Goal: Task Accomplishment & Management: Use online tool/utility

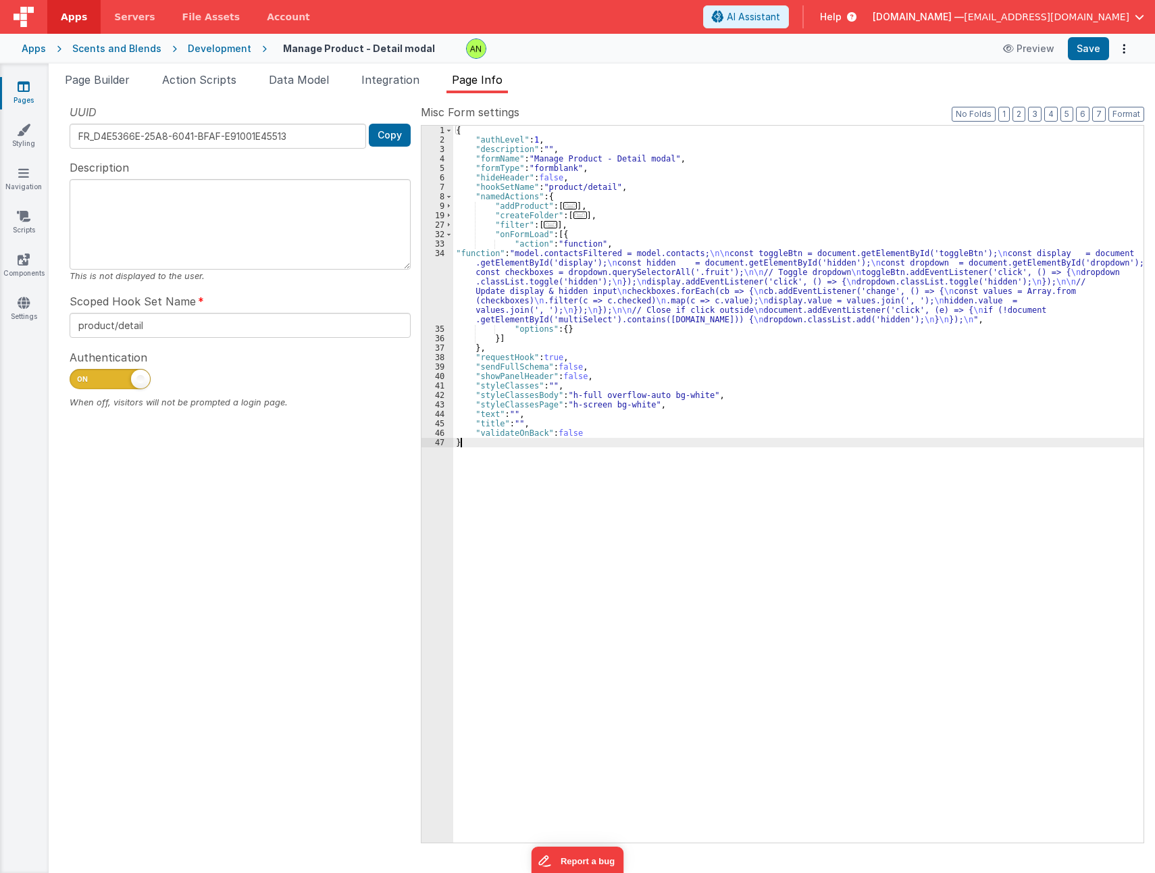
click at [750, 286] on div "{ "authLevel" : 1 , "description" : "" , "formName" : "Manage Product - Detail …" at bounding box center [798, 494] width 690 height 736
click at [120, 82] on span "Page Builder" at bounding box center [97, 80] width 65 height 14
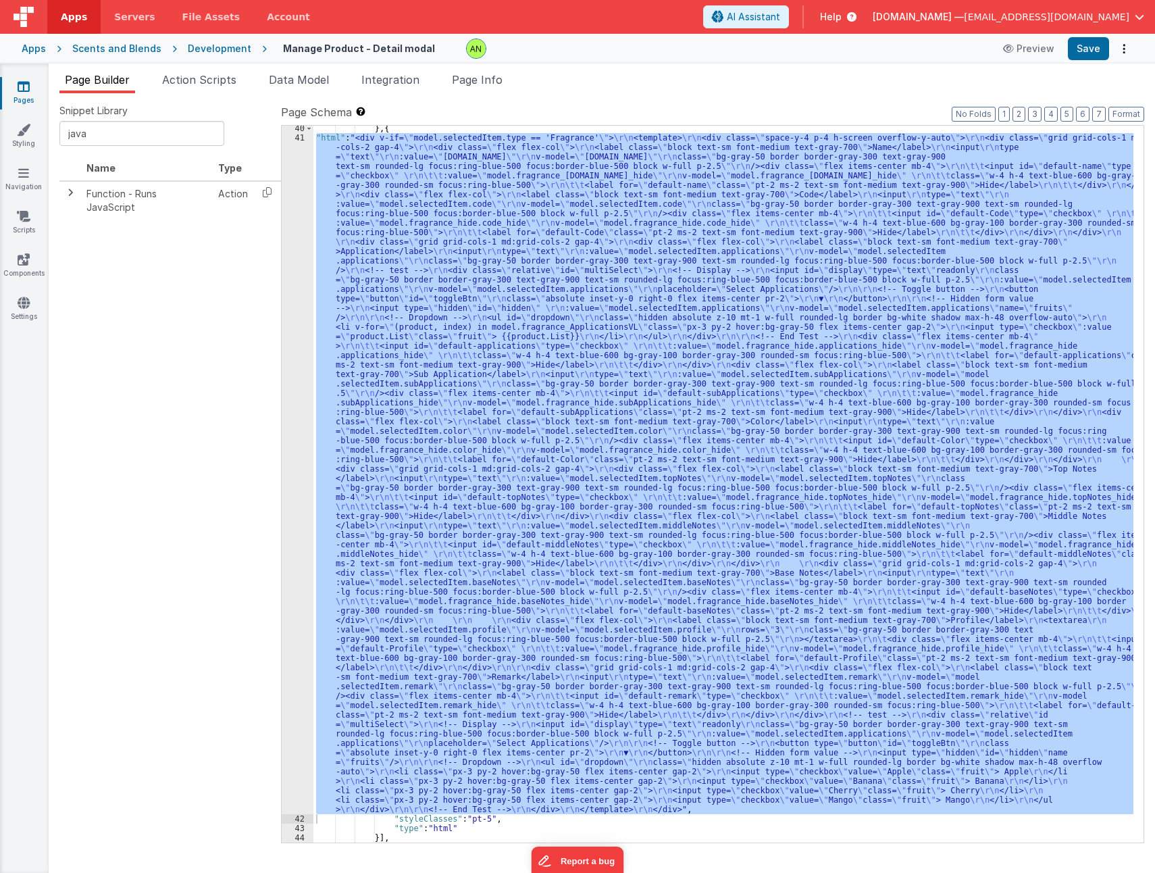
click at [658, 517] on div "} , { "html" : "<div v-if= \" model.selectedItem.type == 'Fragrance' \" > \r\n …" at bounding box center [723, 484] width 820 height 717
click at [299, 509] on div "41" at bounding box center [298, 473] width 32 height 681
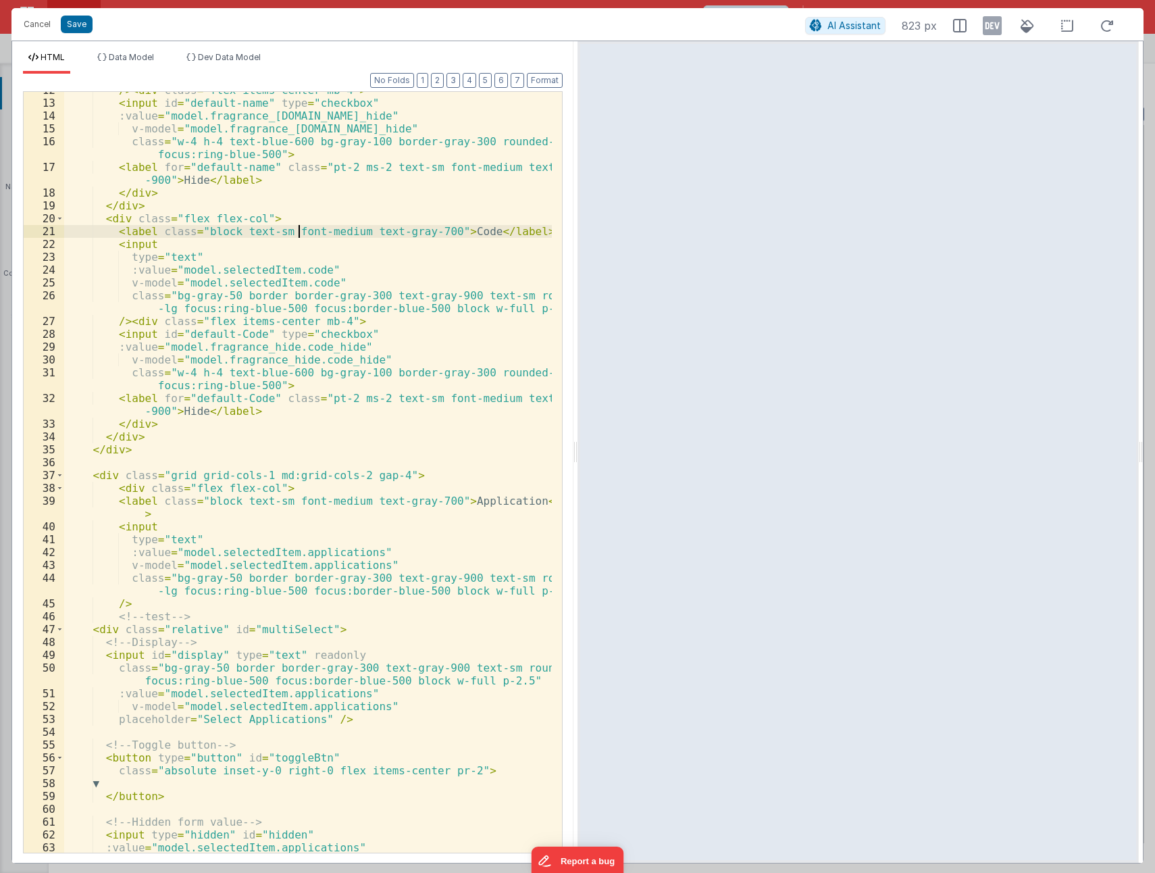
scroll to position [243, 0]
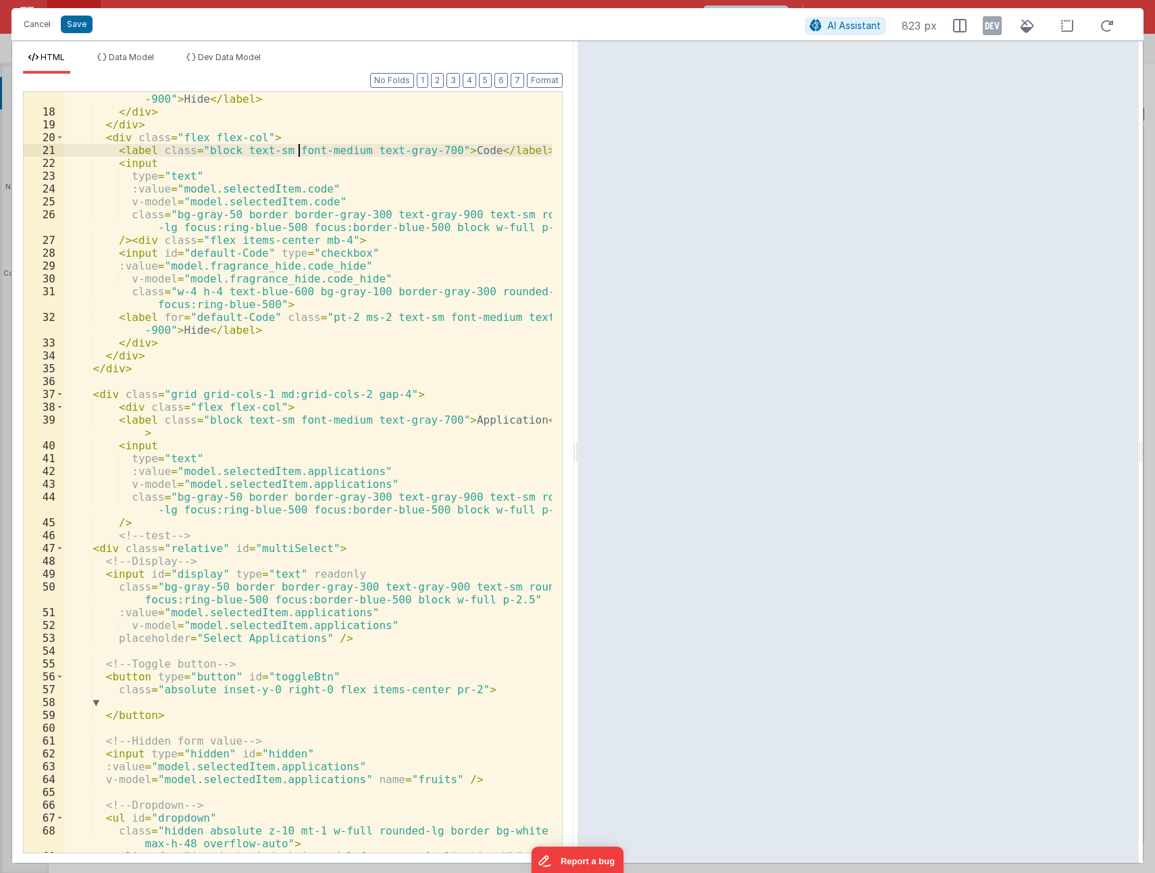
click at [102, 550] on div "< label for = "default-name" class = "pt-2 ms-2 text-sm font-medium text-gray -…" at bounding box center [308, 486] width 488 height 812
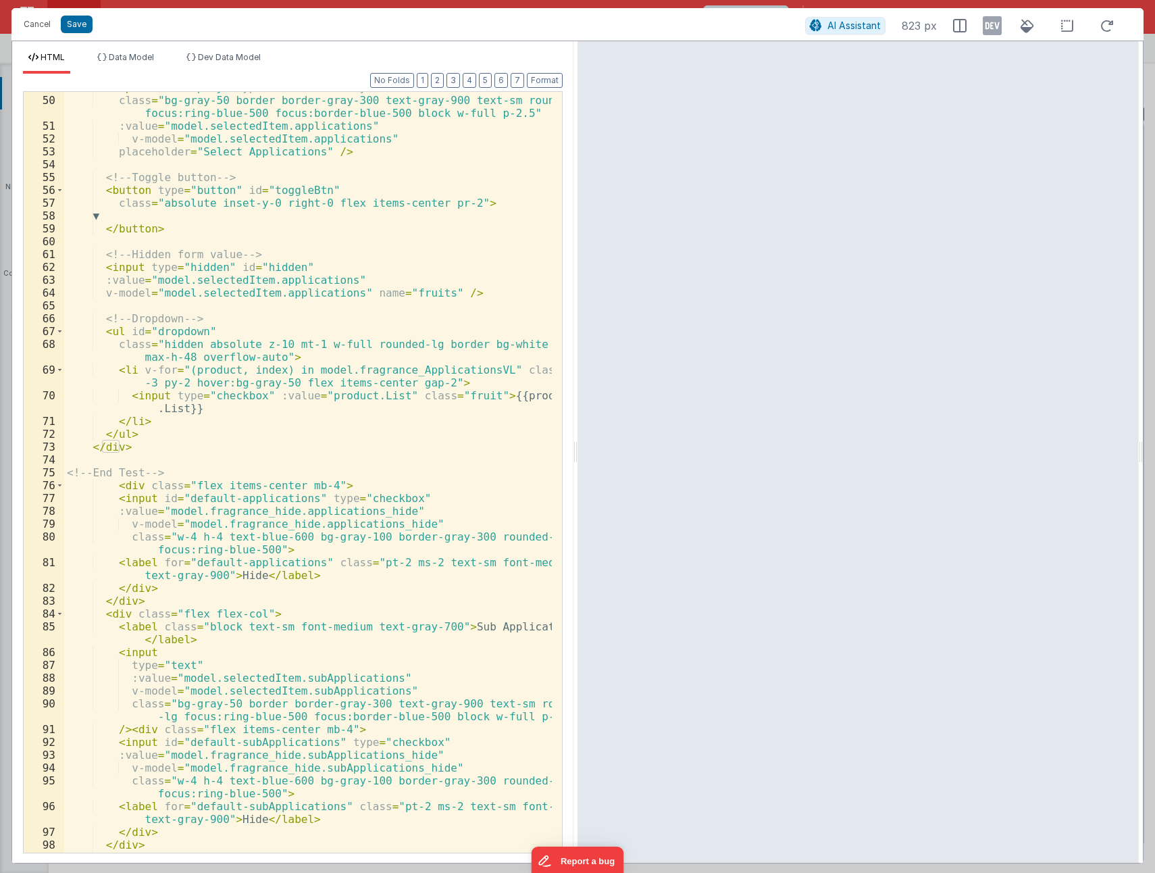
scroll to position [527, 0]
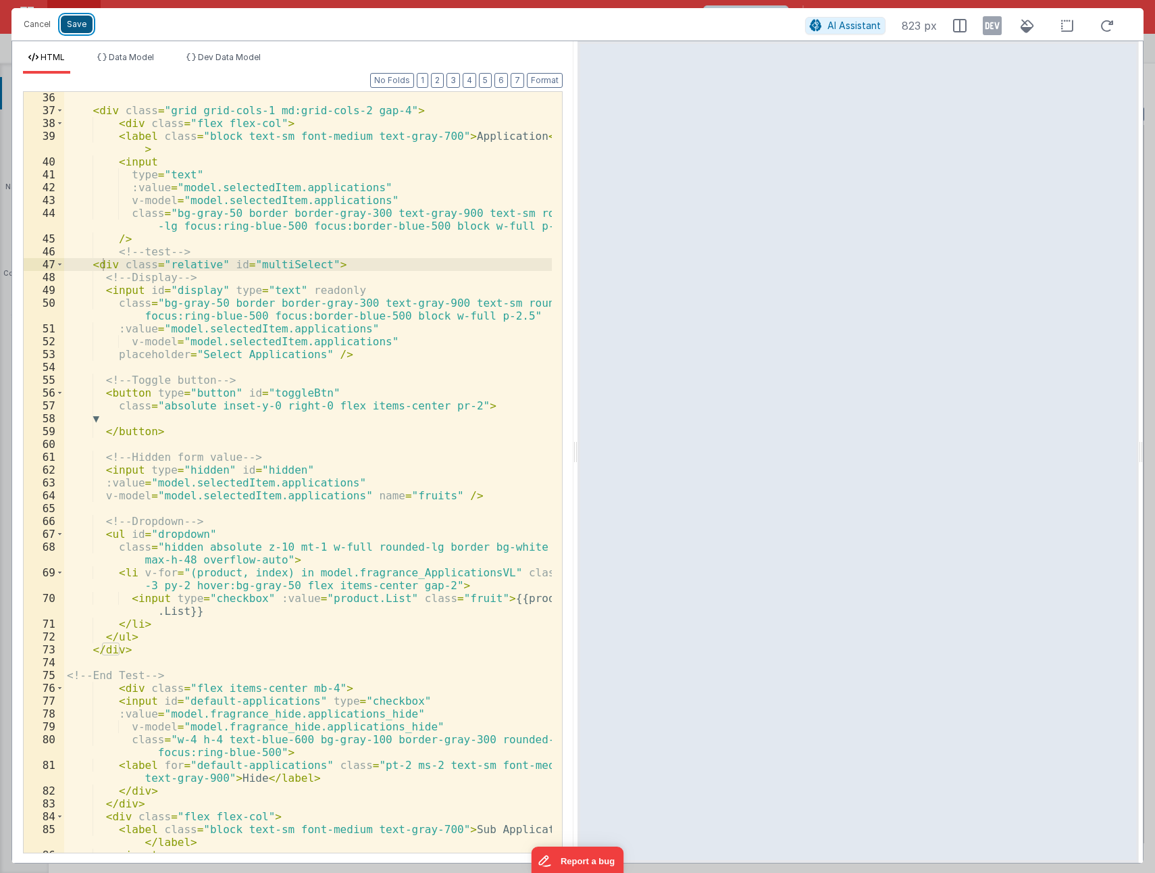
click at [76, 24] on button "Save" at bounding box center [77, 25] width 32 height 18
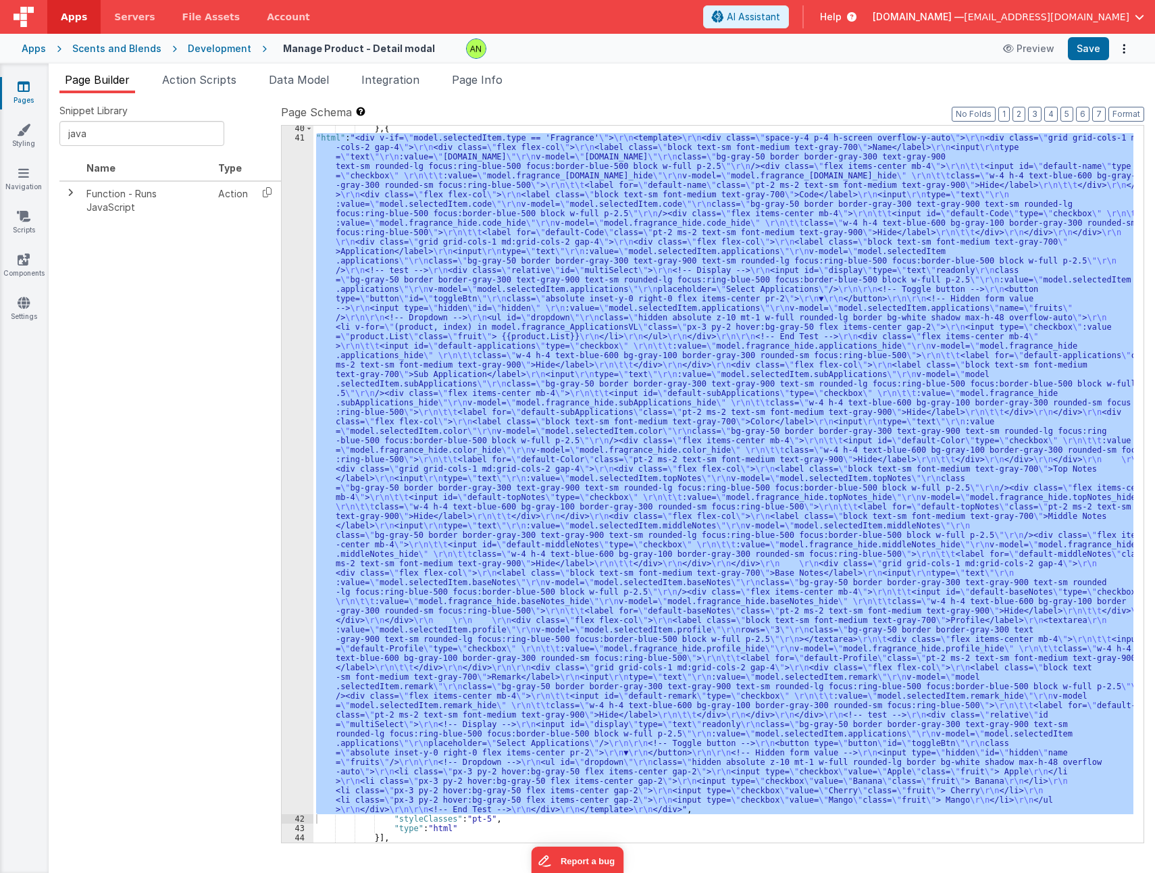
click at [471, 70] on div "Page Builder Action Scripts Data Model Integration Page Info Snippet Library ja…" at bounding box center [602, 468] width 1107 height 809
click at [475, 77] on span "Page Info" at bounding box center [477, 80] width 51 height 14
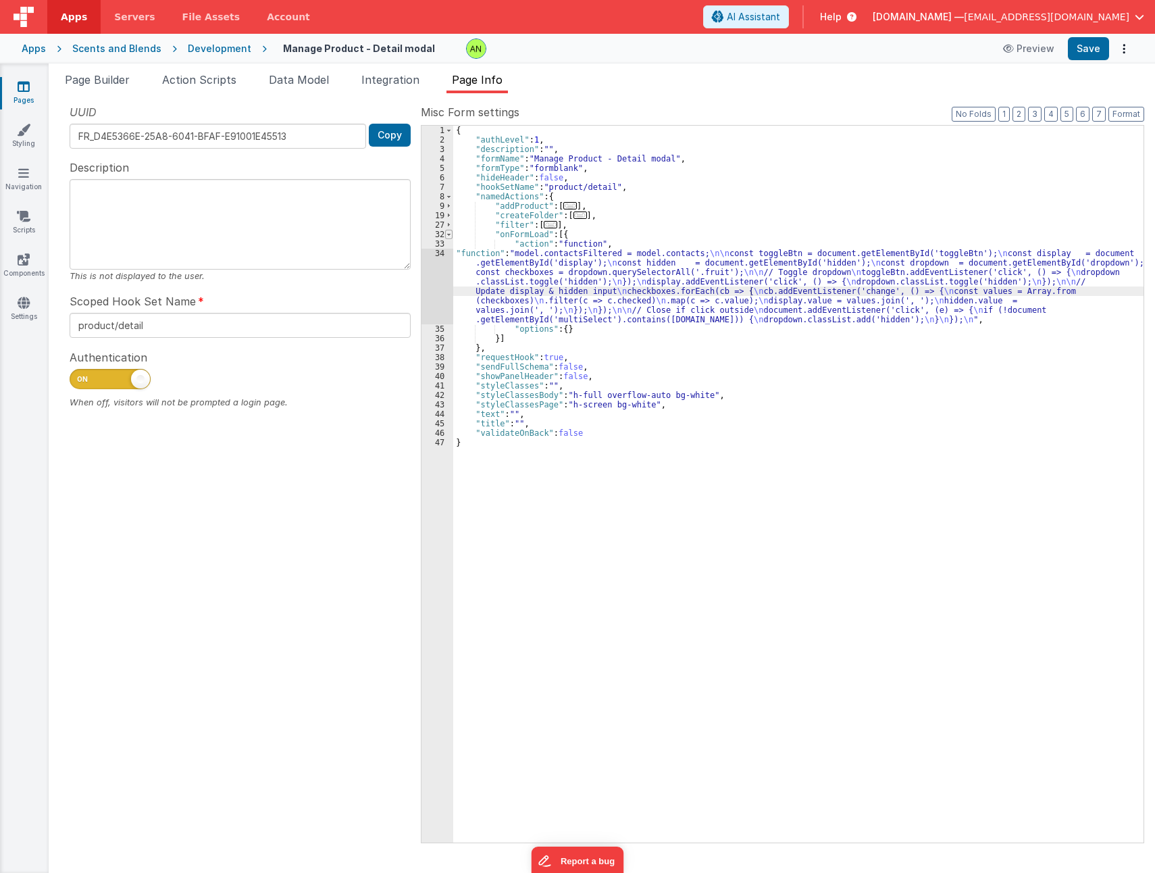
click at [449, 232] on span at bounding box center [448, 234] width 7 height 9
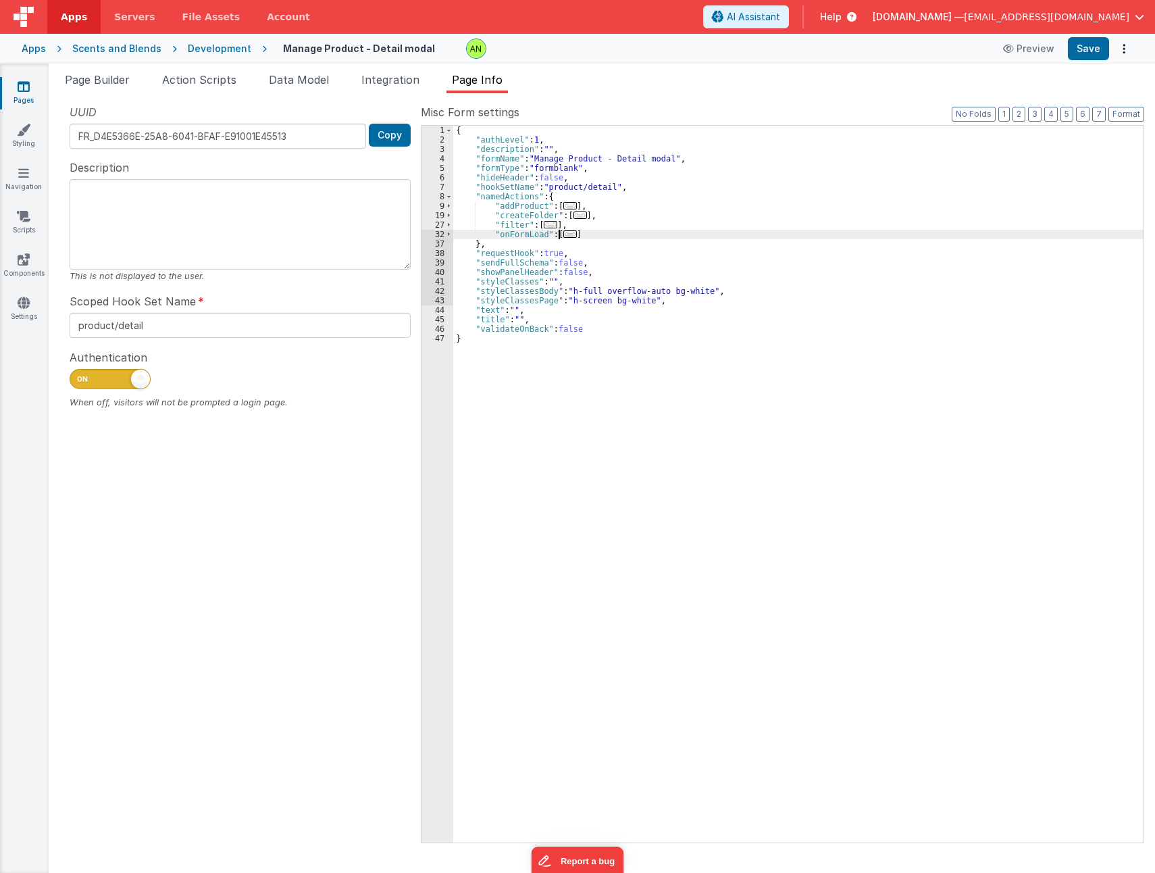
click at [547, 225] on span "..." at bounding box center [551, 224] width 14 height 7
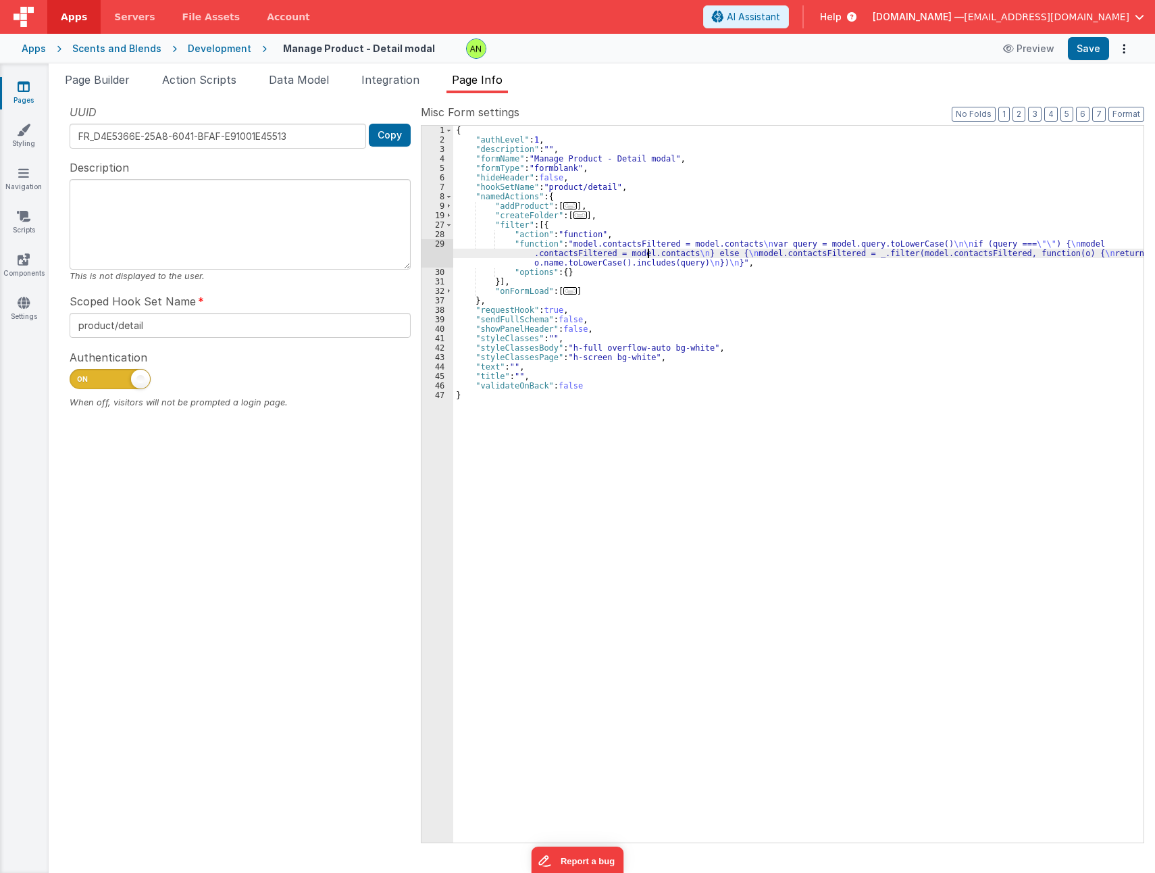
click at [647, 251] on div "{ "authLevel" : 1 , "description" : "" , "formName" : "Manage Product - Detail …" at bounding box center [798, 494] width 690 height 736
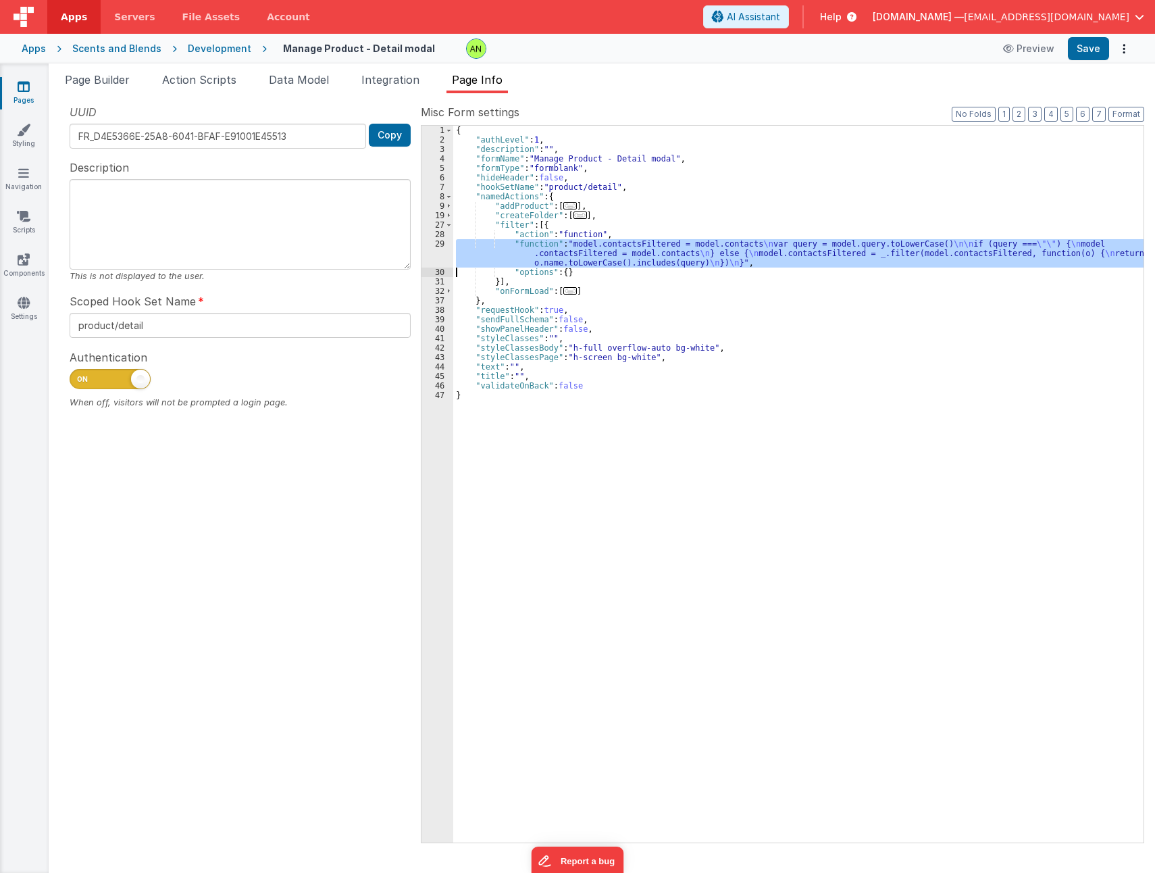
click at [440, 259] on div "29" at bounding box center [438, 253] width 32 height 28
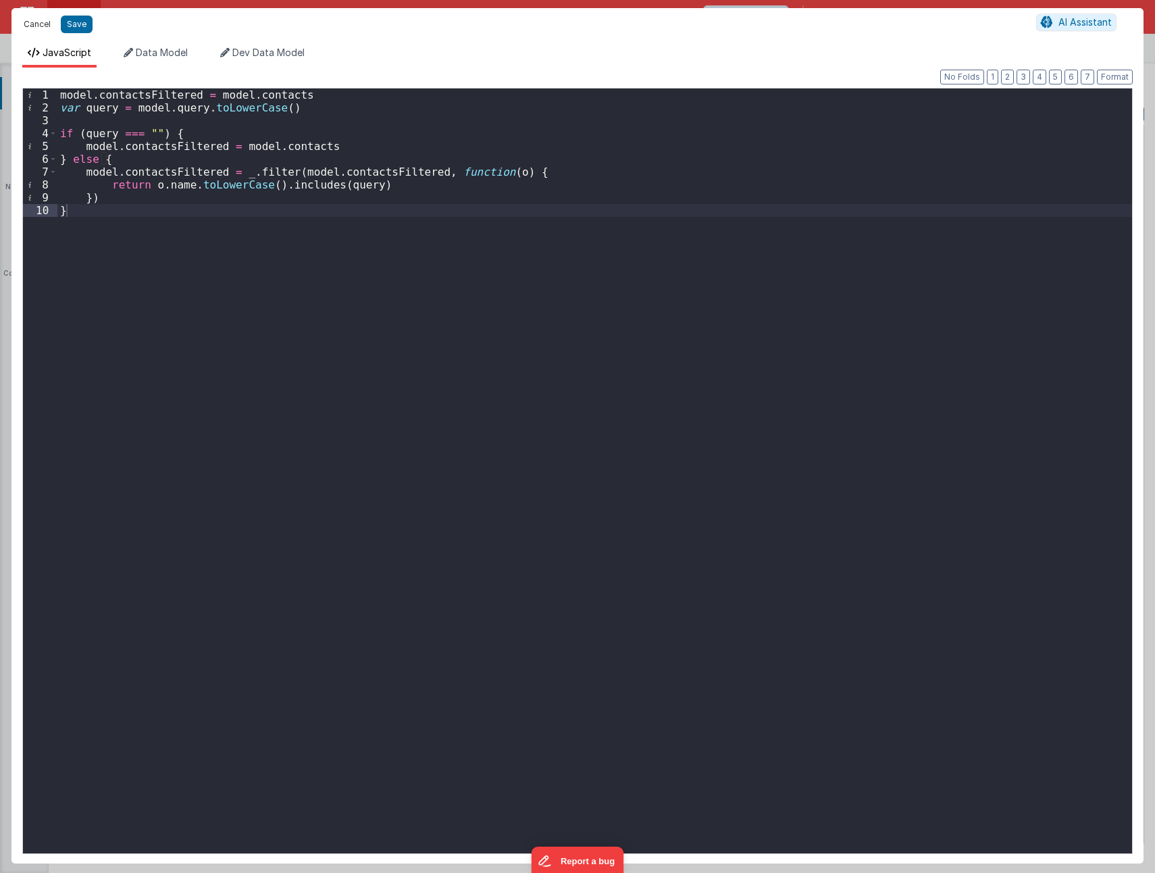
click at [26, 21] on button "Cancel" at bounding box center [37, 24] width 41 height 19
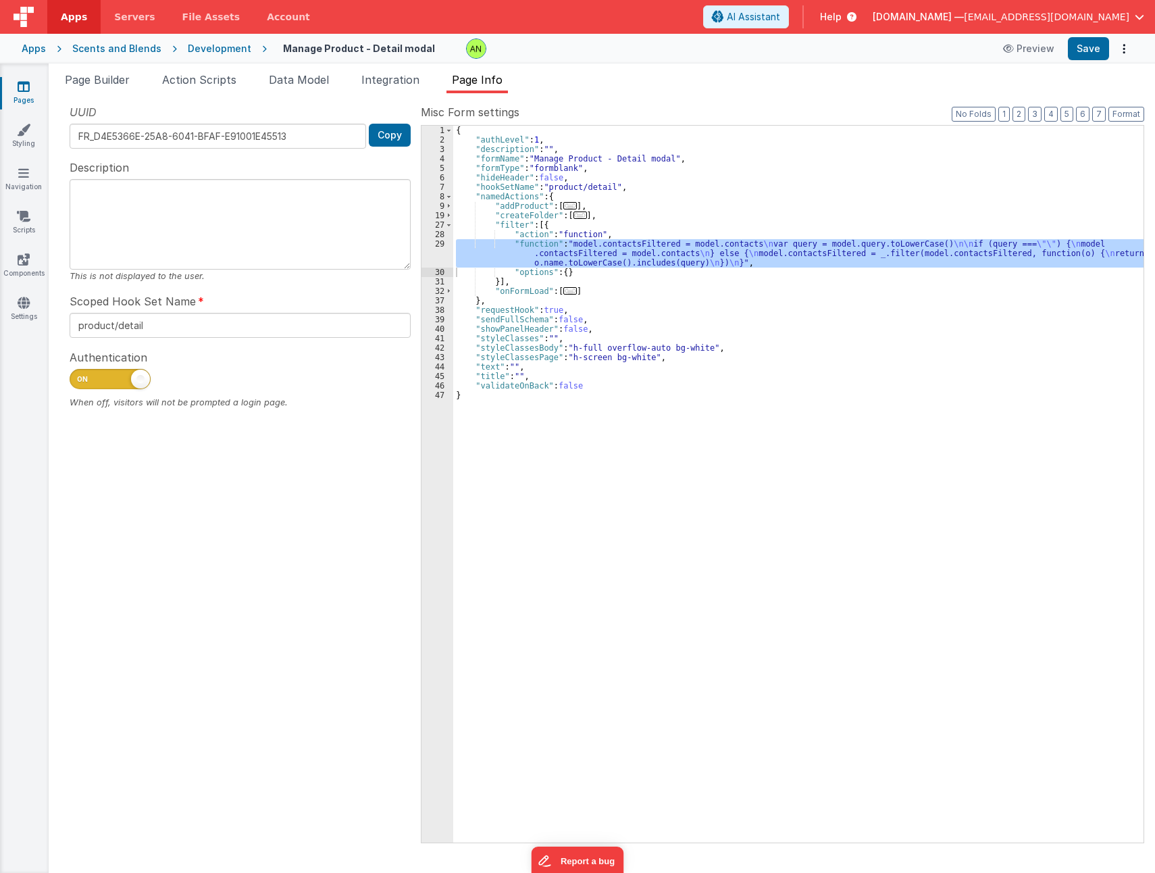
click at [213, 44] on div "Development" at bounding box center [220, 49] width 64 height 14
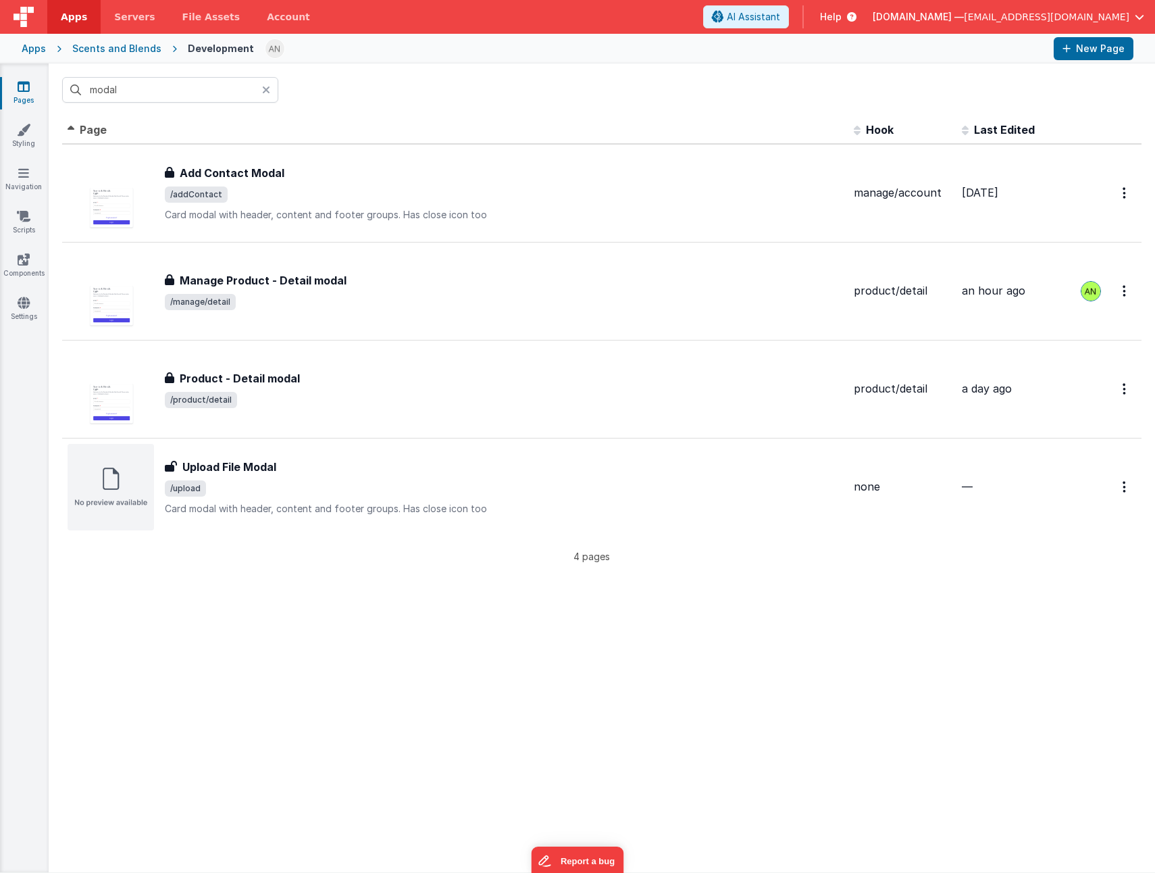
click at [267, 91] on icon at bounding box center [266, 89] width 8 height 11
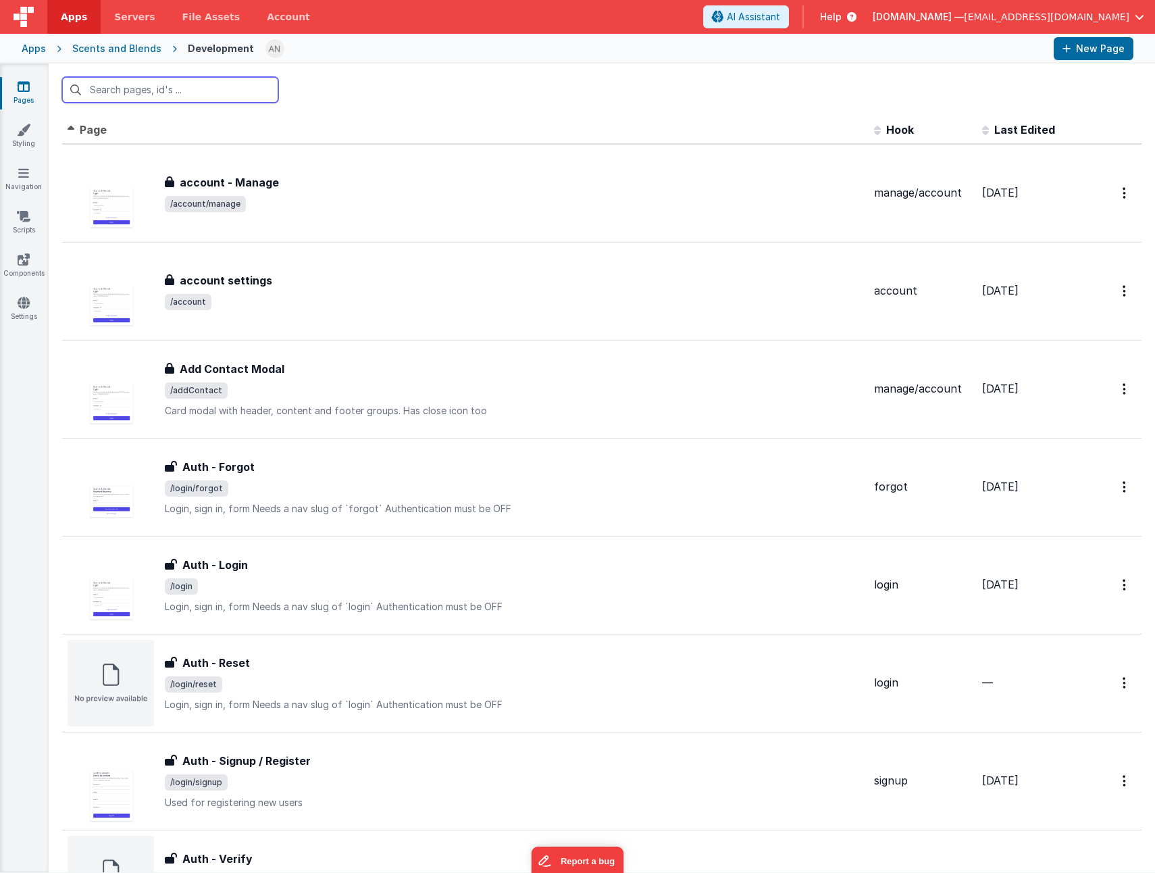
click at [178, 93] on input "text" at bounding box center [170, 90] width 216 height 26
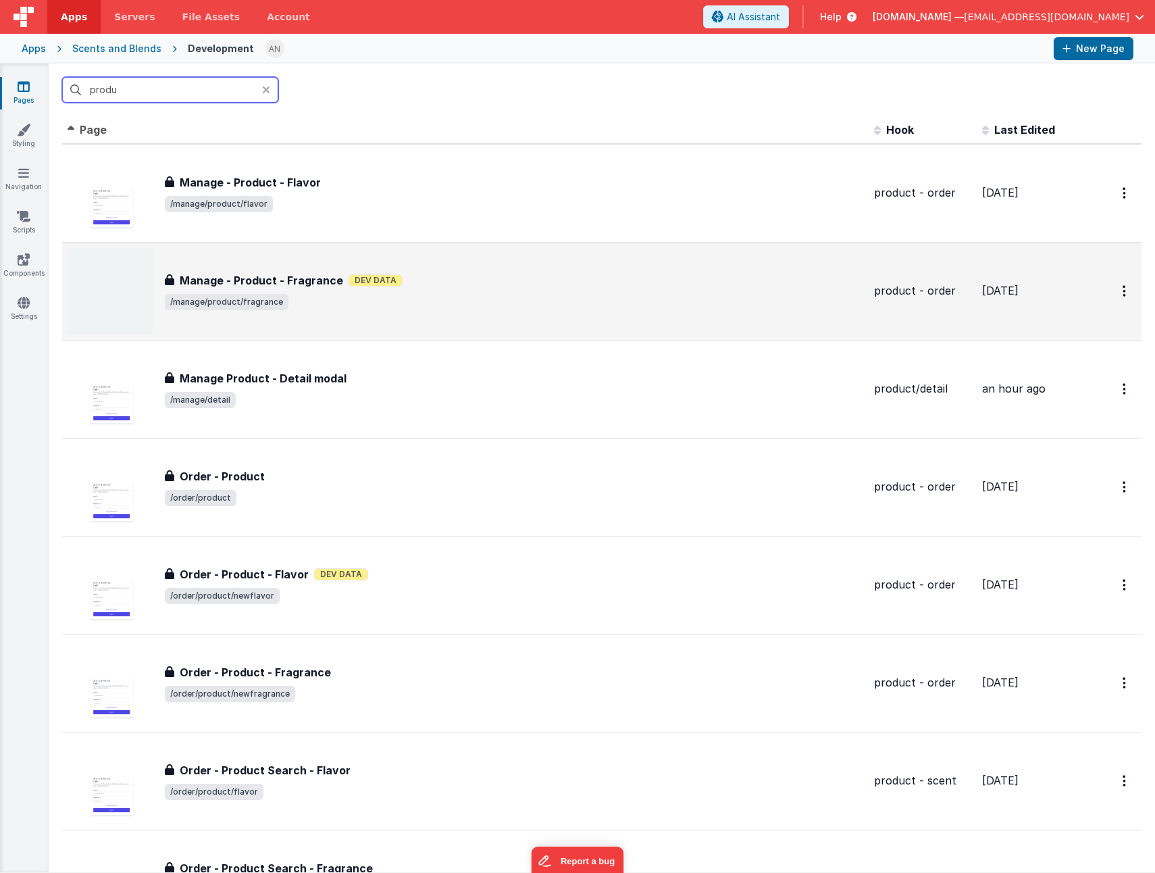
type input "produ"
click at [413, 238] on td "Manage - Product - Flavor Manage - Product - Flavor /manage/product/flavor" at bounding box center [465, 193] width 807 height 99
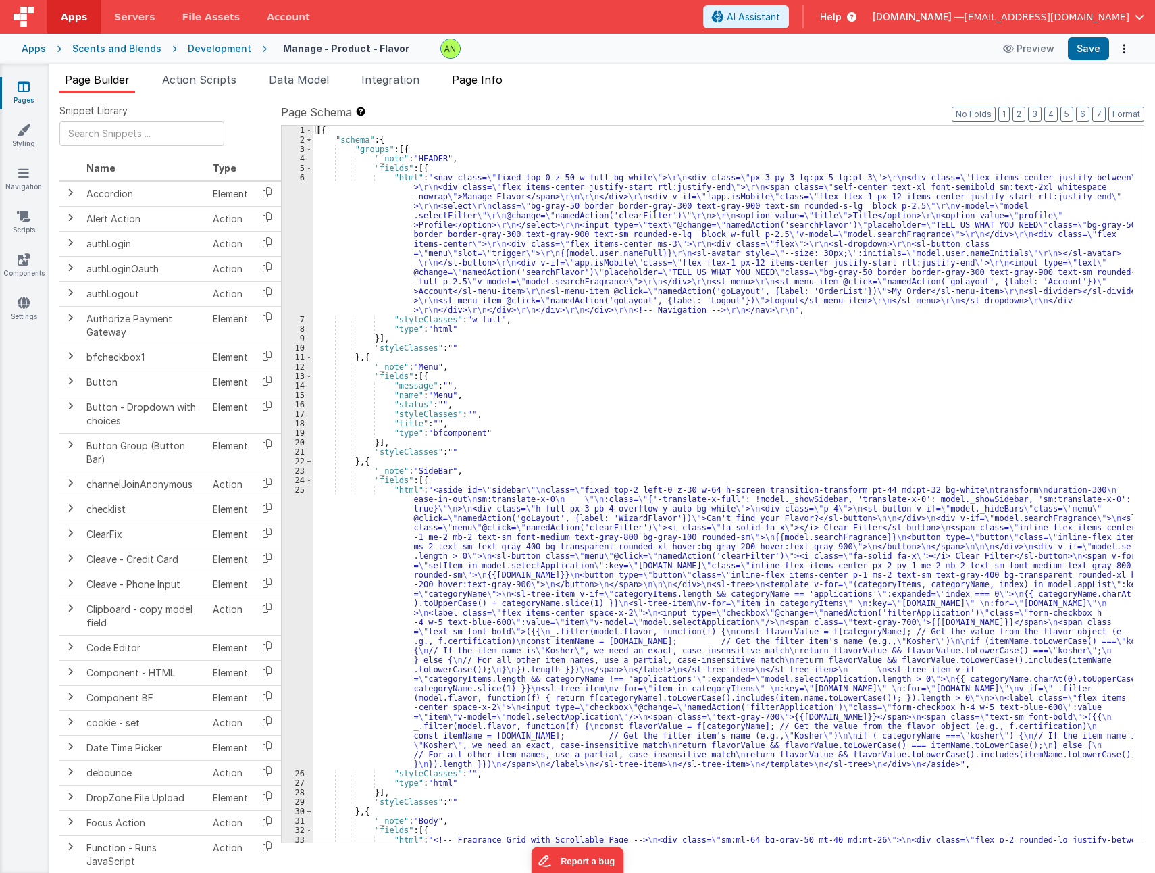
click at [492, 86] on li "Page Info" at bounding box center [477, 83] width 61 height 22
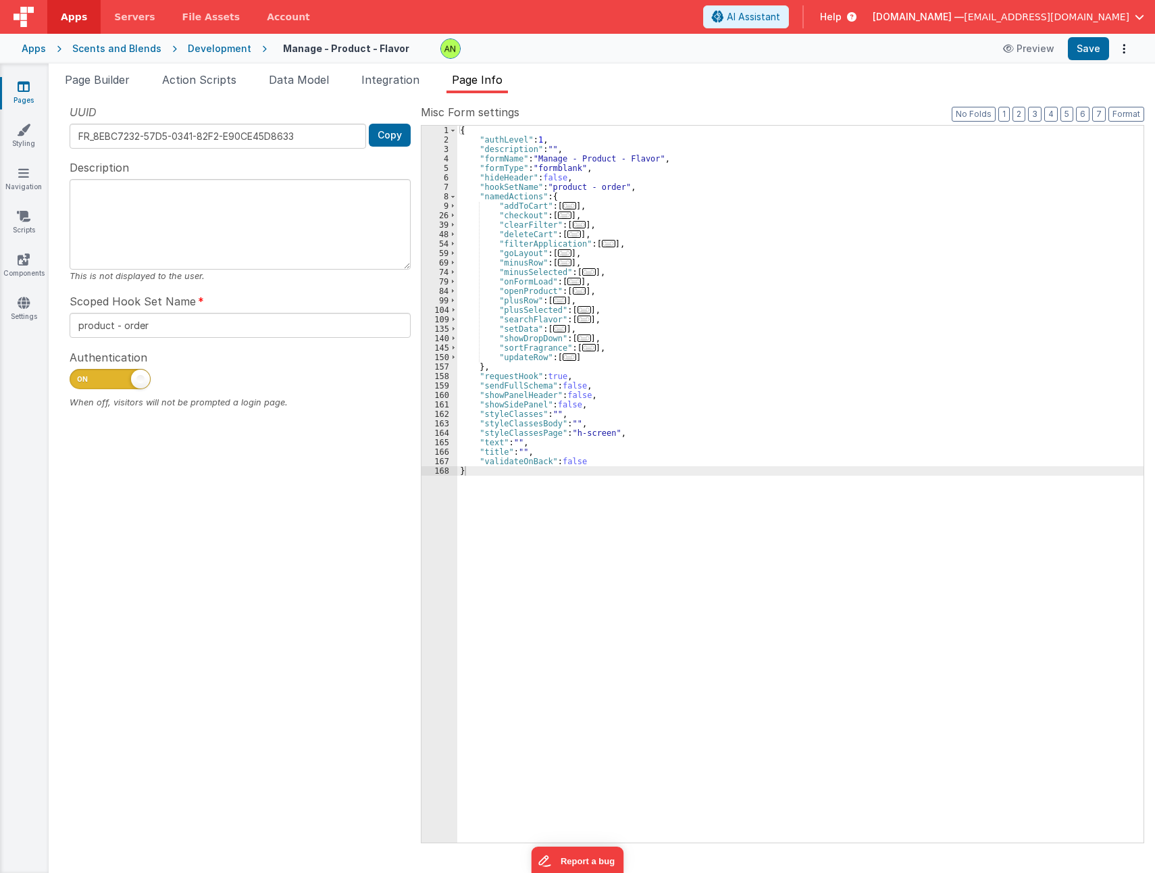
click at [603, 241] on span "..." at bounding box center [609, 243] width 14 height 7
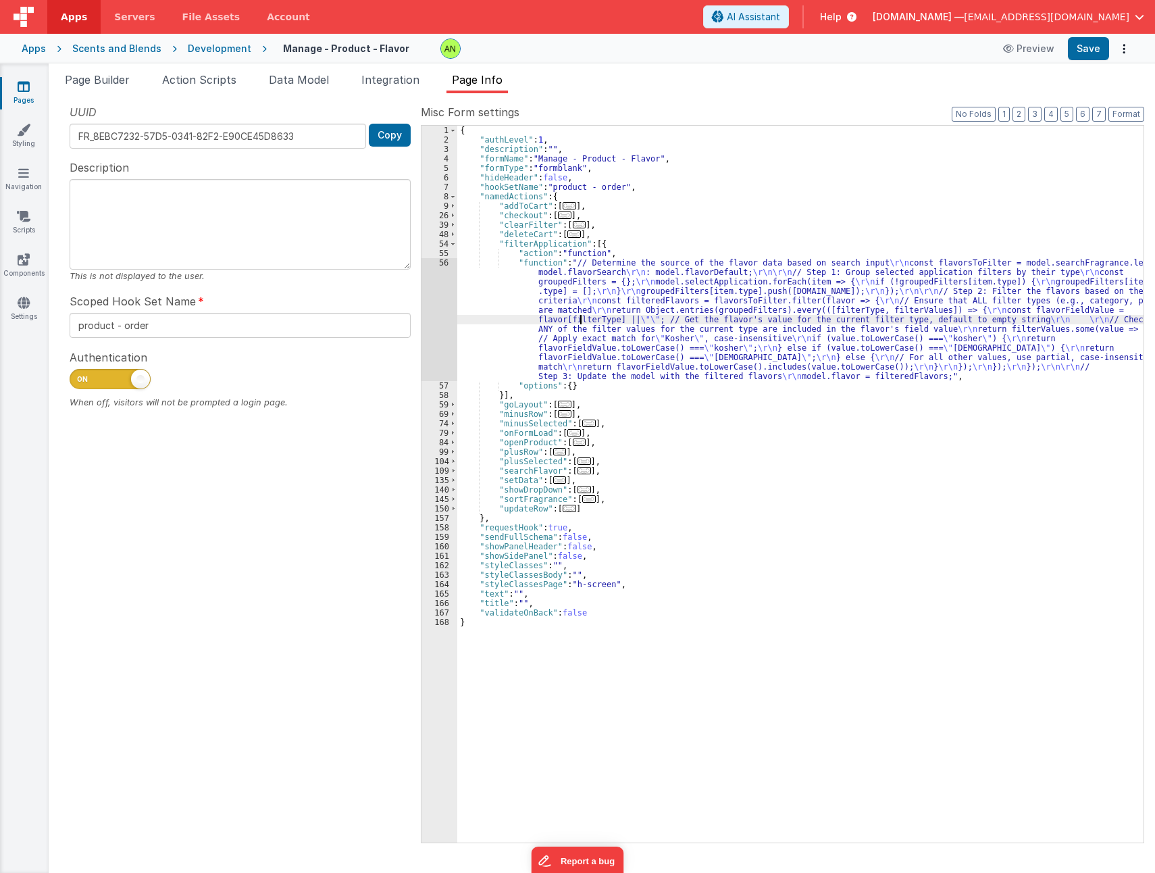
click at [580, 324] on div "{ "authLevel" : 1 , "description" : "" , "formName" : "Manage - Product - Flavo…" at bounding box center [800, 494] width 686 height 736
click at [436, 320] on div "56" at bounding box center [440, 319] width 36 height 123
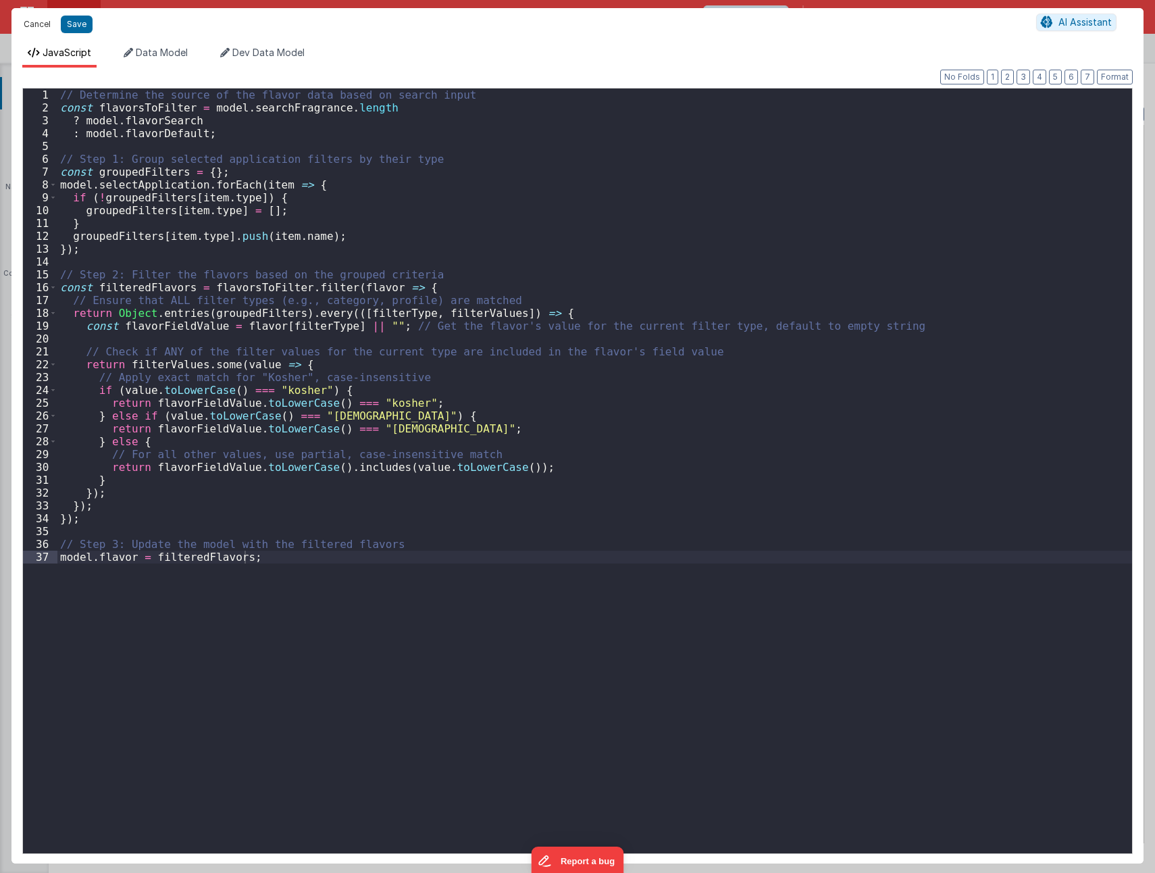
click at [28, 20] on button "Cancel" at bounding box center [37, 24] width 41 height 19
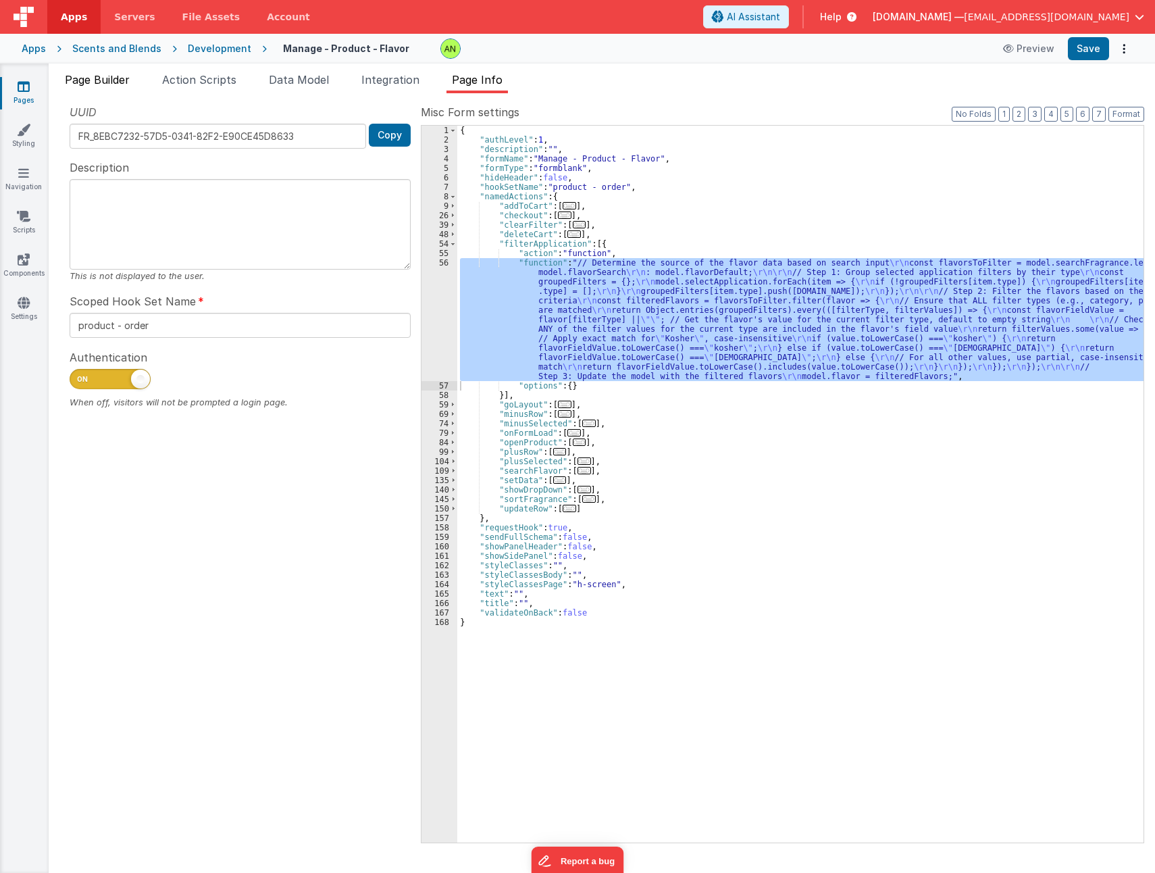
click at [85, 83] on span "Page Builder" at bounding box center [97, 80] width 65 height 14
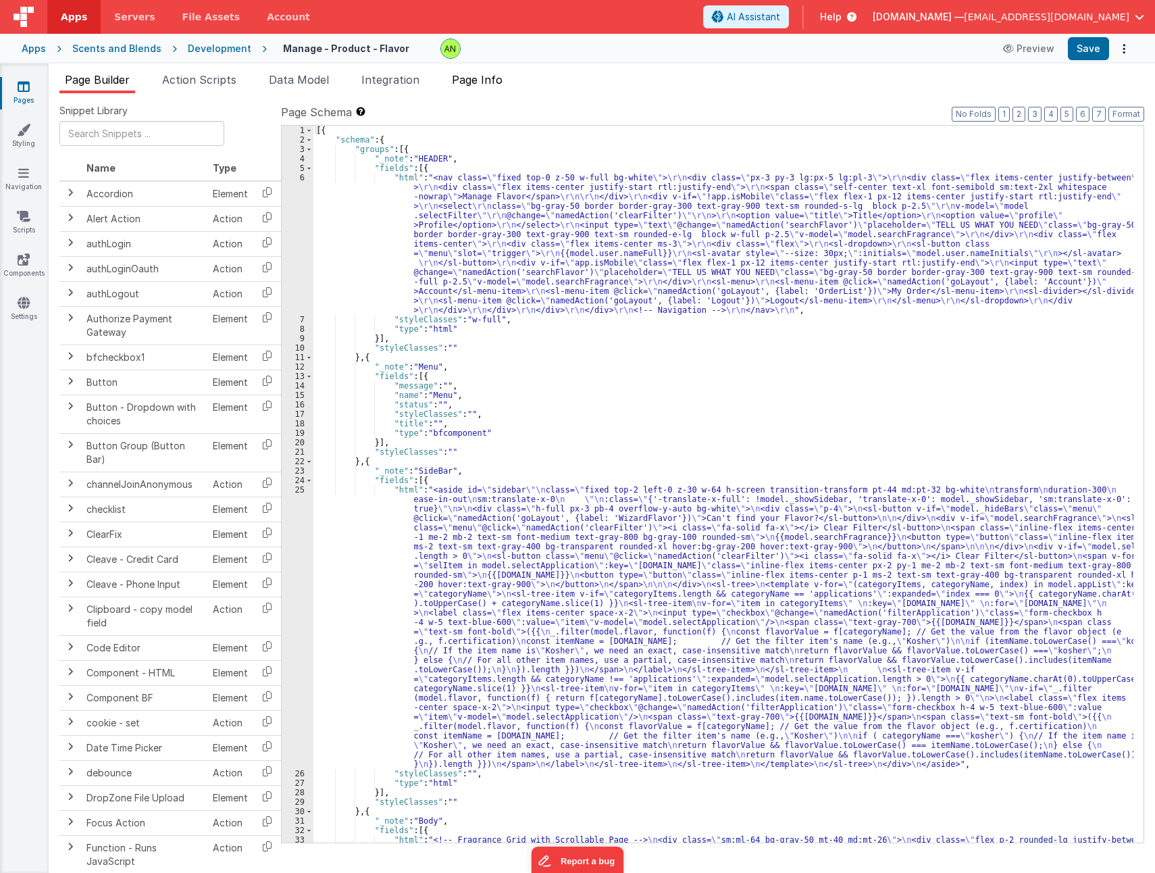
click at [482, 84] on span "Page Info" at bounding box center [477, 80] width 51 height 14
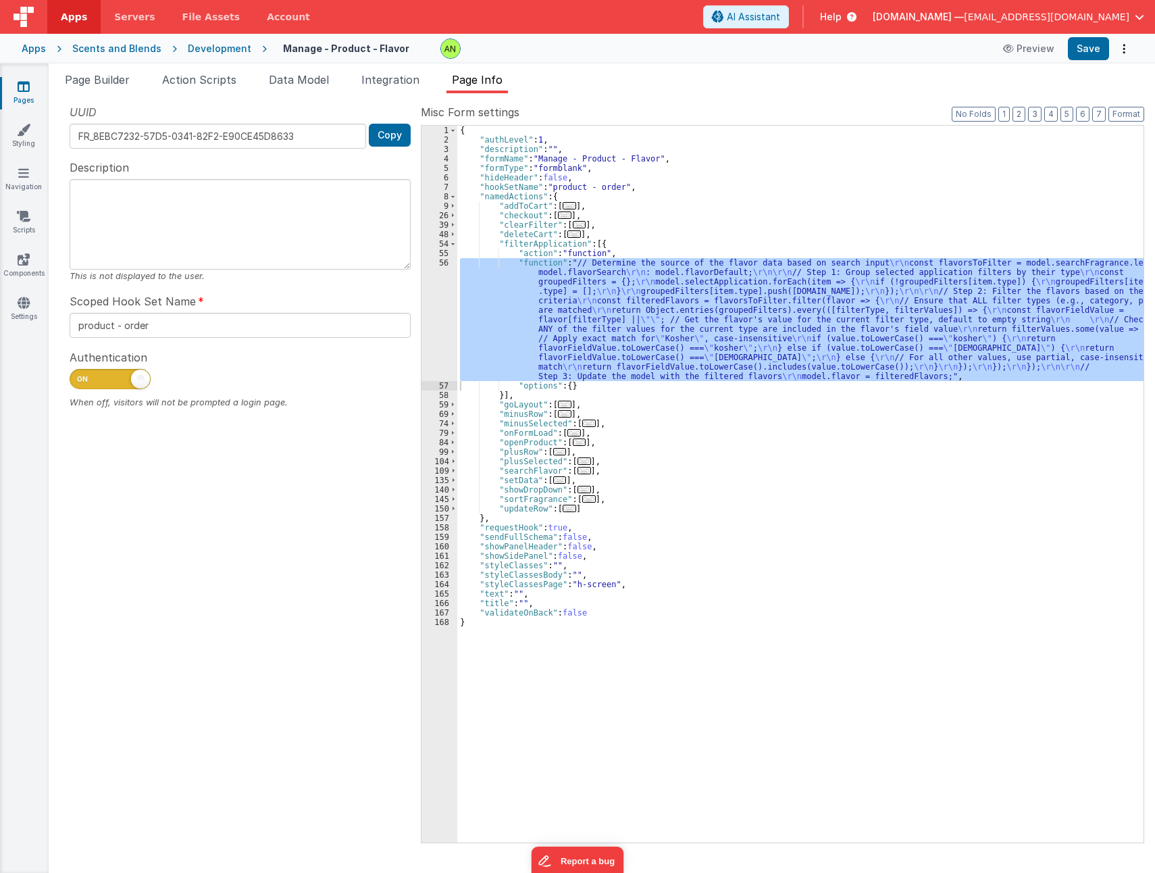
click at [218, 50] on div "Development" at bounding box center [220, 49] width 64 height 14
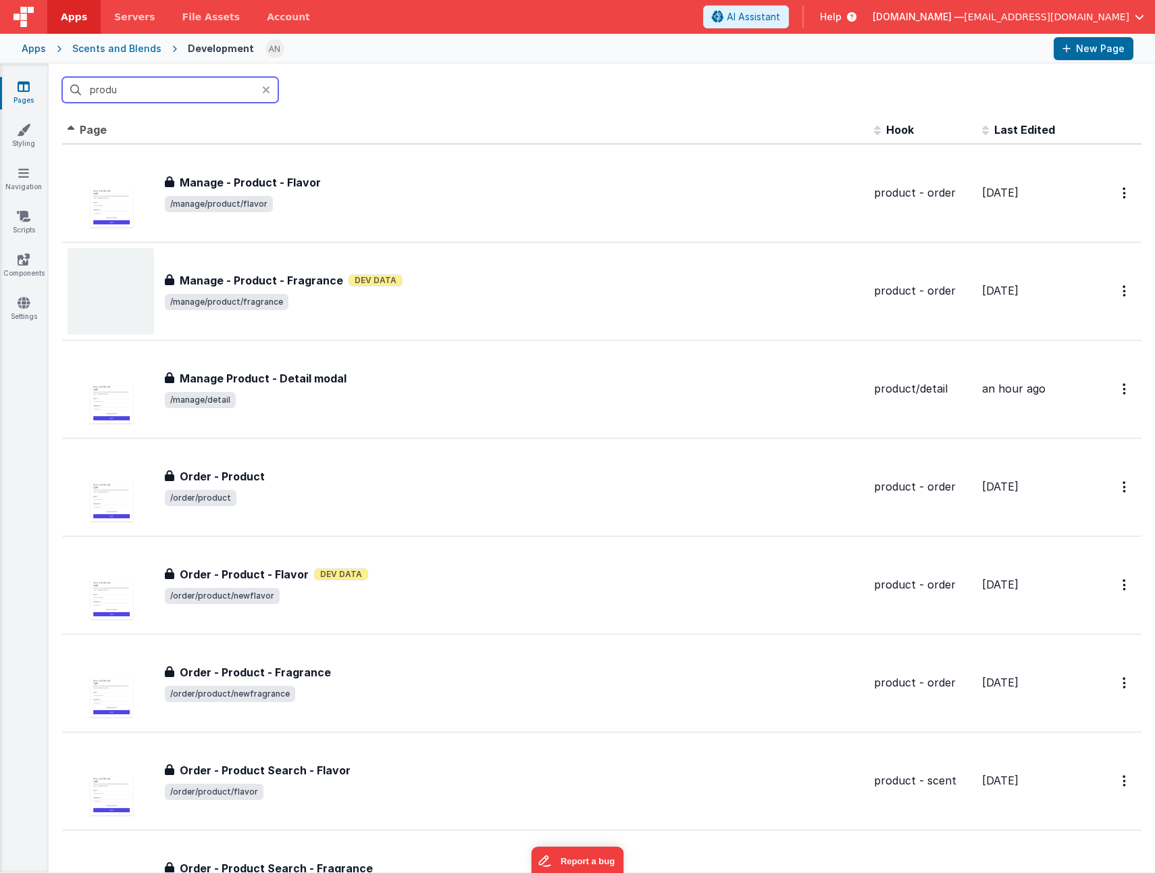
click at [136, 93] on input "produ" at bounding box center [170, 90] width 216 height 26
drag, startPoint x: 136, startPoint y: 93, endPoint x: 67, endPoint y: 83, distance: 69.6
click at [67, 83] on input "produ" at bounding box center [170, 90] width 216 height 26
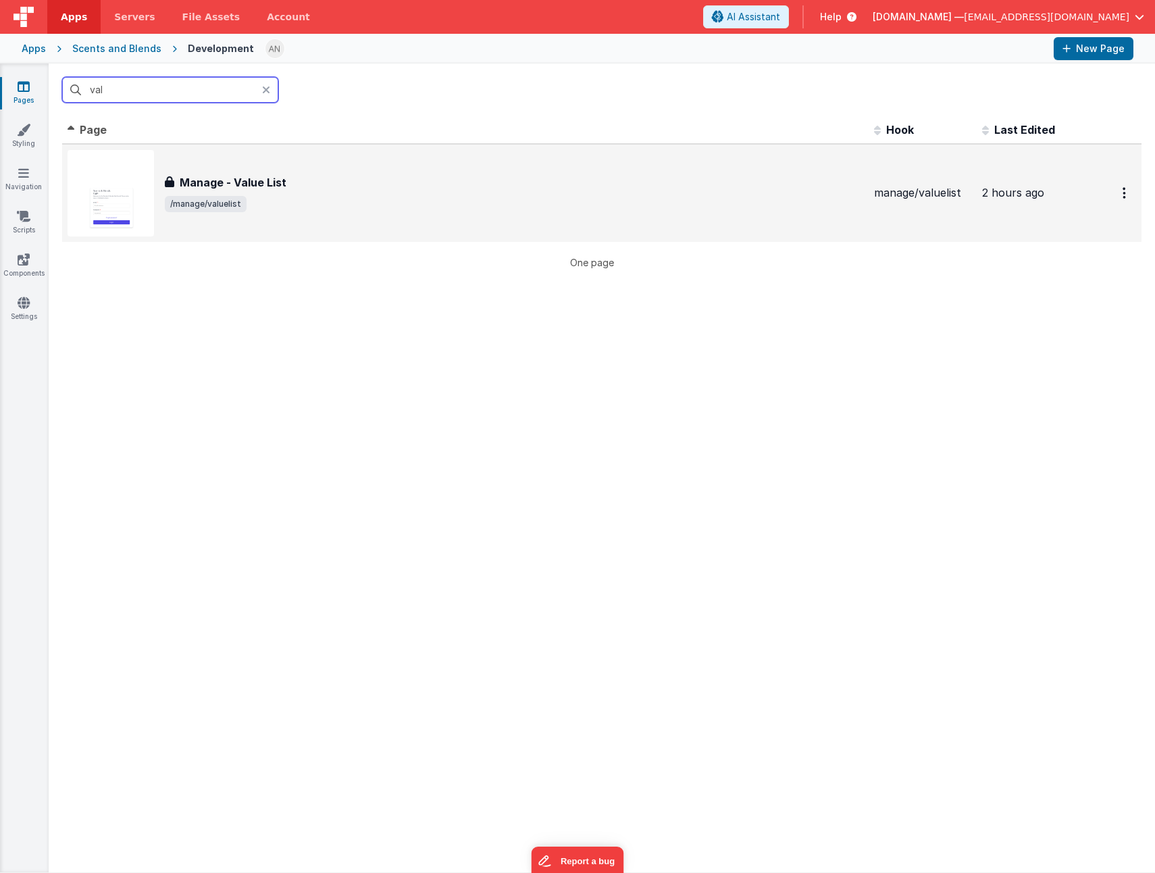
type input "val"
click at [344, 209] on span "/manage/valuelist" at bounding box center [514, 204] width 699 height 16
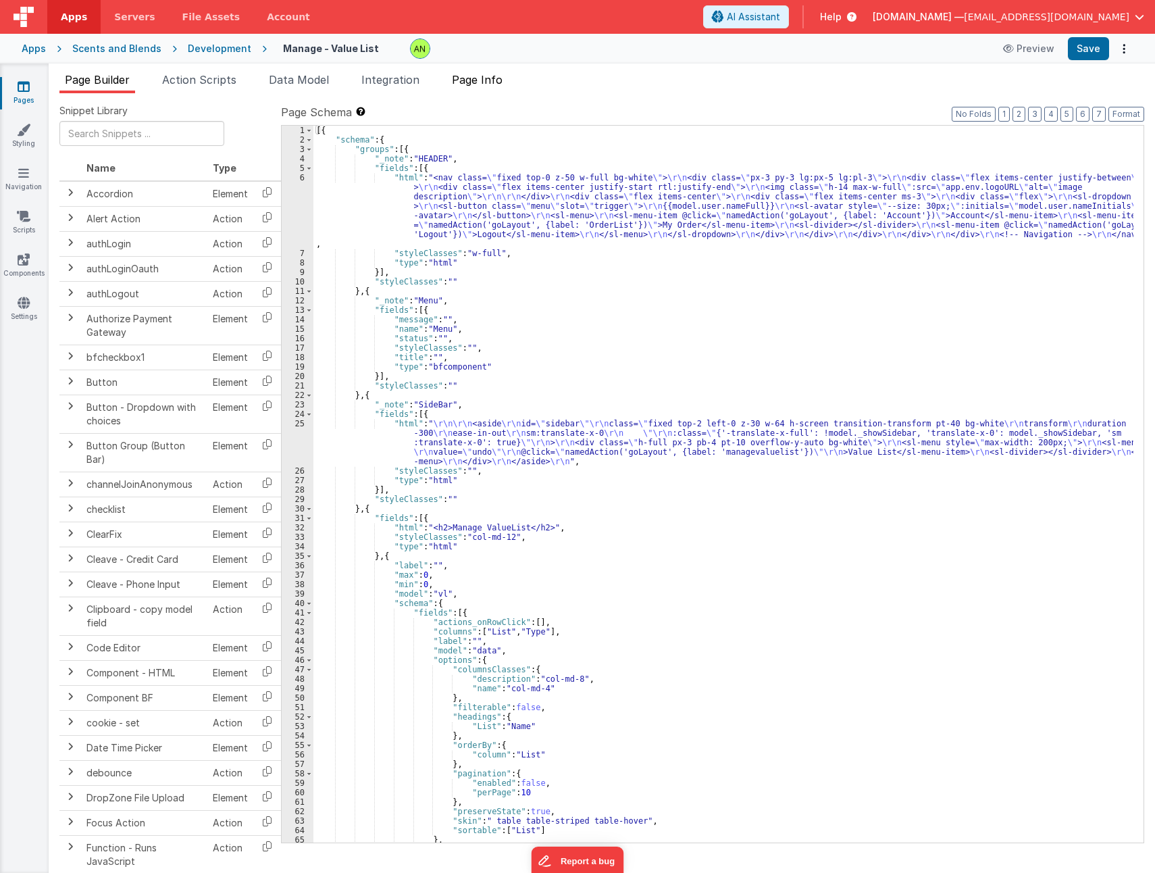
click at [494, 80] on span "Page Info" at bounding box center [477, 80] width 51 height 14
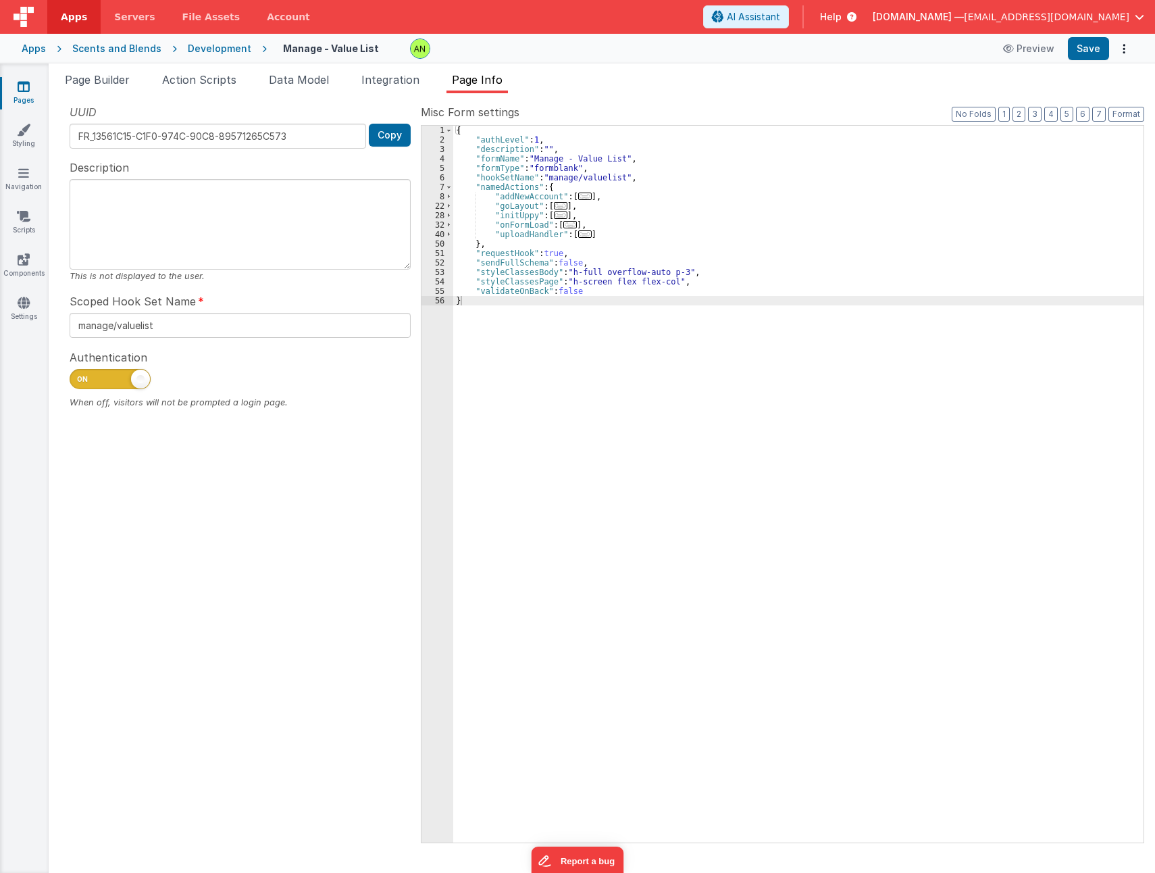
click at [564, 222] on span "..." at bounding box center [570, 224] width 14 height 7
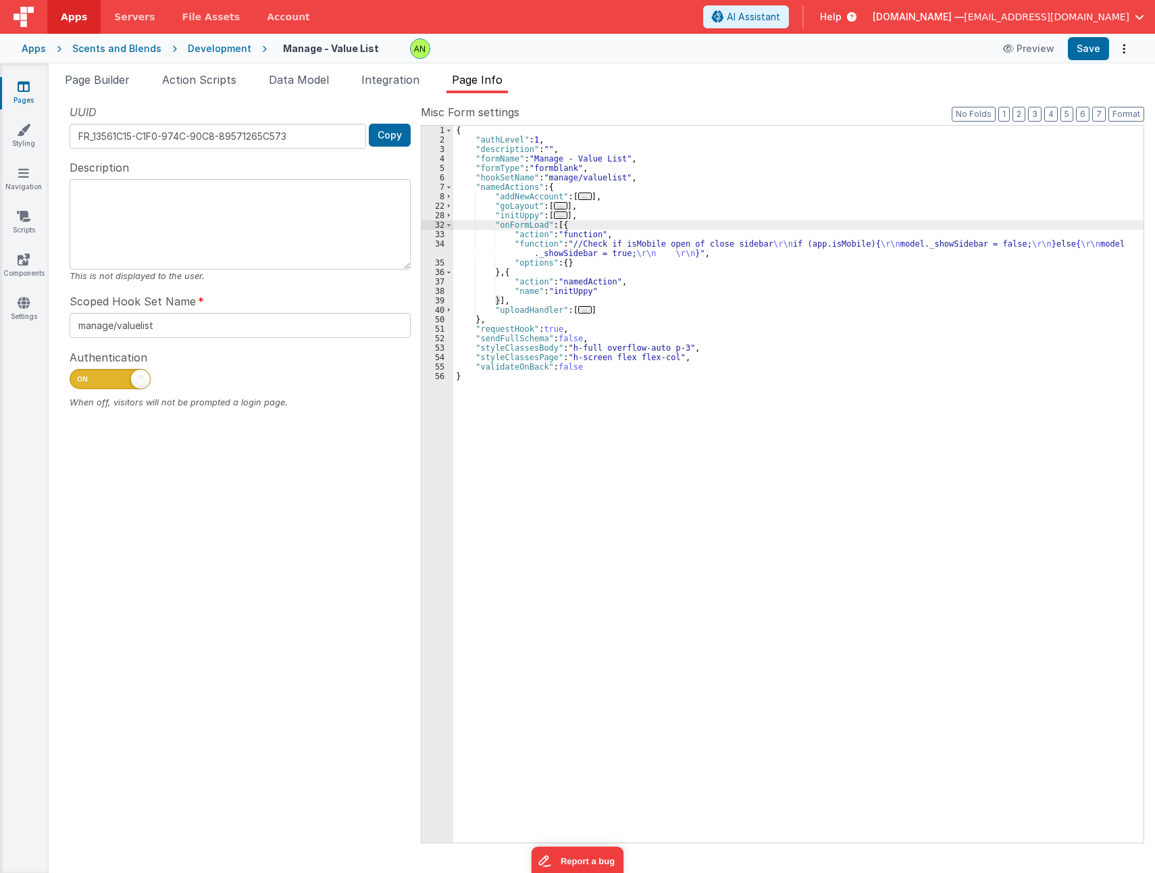
click at [634, 242] on div "{ "authLevel" : 1 , "description" : "" , "formName" : "Manage - Value List" , "…" at bounding box center [798, 494] width 690 height 736
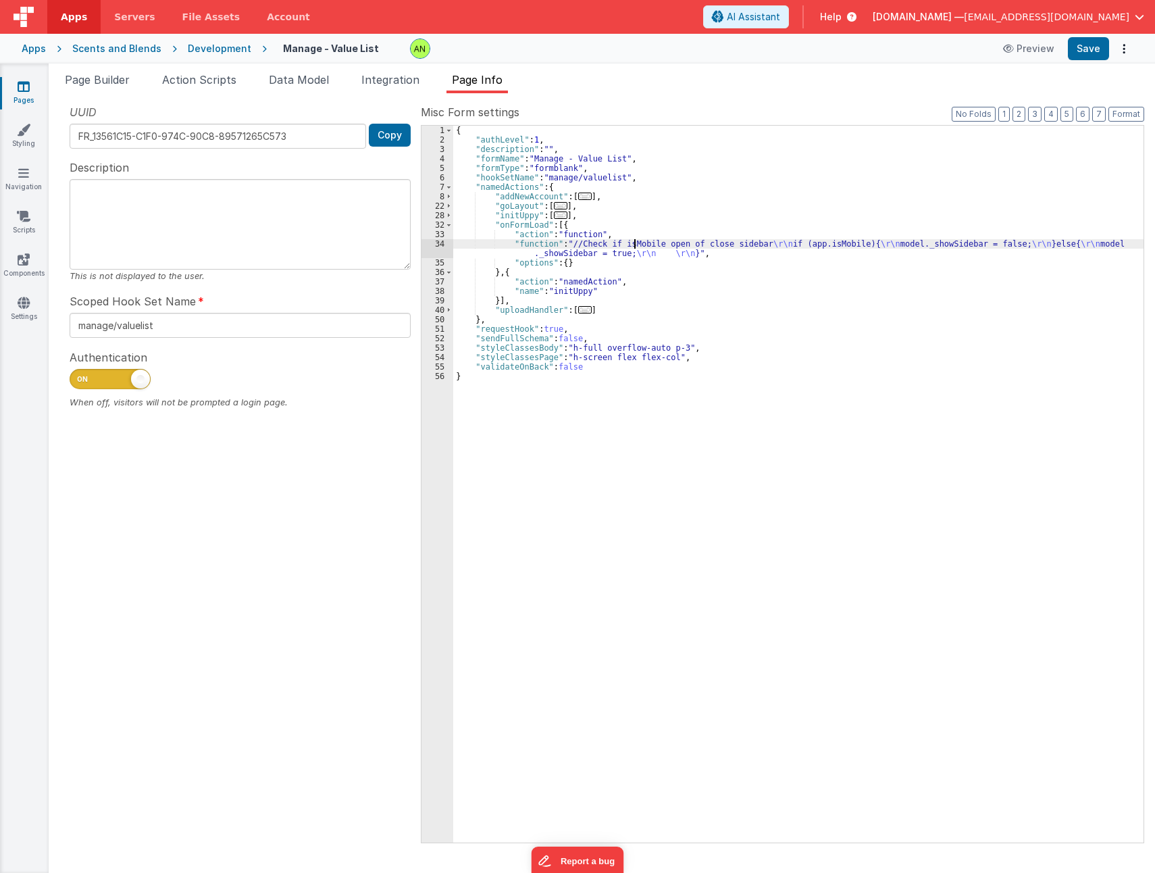
click at [431, 245] on div "34" at bounding box center [438, 248] width 32 height 19
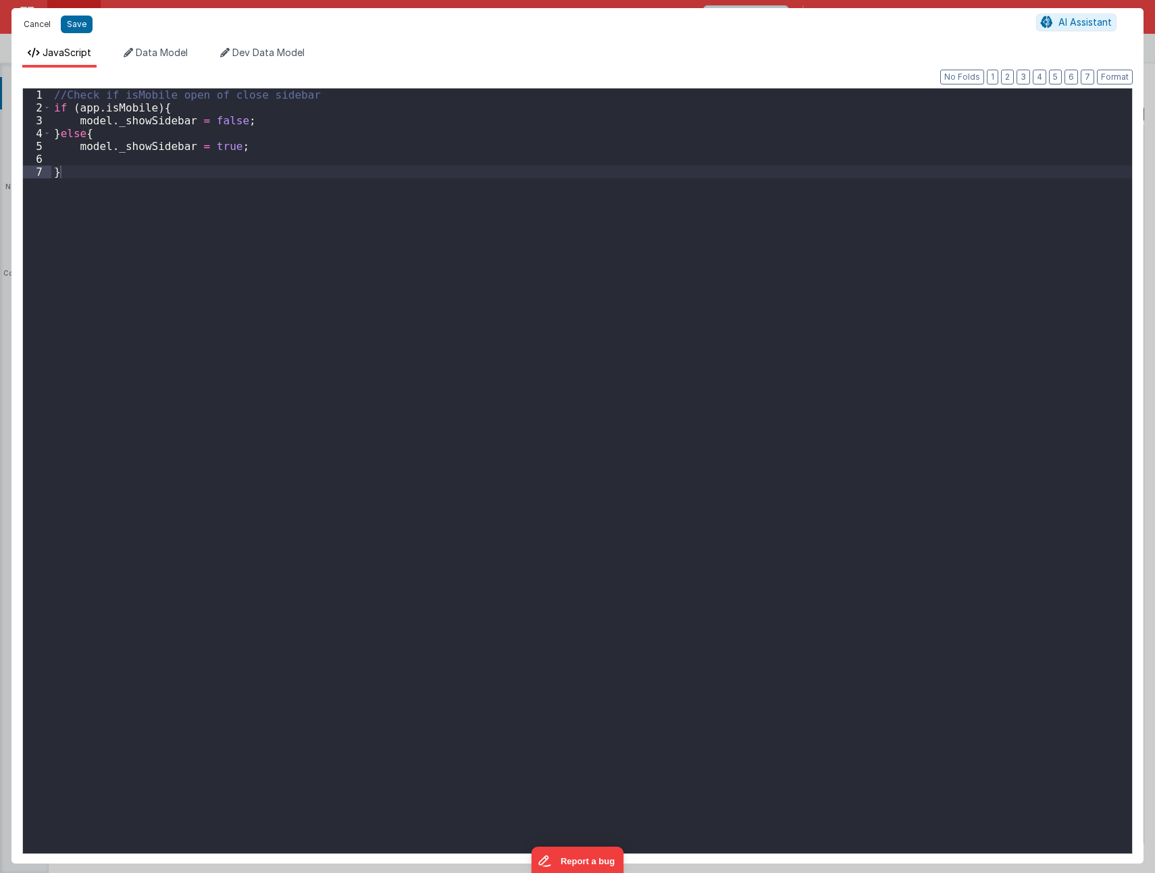
click at [39, 21] on button "Cancel" at bounding box center [37, 24] width 41 height 19
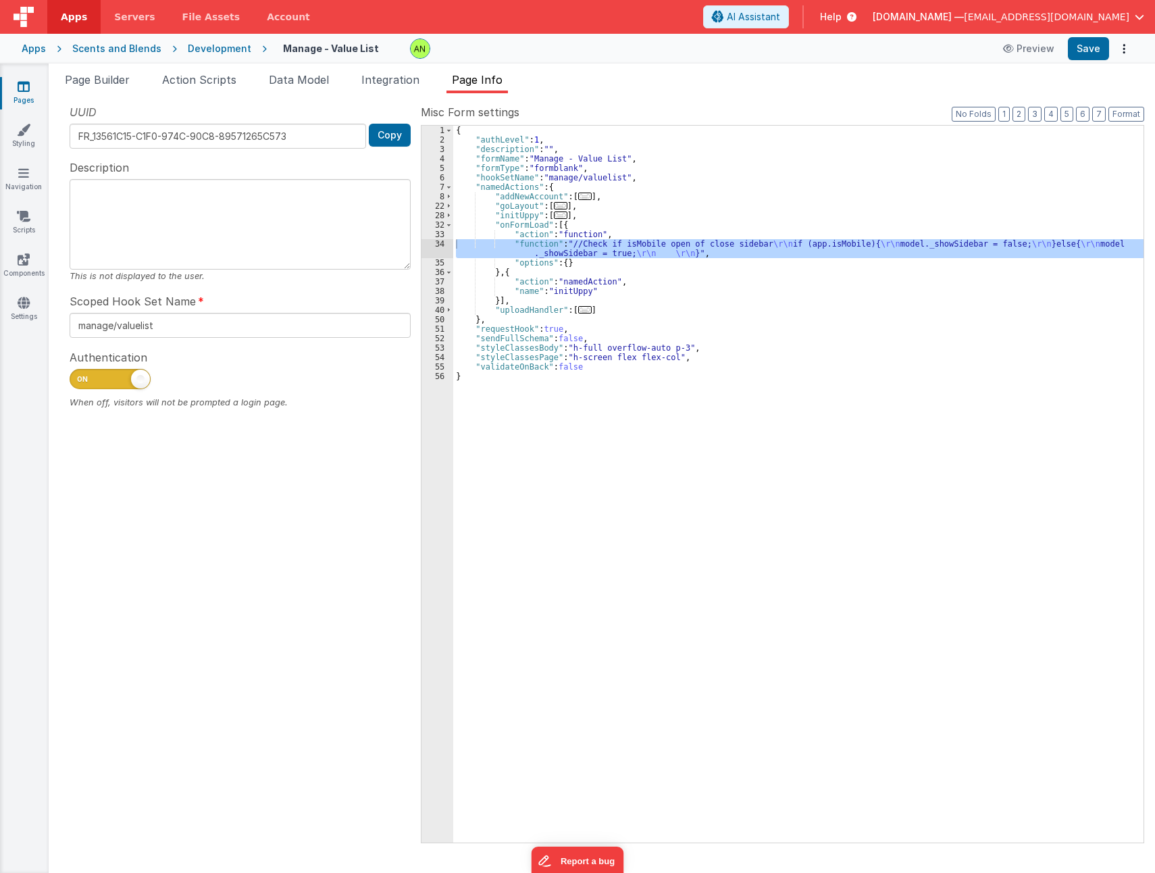
click at [199, 48] on div "Development" at bounding box center [220, 49] width 64 height 14
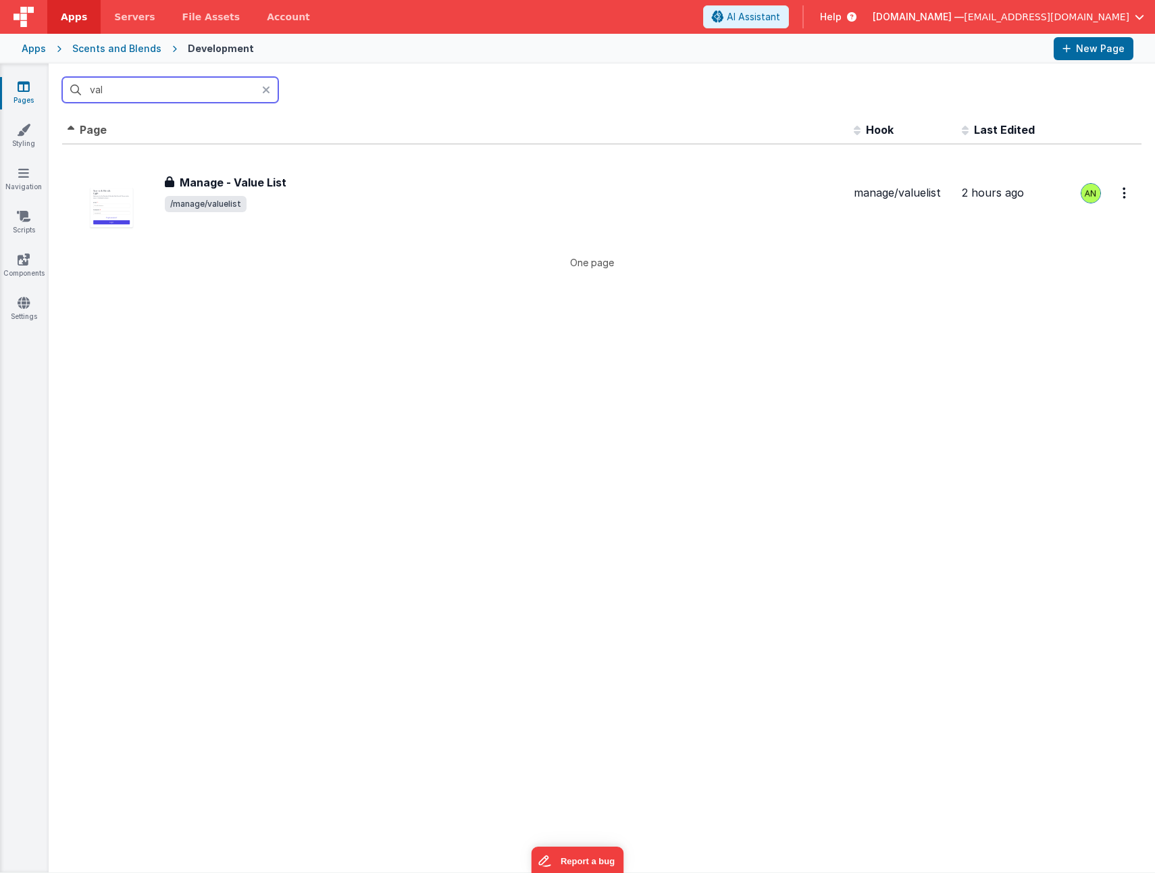
click at [192, 97] on input "val" at bounding box center [170, 90] width 216 height 26
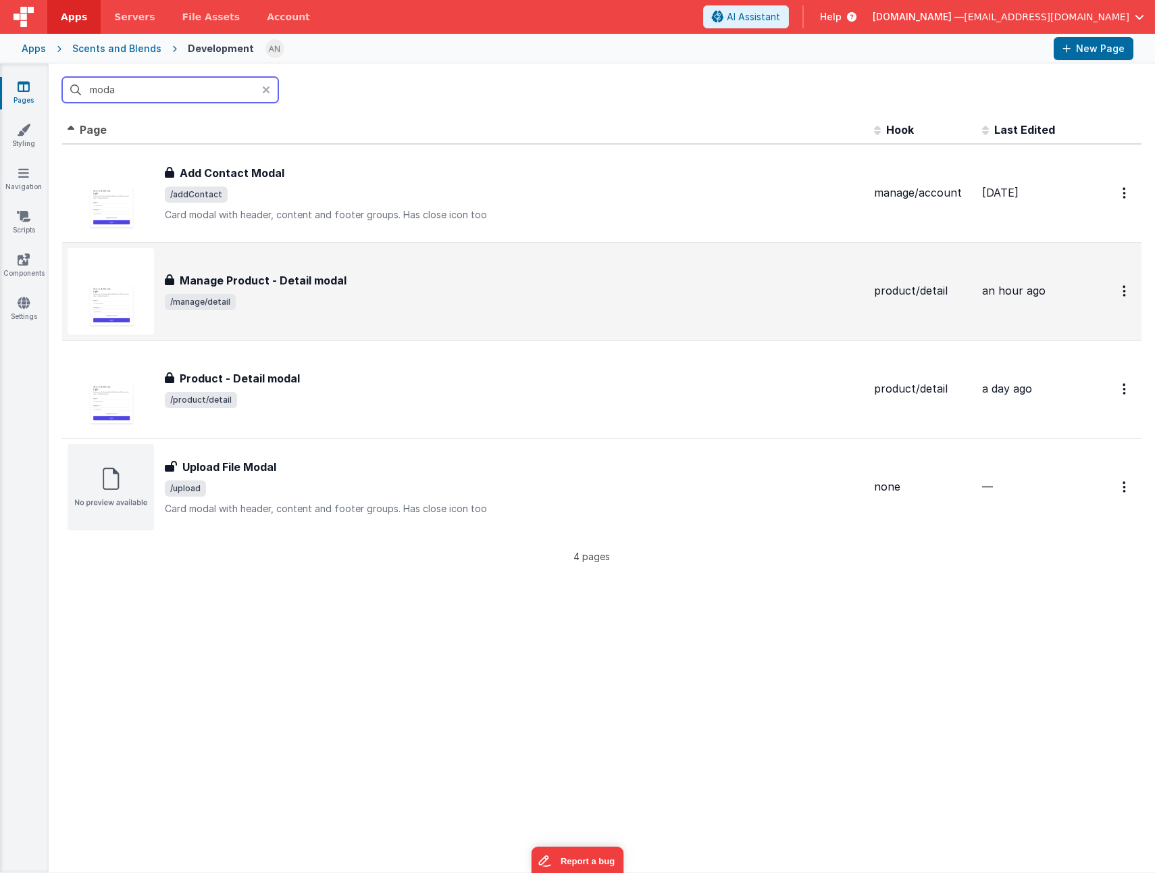
type input "moda"
click at [389, 295] on span "/manage/detail" at bounding box center [514, 302] width 699 height 16
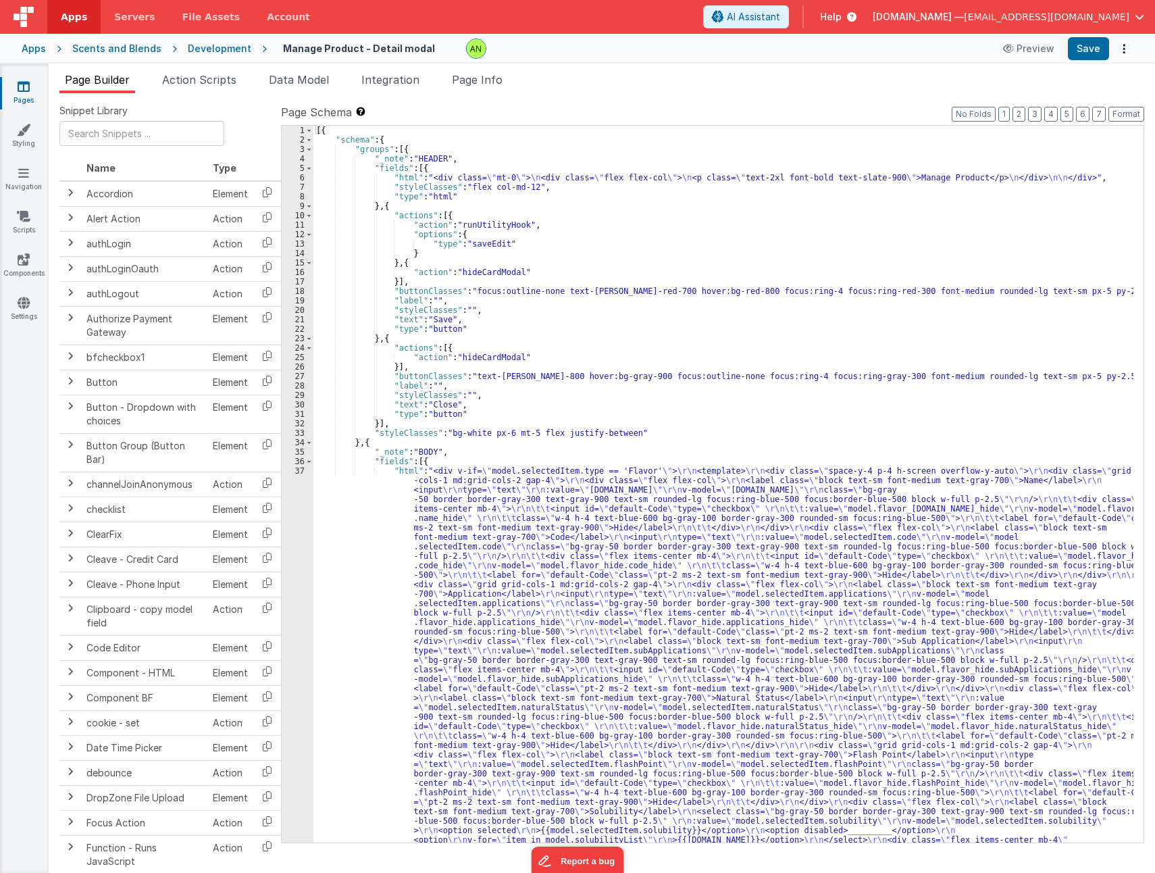
click at [533, 103] on div "Snippet Library Name Type Accordion Element Alert Action Action authLogin Actio…" at bounding box center [602, 493] width 1107 height 801
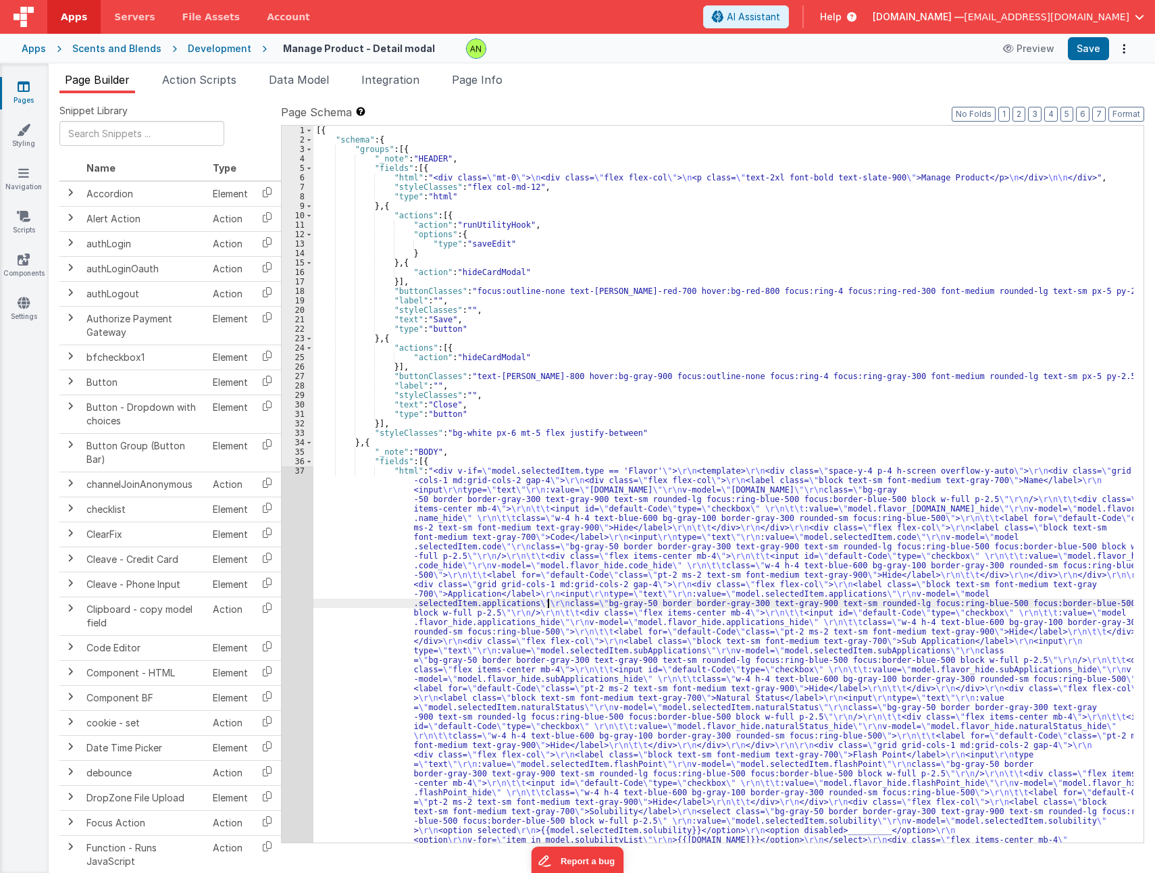
click at [481, 78] on span "Page Info" at bounding box center [477, 80] width 51 height 14
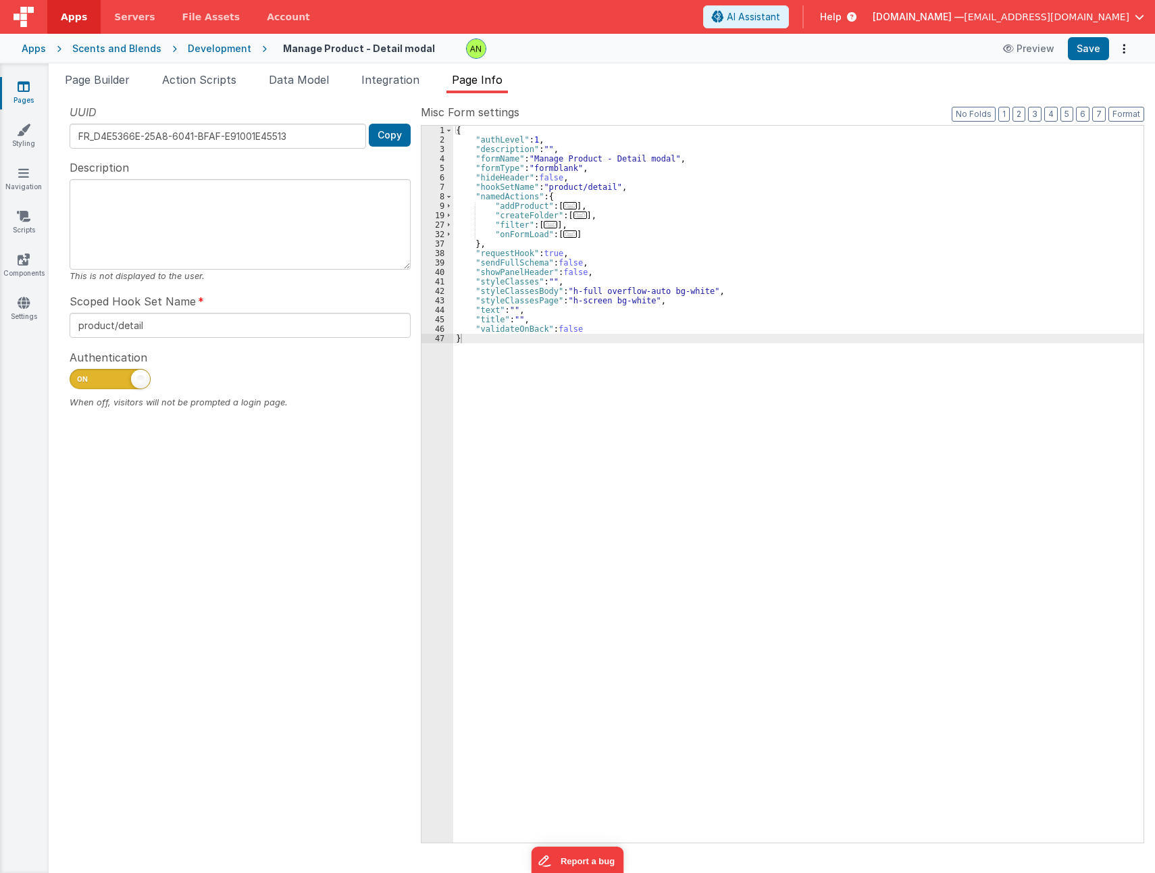
click at [563, 233] on span "..." at bounding box center [570, 233] width 14 height 7
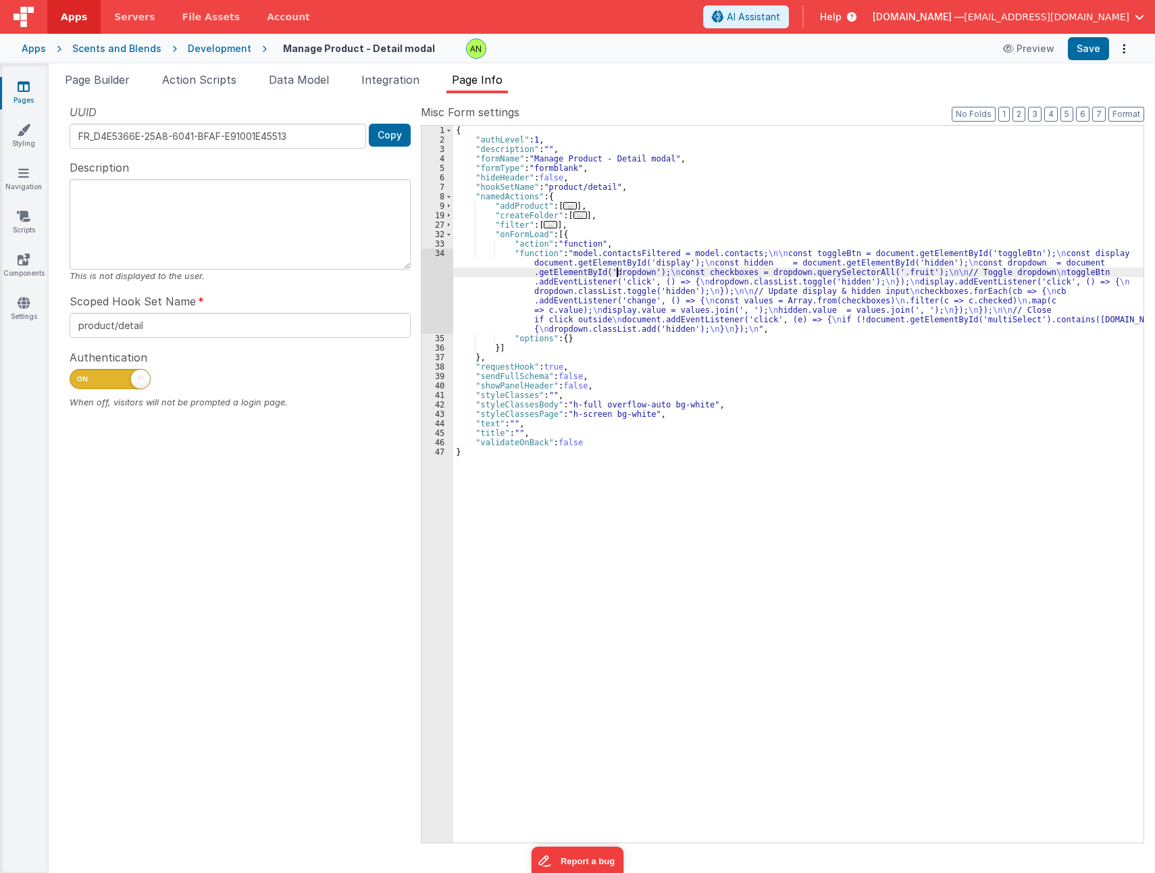
click at [618, 269] on div "{ "authLevel" : 1 , "description" : "" , "formName" : "Manage Product - Detail …" at bounding box center [798, 494] width 690 height 736
click at [438, 293] on div "34" at bounding box center [438, 291] width 32 height 85
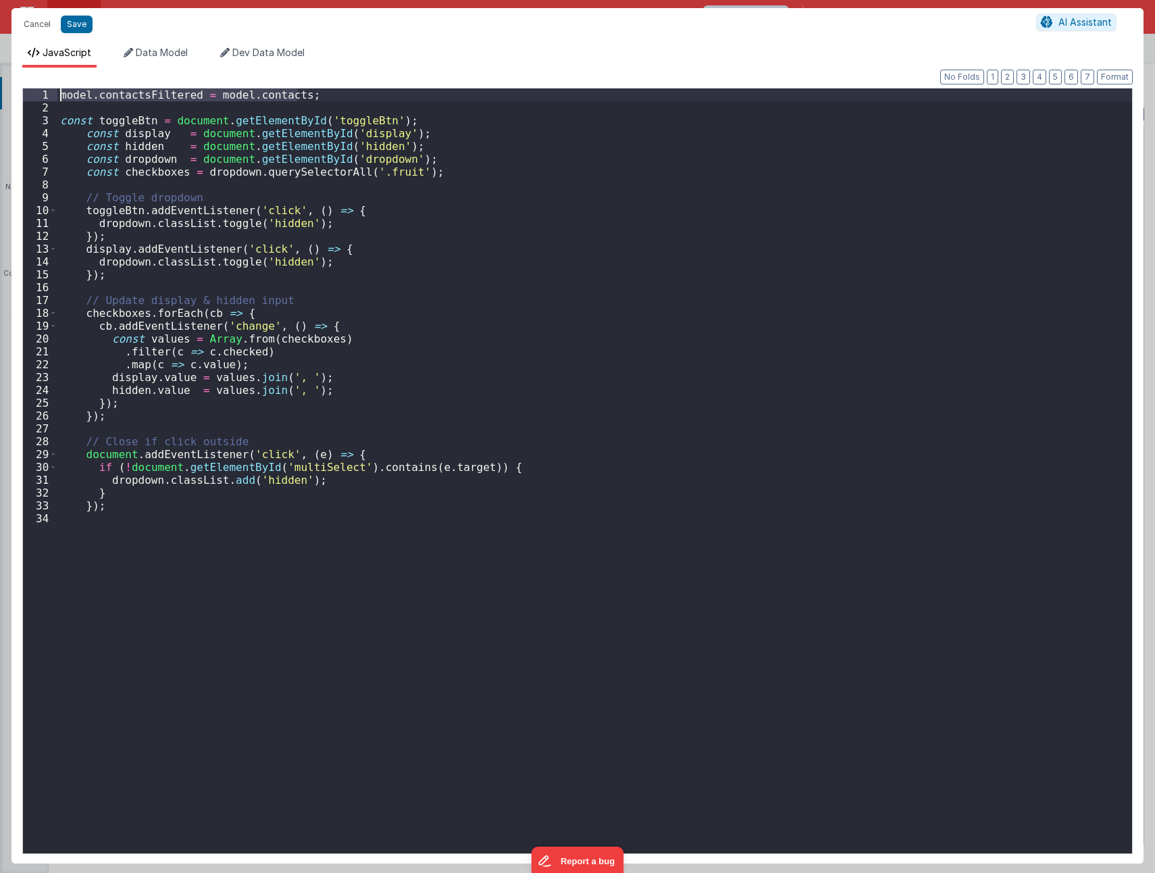
drag, startPoint x: 317, startPoint y: 99, endPoint x: 38, endPoint y: 96, distance: 279.0
click at [38, 96] on div "1 2 3 4 5 6 7 8 9 10 11 12 13 14 15 16 17 18 19 20 21 22 23 24 25 26 27 28 29 3…" at bounding box center [577, 471] width 1111 height 766
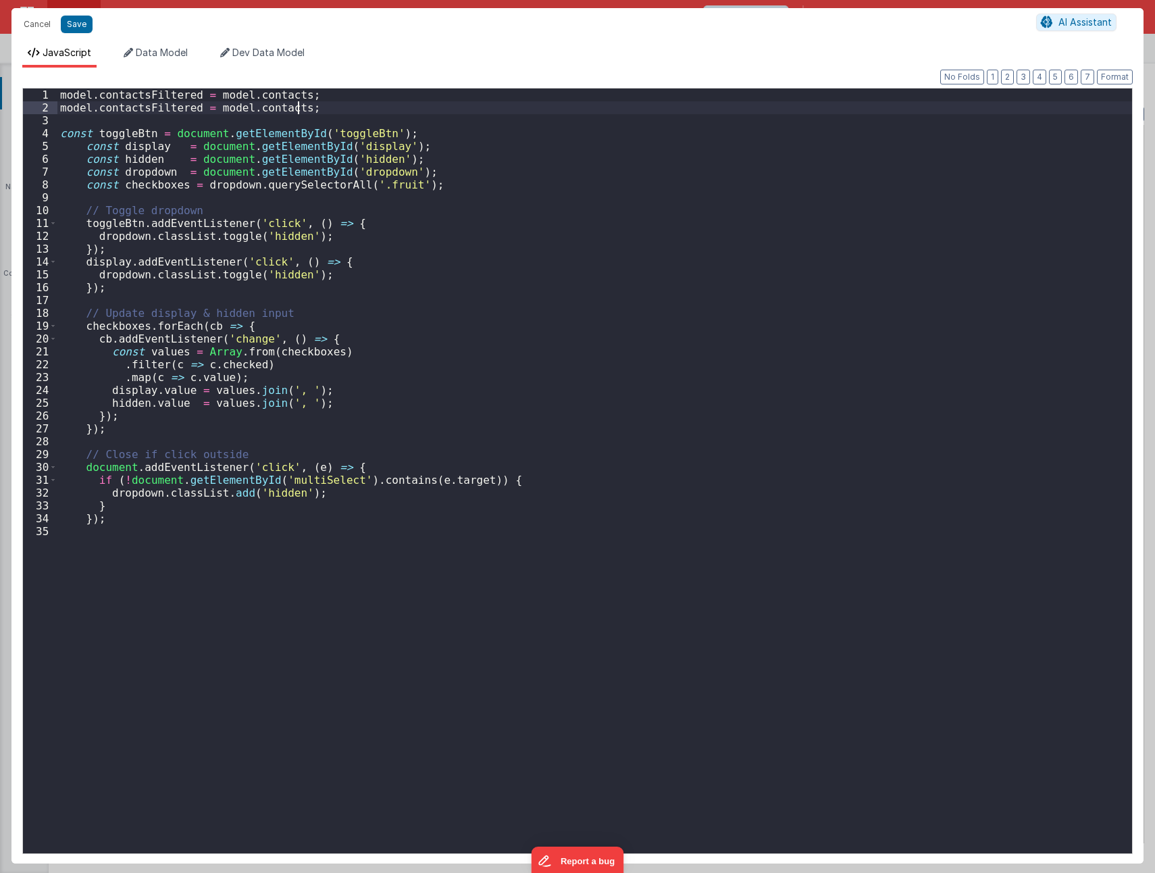
click at [261, 105] on div "model . contactsFiltered = model . contacts ; model . contactsFiltered = model …" at bounding box center [594, 484] width 1075 height 790
click at [84, 28] on button "Save" at bounding box center [77, 25] width 32 height 18
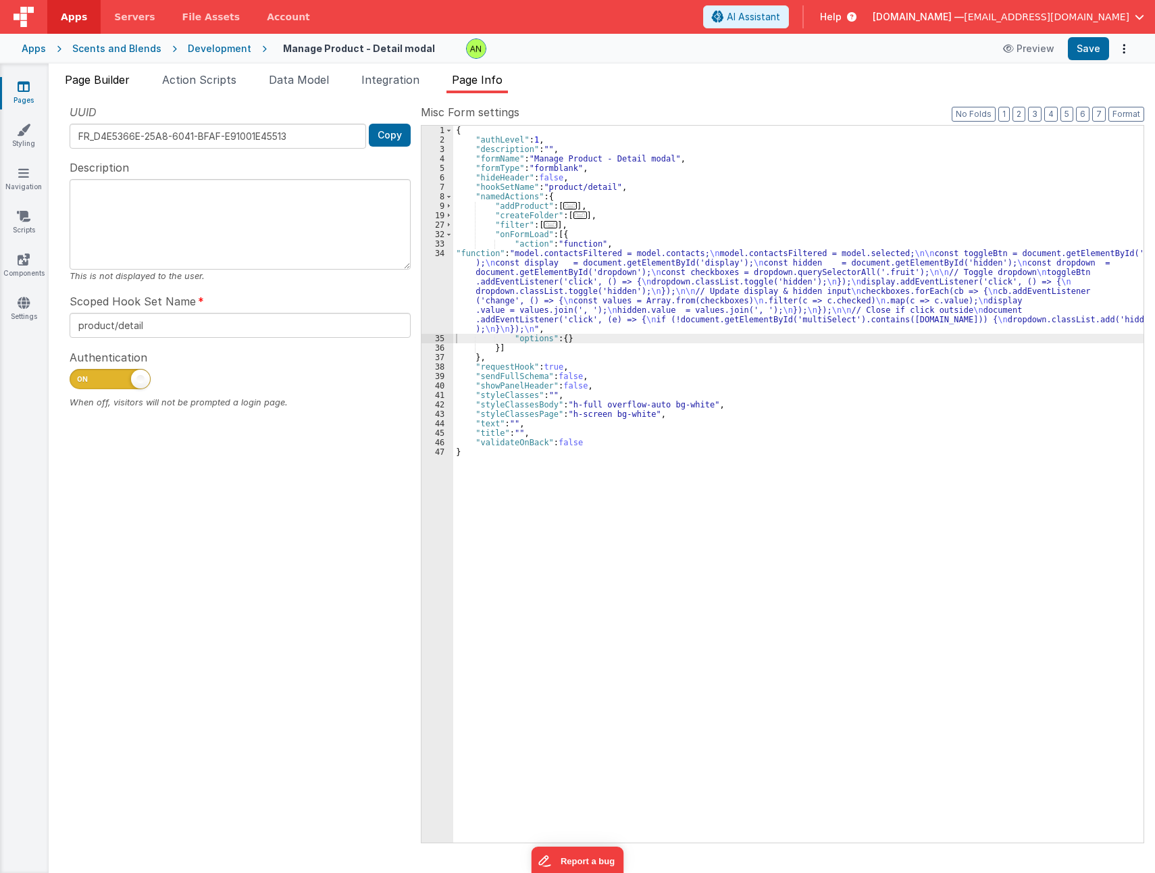
click at [109, 84] on span "Page Builder" at bounding box center [97, 80] width 65 height 14
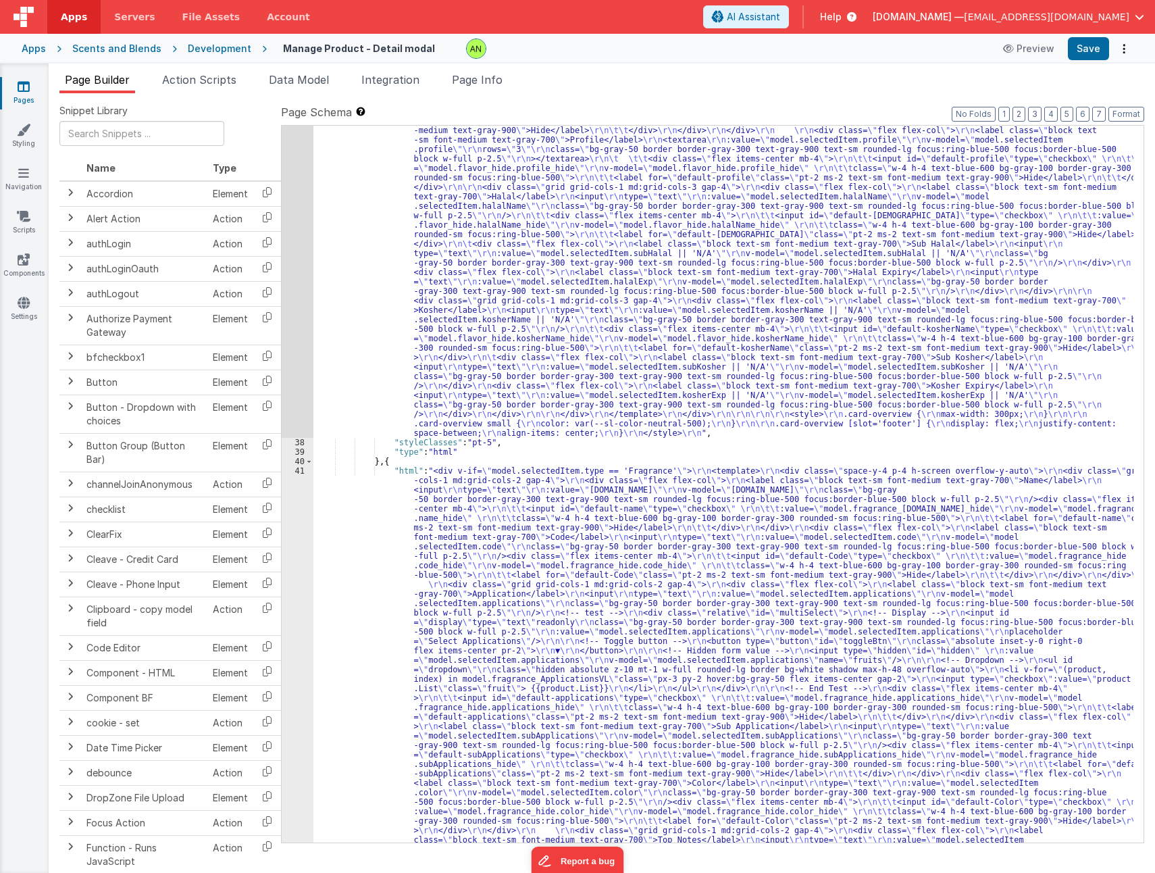
scroll to position [851, 0]
click at [488, 577] on div ""html" : "<div v-if= \" model.selectedItem.type == 'Flavor' \" > \r\n <template…" at bounding box center [723, 758] width 820 height 2287
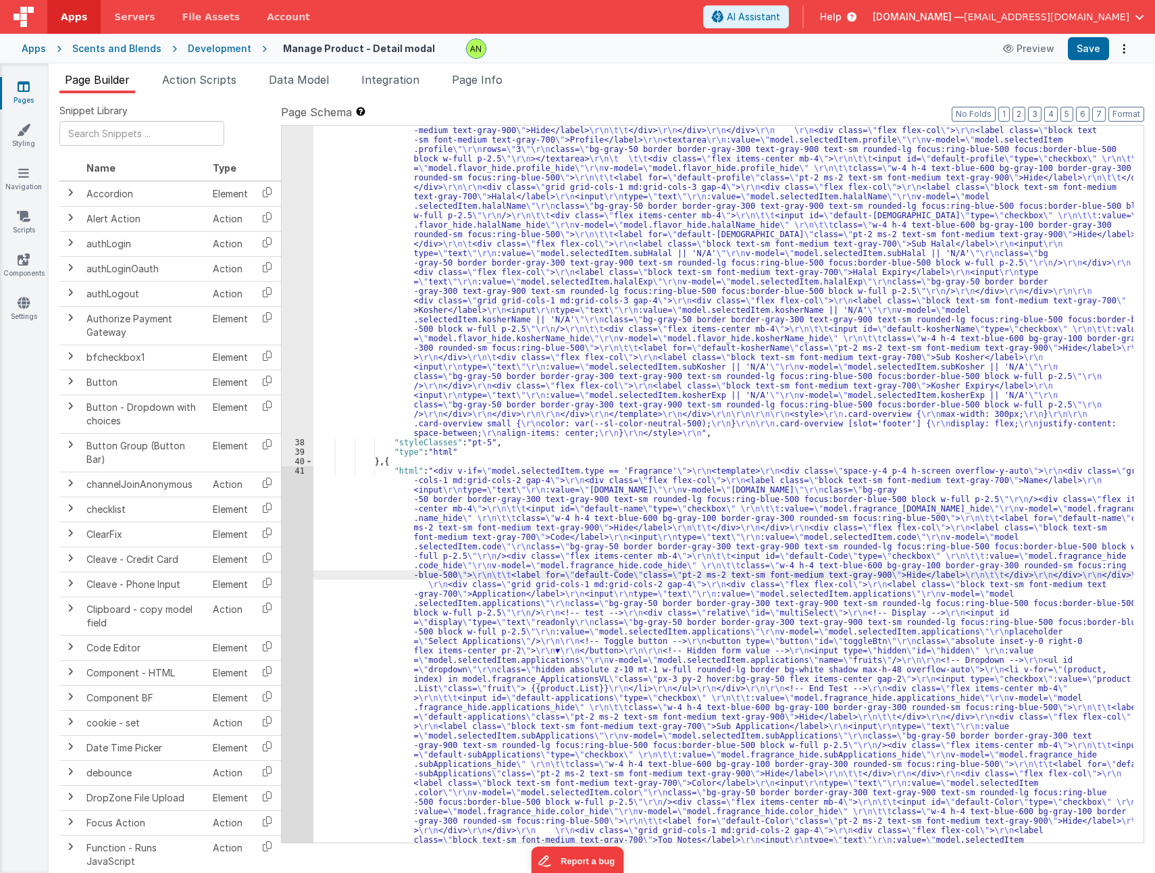
click at [299, 574] on div "41" at bounding box center [298, 839] width 32 height 747
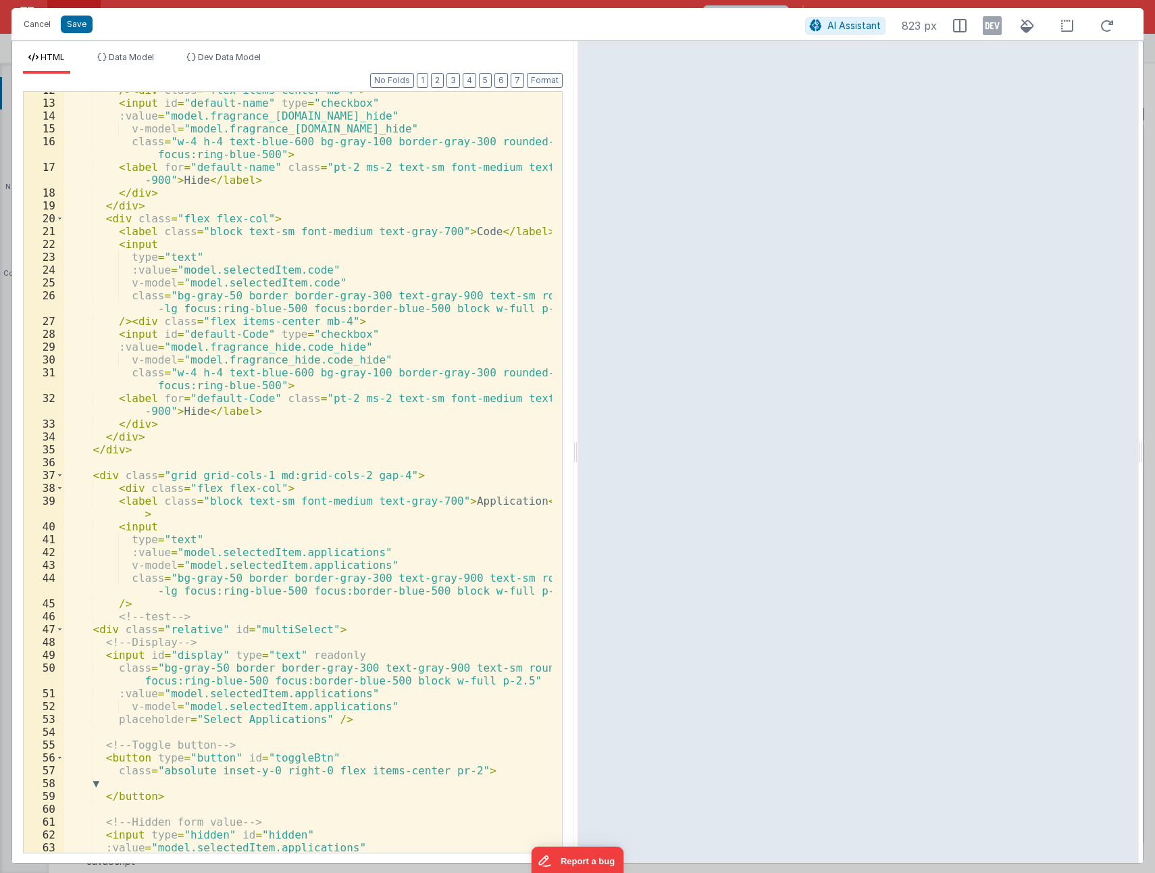
scroll to position [203, 0]
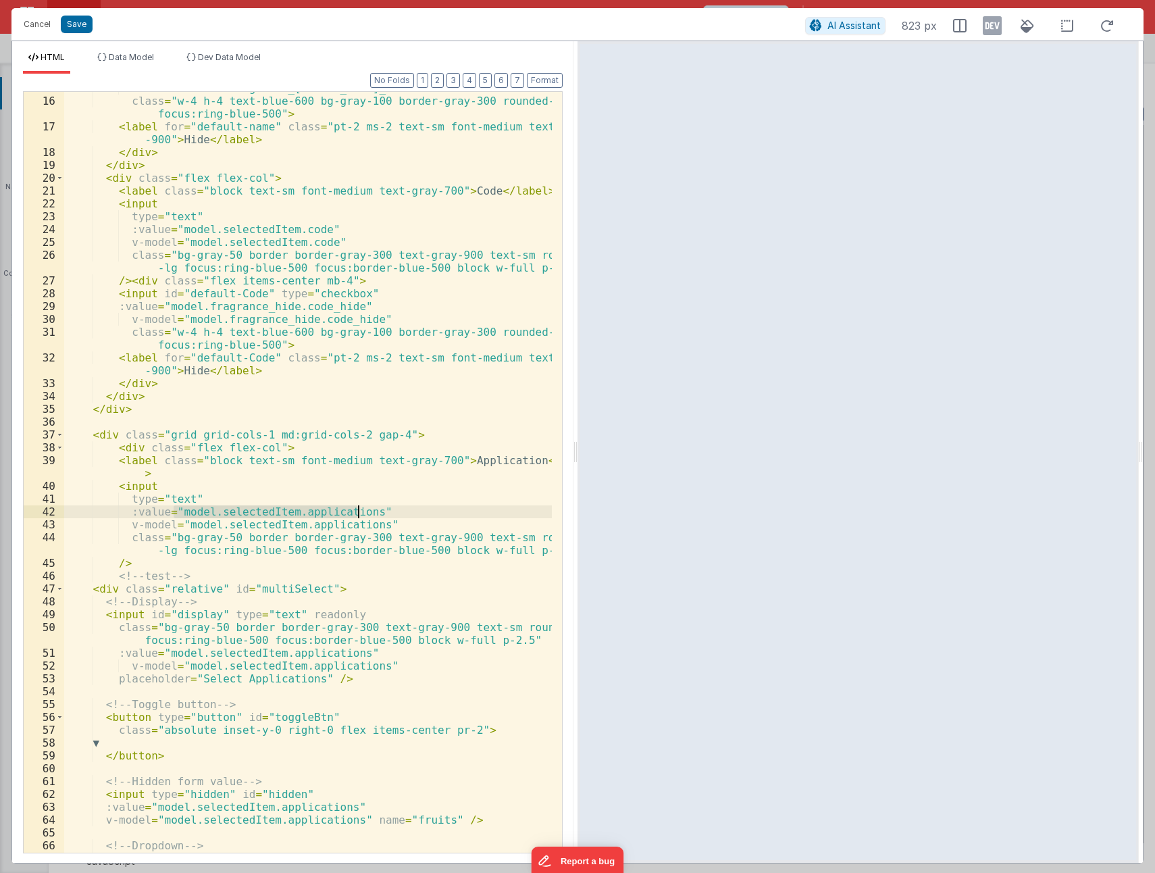
drag, startPoint x: 172, startPoint y: 511, endPoint x: 357, endPoint y: 511, distance: 185.8
click at [357, 511] on div "v-model = "model.fragrance_[DOMAIN_NAME]_hide" class = "w-4 h-4 text-blue-600 b…" at bounding box center [308, 475] width 488 height 786
click at [77, 31] on button "Save" at bounding box center [77, 25] width 32 height 18
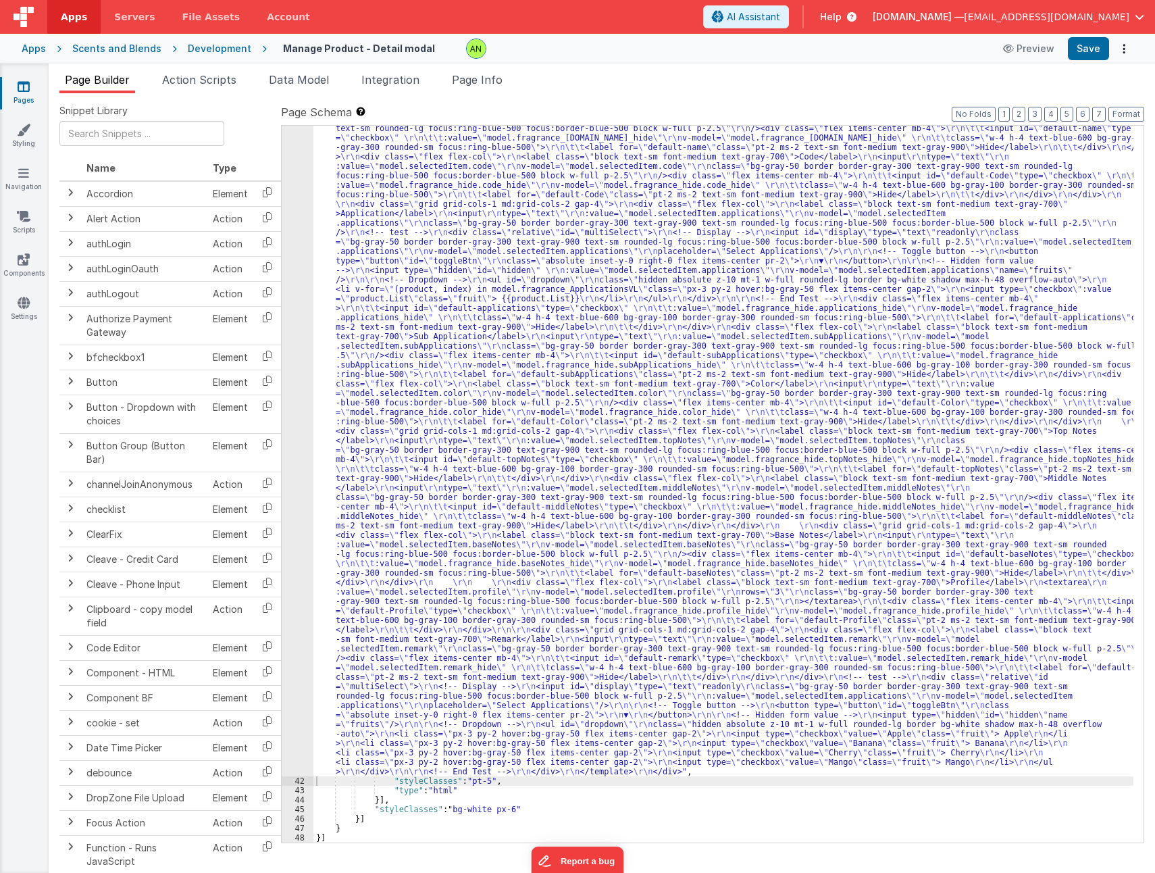
scroll to position [1222, 0]
click at [486, 78] on span "Page Info" at bounding box center [477, 80] width 51 height 14
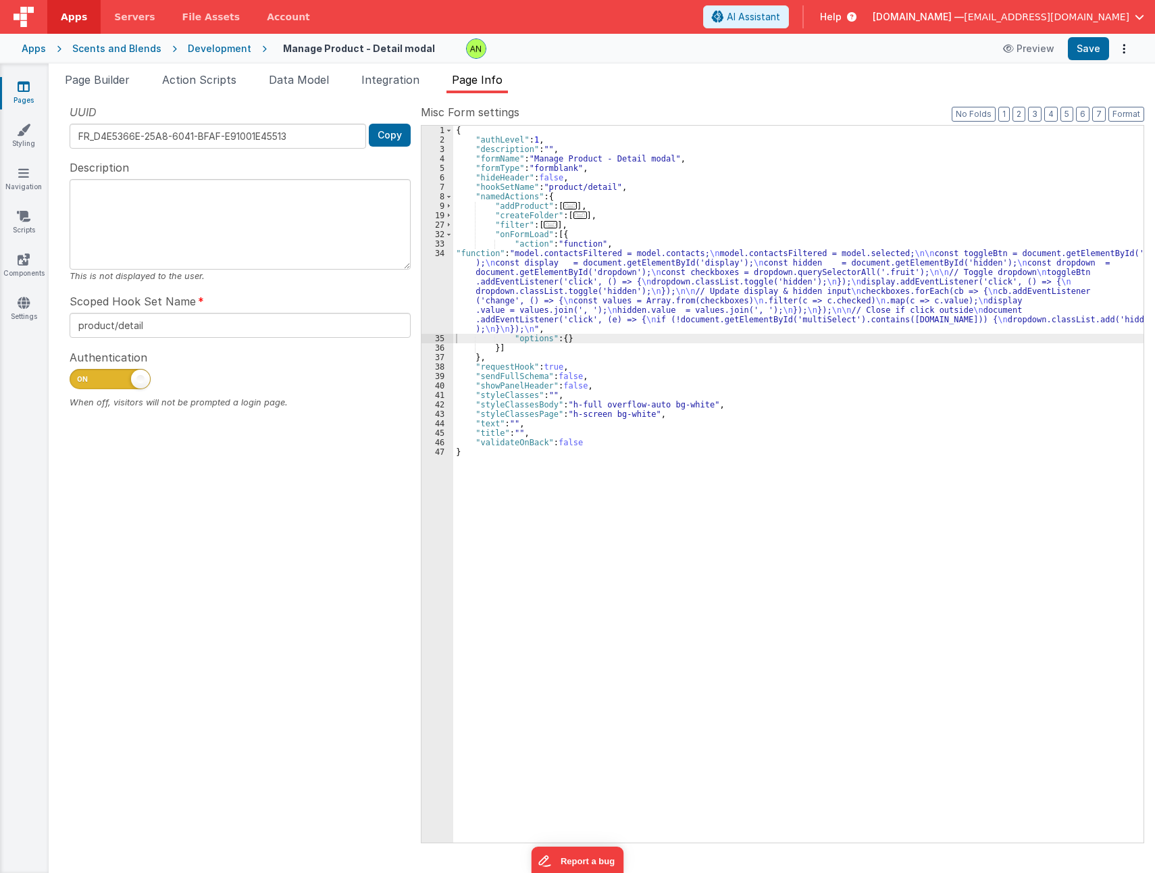
click at [644, 272] on div "{ "authLevel" : 1 , "description" : "" , "formName" : "Manage Product - Detail …" at bounding box center [798, 494] width 690 height 736
click at [440, 282] on div "34" at bounding box center [438, 291] width 32 height 85
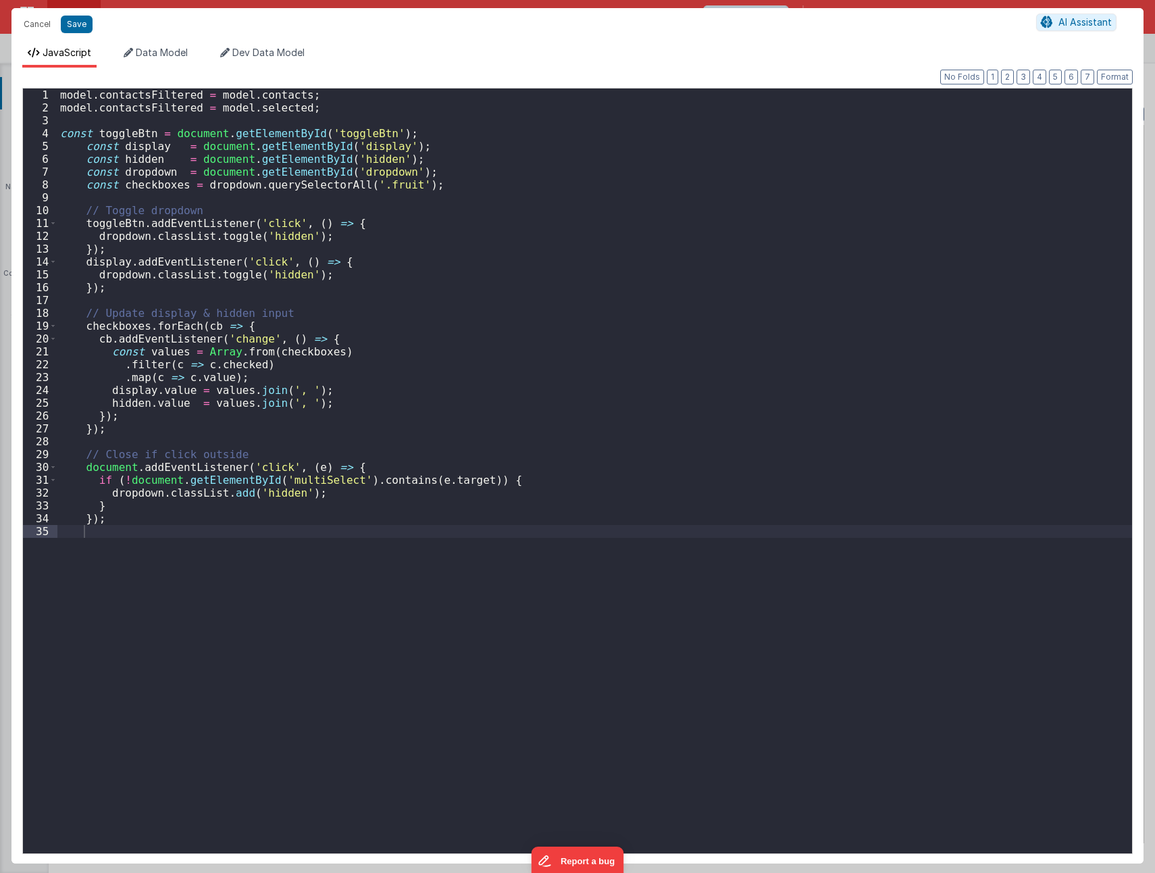
click at [267, 106] on div "model . contactsFiltered = model . contacts ; model . contactsFiltered = model …" at bounding box center [594, 484] width 1075 height 790
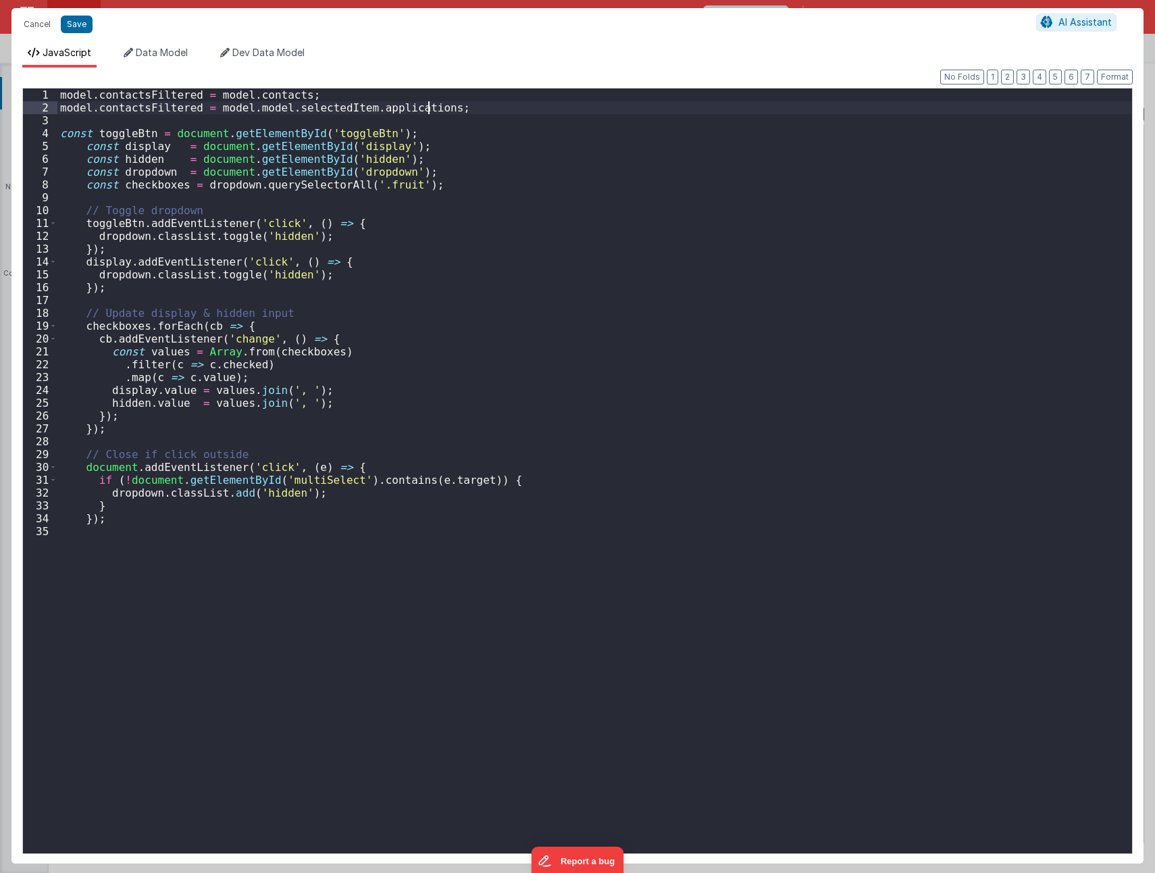
click at [243, 107] on div "model . contactsFiltered = model . contacts ; model . contactsFiltered = model …" at bounding box center [594, 484] width 1075 height 790
drag, startPoint x: 190, startPoint y: 106, endPoint x: 61, endPoint y: 107, distance: 129.0
click at [61, 107] on div "model . contactsFiltered = model . contacts ; model . contactsFiltered = model …" at bounding box center [594, 484] width 1075 height 790
click at [350, 316] on div "model . contactsFiltered = model . contacts ; appselect = model . selectedItem …" at bounding box center [594, 484] width 1075 height 790
drag, startPoint x: 182, startPoint y: 389, endPoint x: 109, endPoint y: 391, distance: 73.7
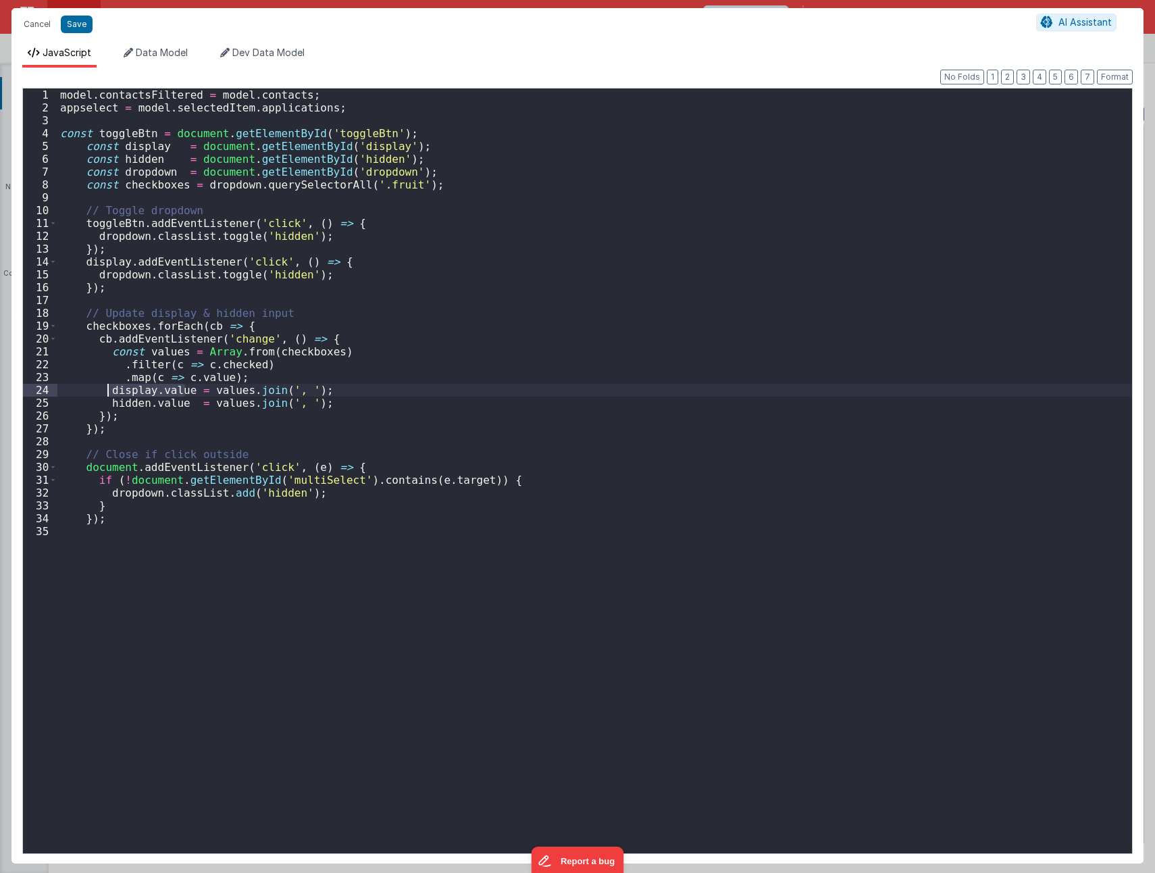
click at [109, 391] on div "model . contactsFiltered = model . contacts ; appselect = model . selectedItem …" at bounding box center [594, 484] width 1075 height 790
drag, startPoint x: 316, startPoint y: 403, endPoint x: 109, endPoint y: 405, distance: 206.1
click at [109, 405] on div "model . contactsFiltered = model . contacts ; appselect = model . selectedItem …" at bounding box center [594, 484] width 1075 height 790
click at [334, 401] on div "model . contactsFiltered = model . contacts ; appselect = model . selectedItem …" at bounding box center [594, 471] width 1075 height 765
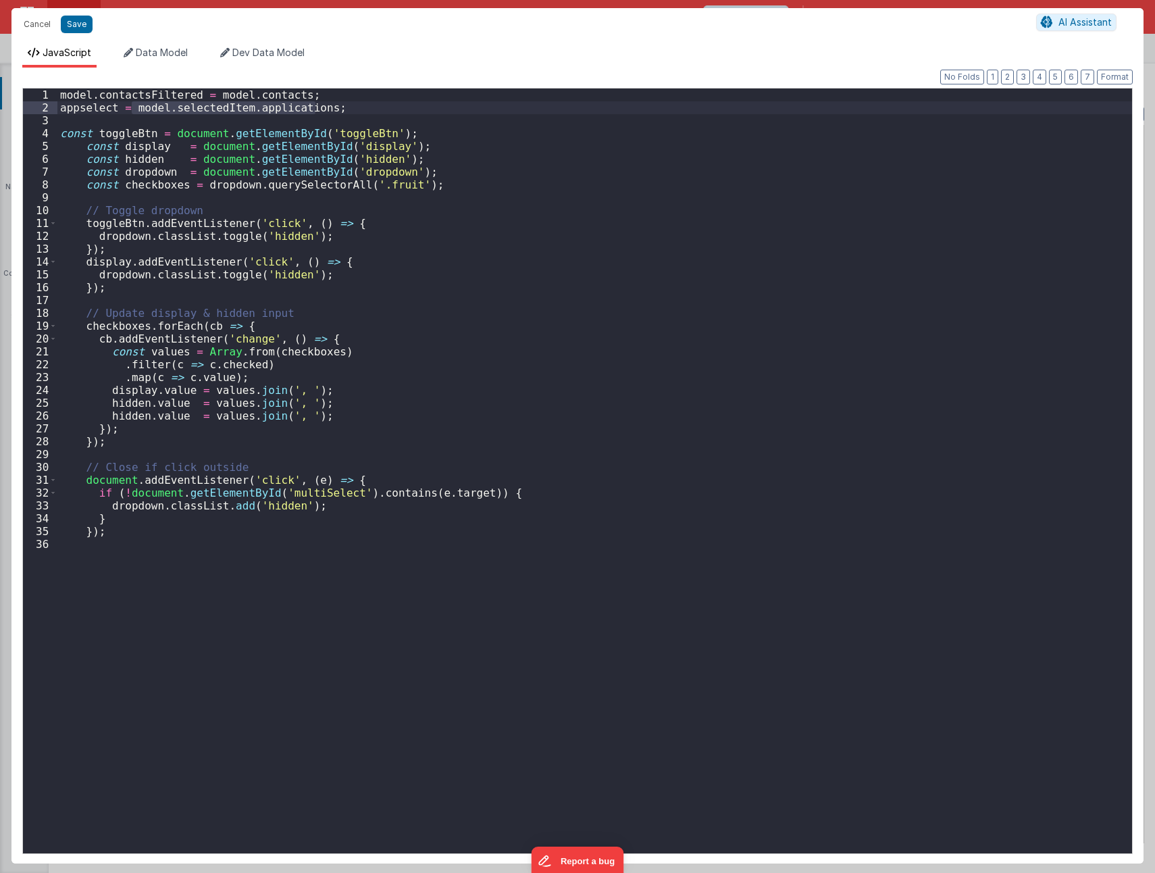
drag, startPoint x: 131, startPoint y: 108, endPoint x: 314, endPoint y: 108, distance: 183.1
click at [314, 108] on div "model . contactsFiltered = model . contacts ; appselect = model . selectedItem …" at bounding box center [594, 484] width 1075 height 790
drag, startPoint x: 107, startPoint y: 413, endPoint x: 179, endPoint y: 412, distance: 71.6
click at [179, 412] on div "model . contactsFiltered = model . contacts ; appselect = model . selectedItem …" at bounding box center [594, 484] width 1075 height 790
click at [409, 307] on div "model . contactsFiltered = model . contacts ; appselect = model . selectedItem …" at bounding box center [594, 484] width 1075 height 790
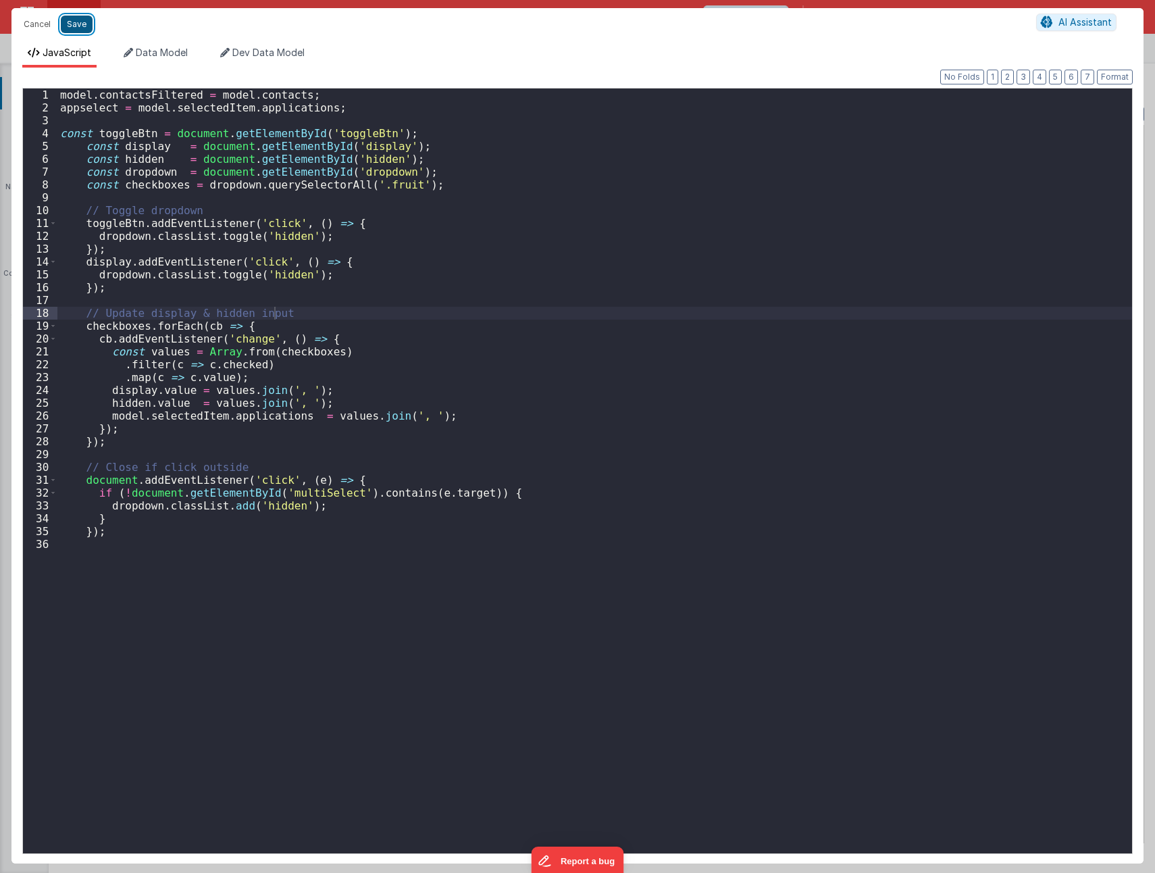
click at [70, 16] on button "Save" at bounding box center [77, 25] width 32 height 18
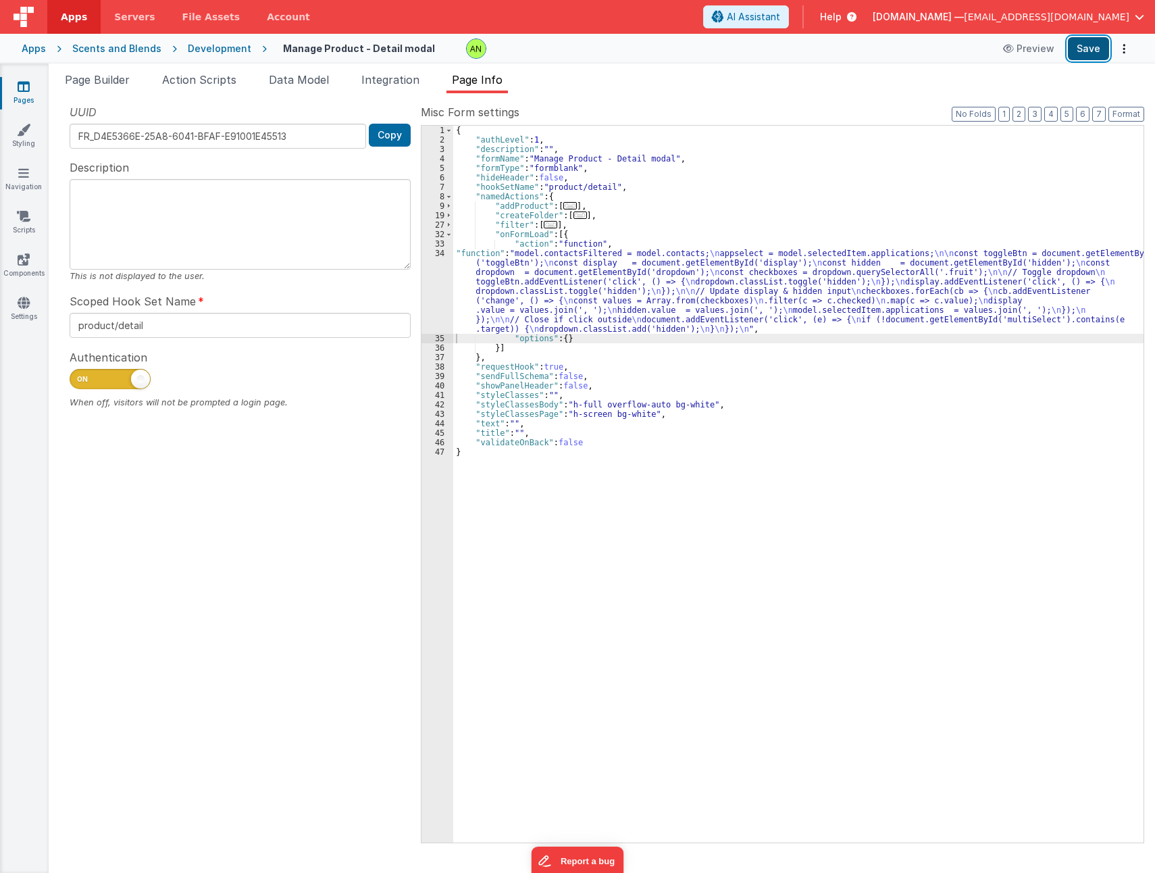
click at [1092, 49] on button "Save" at bounding box center [1088, 48] width 41 height 23
click at [667, 98] on div "Snippet Library Name Type Accordion Element Alert Action Action authLogin Actio…" at bounding box center [602, 483] width 1107 height 780
click at [113, 79] on span "Page Builder" at bounding box center [97, 80] width 65 height 14
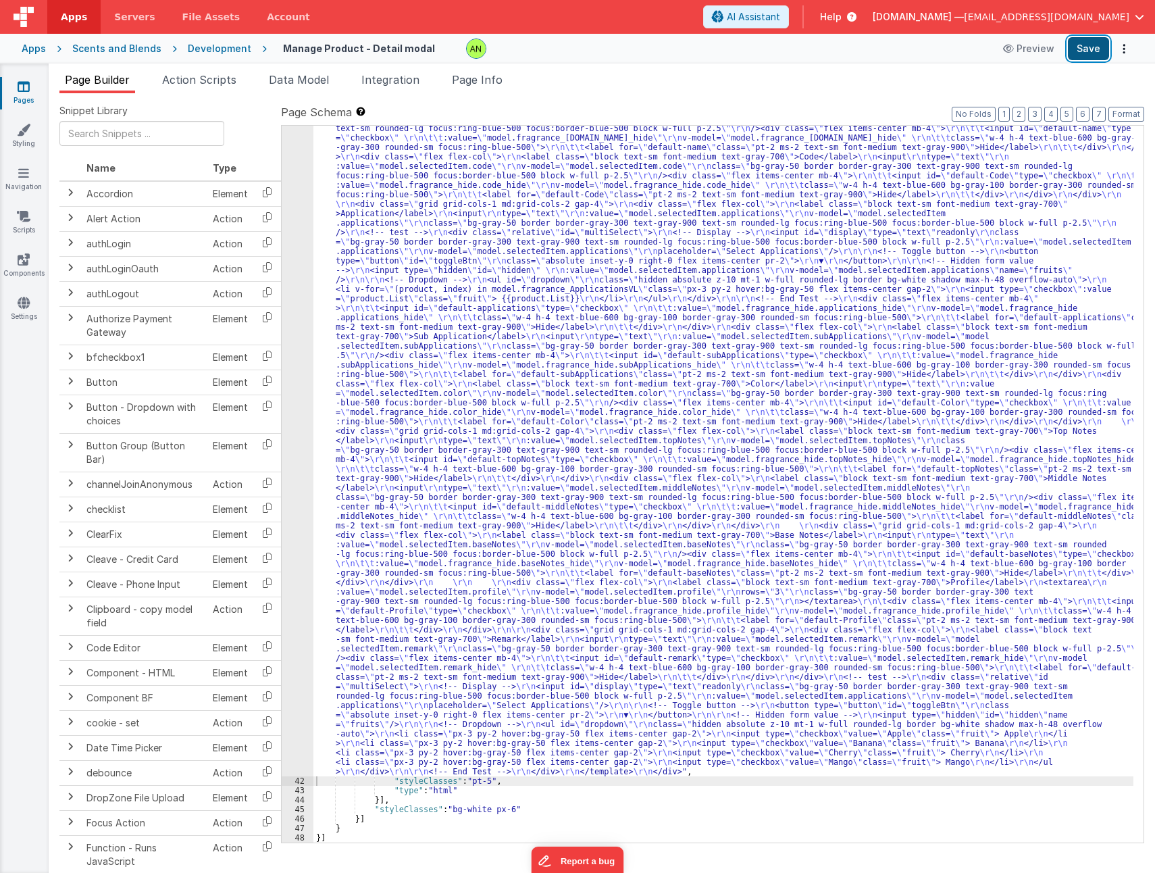
click at [1099, 49] on button "Save" at bounding box center [1088, 48] width 41 height 23
click at [603, 450] on div ""html" : "<div v-if= \" model.selectedItem.type == 'Fragrance' \" > \r\n <templ…" at bounding box center [723, 798] width 820 height 1407
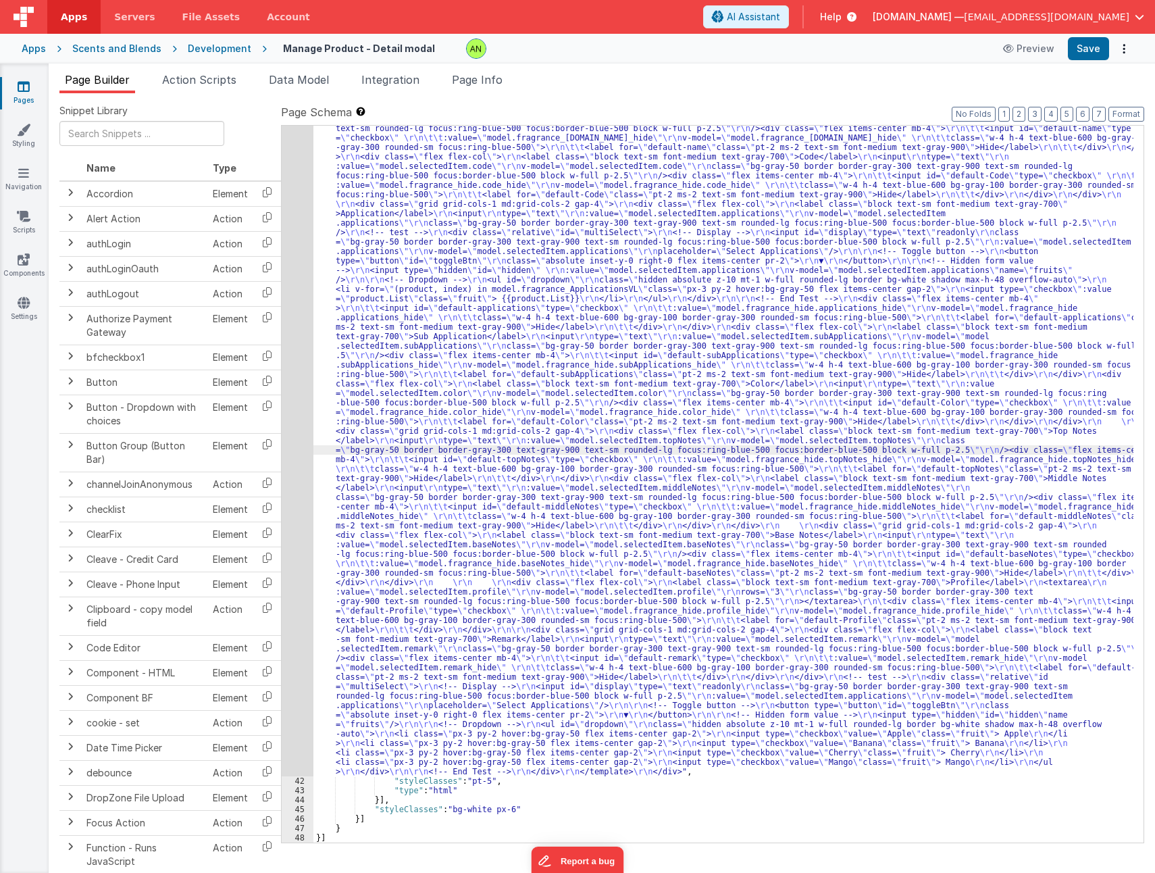
click at [289, 438] on div "41" at bounding box center [298, 435] width 32 height 681
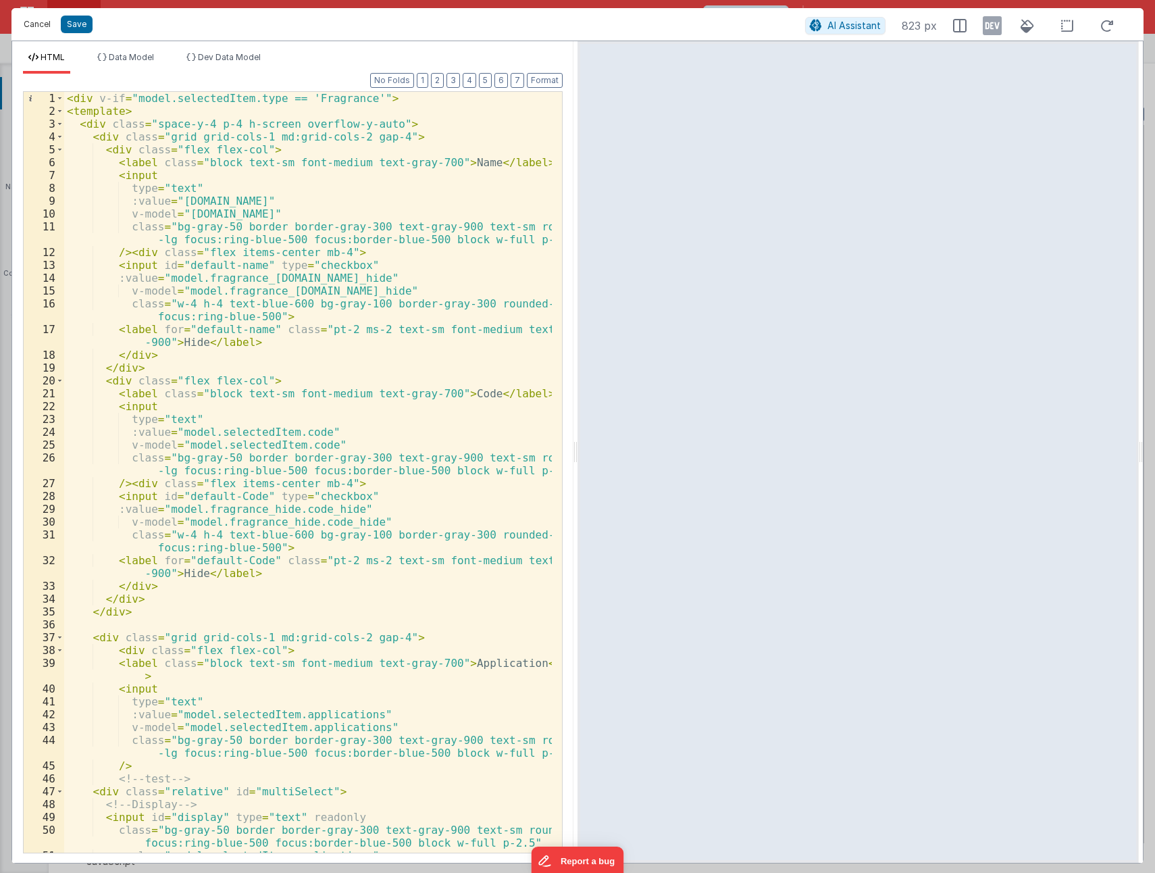
click at [35, 25] on button "Cancel" at bounding box center [37, 24] width 41 height 19
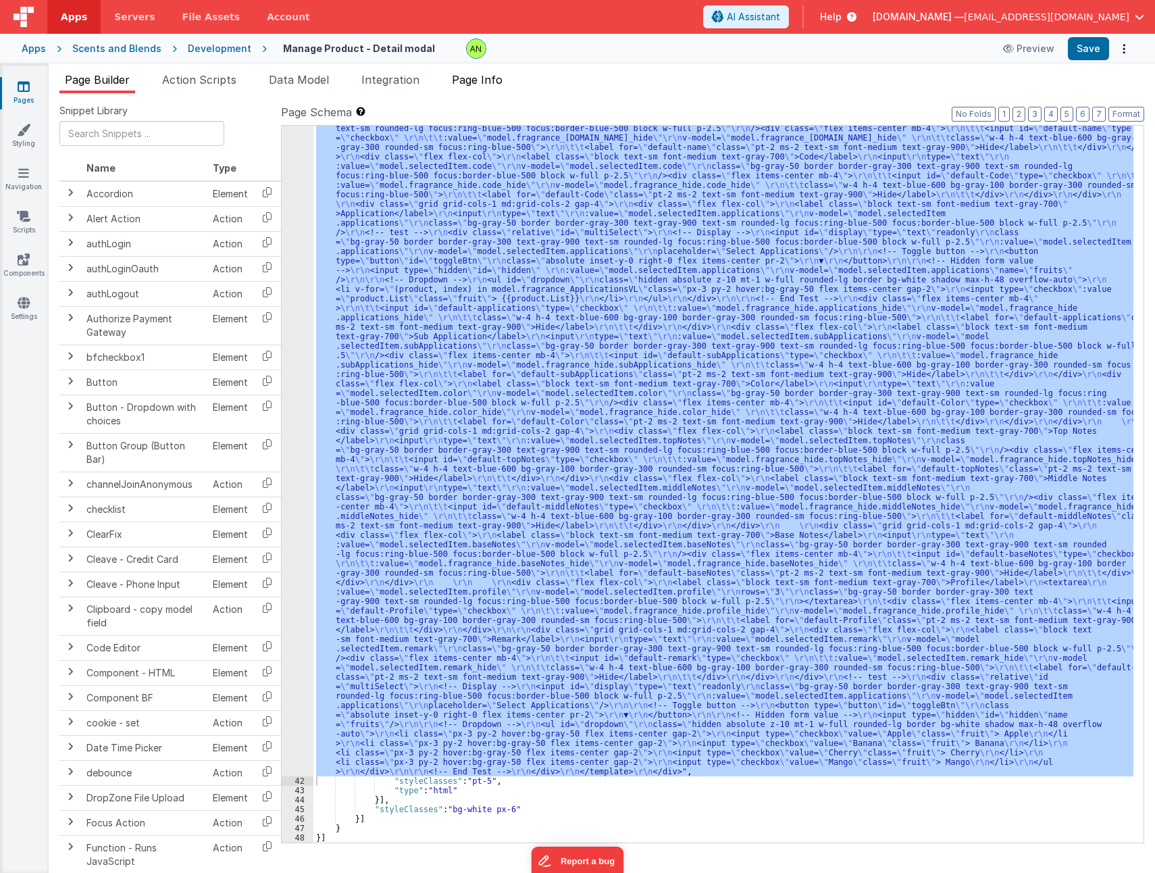
click at [486, 82] on span "Page Info" at bounding box center [477, 80] width 51 height 14
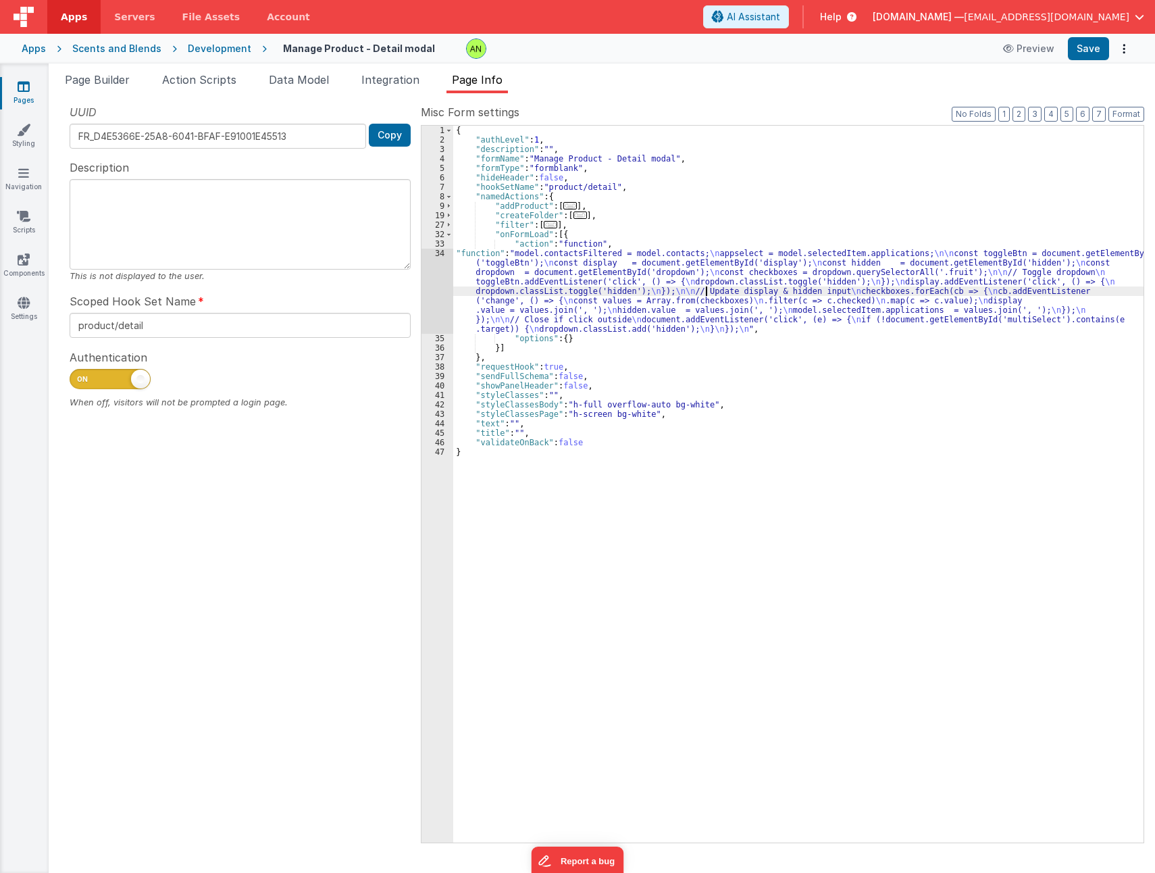
click at [707, 290] on div "{ "authLevel" : 1 , "description" : "" , "formName" : "Manage Product - Detail …" at bounding box center [798, 494] width 690 height 736
click at [433, 300] on div "34" at bounding box center [438, 291] width 32 height 85
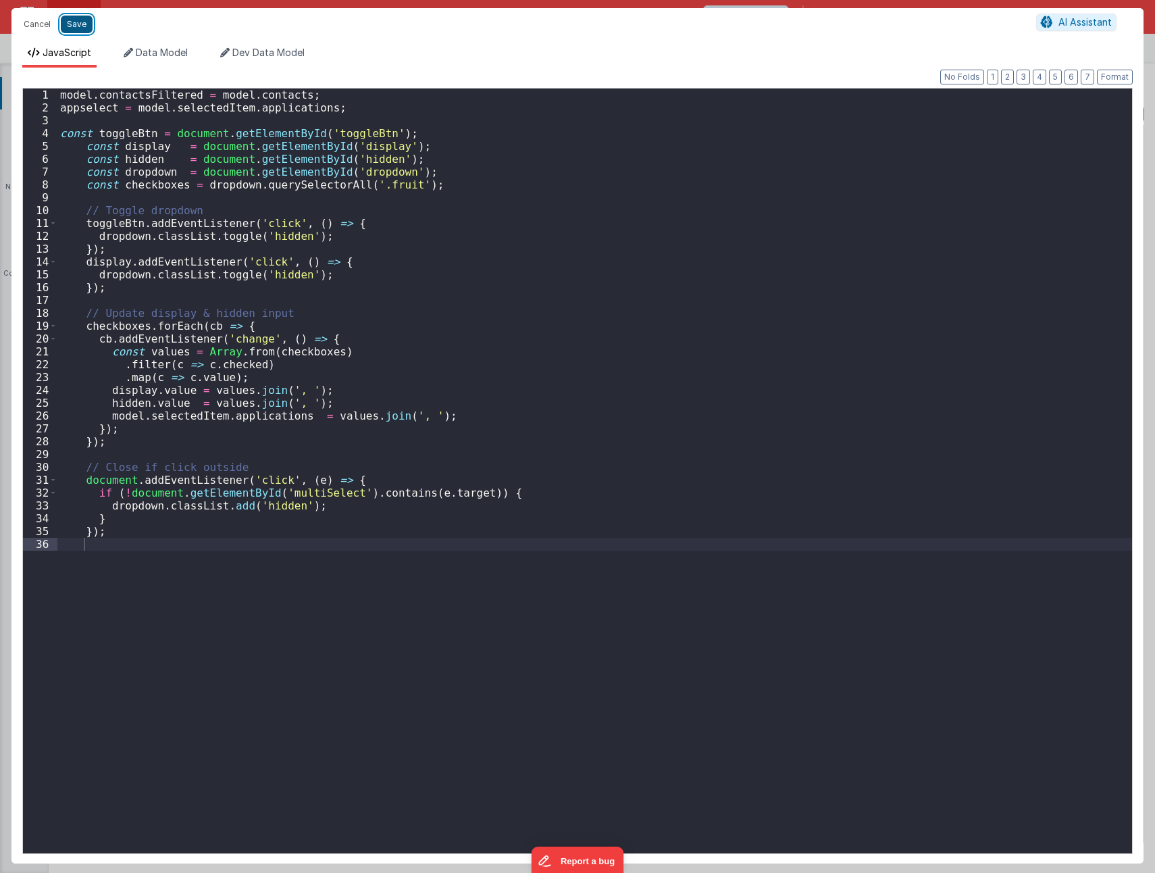
click at [77, 26] on button "Save" at bounding box center [77, 25] width 32 height 18
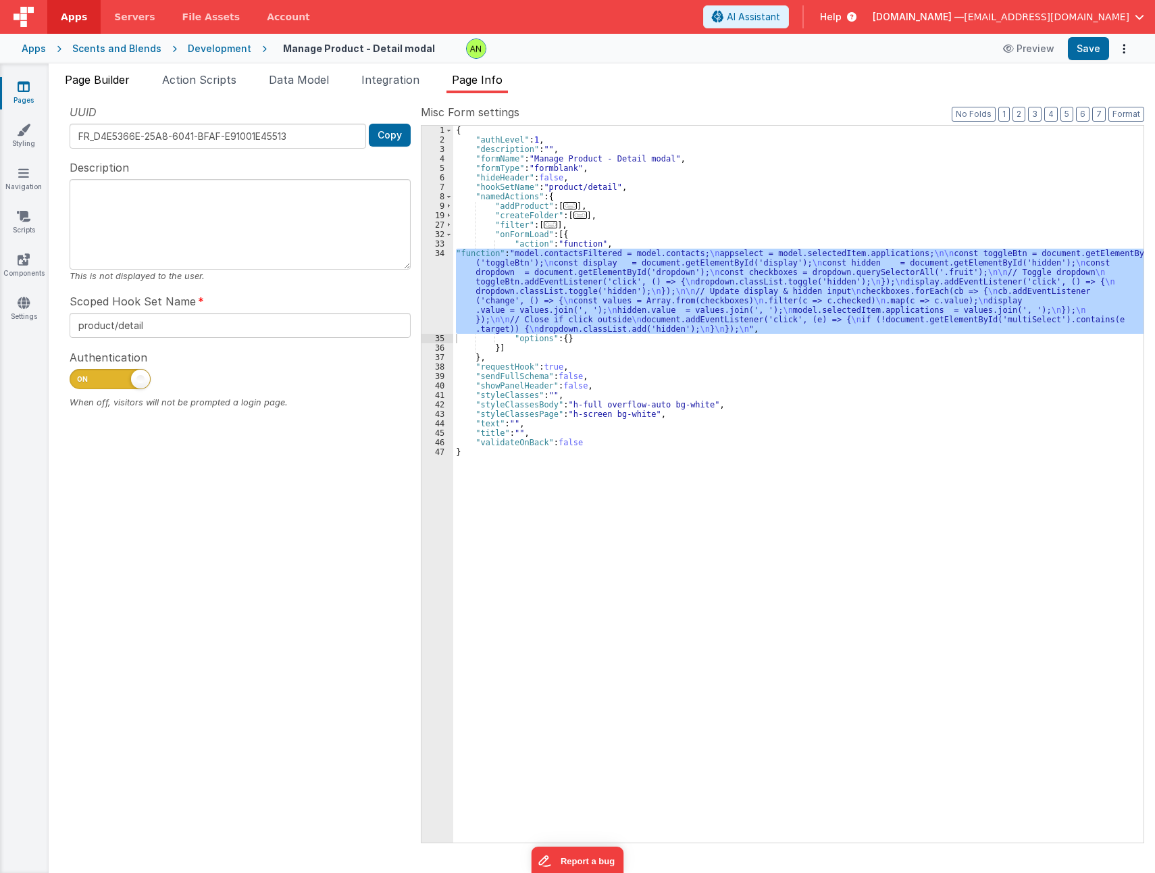
click at [86, 82] on span "Page Builder" at bounding box center [97, 80] width 65 height 14
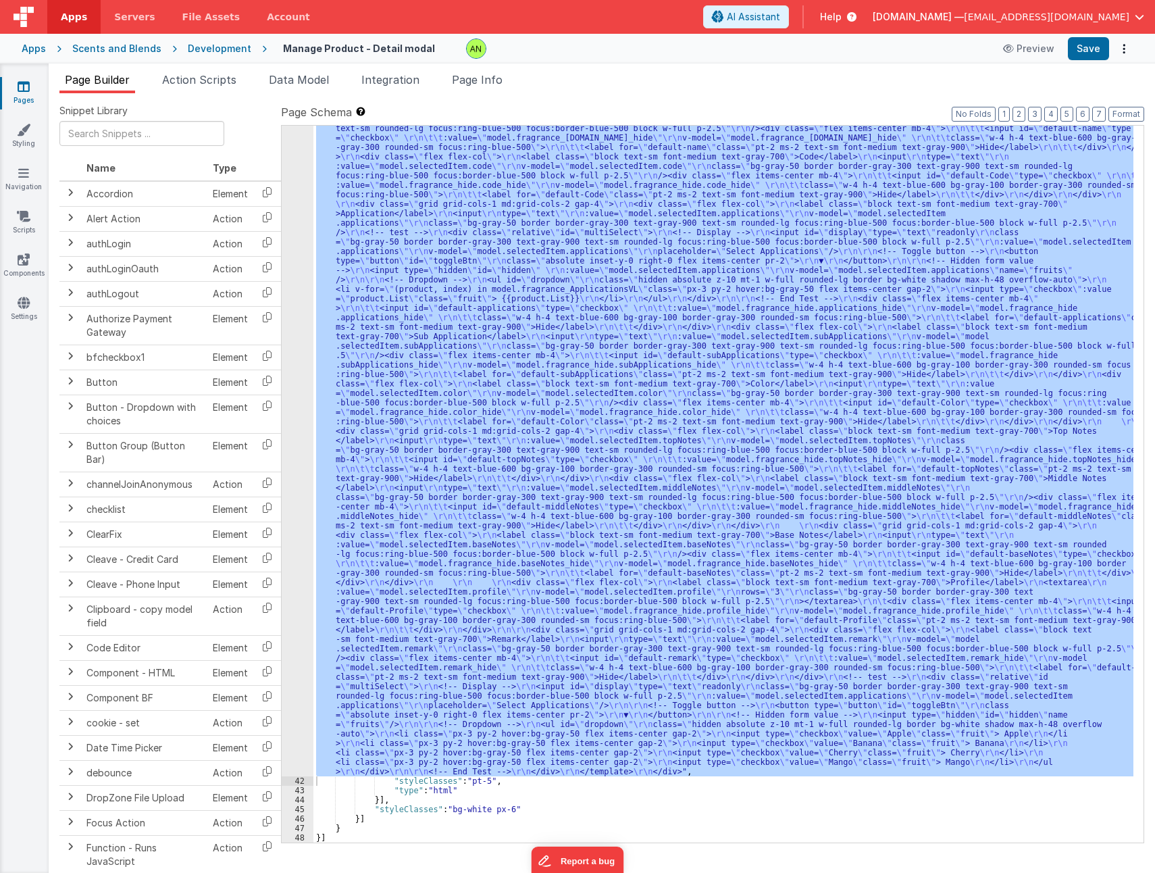
click at [474, 416] on div ""html" : "<div v-if= \" model.selectedItem.type == 'Fragrance' \" > \r\n <templ…" at bounding box center [723, 484] width 820 height 717
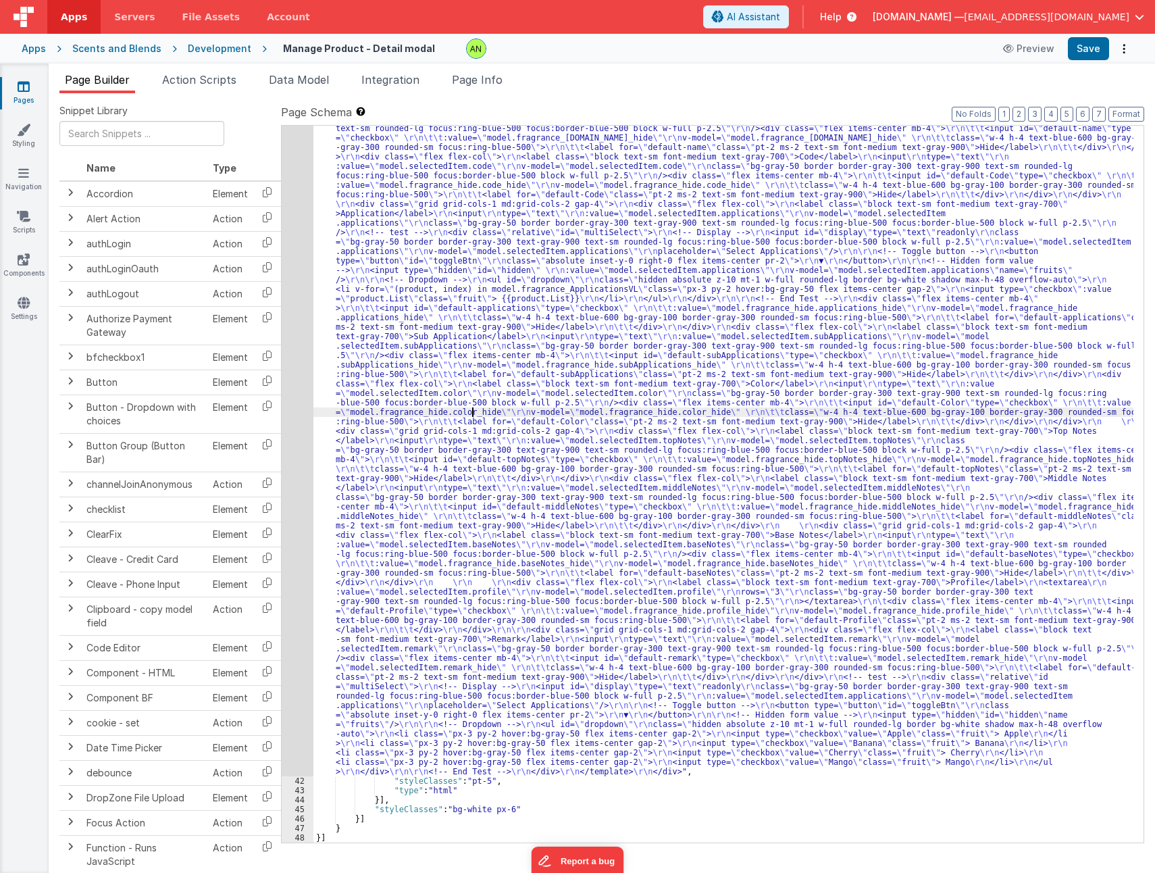
click at [299, 438] on div "41" at bounding box center [298, 435] width 32 height 681
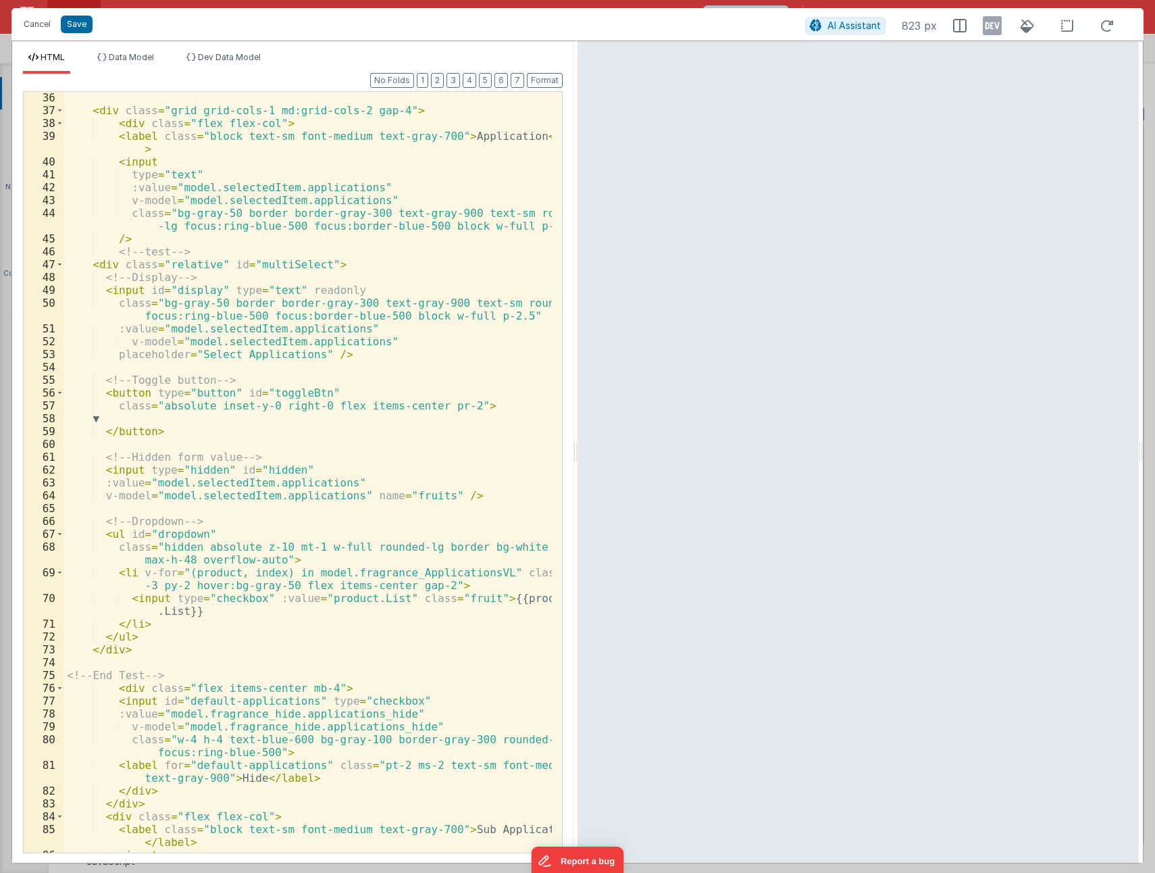
scroll to position [568, 0]
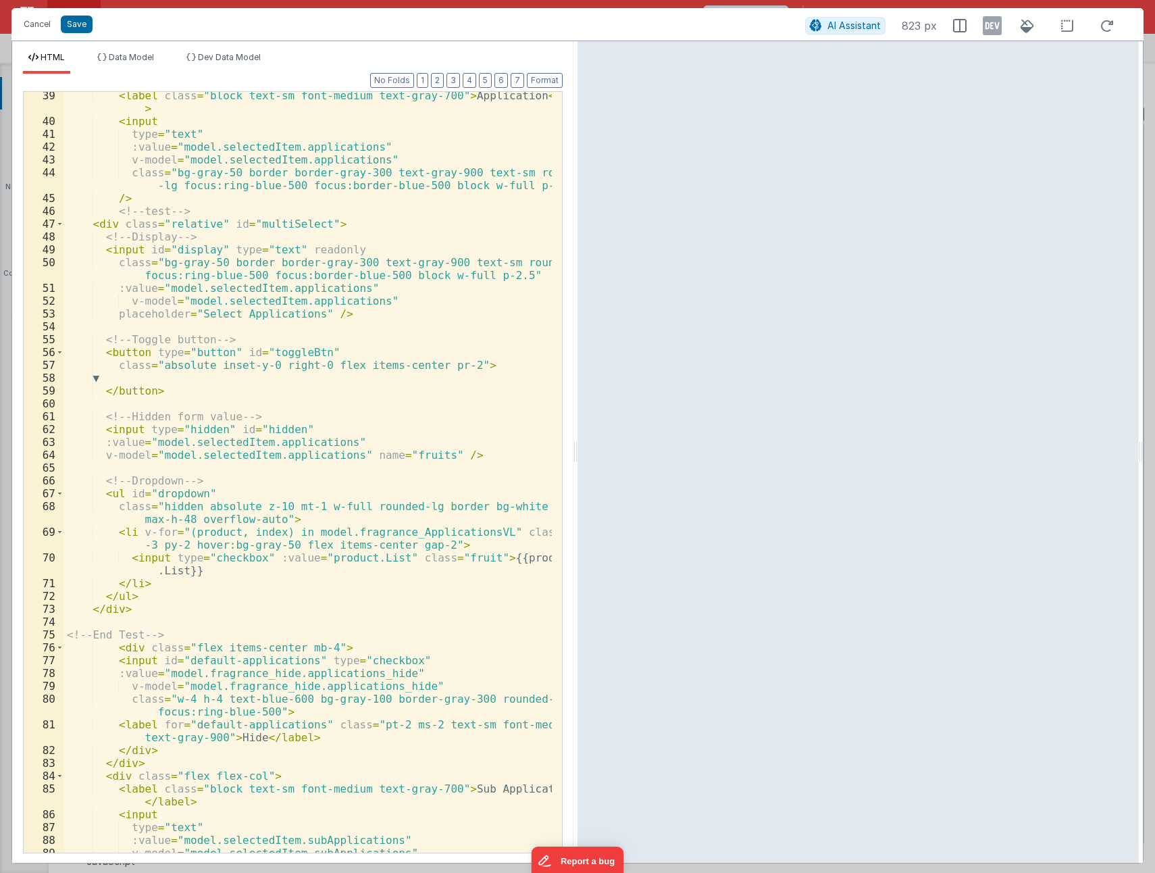
click at [205, 365] on div "< label class = "block text-sm font-medium text-gray-700" > Application </ labe…" at bounding box center [308, 495] width 488 height 812
click at [282, 353] on div "< label class = "block text-sm font-medium text-gray-700" > Application </ labe…" at bounding box center [308, 495] width 488 height 812
click at [38, 26] on button "Cancel" at bounding box center [37, 24] width 41 height 19
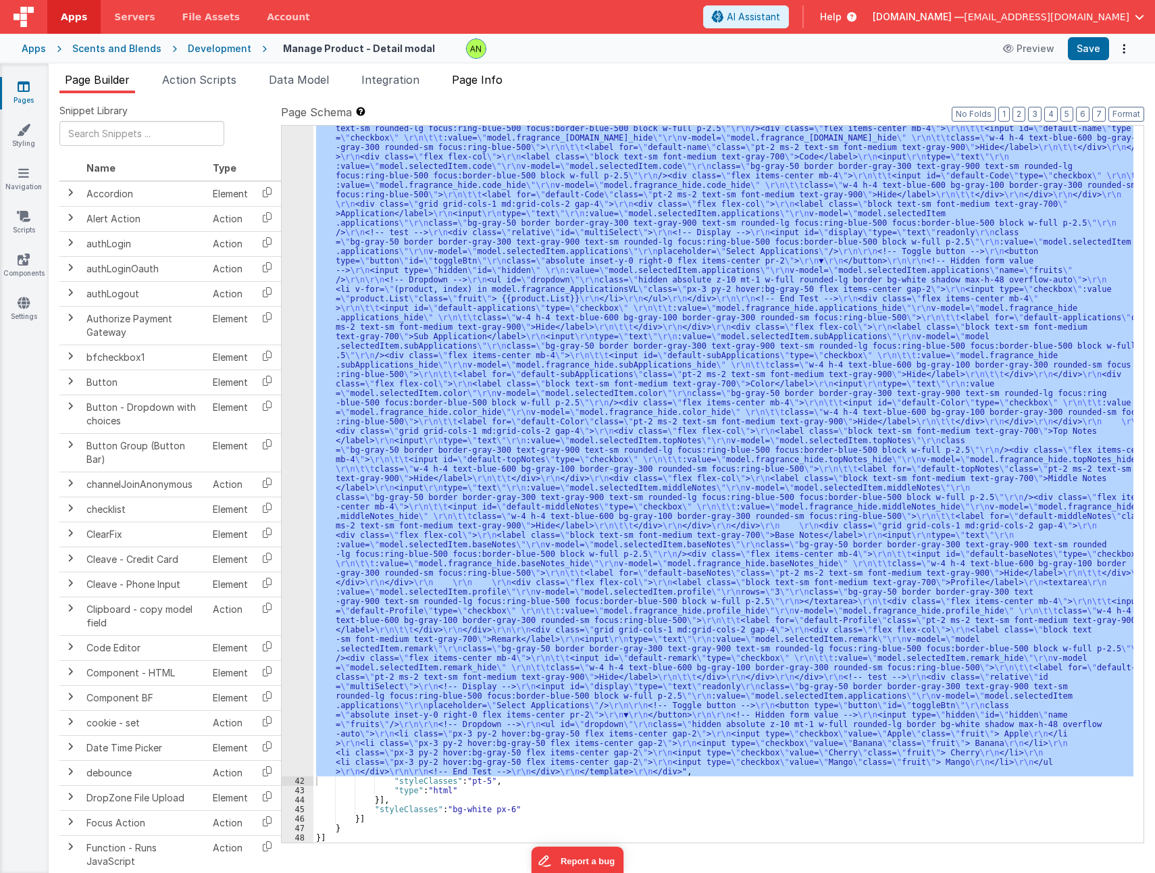
click at [478, 85] on span "Page Info" at bounding box center [477, 80] width 51 height 14
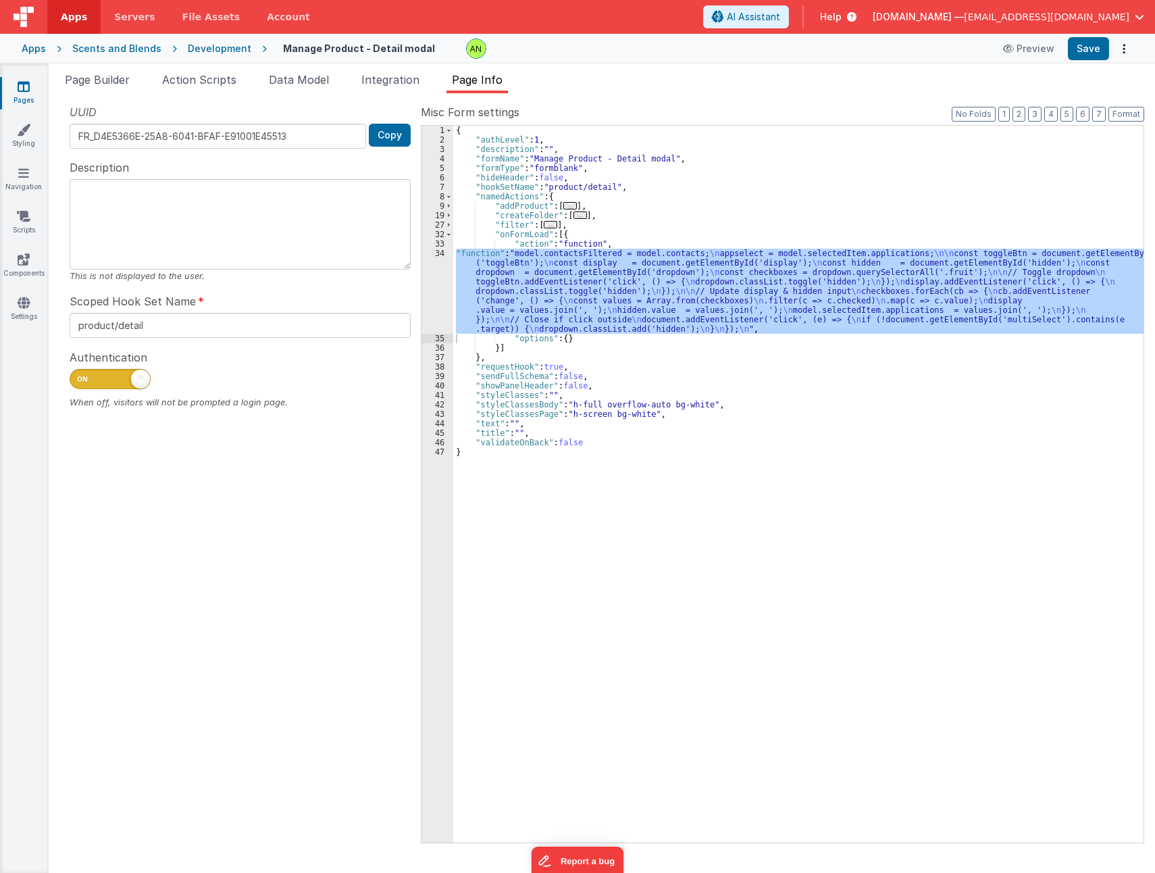
click at [434, 286] on div "34" at bounding box center [438, 291] width 32 height 85
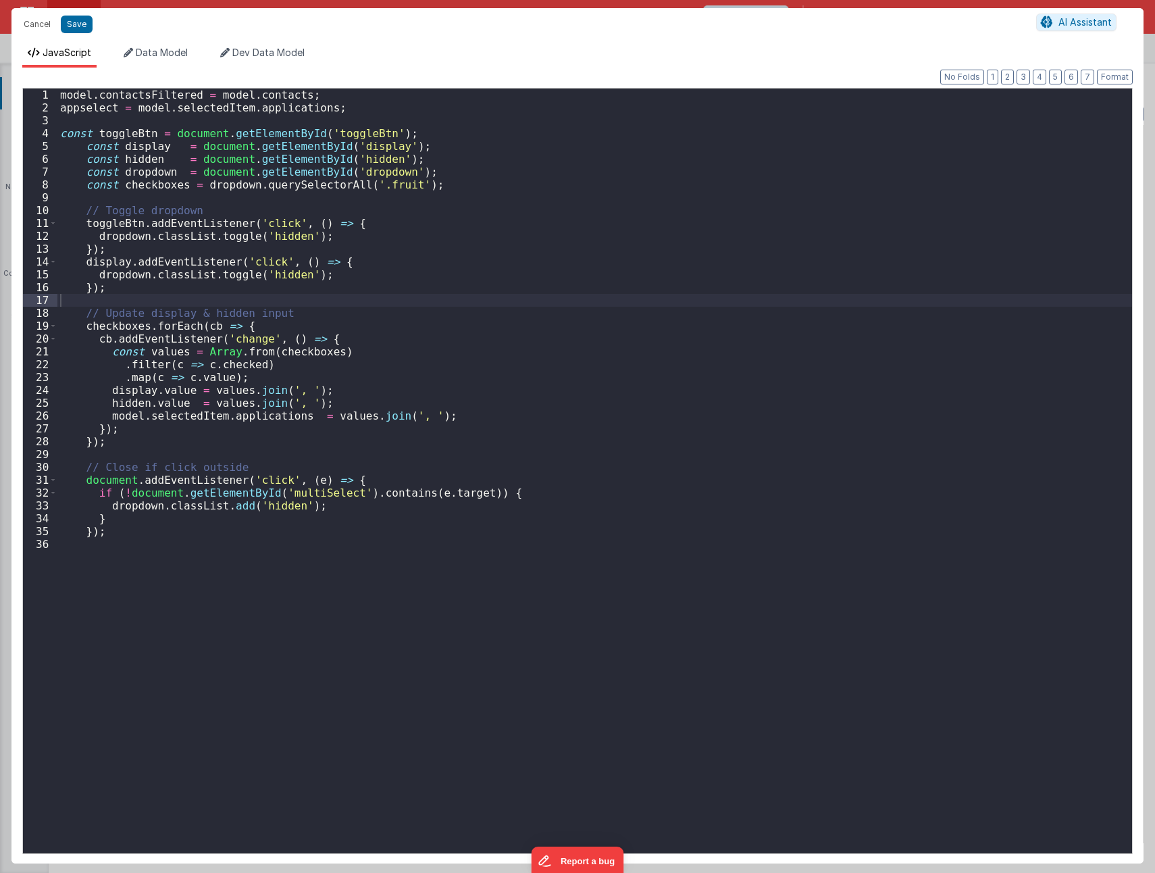
drag, startPoint x: 457, startPoint y: 519, endPoint x: 348, endPoint y: 456, distance: 126.2
click at [457, 519] on div "model . contactsFiltered = model . contacts ; appselect = model . selectedItem …" at bounding box center [594, 484] width 1075 height 790
click at [77, 22] on button "Save" at bounding box center [77, 25] width 32 height 18
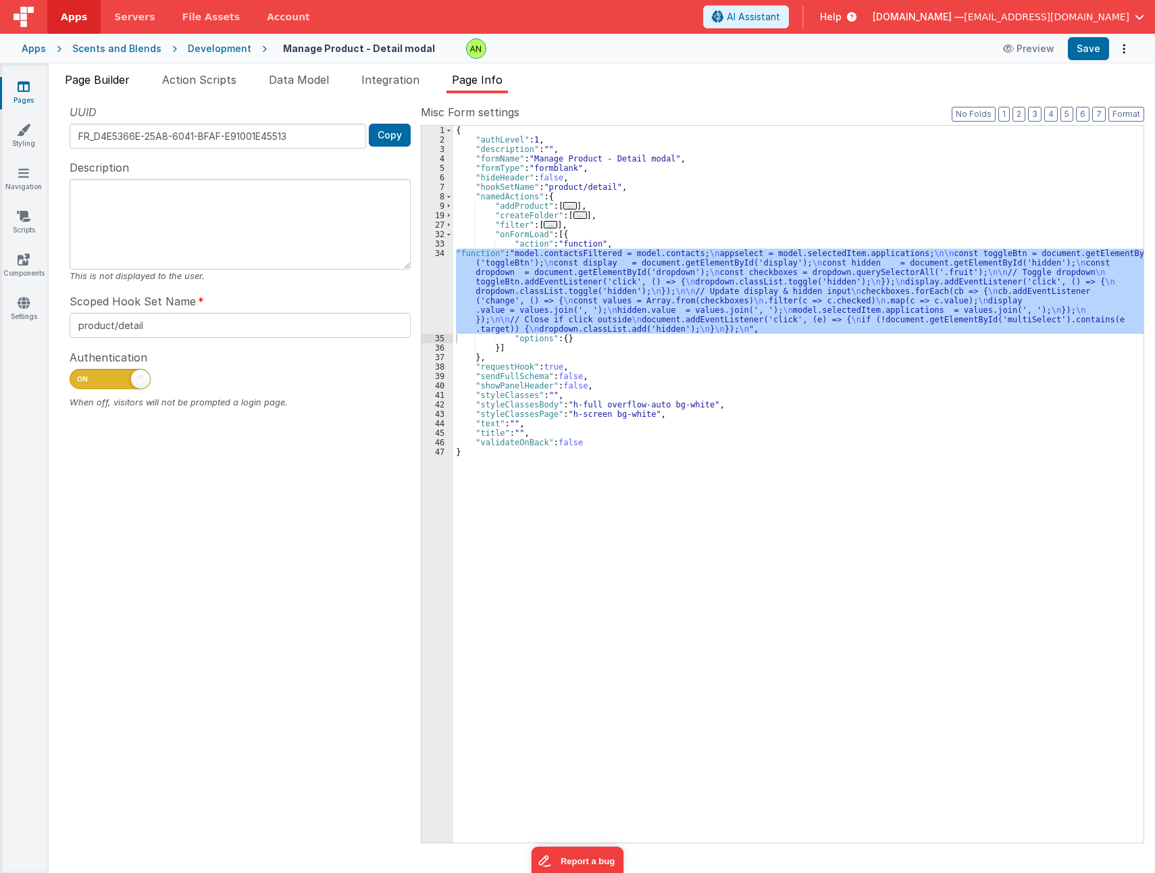
click at [107, 84] on span "Page Builder" at bounding box center [97, 80] width 65 height 14
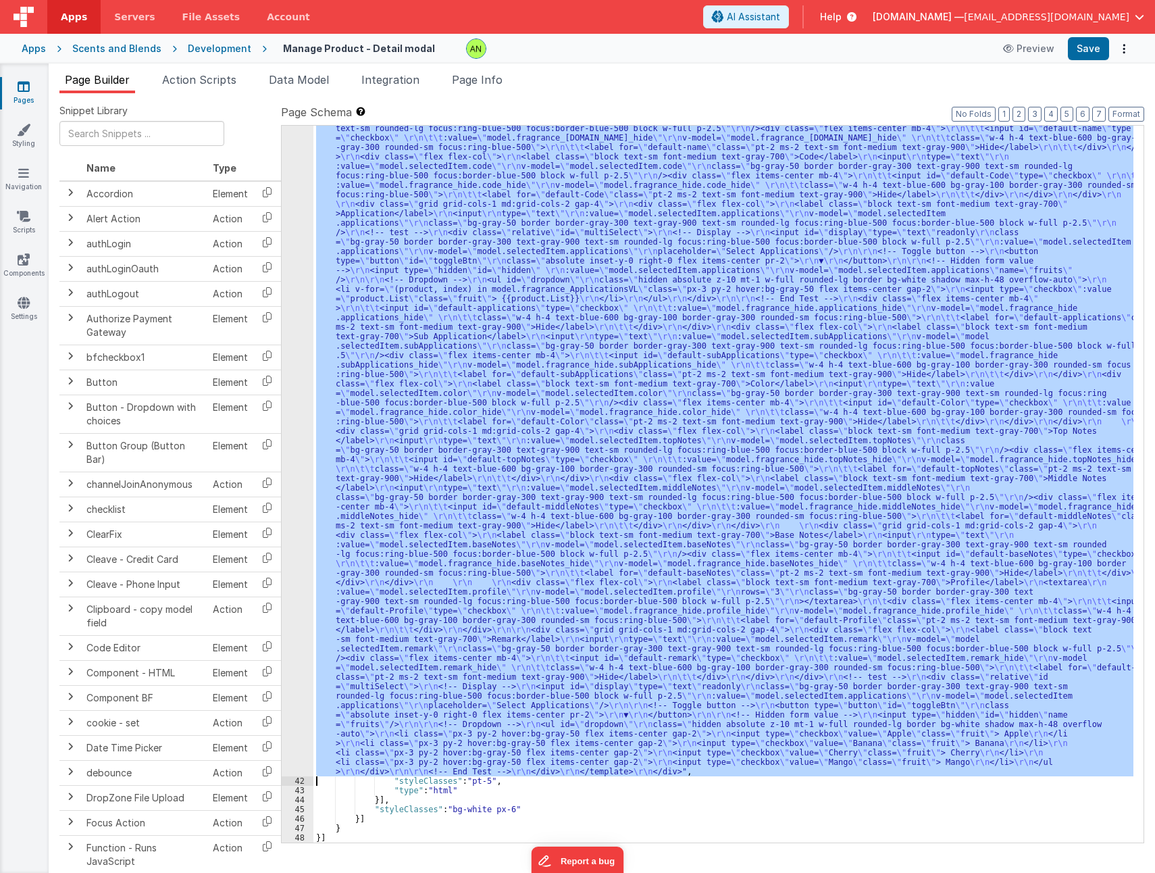
click at [533, 423] on div ""html" : "<div v-if= \" model.selectedItem.type == 'Fragrance' \" > \r\n <templ…" at bounding box center [723, 484] width 820 height 717
click at [290, 457] on div "41" at bounding box center [298, 435] width 32 height 681
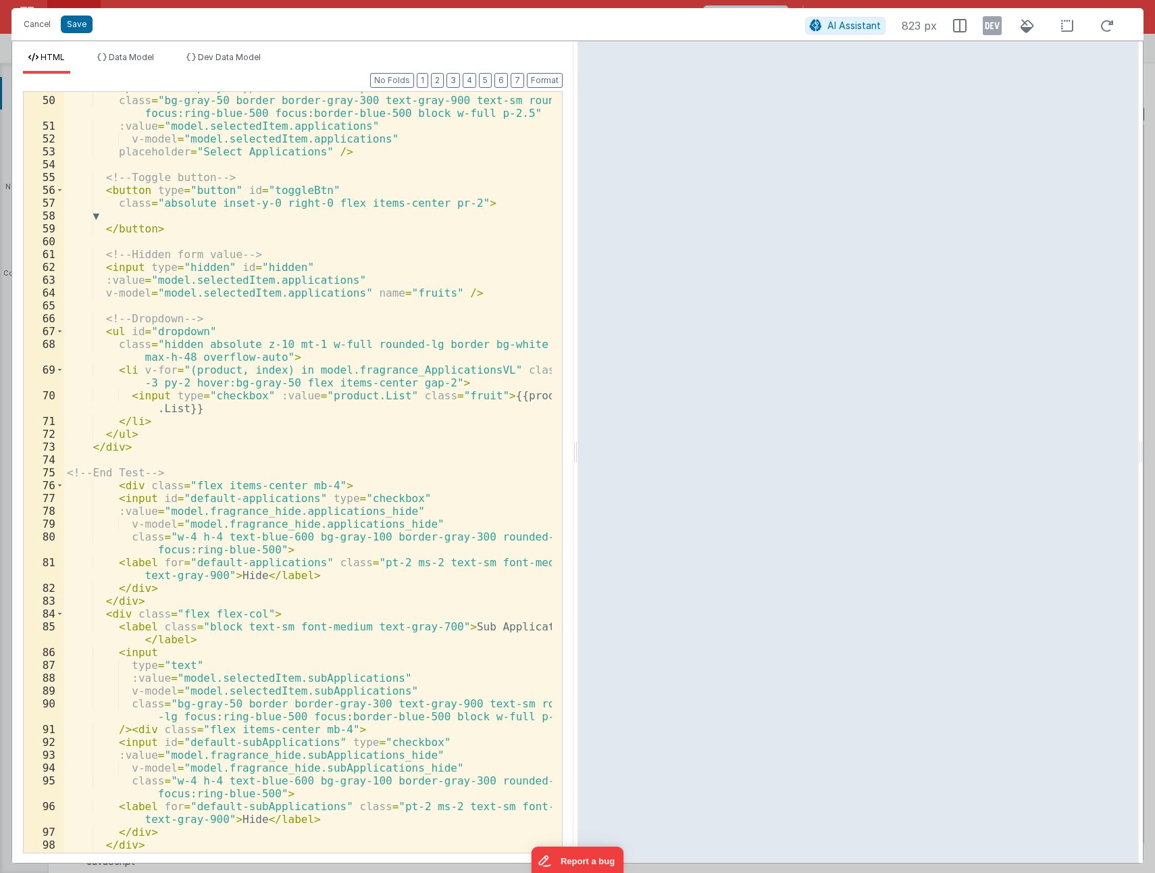
scroll to position [730, 0]
click at [288, 539] on div "< input id = "display" type = "text" readonly class = "bg-gray-50 border border…" at bounding box center [308, 474] width 488 height 786
click at [126, 449] on div "< input id = "display" type = "text" readonly class = "bg-gray-50 border border…" at bounding box center [308, 474] width 488 height 786
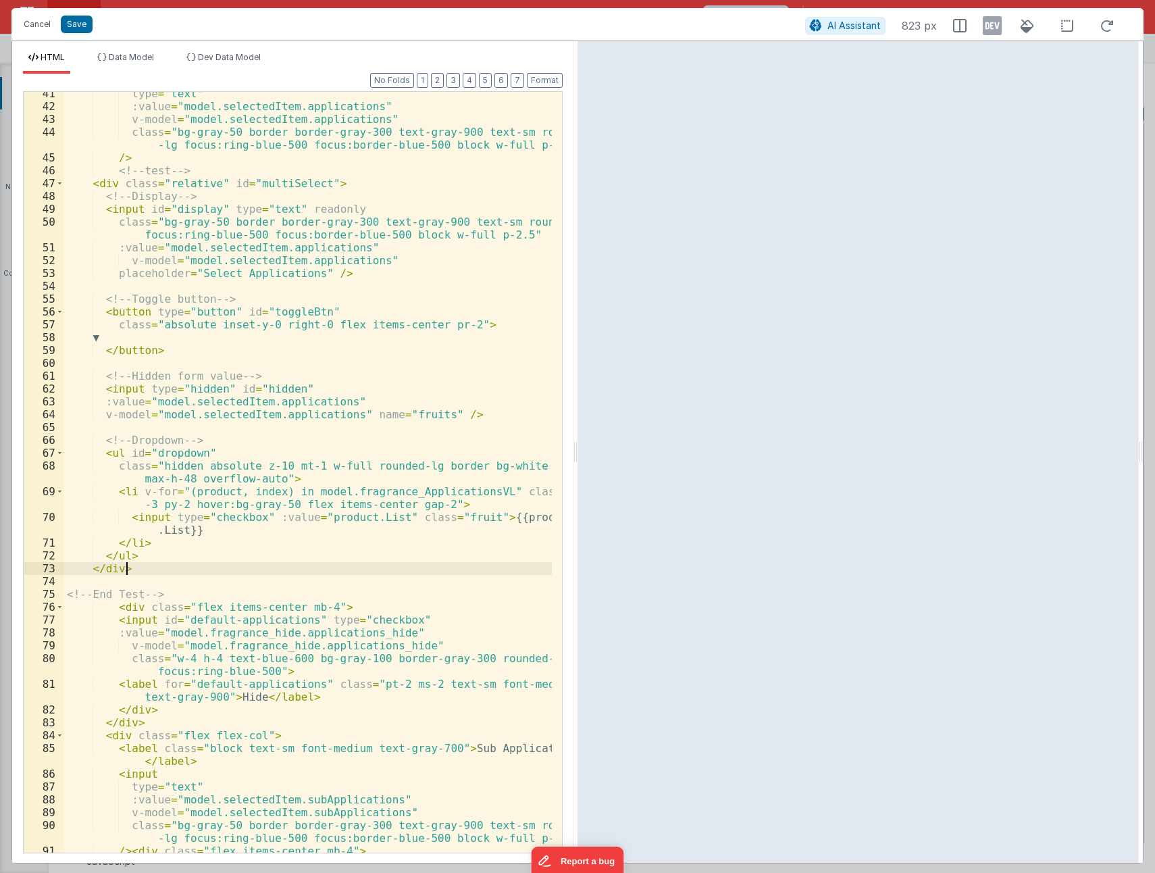
scroll to position [568, 0]
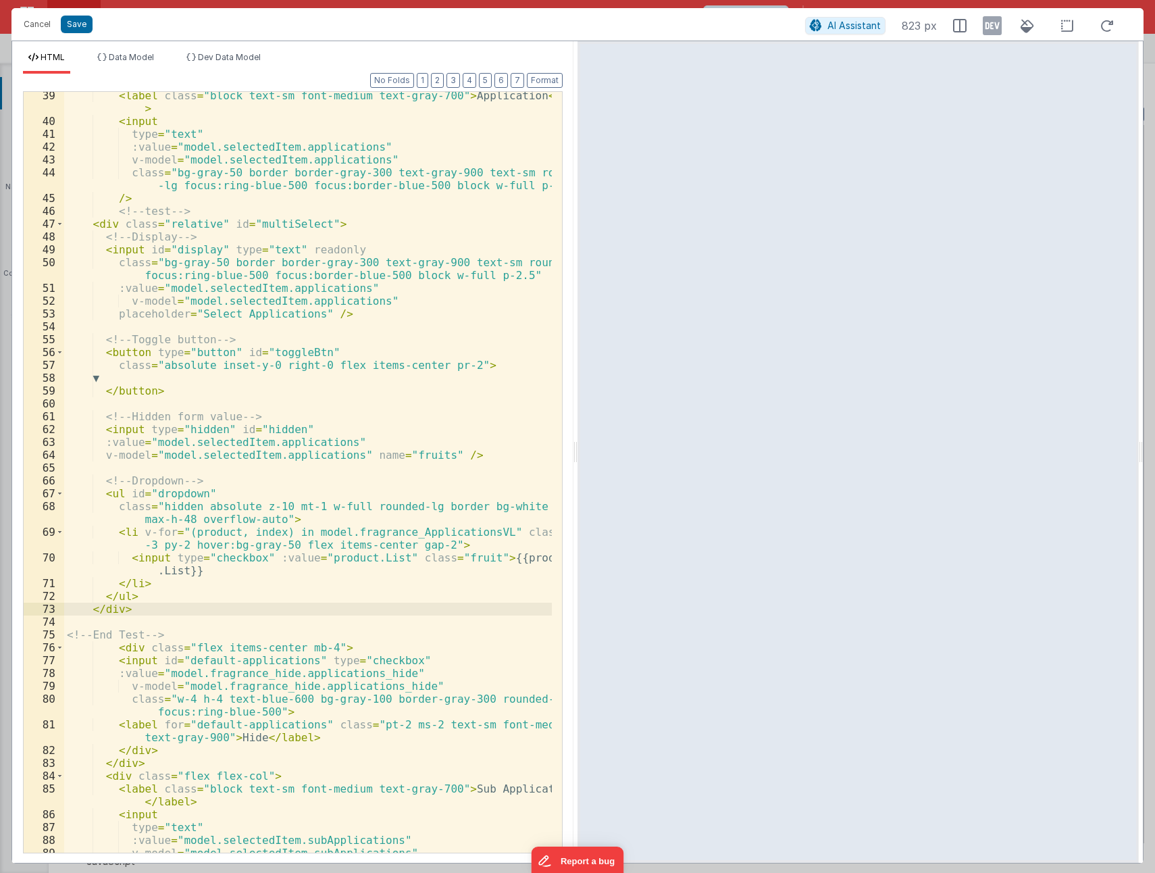
click at [93, 220] on div "< label class = "block text-sm font-medium text-gray-700" > Application </ labe…" at bounding box center [308, 495] width 488 height 812
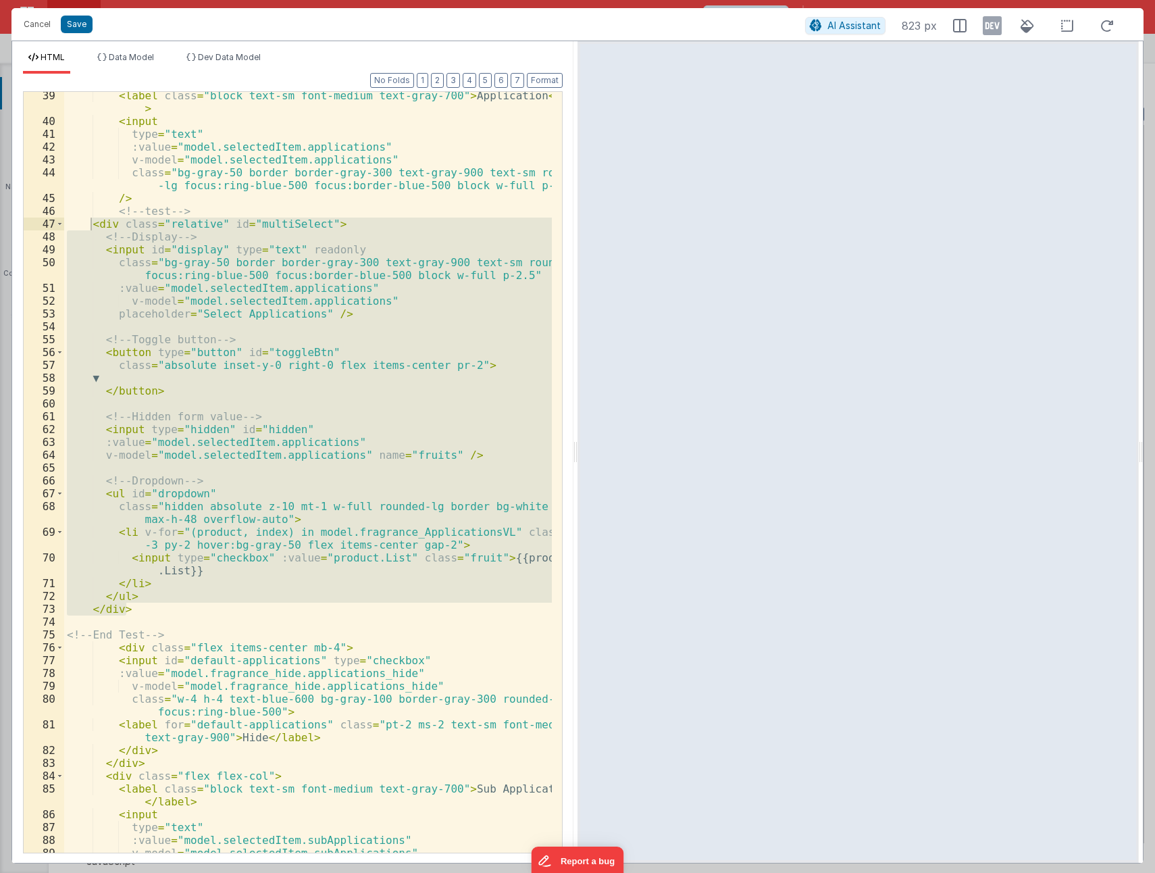
drag, startPoint x: 112, startPoint y: 399, endPoint x: 113, endPoint y: 374, distance: 25.0
click at [112, 399] on div "< label class = "block text-sm font-medium text-gray-700" > Application </ labe…" at bounding box center [308, 472] width 488 height 761
drag, startPoint x: 90, startPoint y: 221, endPoint x: 159, endPoint y: 597, distance: 381.9
click at [155, 605] on div "< label class = "block text-sm font-medium text-gray-700" > Application </ labe…" at bounding box center [308, 495] width 488 height 812
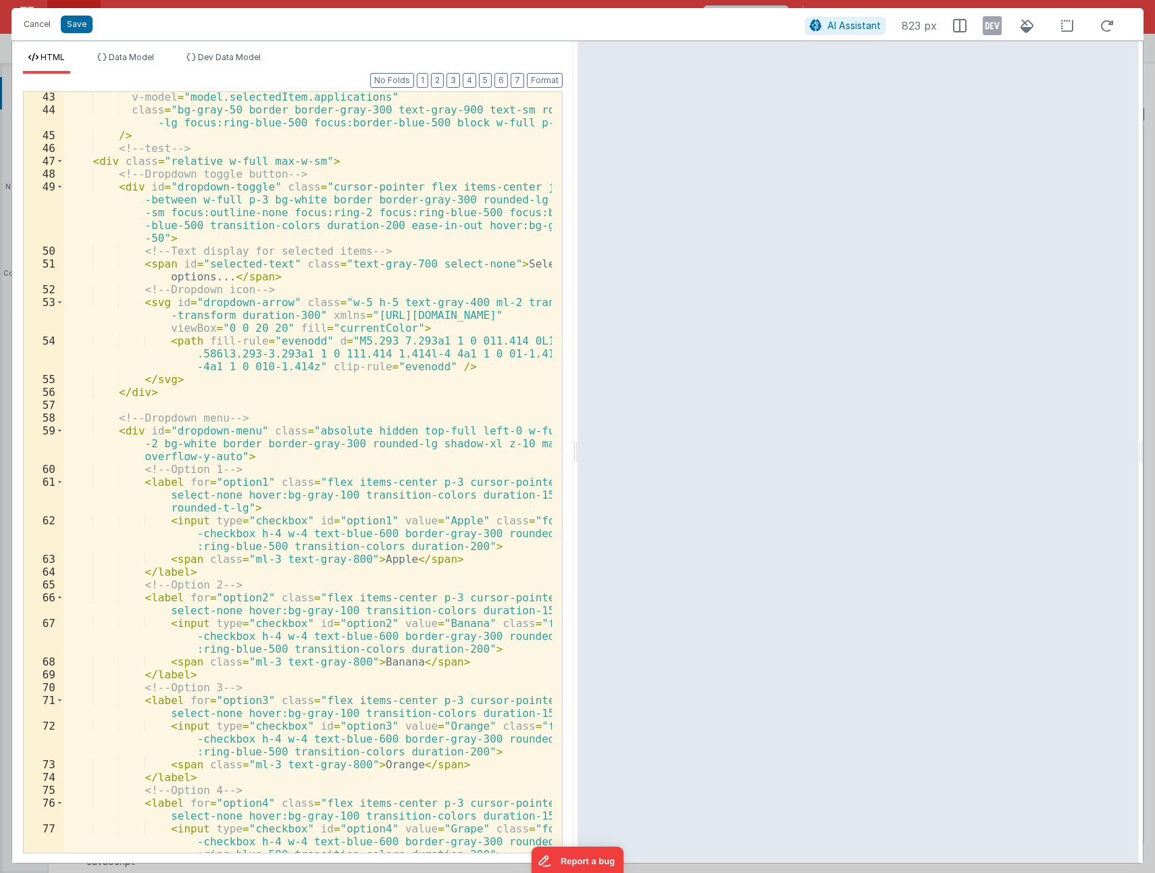
scroll to position [671, 0]
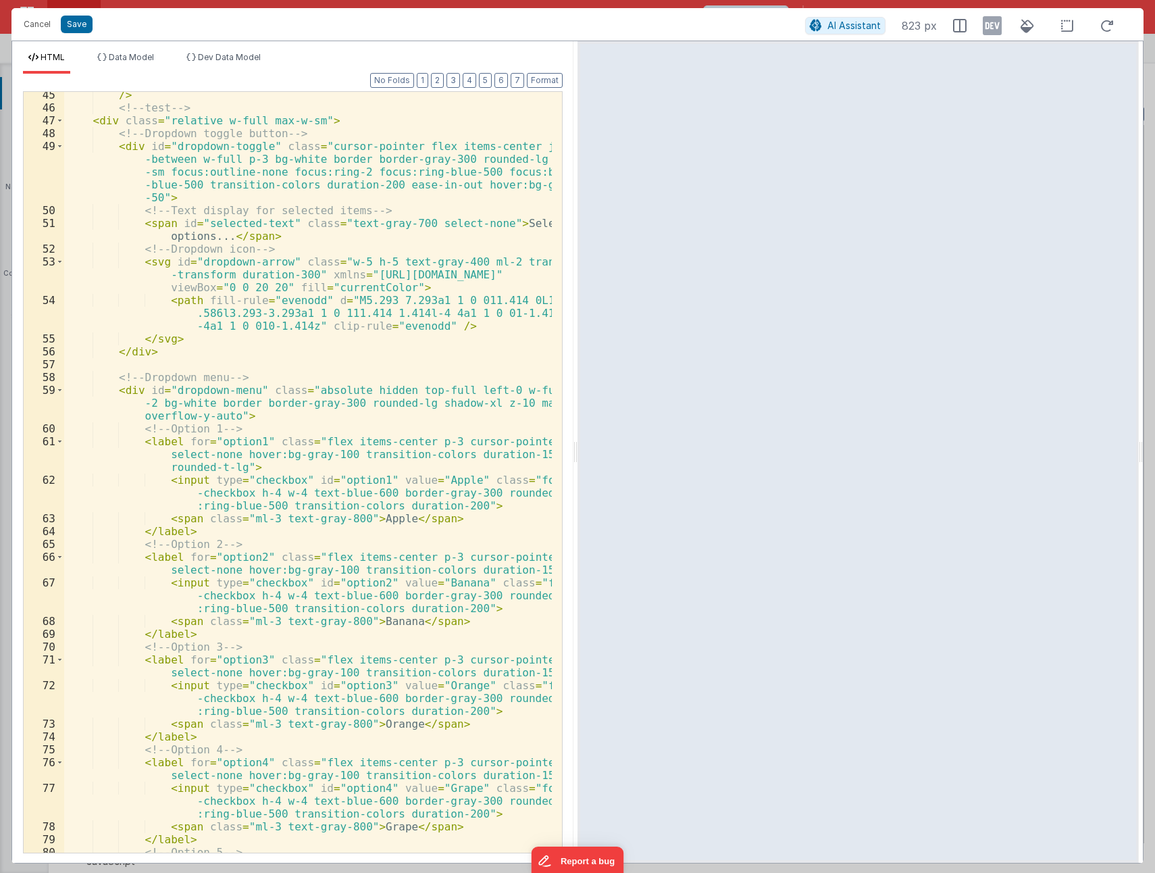
click at [415, 372] on div "/> <!-- test --> < div class = "relative w-full max-w-sm" > <!-- Dropdown toggl…" at bounding box center [308, 488] width 488 height 799
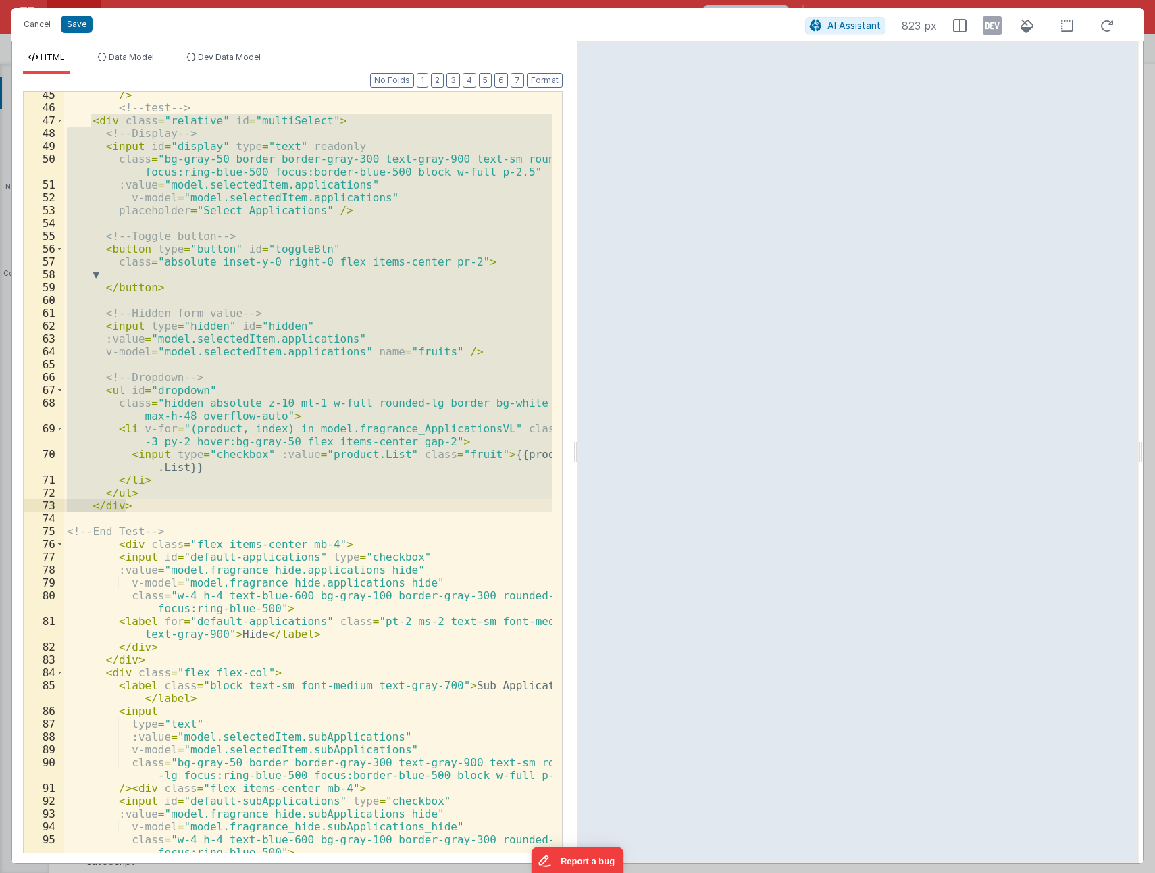
scroll to position [590, 0]
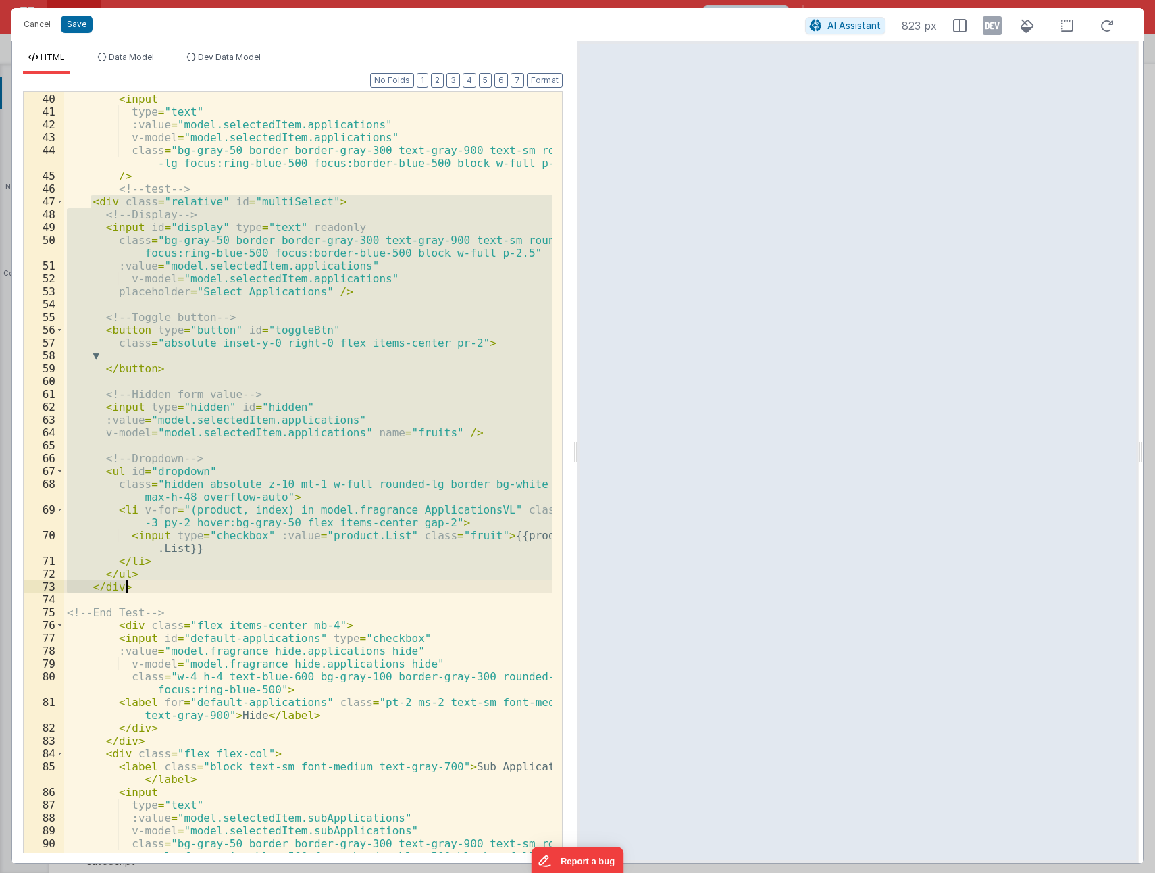
click at [182, 224] on div "< label class = "block text-sm font-medium text-gray-700" > Application </ labe…" at bounding box center [308, 472] width 488 height 761
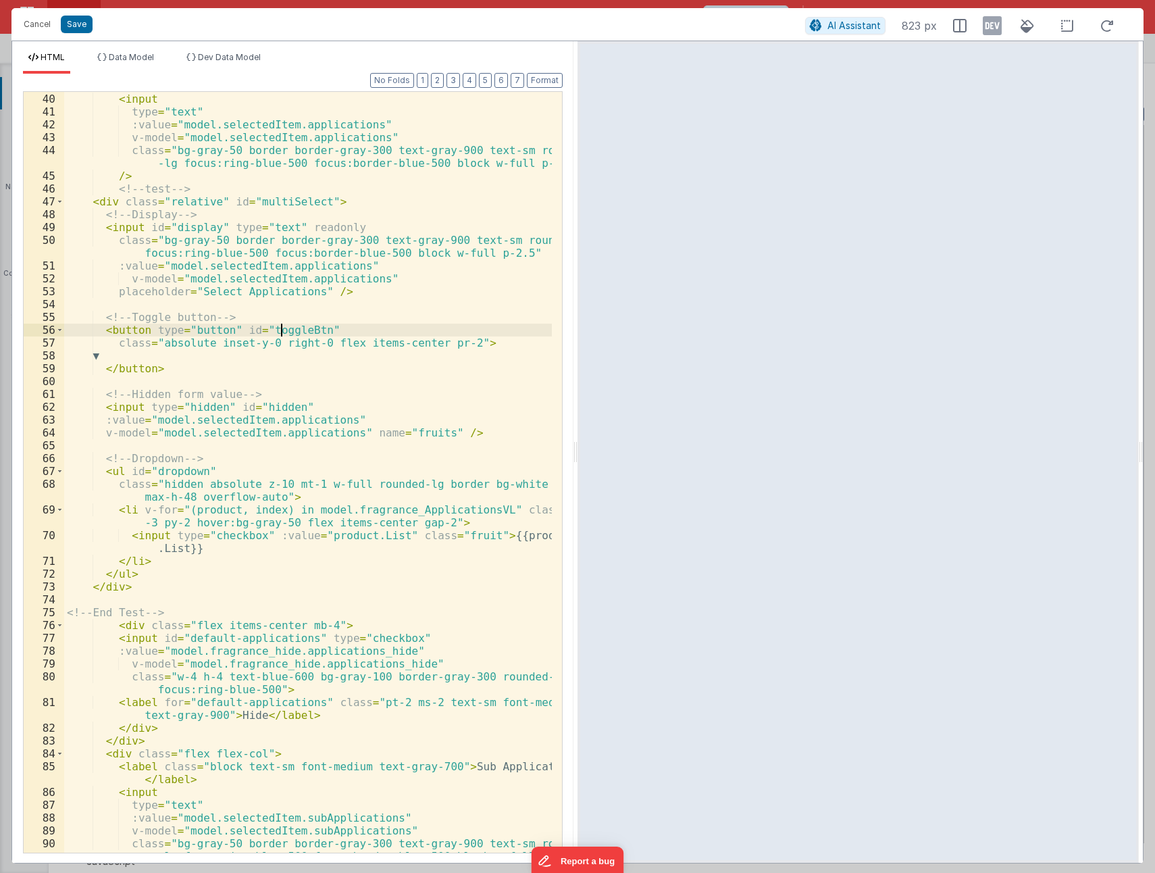
click at [283, 329] on div "< label class = "block text-sm font-medium text-gray-700" > Application </ labe…" at bounding box center [308, 473] width 488 height 812
click at [76, 24] on button "Save" at bounding box center [77, 25] width 32 height 18
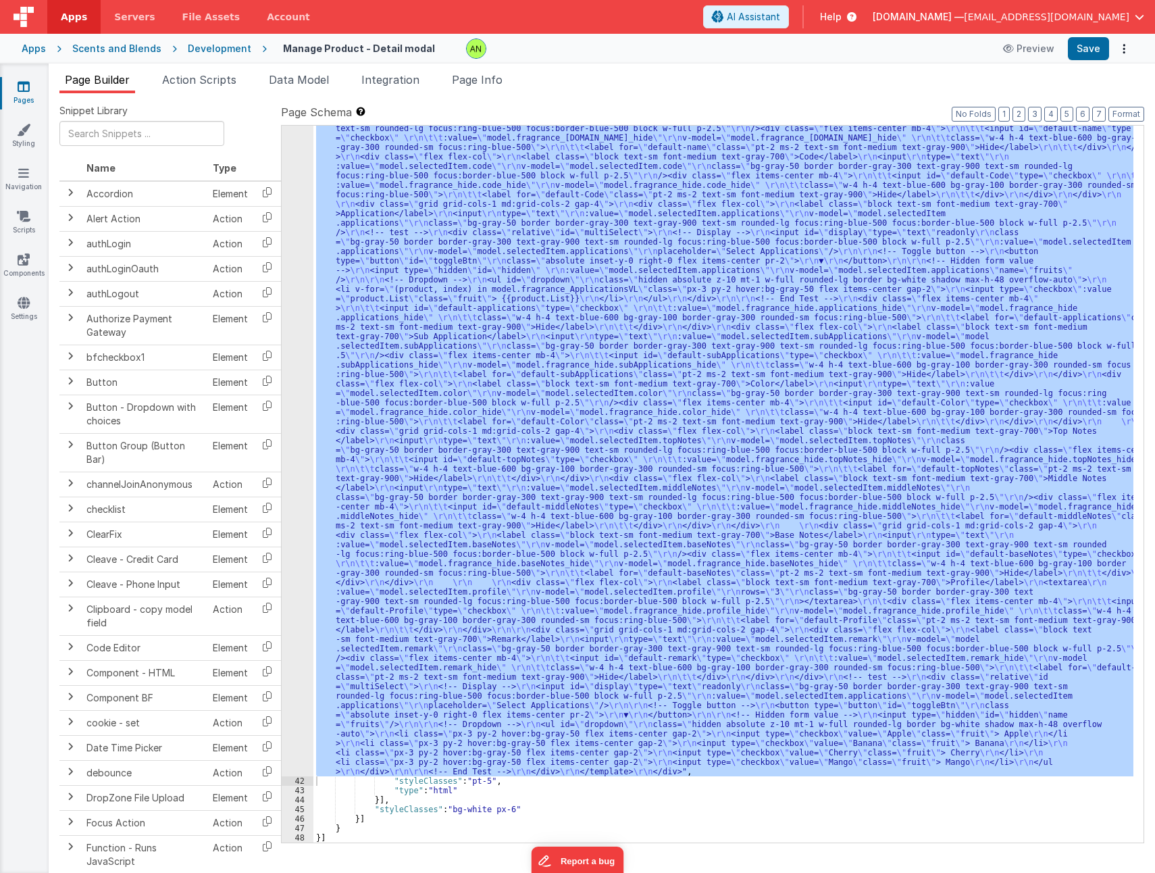
click at [532, 300] on div ""html" : "<div v-if= \" model.selectedItem.type == 'Fragrance' \" > \r\n <templ…" at bounding box center [723, 484] width 820 height 717
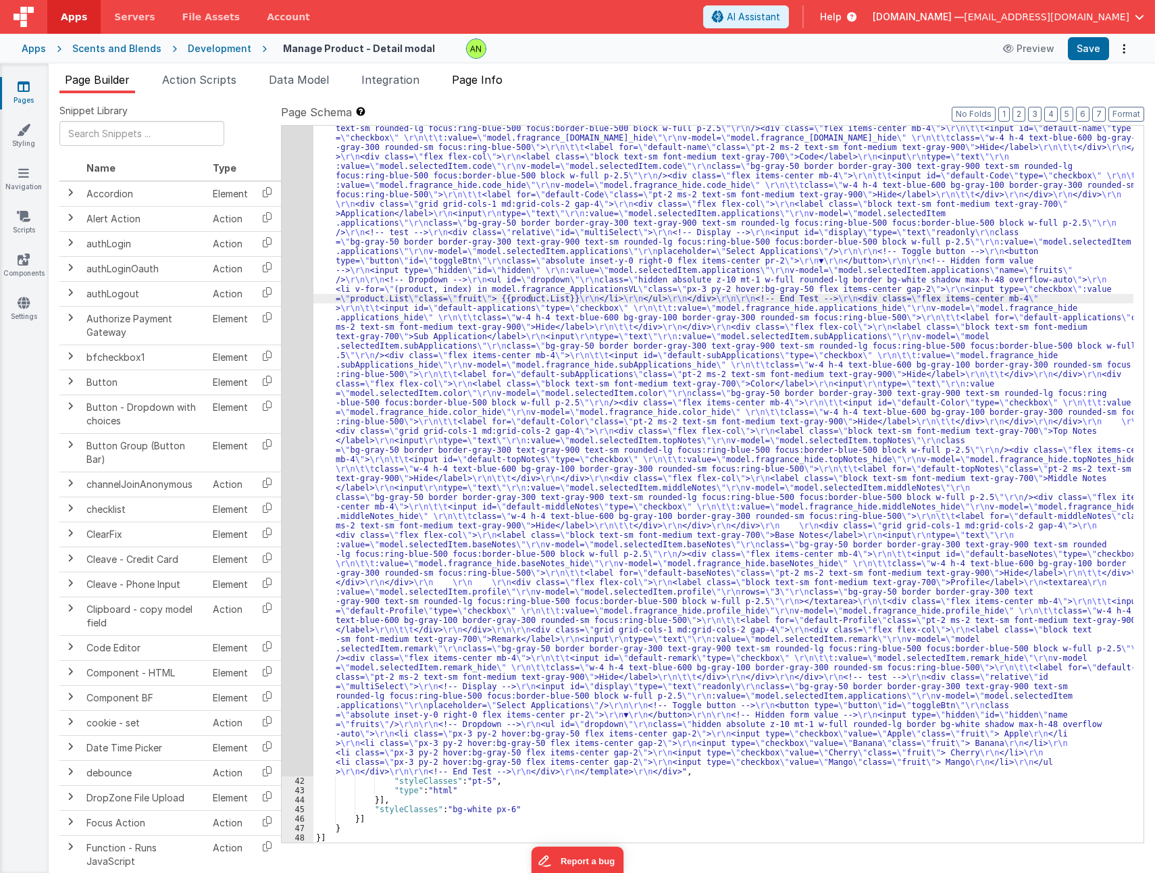
click at [481, 86] on span "Page Info" at bounding box center [477, 80] width 51 height 14
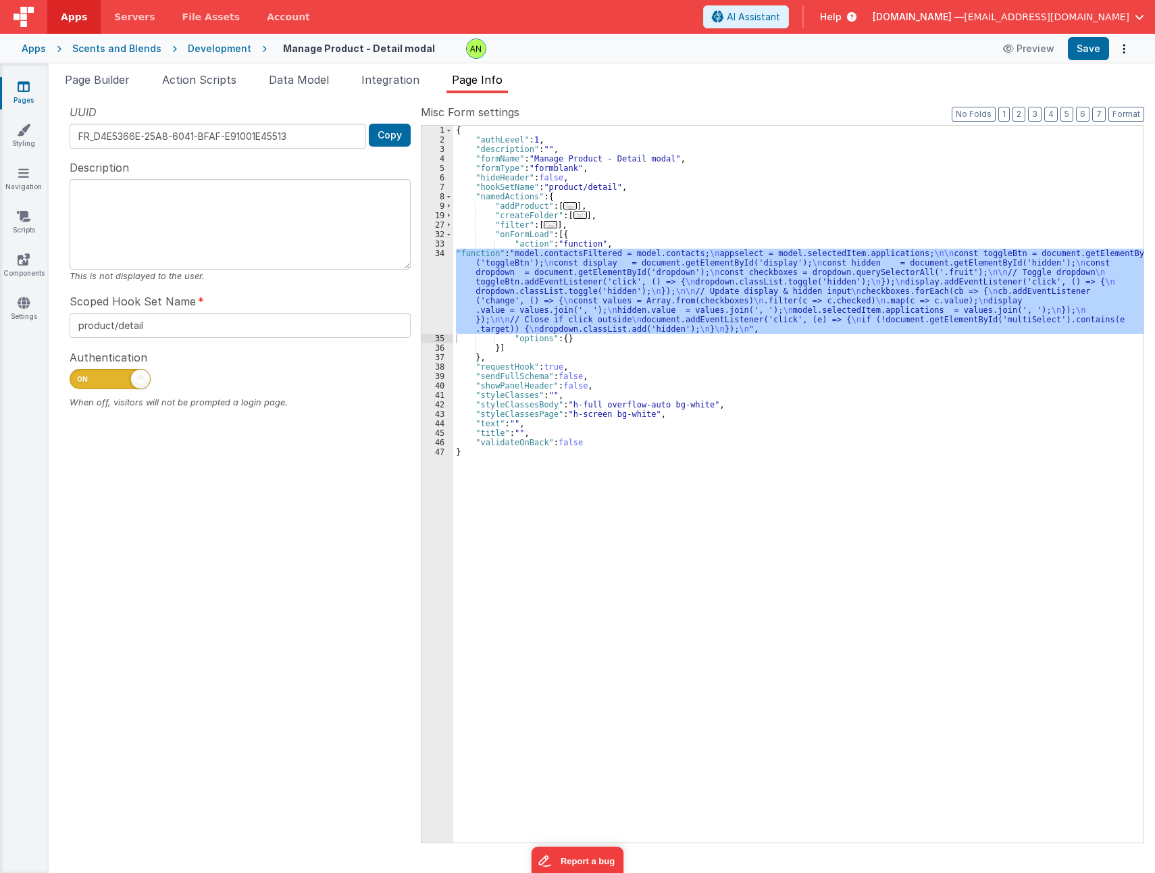
click at [434, 286] on div "34" at bounding box center [438, 291] width 32 height 85
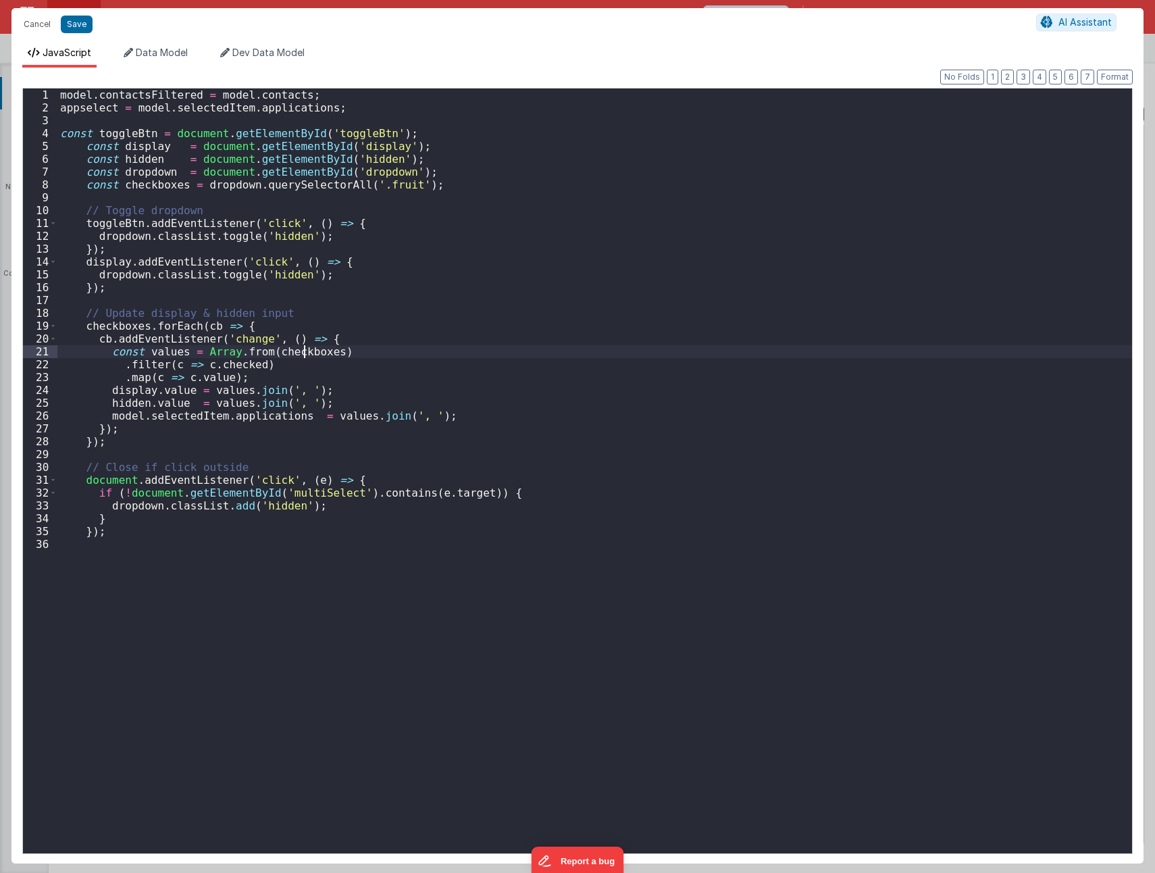
click at [303, 351] on div "model . contactsFiltered = model . contacts ; appselect = model . selectedItem …" at bounding box center [594, 484] width 1075 height 790
click at [436, 251] on div "model . contactsFiltered = model . contacts ; appselect = model . selectedItem …" at bounding box center [594, 484] width 1075 height 790
click at [1039, 178] on div "model . contactsFiltered = model . contacts ; appselect = model . selectedItem …" at bounding box center [594, 484] width 1075 height 790
click at [1061, 54] on ul "JavaScript Data Model Dev Data Model" at bounding box center [577, 57] width 1132 height 22
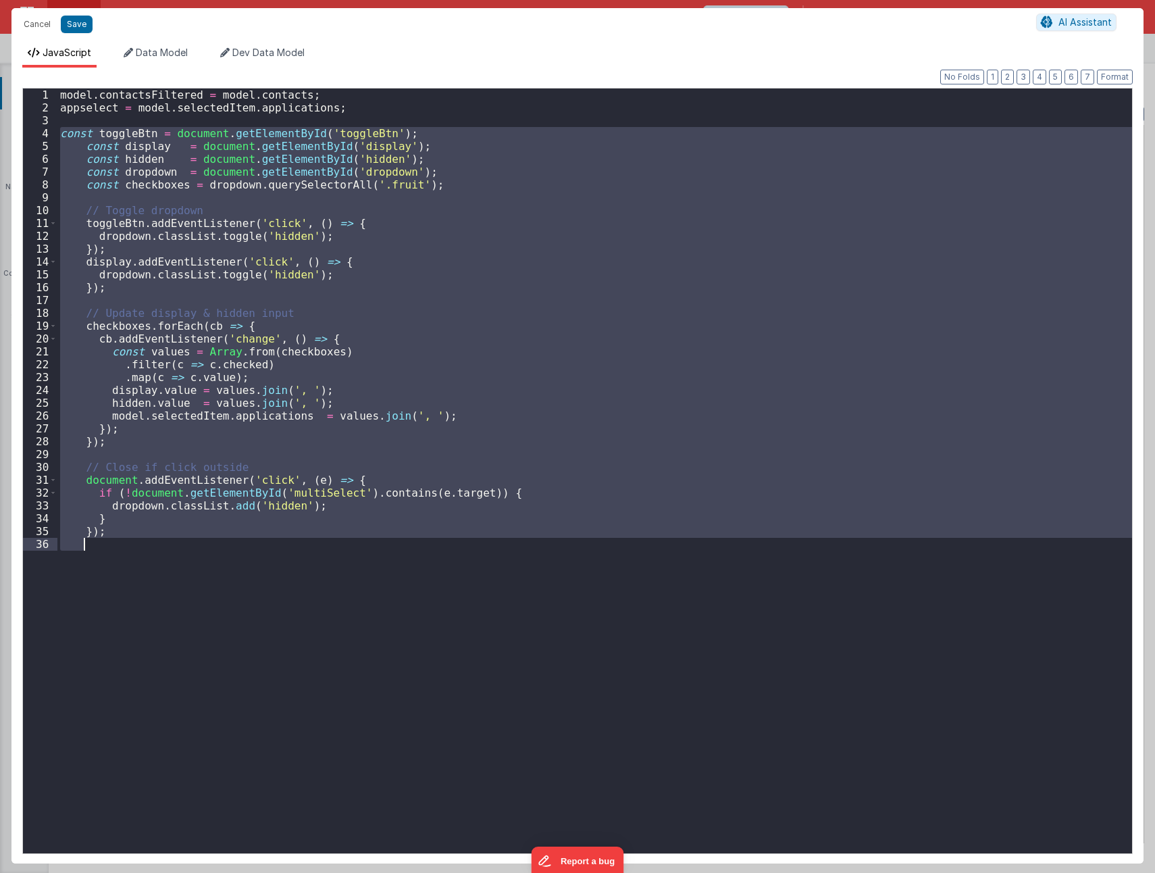
drag, startPoint x: 59, startPoint y: 135, endPoint x: 180, endPoint y: 576, distance: 457.4
click at [180, 576] on div "model . contactsFiltered = model . contacts ; appselect = model . selectedItem …" at bounding box center [594, 484] width 1075 height 790
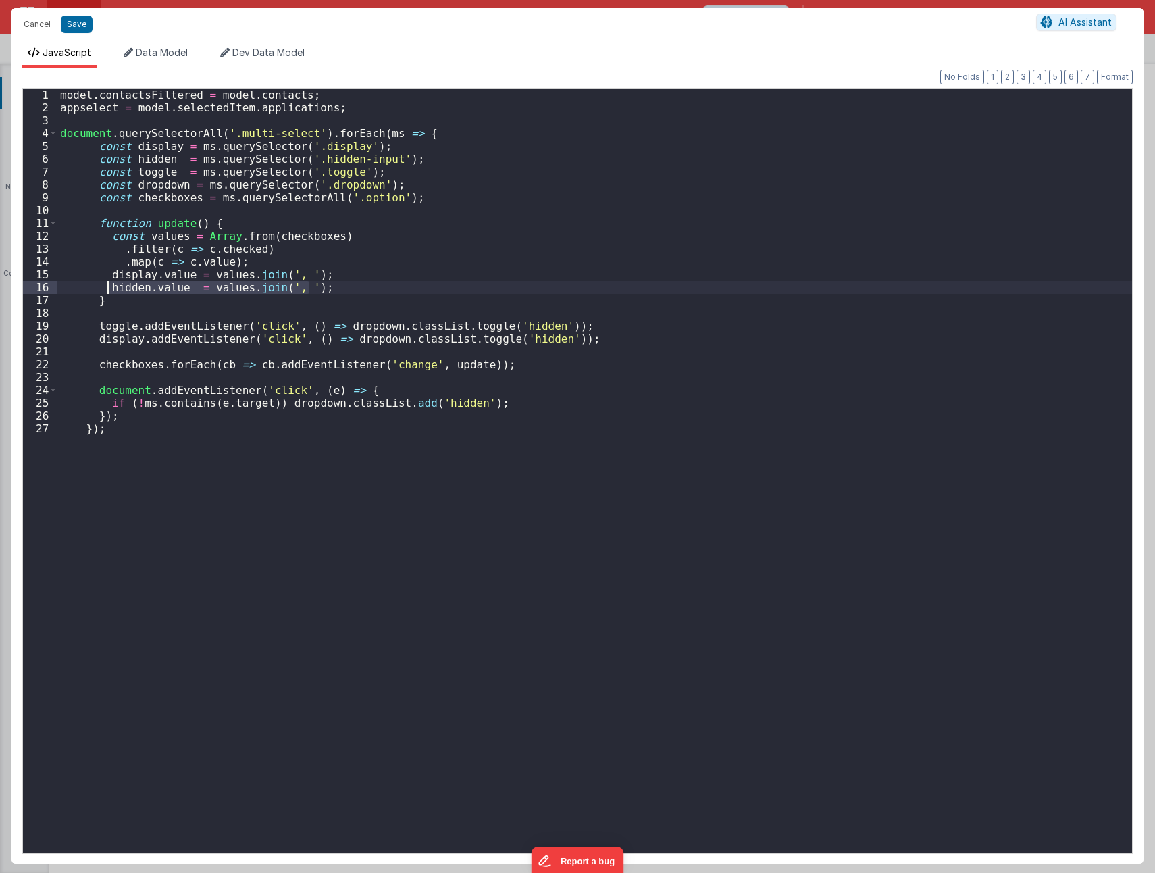
drag, startPoint x: 315, startPoint y: 288, endPoint x: 106, endPoint y: 286, distance: 208.8
click at [106, 286] on div "model . contactsFiltered = model . contacts ; appselect = model . selectedItem …" at bounding box center [594, 484] width 1075 height 790
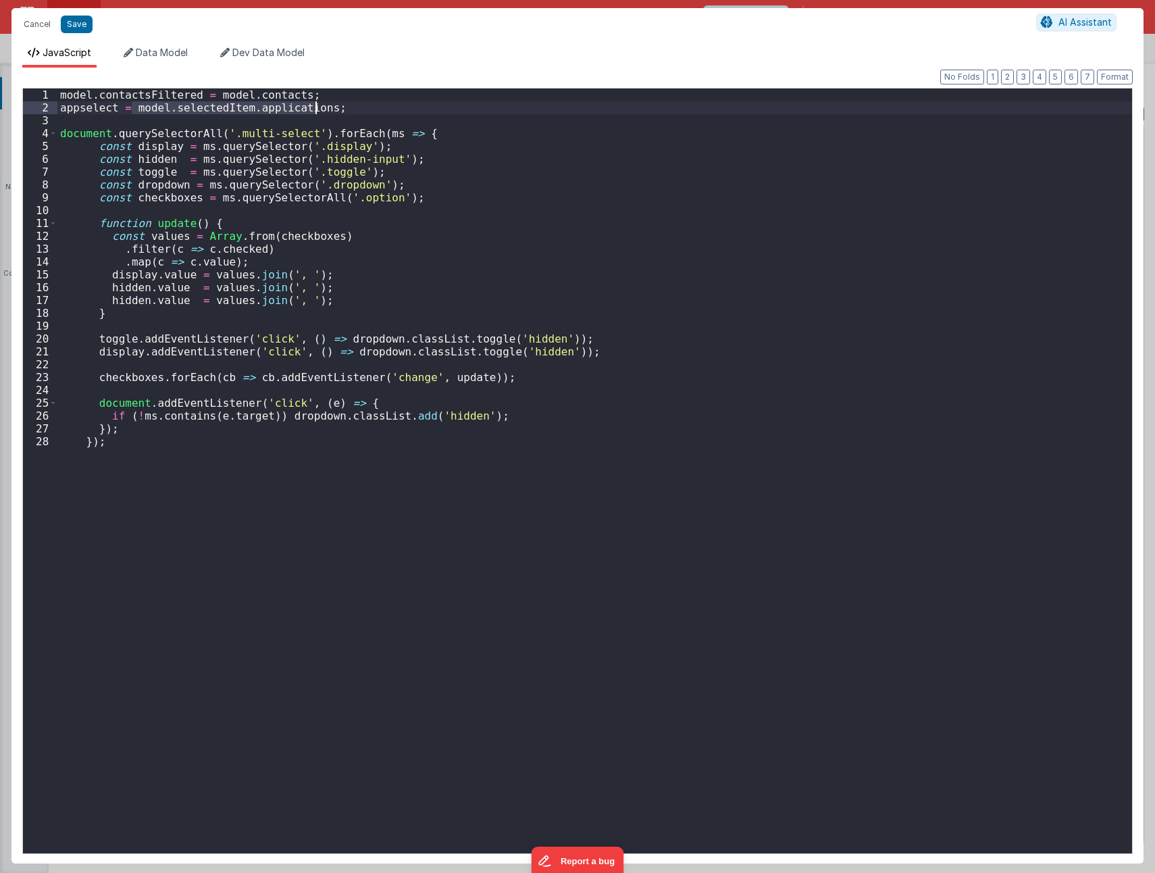
drag, startPoint x: 131, startPoint y: 107, endPoint x: 314, endPoint y: 107, distance: 183.1
click at [314, 107] on div "model . contactsFiltered = model . contacts ; appselect = model . selectedItem …" at bounding box center [594, 484] width 1075 height 790
drag, startPoint x: 118, startPoint y: 299, endPoint x: 178, endPoint y: 300, distance: 60.8
click at [178, 300] on div "model . contactsFiltered = model . contacts ; appselect = model . selectedItem …" at bounding box center [594, 484] width 1075 height 790
click at [80, 24] on button "Save" at bounding box center [77, 25] width 32 height 18
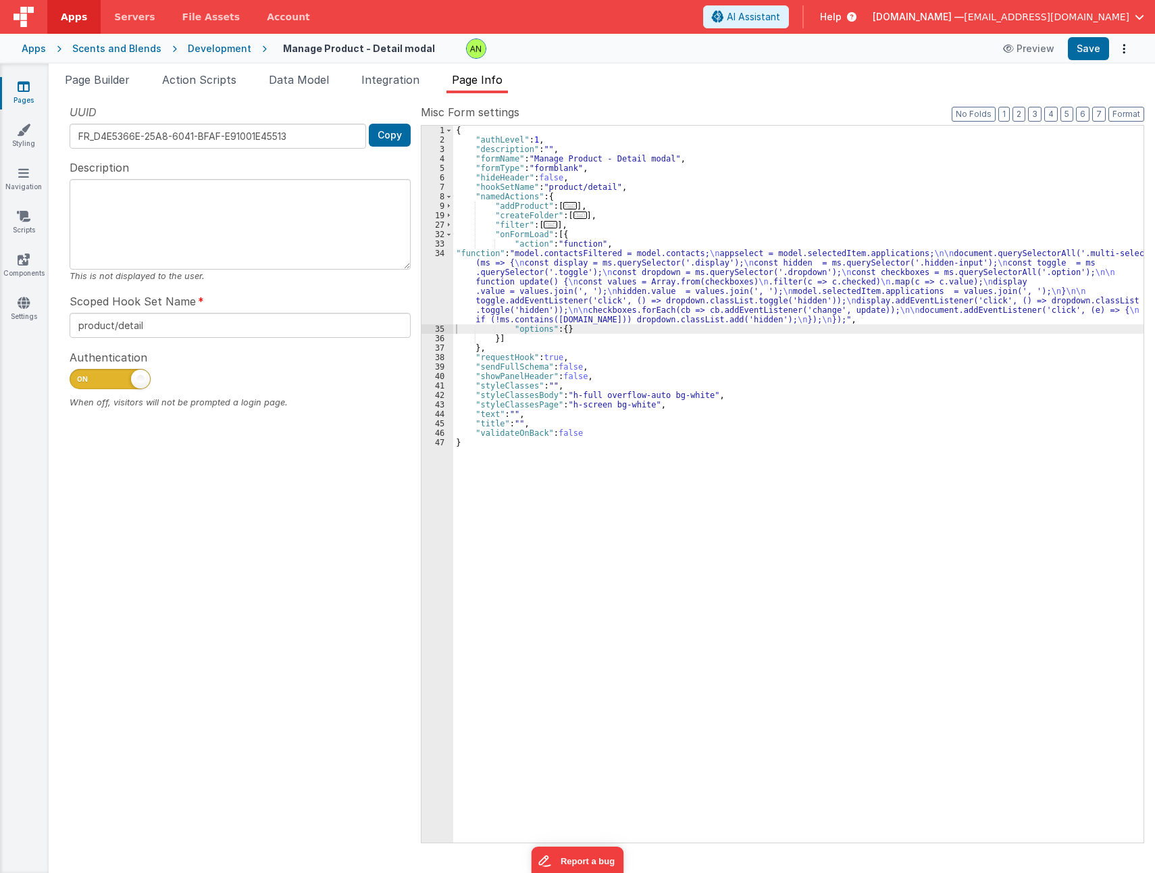
click at [1059, 183] on div "{ "authLevel" : 1 , "description" : "" , "formName" : "Manage Product - Detail …" at bounding box center [798, 494] width 690 height 736
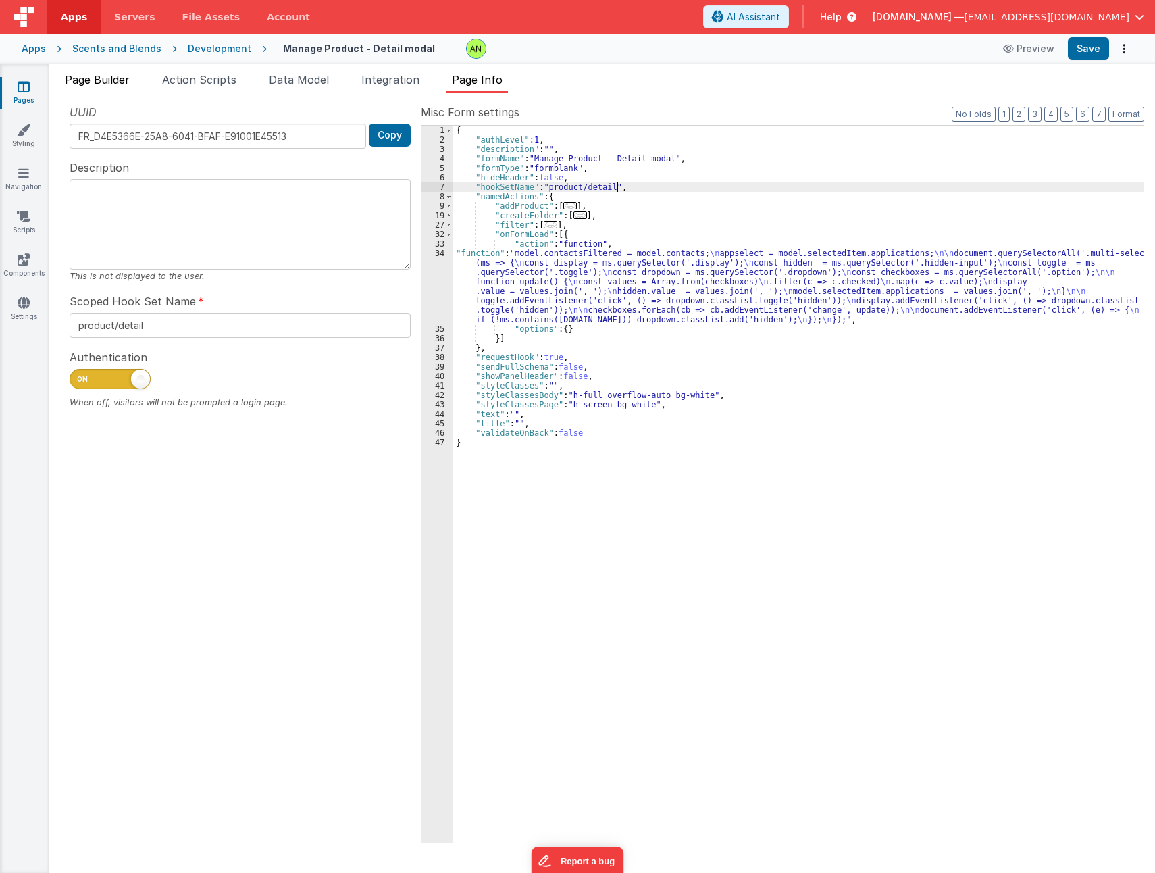
click at [112, 80] on span "Page Builder" at bounding box center [97, 80] width 65 height 14
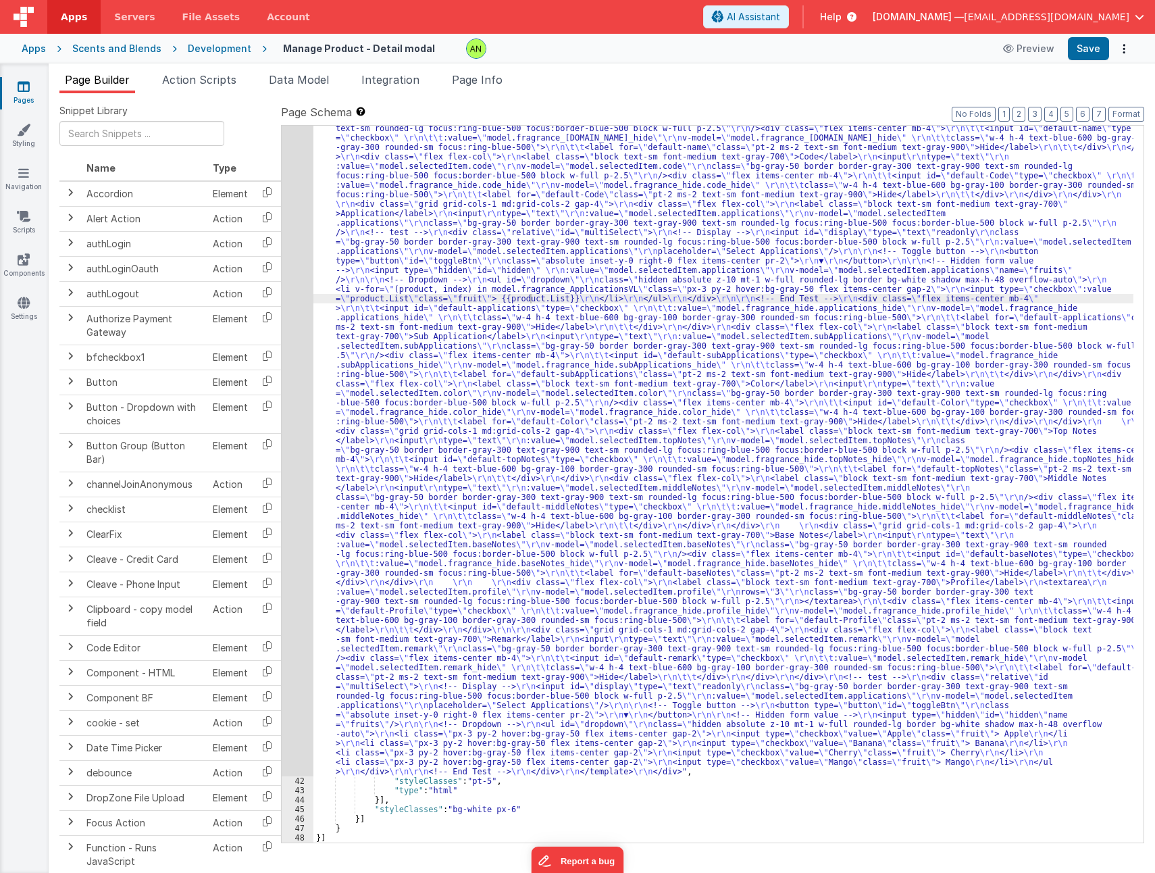
click at [488, 411] on div ""html" : "<div v-if= \" model.selectedItem.type == 'Fragrance' \" > \r\n <templ…" at bounding box center [723, 798] width 820 height 1407
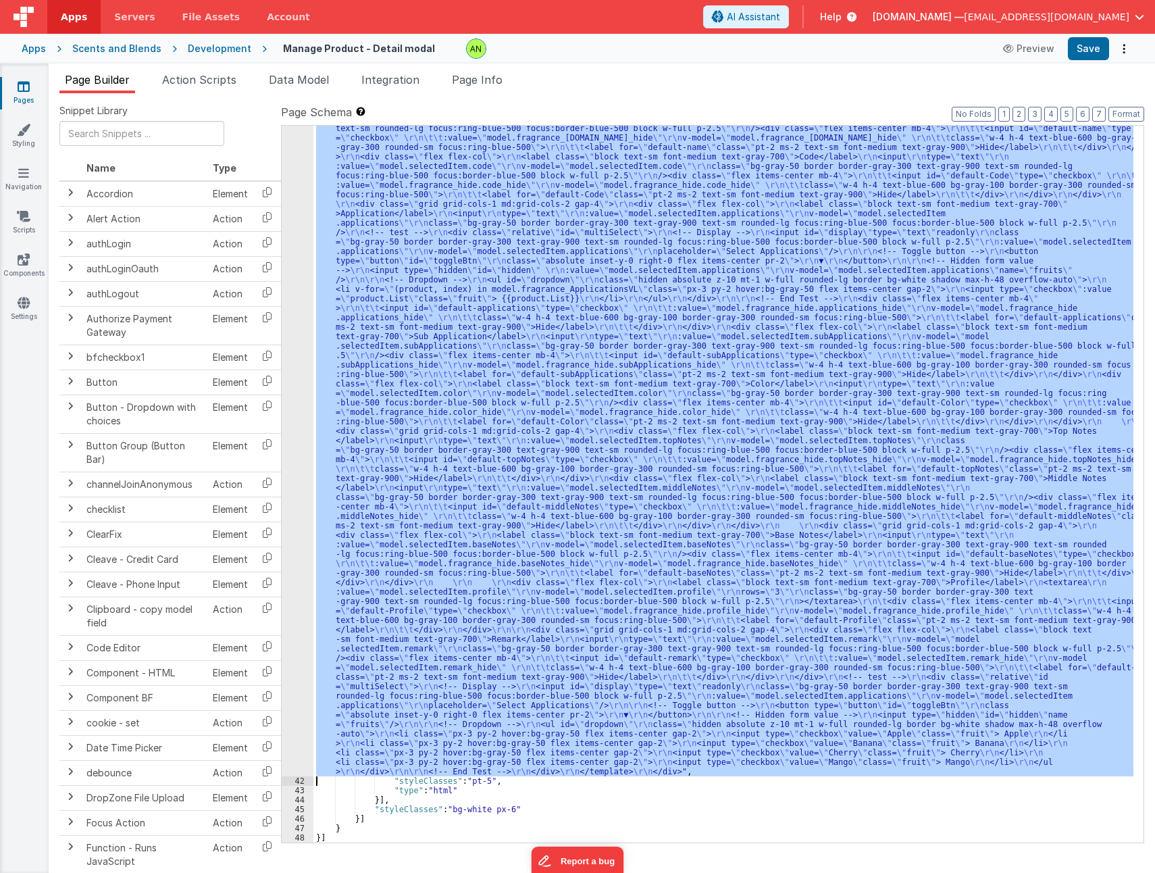
click at [288, 393] on div "41" at bounding box center [298, 435] width 32 height 681
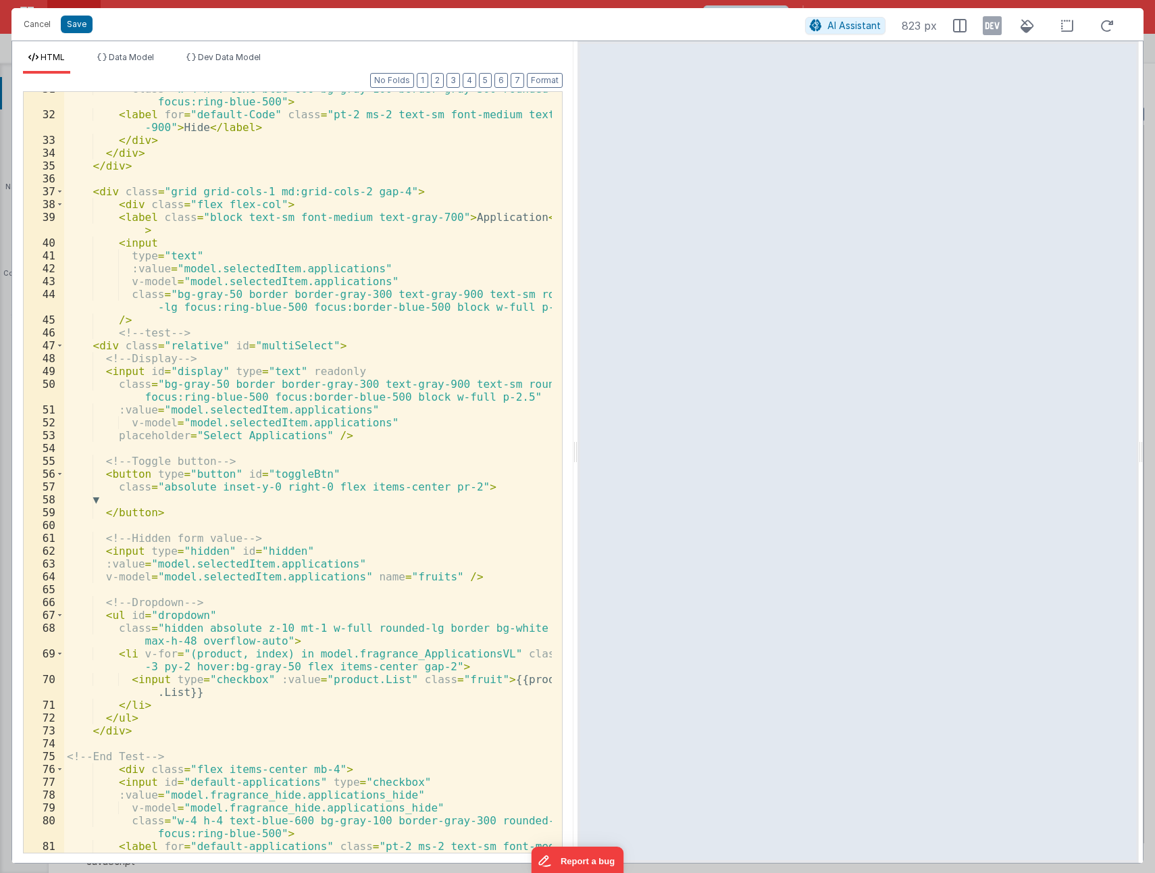
scroll to position [486, 0]
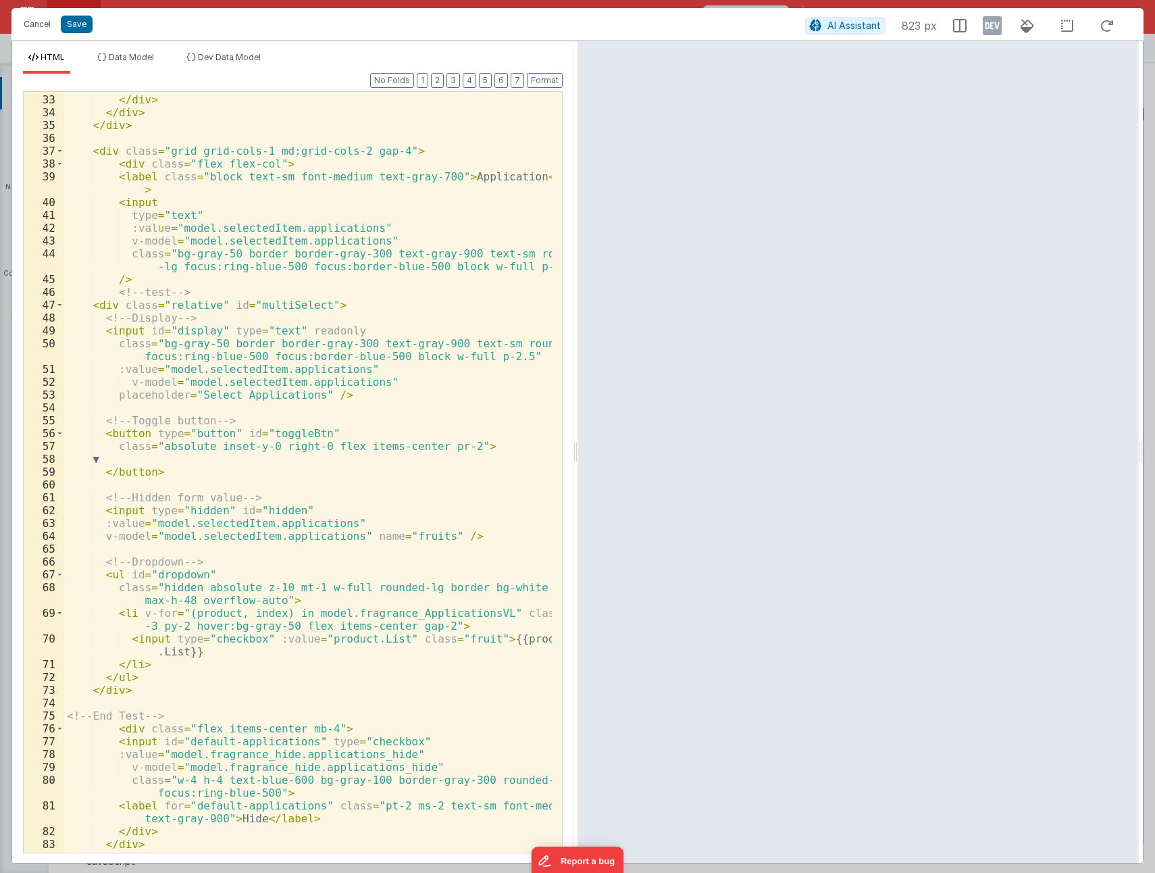
click at [128, 688] on div "< label for = "default-Code" class = "pt-2 ms-2 text-sm font-medium text-gray -…" at bounding box center [308, 467] width 488 height 799
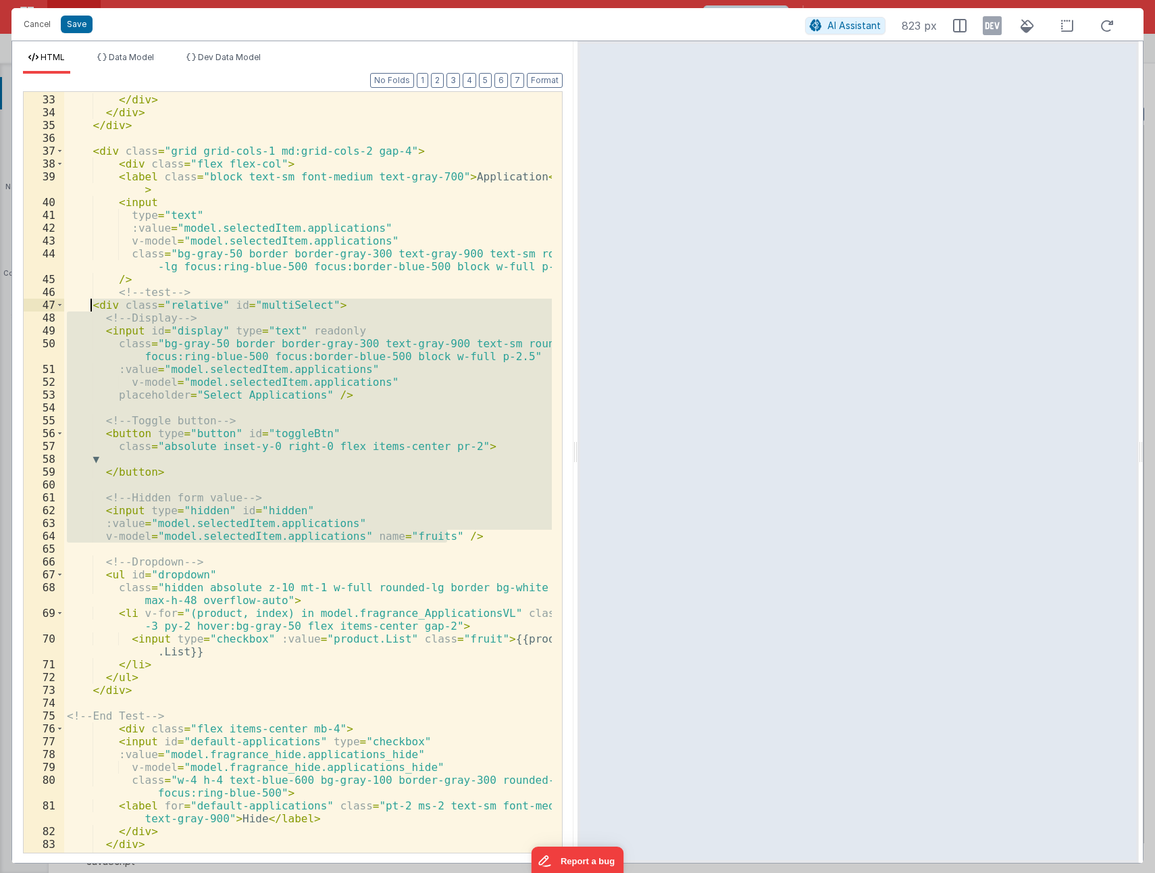
drag, startPoint x: 450, startPoint y: 537, endPoint x: 91, endPoint y: 309, distance: 425.3
click at [91, 309] on div "< label for = "default-Code" class = "pt-2 ms-2 text-sm font-medium text-gray -…" at bounding box center [308, 467] width 488 height 799
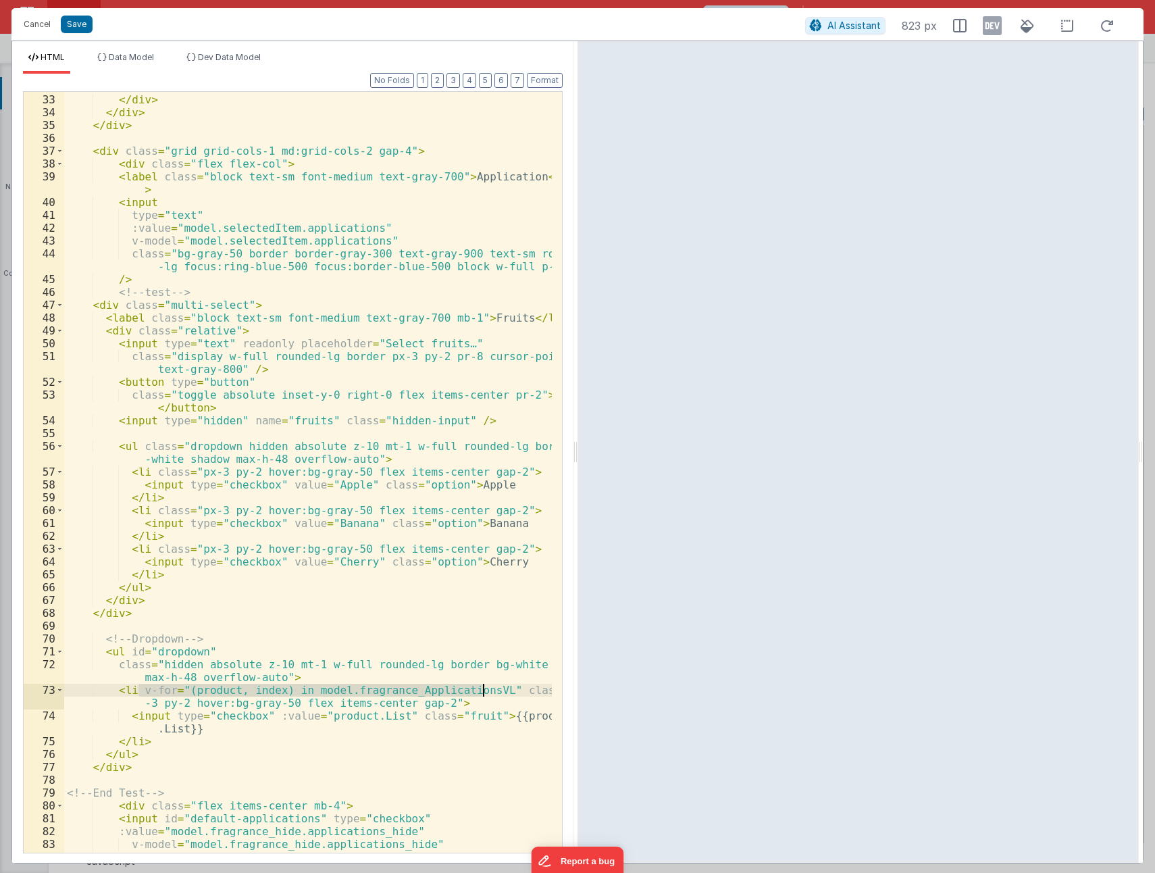
drag, startPoint x: 140, startPoint y: 688, endPoint x: 484, endPoint y: 688, distance: 344.6
click at [484, 688] on div "< label for = "default-Code" class = "pt-2 ms-2 text-sm font-medium text-gray -…" at bounding box center [308, 474] width 488 height 812
drag, startPoint x: 144, startPoint y: 468, endPoint x: 170, endPoint y: 465, distance: 26.6
click at [145, 468] on div "< label for = "default-Code" class = "pt-2 ms-2 text-sm font-medium text-gray -…" at bounding box center [308, 474] width 488 height 812
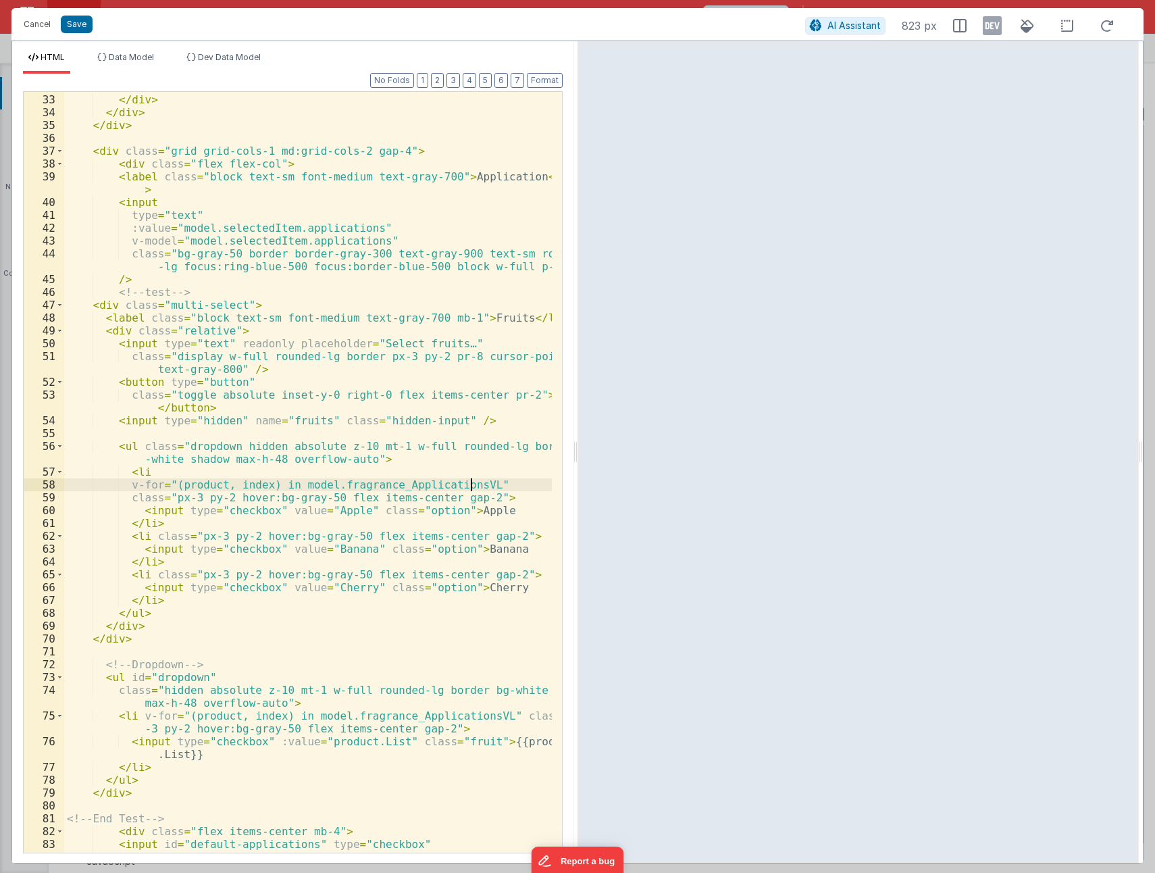
click at [329, 508] on div "< label for = "default-Code" class = "pt-2 ms-2 text-sm font-medium text-gray -…" at bounding box center [308, 467] width 488 height 799
click at [272, 512] on div "< label for = "default-Code" class = "pt-2 ms-2 text-sm font-medium text-gray -…" at bounding box center [308, 467] width 488 height 799
click at [273, 511] on div "< label for = "default-Code" class = "pt-2 ms-2 text-sm font-medium text-gray -…" at bounding box center [308, 467] width 488 height 799
drag, startPoint x: 496, startPoint y: 515, endPoint x: 530, endPoint y: 509, distance: 34.4
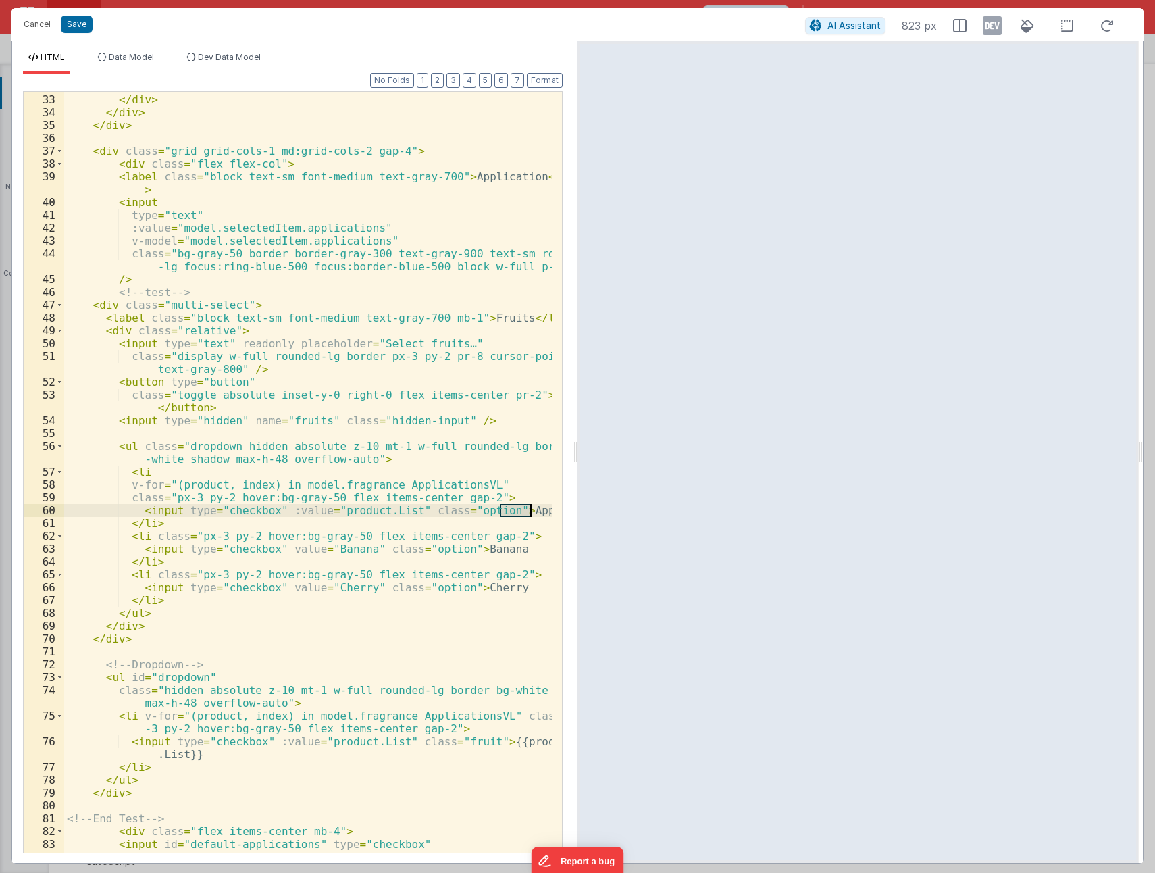
click at [530, 509] on div "< label for = "default-Code" class = "pt-2 ms-2 text-sm font-medium text-gray -…" at bounding box center [308, 467] width 488 height 799
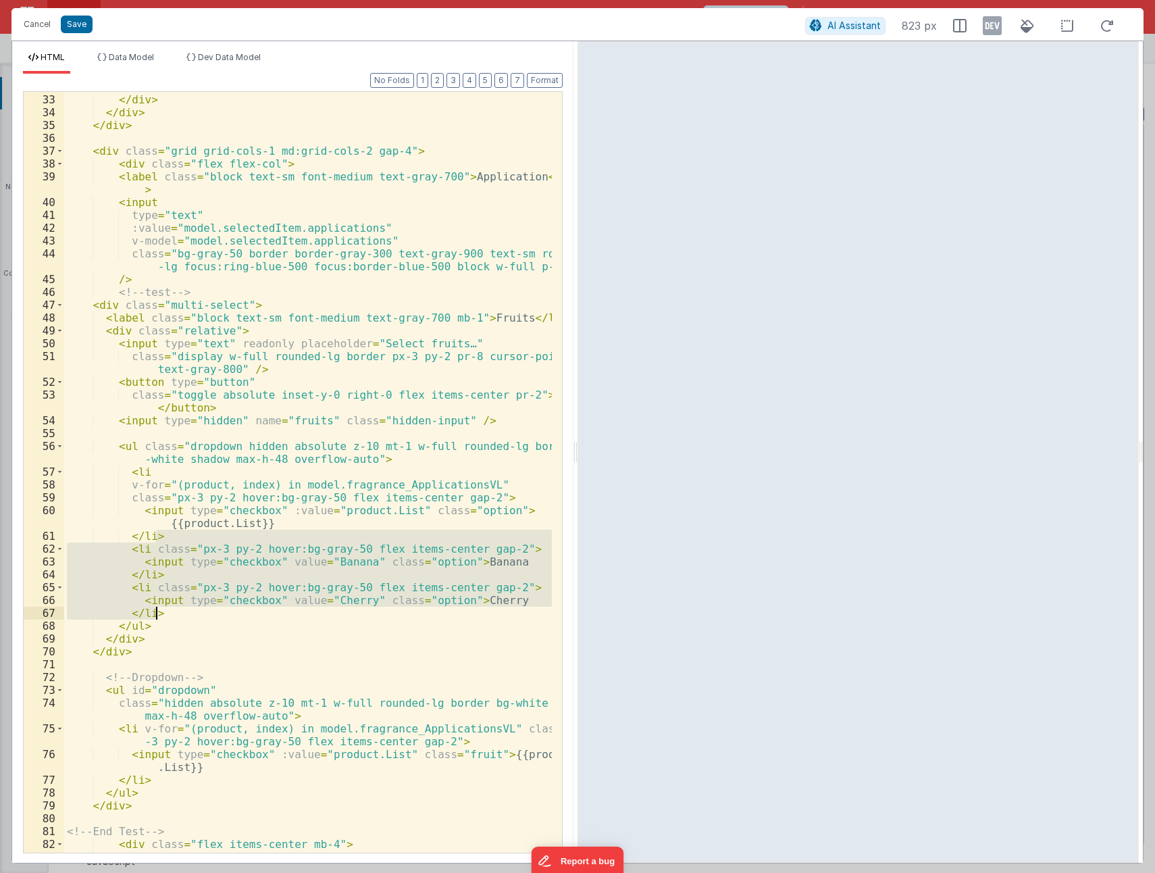
drag, startPoint x: 163, startPoint y: 536, endPoint x: 190, endPoint y: 607, distance: 75.0
click at [190, 607] on div "< label for = "default-Code" class = "pt-2 ms-2 text-sm font-medium text-gray -…" at bounding box center [308, 467] width 488 height 799
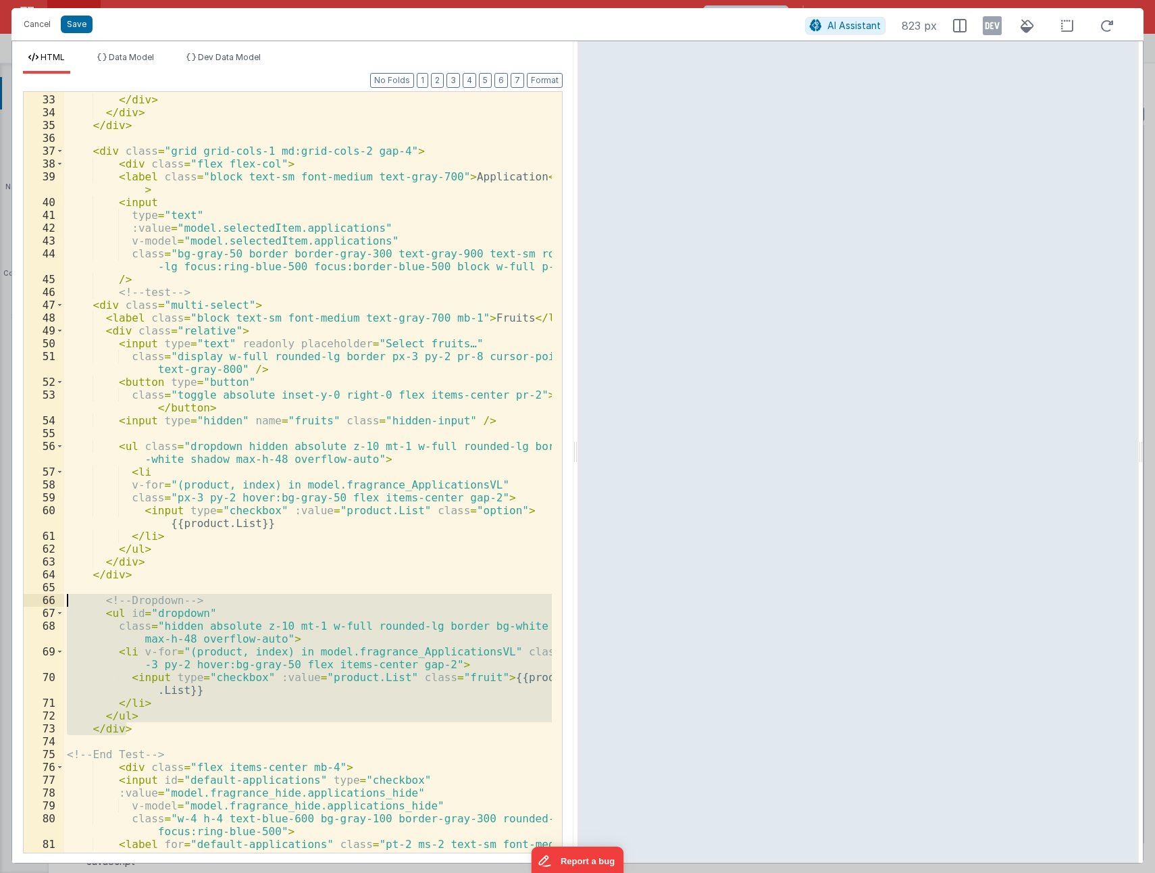
drag, startPoint x: 132, startPoint y: 730, endPoint x: 29, endPoint y: 605, distance: 162.3
click at [29, 605] on div "32 33 34 35 36 37 38 39 40 41 42 43 44 45 46 47 48 49 50 51 52 53 54 55 56 57 5…" at bounding box center [293, 472] width 540 height 762
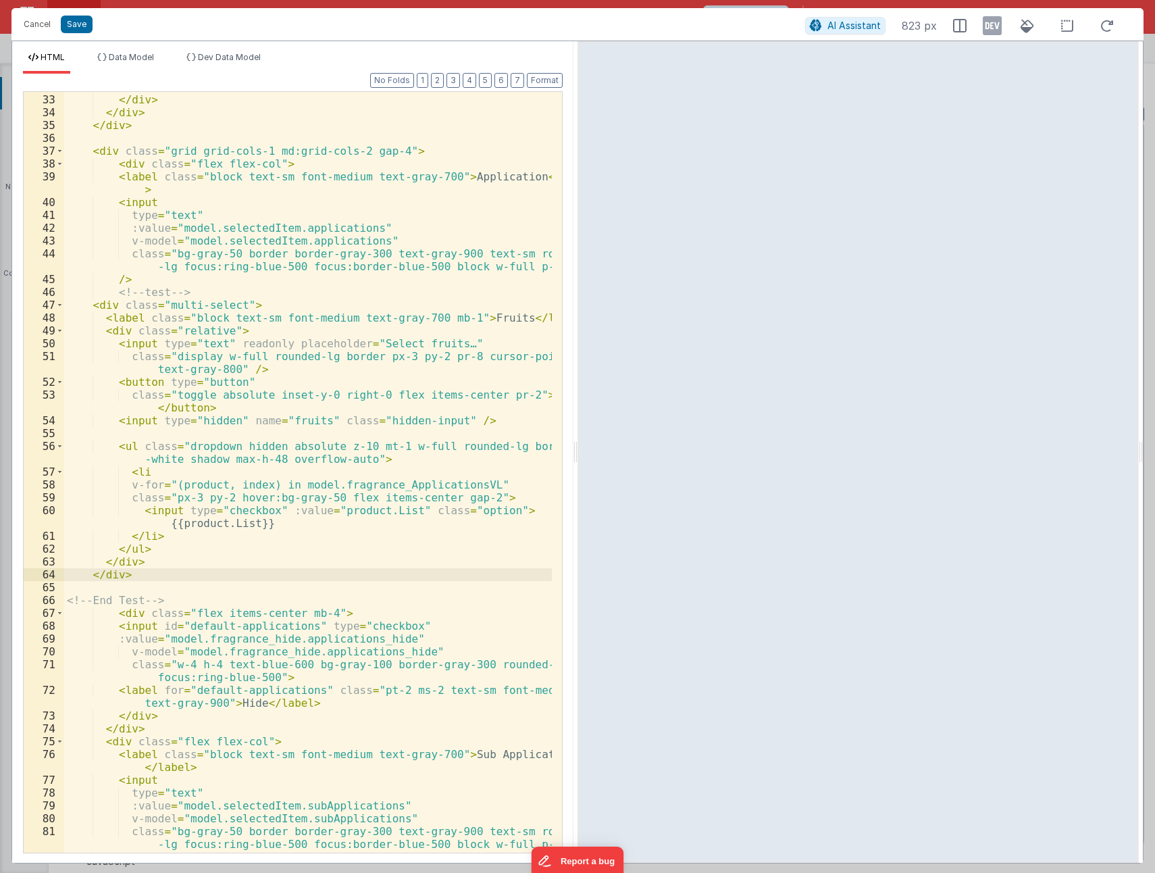
click at [471, 320] on div "< label for = "default-Code" class = "pt-2 ms-2 text-sm font-medium text-gray -…" at bounding box center [308, 467] width 488 height 799
click at [464, 180] on div "< label for = "default-Code" class = "pt-2 ms-2 text-sm font-medium text-gray -…" at bounding box center [308, 467] width 488 height 799
click at [476, 313] on div "< label for = "default-Code" class = "pt-2 ms-2 text-sm font-medium text-gray -…" at bounding box center [308, 467] width 488 height 799
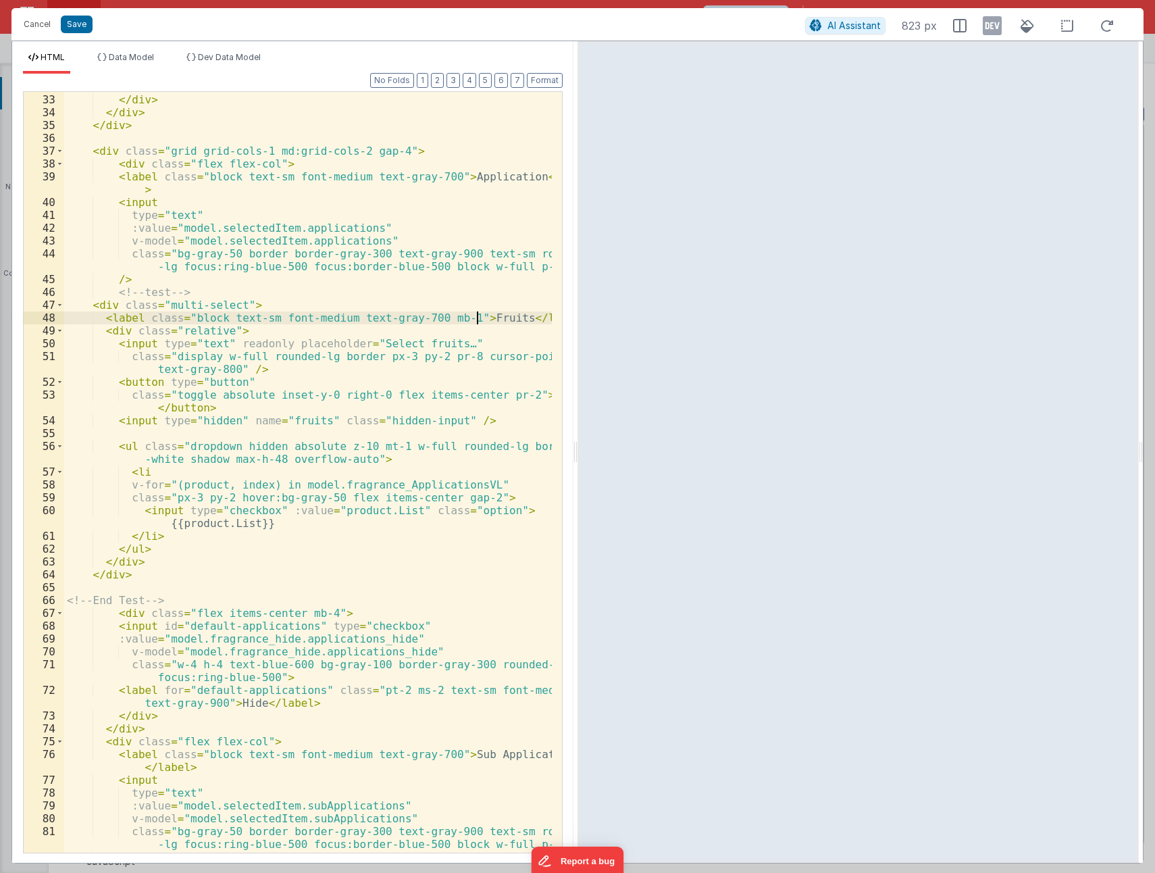
click at [476, 313] on div "< label for = "default-Code" class = "pt-2 ms-2 text-sm font-medium text-gray -…" at bounding box center [308, 467] width 488 height 799
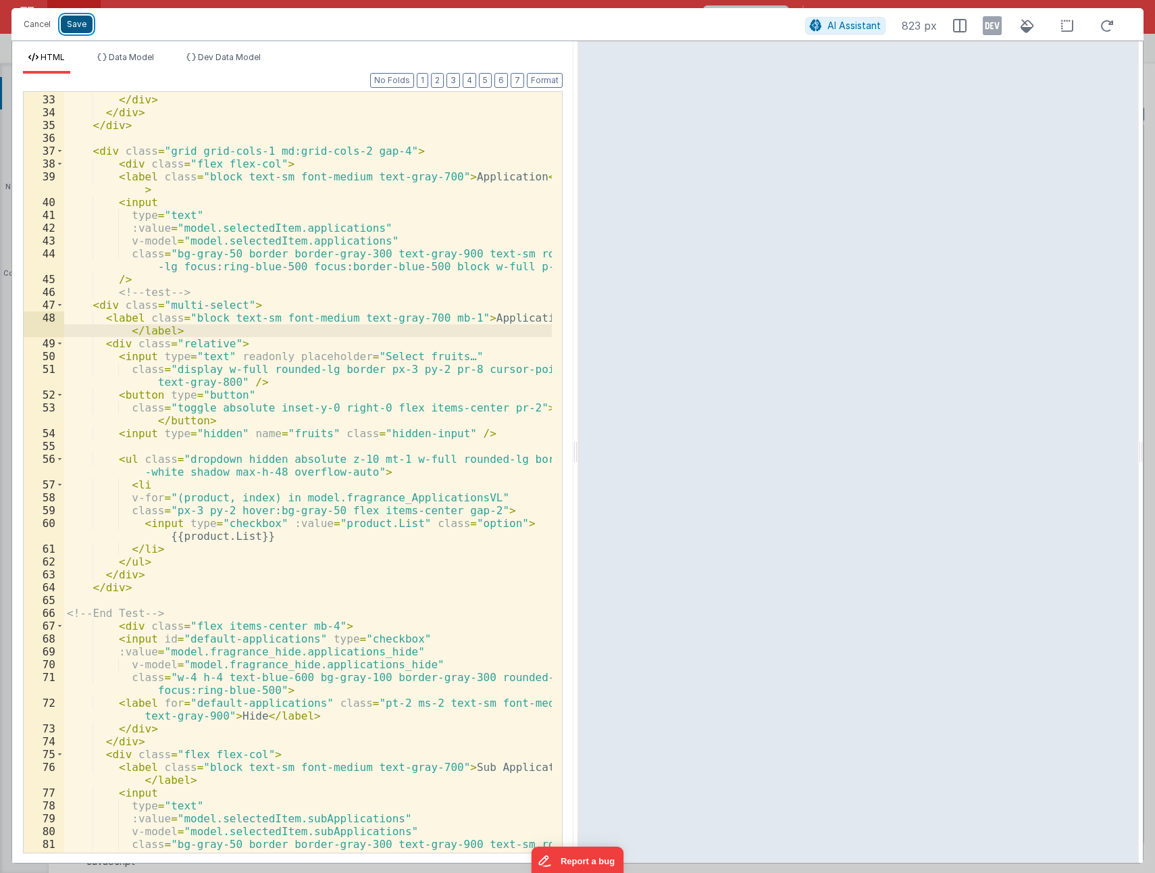
click at [78, 28] on button "Save" at bounding box center [77, 25] width 32 height 18
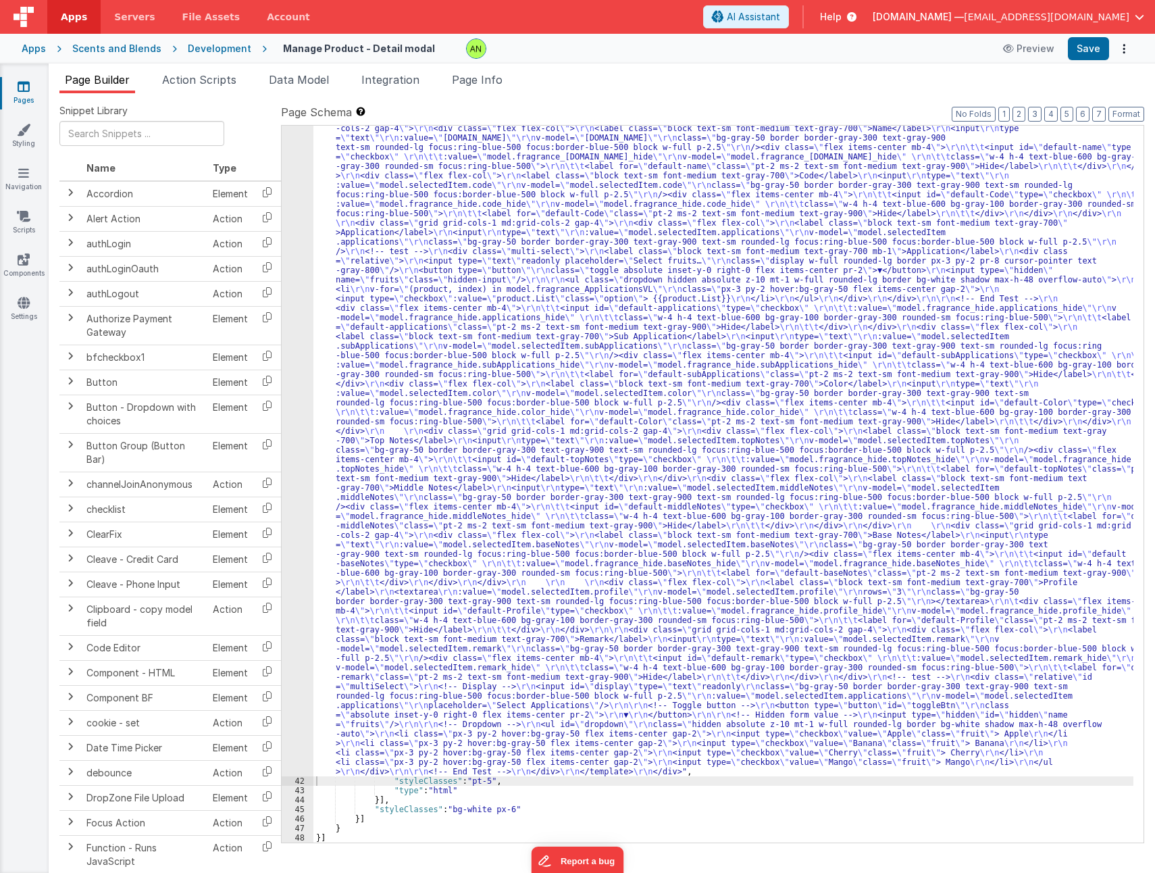
scroll to position [1203, 0]
click at [1084, 47] on button "Save" at bounding box center [1088, 48] width 41 height 23
click at [522, 104] on label "Page Schema Shortcuts: Find: command-f Fold: command-option-L Unfold: command-o…" at bounding box center [712, 112] width 863 height 16
click at [591, 335] on div ""html" : "<div v-if= \" model.selectedItem.type == 'Fragrance' \" > \r\n <templ…" at bounding box center [723, 808] width 820 height 1388
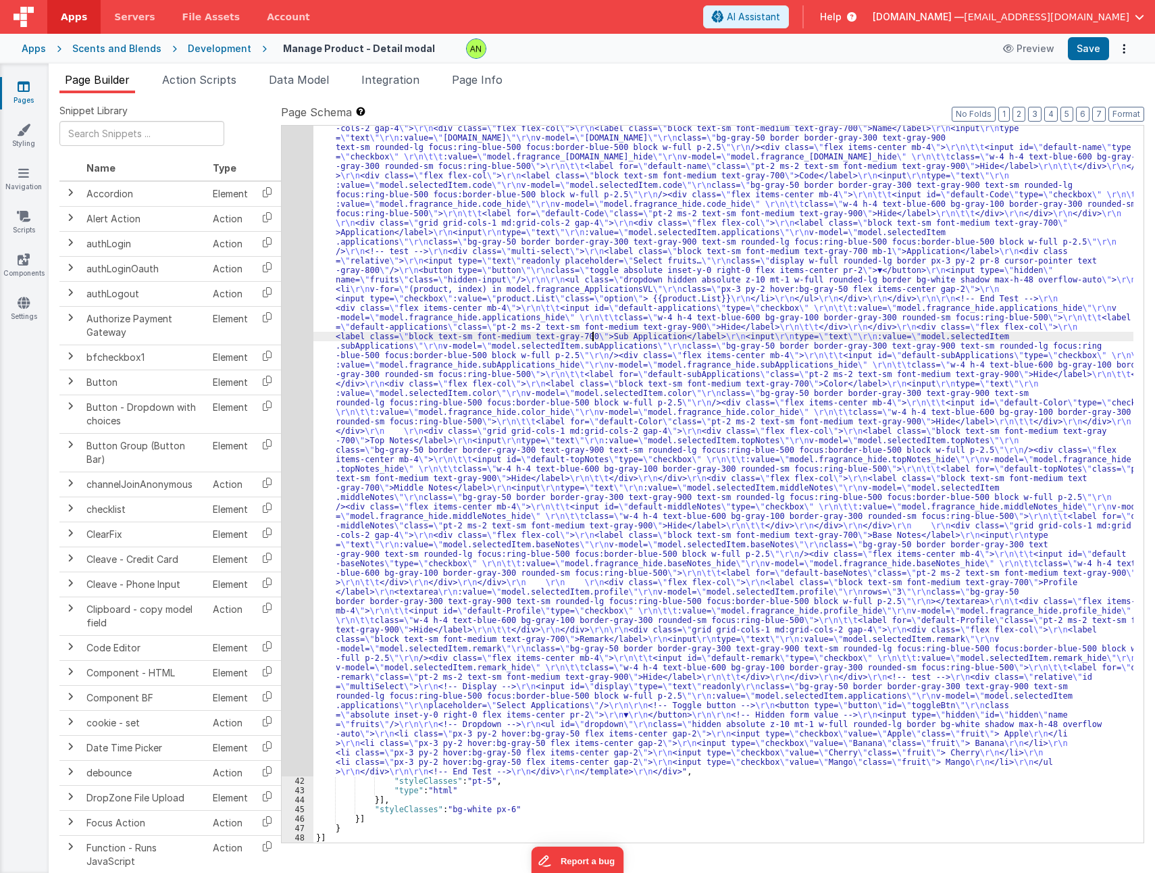
click at [645, 361] on div ""html" : "<div v-if= \" model.selectedItem.type == 'Fragrance' \" > \r\n <templ…" at bounding box center [723, 808] width 820 height 1388
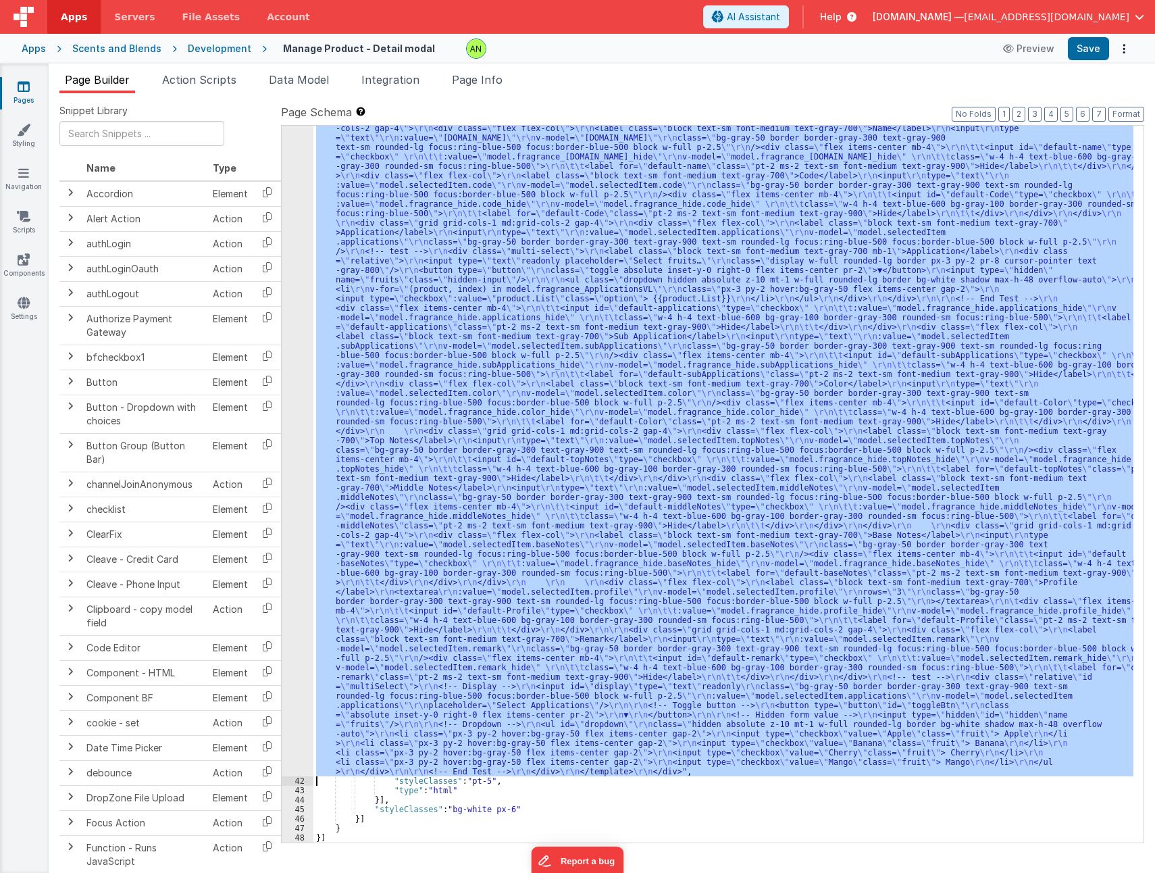
click at [295, 361] on div "41" at bounding box center [298, 445] width 32 height 662
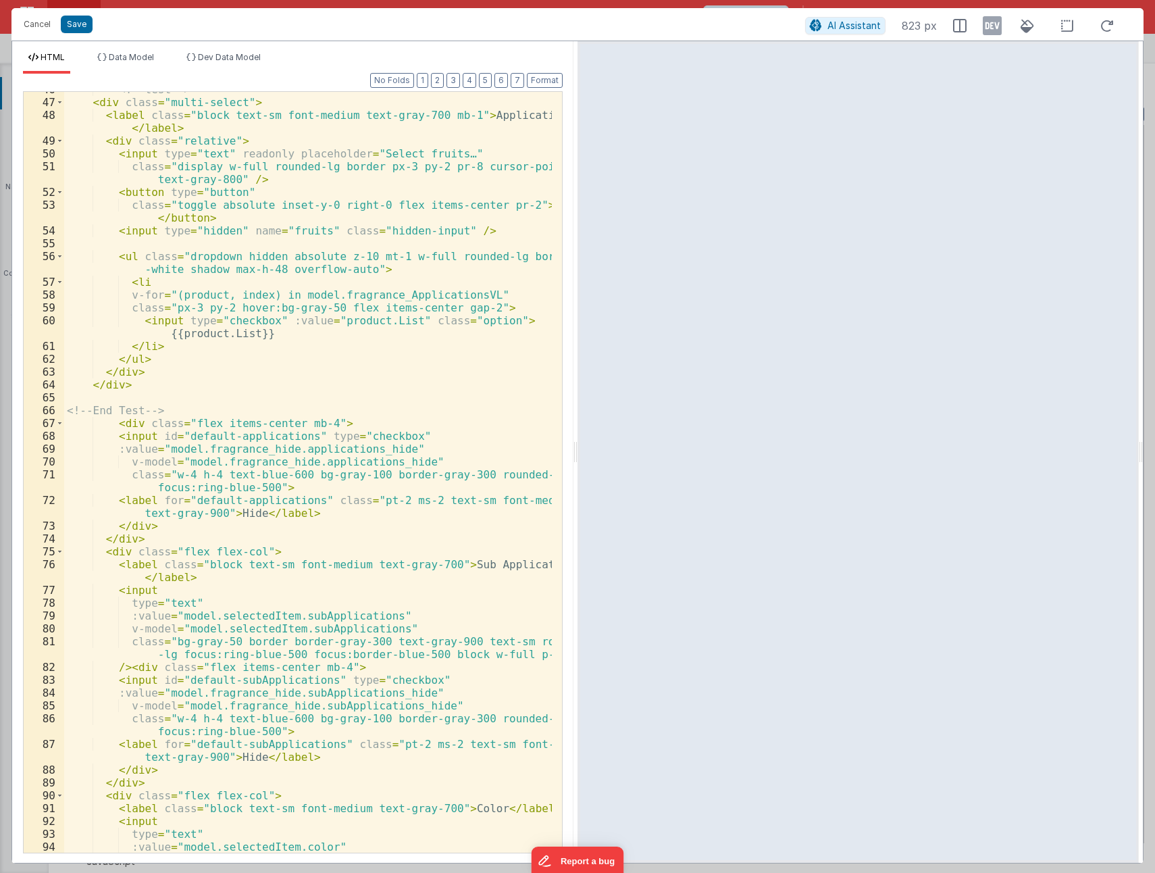
scroll to position [689, 0]
click at [124, 413] on div "<!-- test --> < div class = "multi-select" > < label class = "block text-sm fon…" at bounding box center [308, 476] width 488 height 786
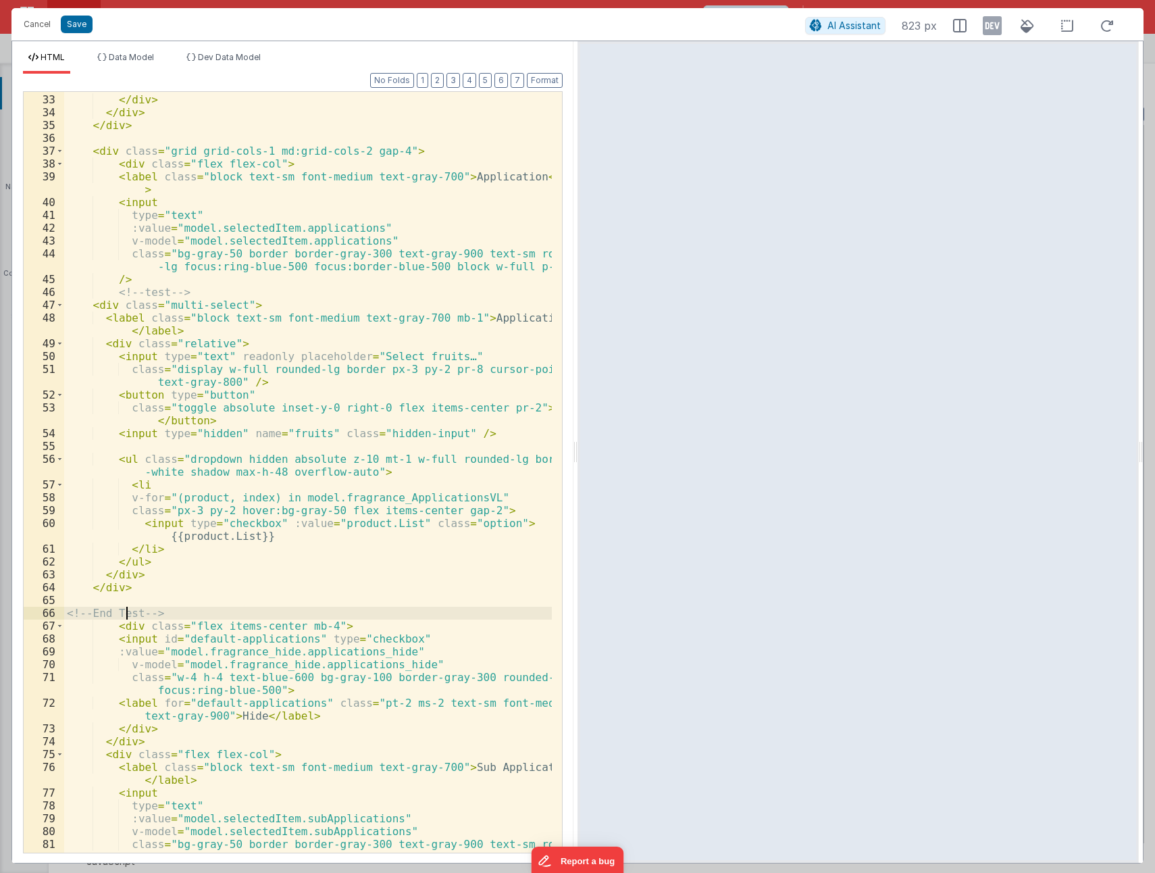
scroll to position [486, 0]
click at [157, 291] on div "< label for = "default-Code" class = "pt-2 ms-2 text-sm font-medium text-gray -…" at bounding box center [308, 474] width 488 height 812
click at [259, 345] on div "< label for = "default-Code" class = "pt-2 ms-2 text-sm font-medium text-gray -…" at bounding box center [308, 474] width 488 height 812
click at [99, 306] on div "< label for = "default-Code" class = "pt-2 ms-2 text-sm font-medium text-gray -…" at bounding box center [308, 474] width 488 height 812
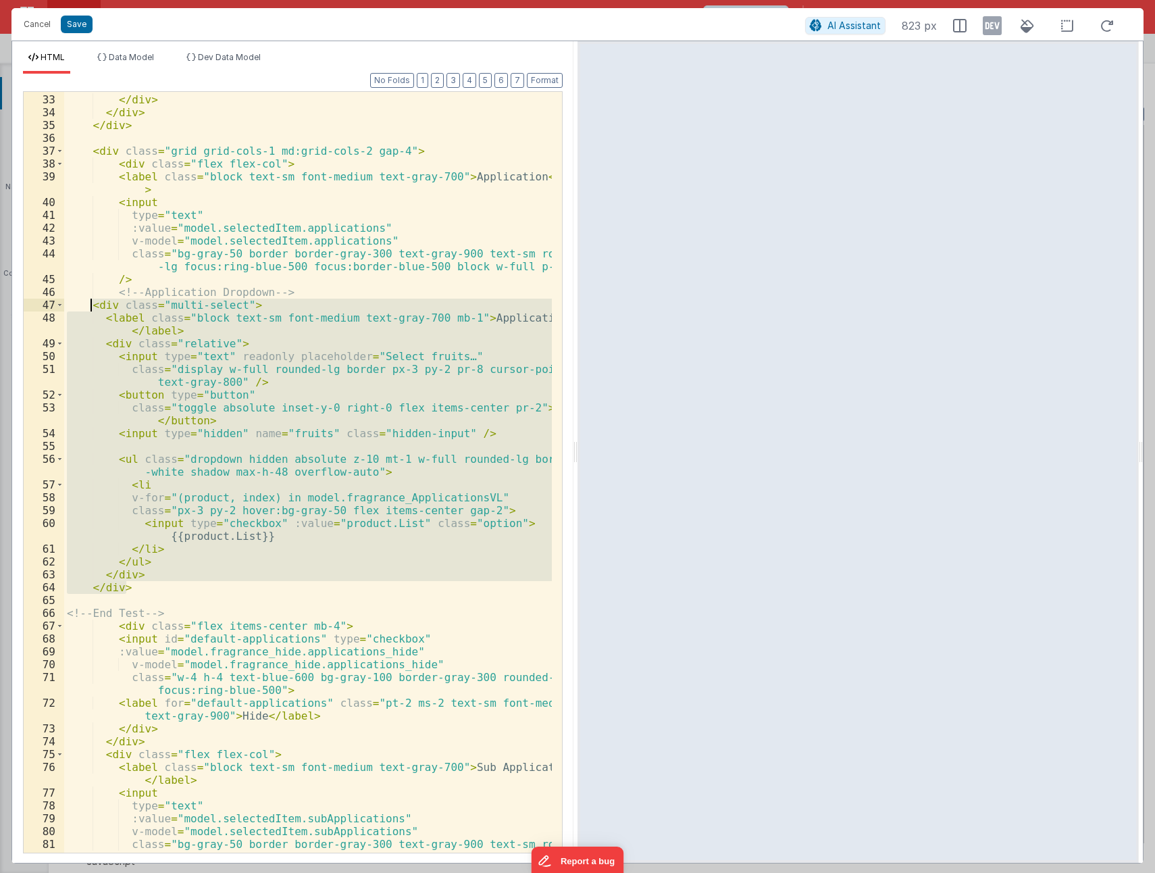
drag, startPoint x: 127, startPoint y: 588, endPoint x: 93, endPoint y: 306, distance: 284.5
click at [93, 306] on div "< label for = "default-Code" class = "pt-2 ms-2 text-sm font-medium text-gray -…" at bounding box center [308, 474] width 488 height 812
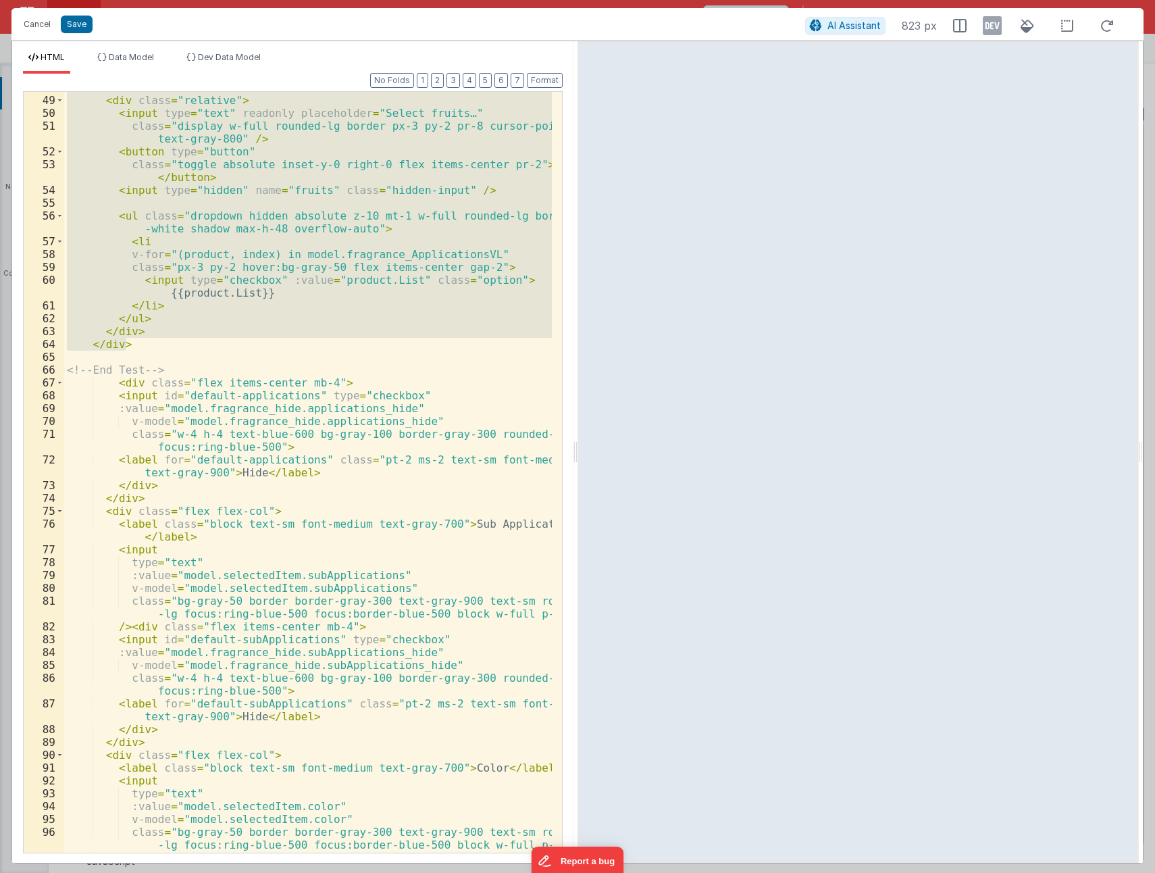
scroll to position [730, 0]
click at [173, 367] on div "< label class = "block text-sm font-medium text-gray-700 mb-1" > Application </…" at bounding box center [308, 467] width 488 height 799
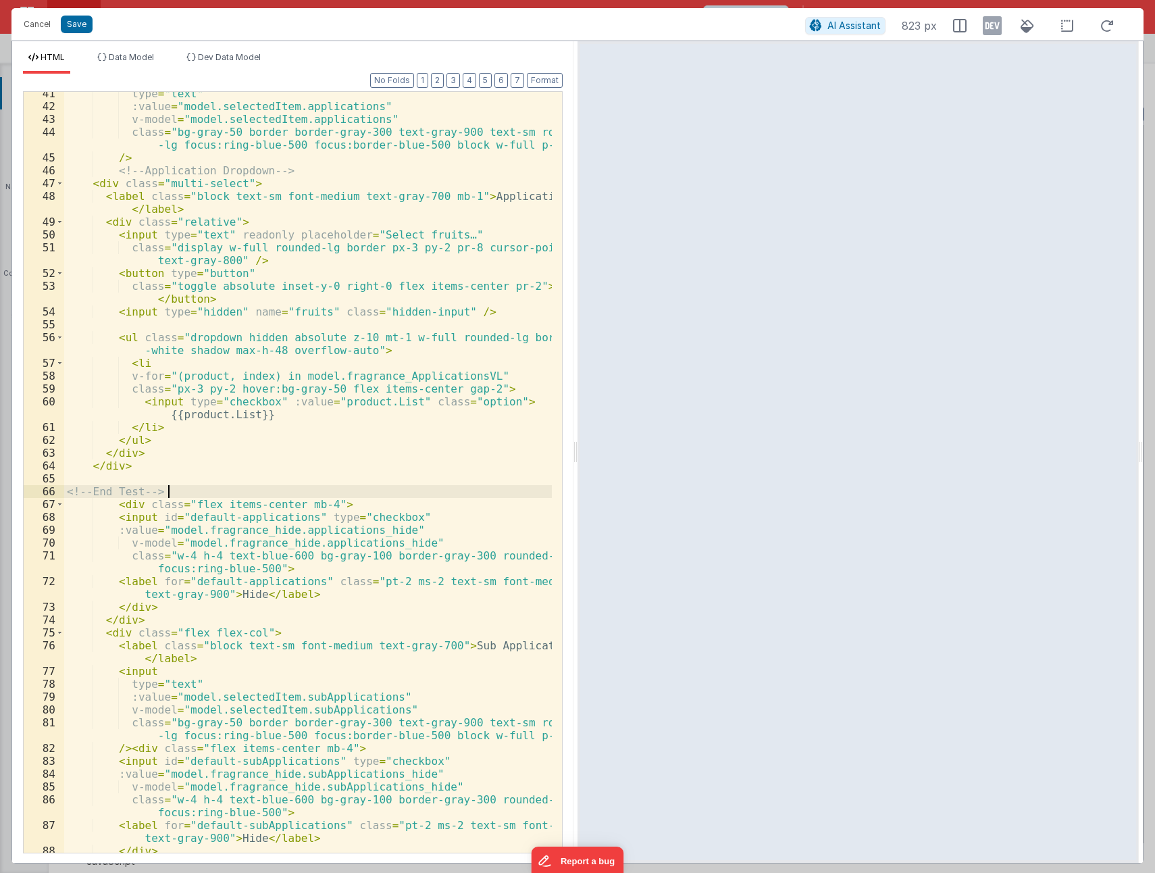
scroll to position [649, 0]
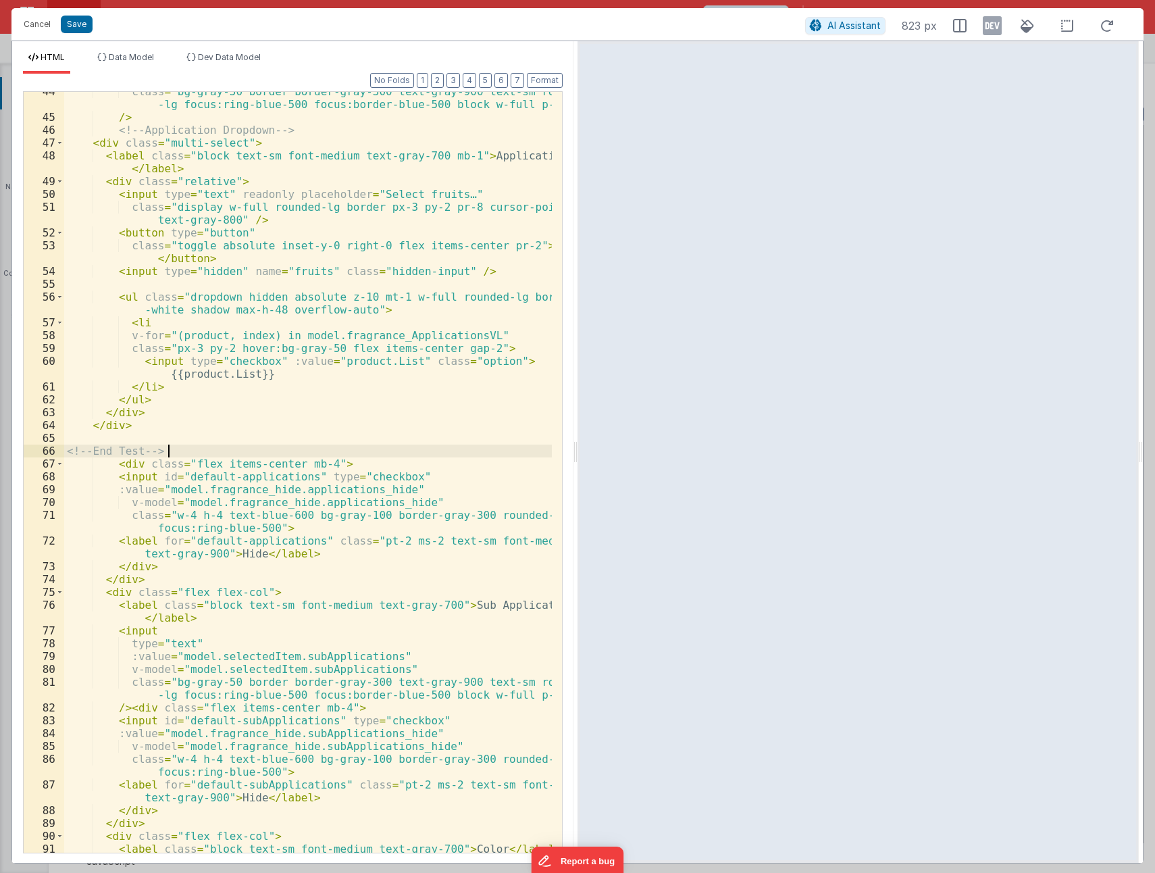
click at [116, 129] on div "class = "bg-gray-50 border border-gray-300 text-gray-900 text-sm rounded -lg fo…" at bounding box center [308, 484] width 488 height 799
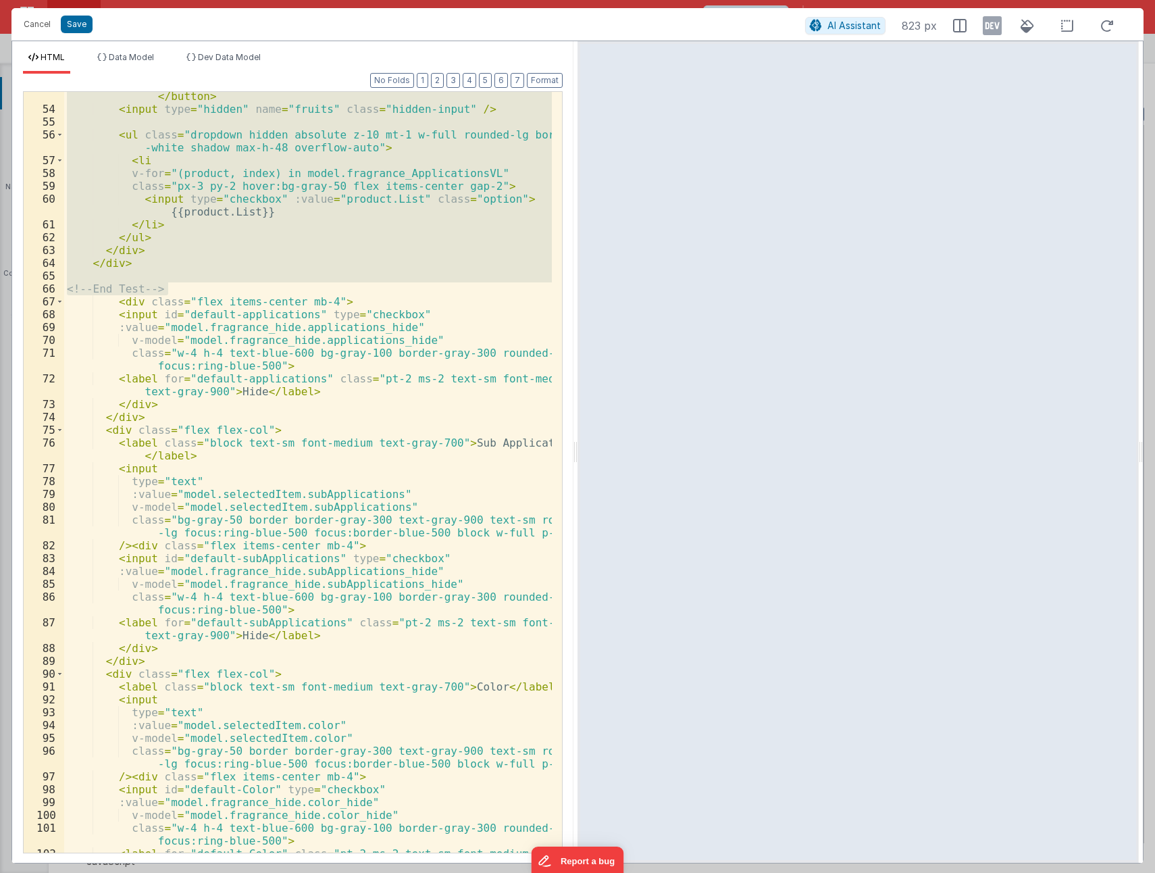
scroll to position [811, 0]
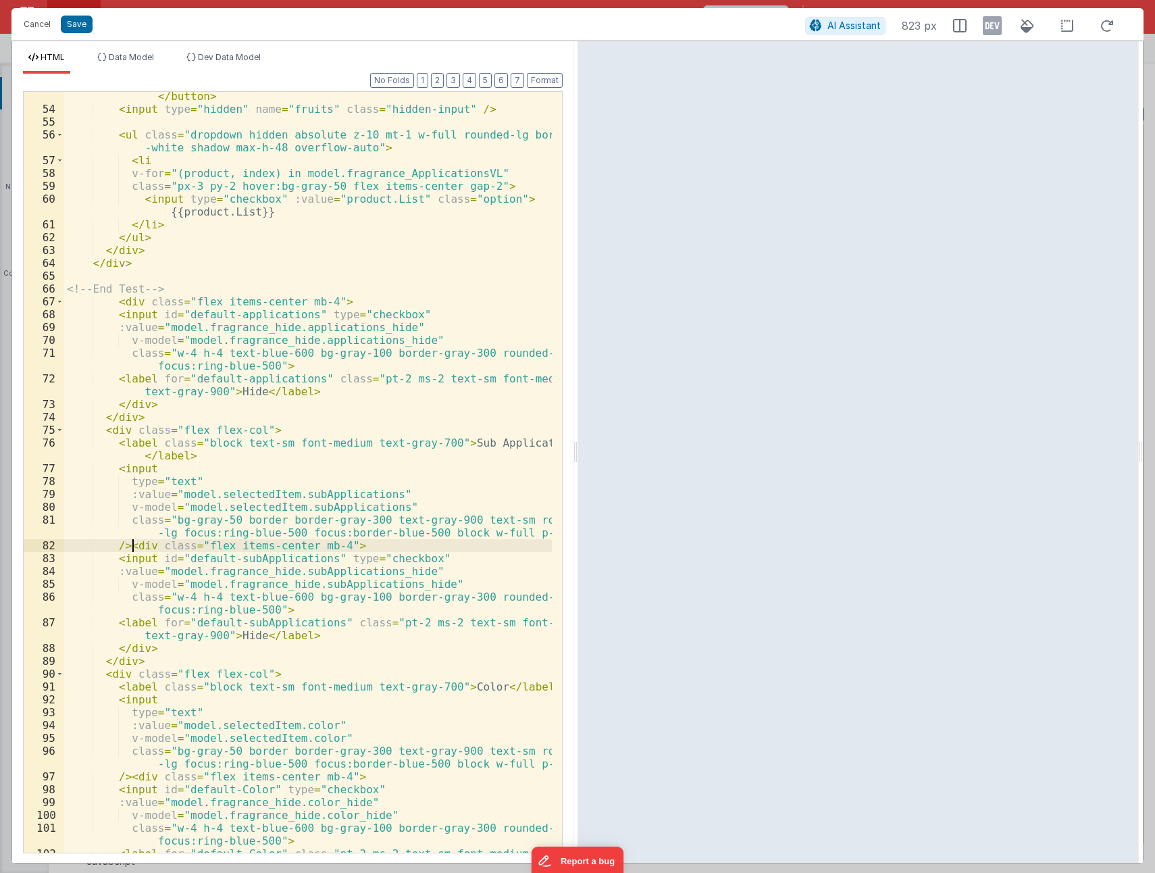
click at [130, 549] on div "class = "toggle absolute inset-y-0 right-0 flex items-center pr-2" > ▼ </ butto…" at bounding box center [308, 483] width 488 height 812
click at [126, 547] on div "class = "toggle absolute inset-y-0 right-0 flex items-center pr-2" > ▼ </ butto…" at bounding box center [308, 483] width 488 height 812
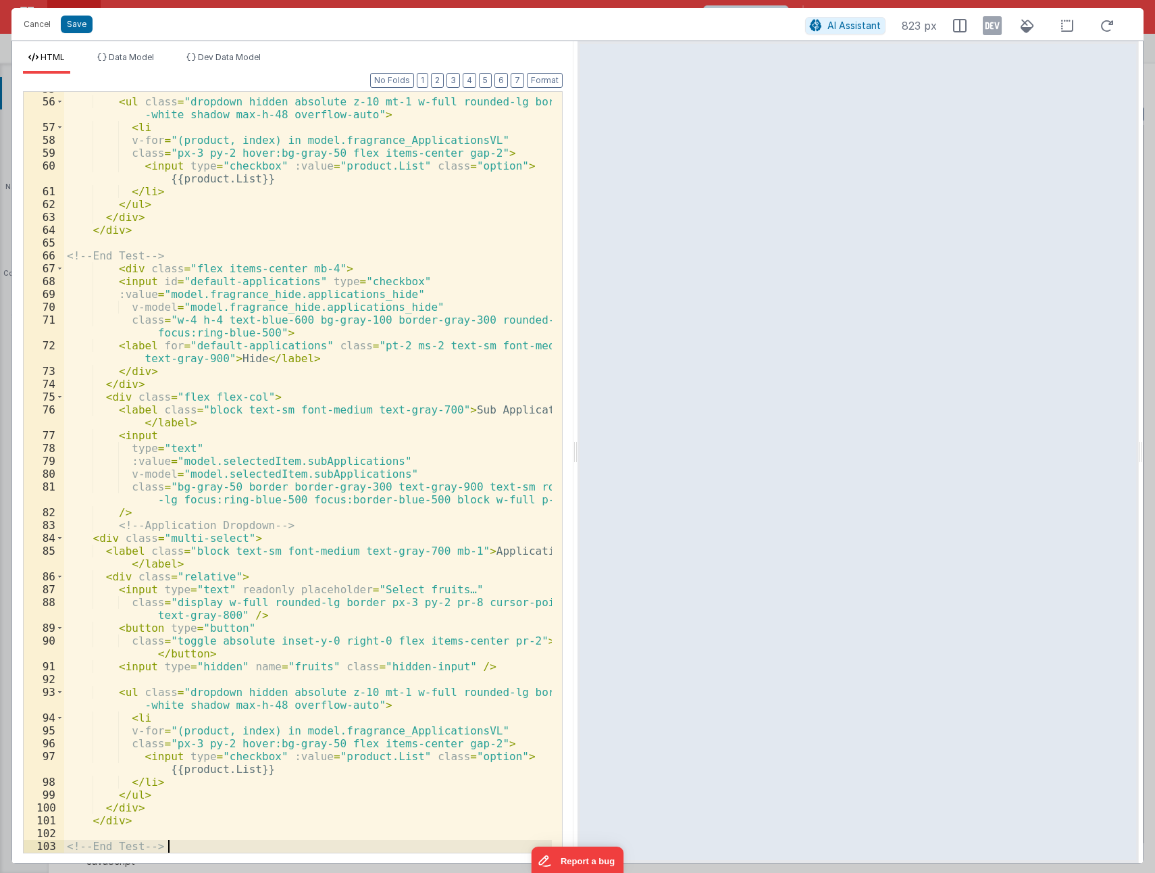
scroll to position [844, 0]
click at [459, 551] on div "< ul class = "dropdown hidden absolute z-10 mt-1 w-full rounded-lg border bg -w…" at bounding box center [308, 475] width 488 height 786
click at [404, 604] on div "< ul class = "dropdown hidden absolute z-10 mt-1 w-full rounded-lg border bg -w…" at bounding box center [308, 475] width 488 height 786
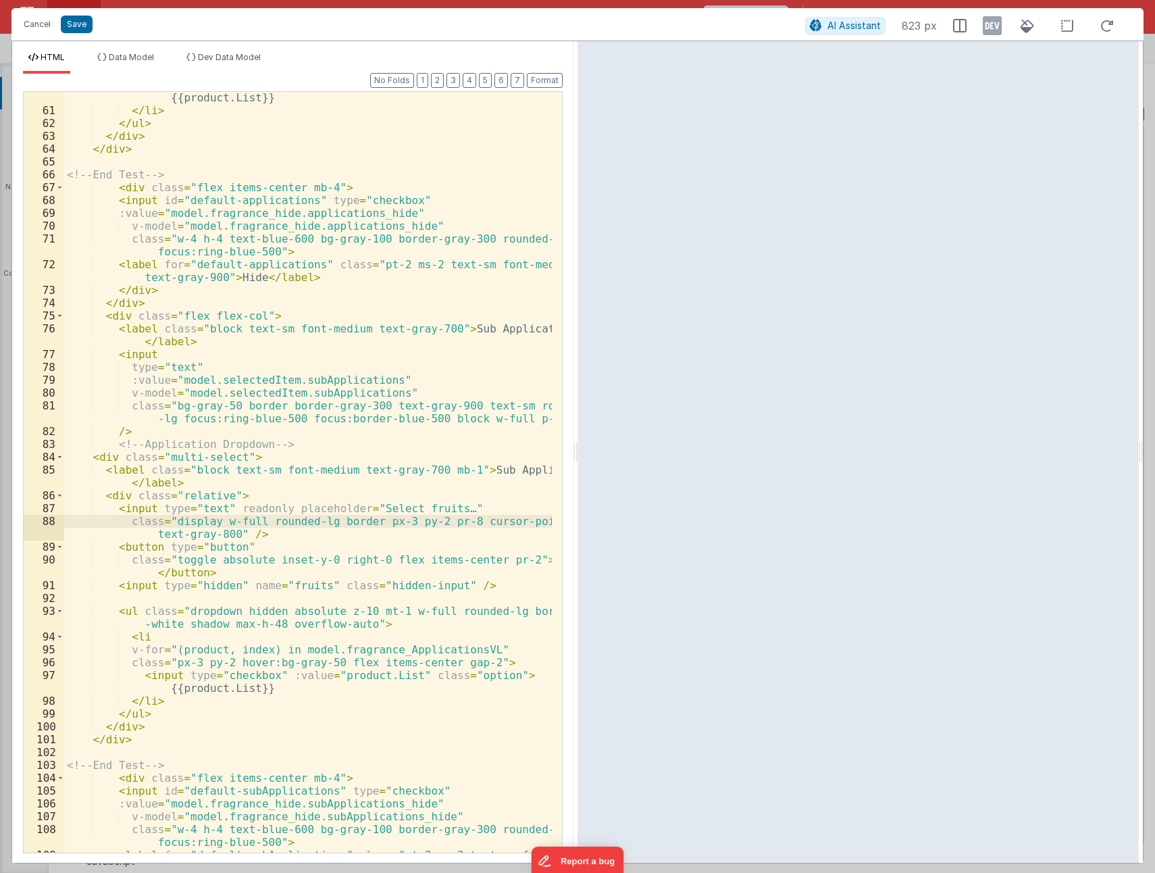
click at [383, 647] on div "< input type = "checkbox" :value = "product.List" class = "option" > {{product.…" at bounding box center [308, 484] width 488 height 812
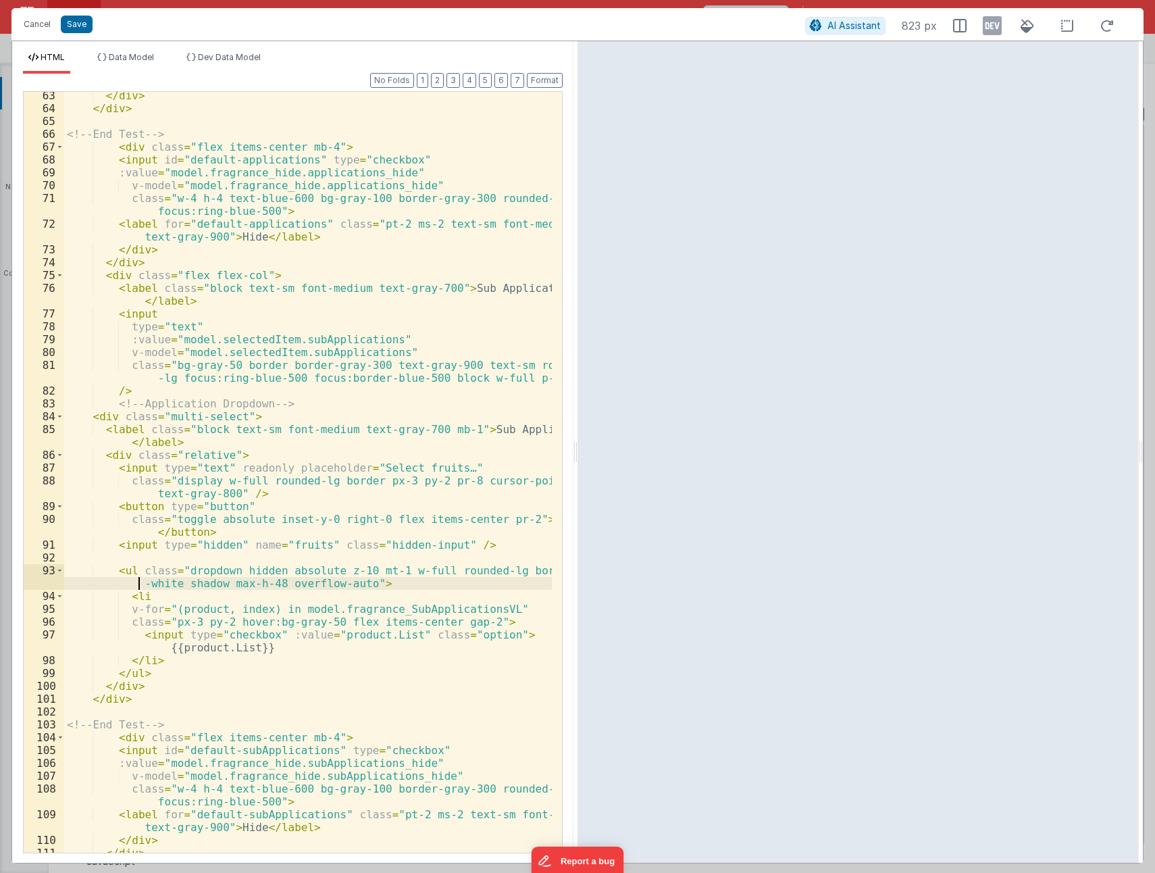
drag, startPoint x: 86, startPoint y: 580, endPoint x: 112, endPoint y: 589, distance: 27.4
click at [86, 580] on div "</ div > </ div > <!-- End Test --> < div class = "flex items-center mb-4" > < …" at bounding box center [308, 482] width 488 height 786
click at [385, 611] on div "</ div > </ div > <!-- End Test --> < div class = "flex items-center mb-4" > < …" at bounding box center [308, 482] width 488 height 786
click at [76, 25] on button "Save" at bounding box center [77, 25] width 32 height 18
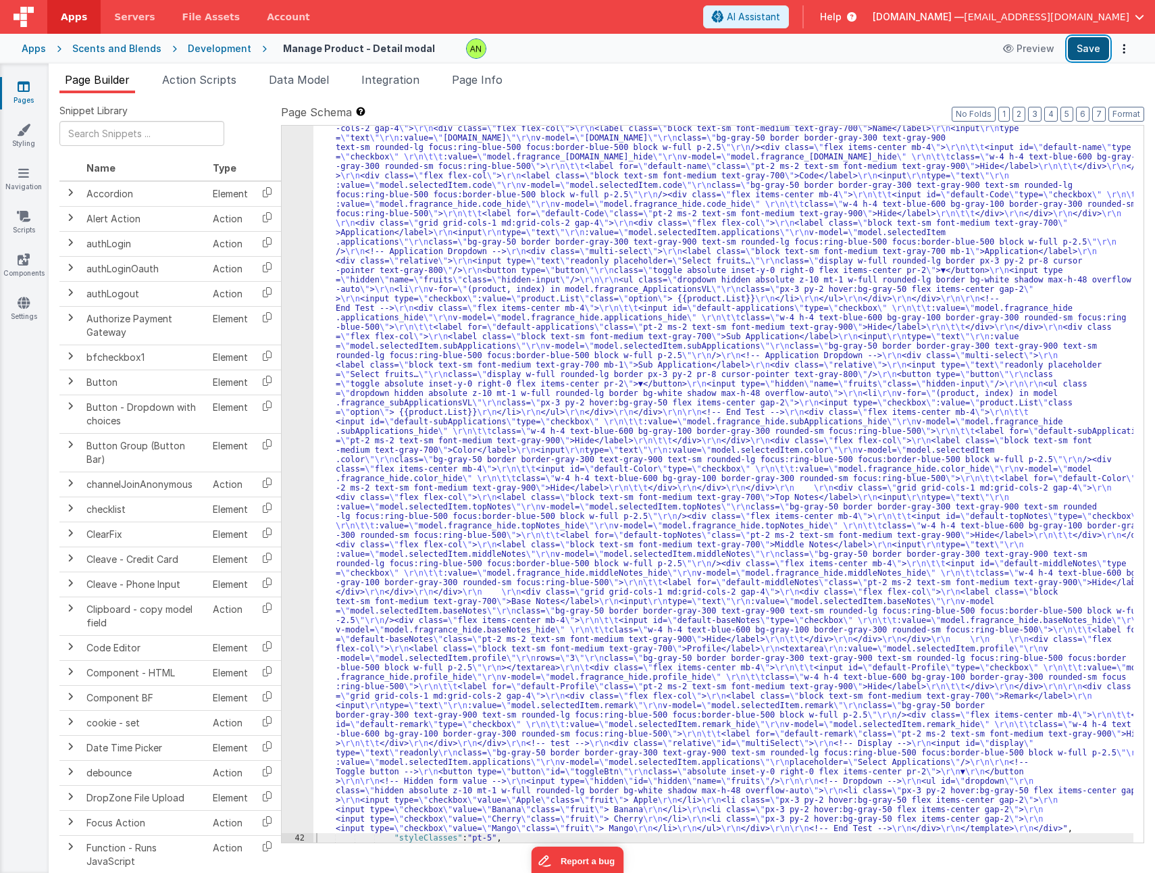
click at [1083, 50] on button "Save" at bounding box center [1088, 48] width 41 height 23
click at [1090, 51] on button "Save" at bounding box center [1088, 48] width 41 height 23
click at [559, 519] on div ""html" : "<div v-if= \" model.selectedItem.type == 'Fragrance' \" > \r\n <templ…" at bounding box center [723, 836] width 820 height 1445
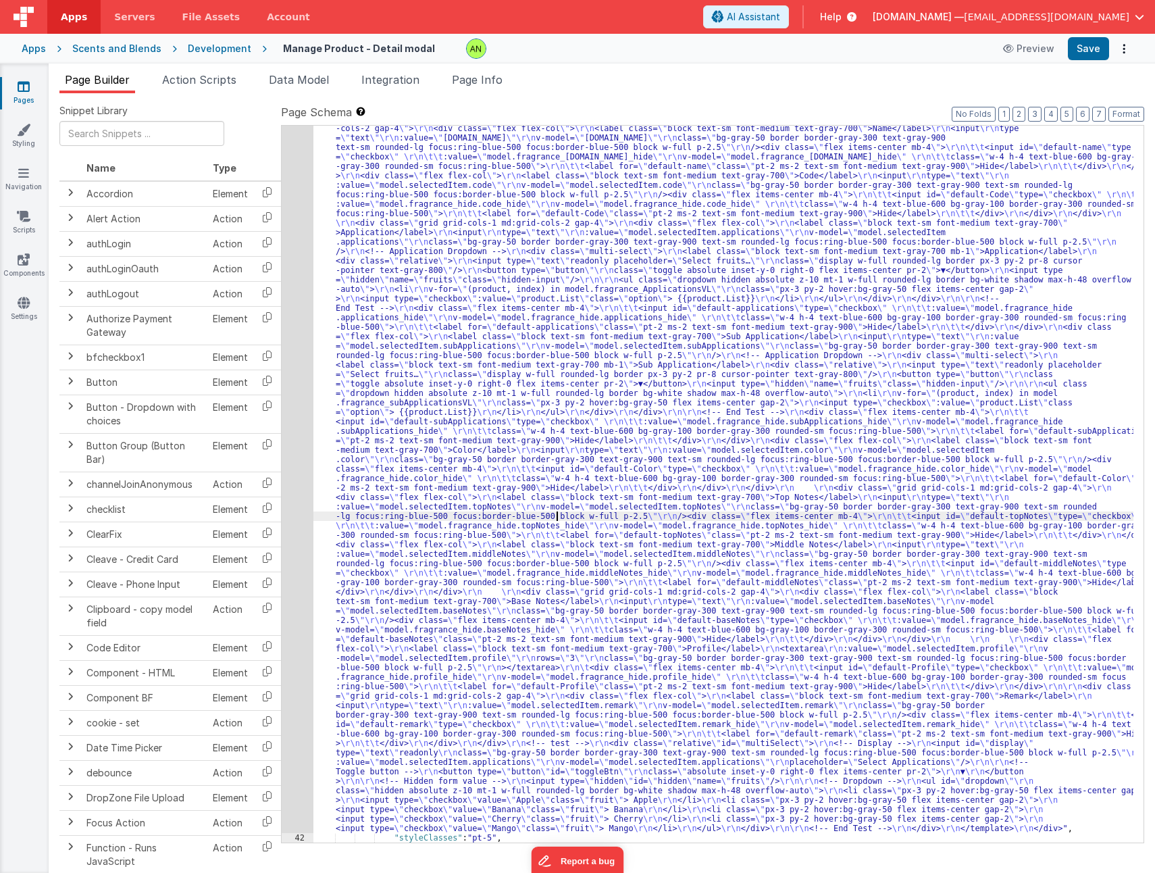
click at [293, 434] on div "41" at bounding box center [298, 473] width 32 height 719
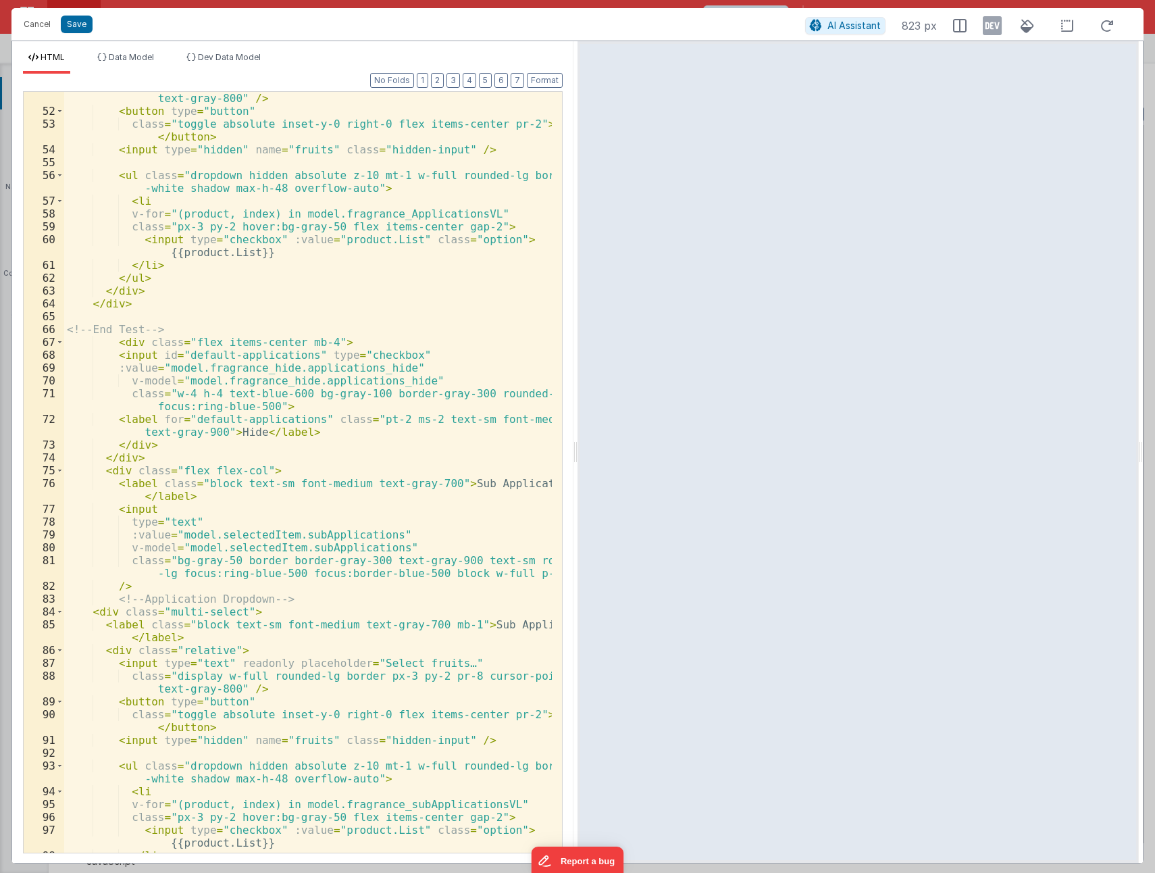
scroll to position [851, 0]
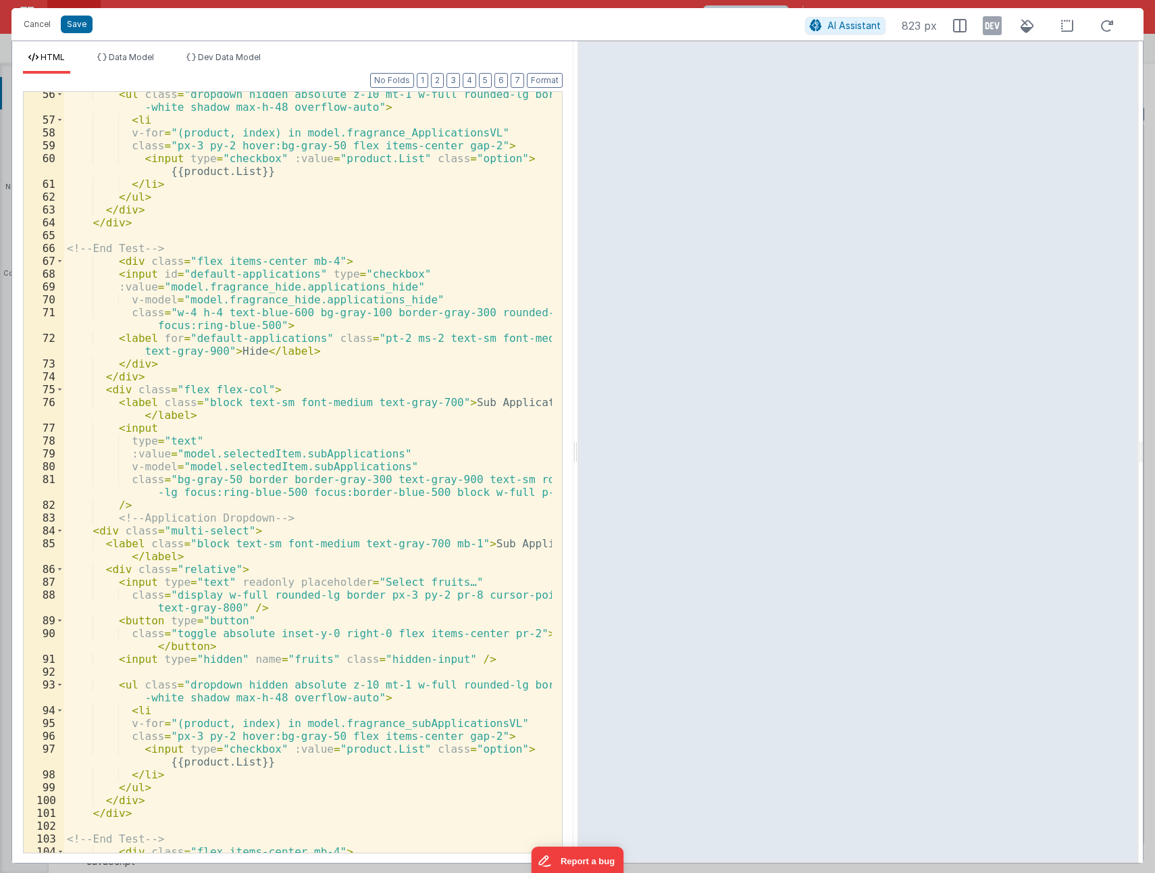
click at [143, 519] on div "< ul class = "dropdown hidden absolute z-10 mt-1 w-full rounded-lg border bg -w…" at bounding box center [308, 487] width 488 height 799
click at [177, 530] on div "< ul class = "dropdown hidden absolute z-10 mt-1 w-full rounded-lg border bg -w…" at bounding box center [308, 487] width 488 height 799
click at [213, 532] on div "< ul class = "dropdown hidden absolute z-10 mt-1 w-full rounded-lg border bg -w…" at bounding box center [308, 487] width 488 height 799
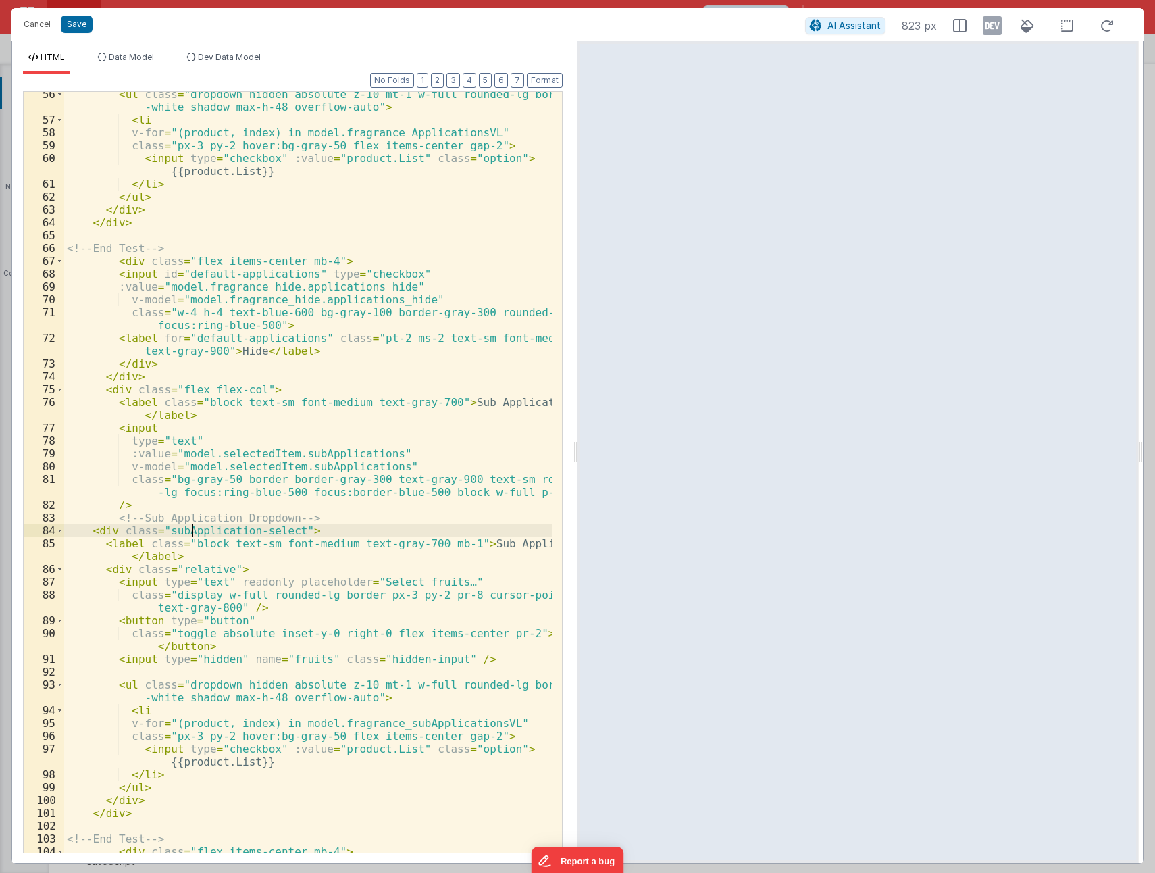
click at [191, 533] on div "< ul class = "dropdown hidden absolute z-10 mt-1 w-full rounded-lg border bg -w…" at bounding box center [308, 487] width 488 height 799
click at [77, 30] on button "Save" at bounding box center [77, 25] width 32 height 18
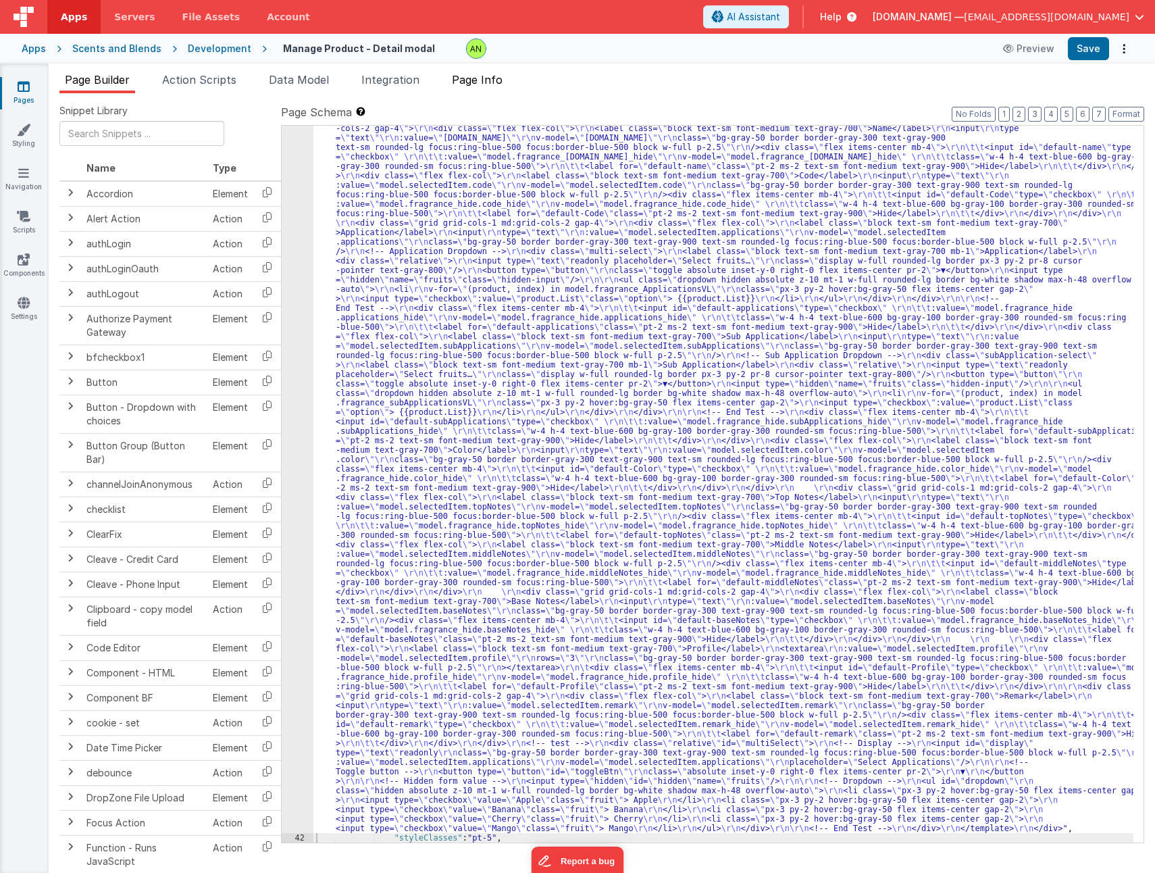
click at [488, 82] on span "Page Info" at bounding box center [477, 80] width 51 height 14
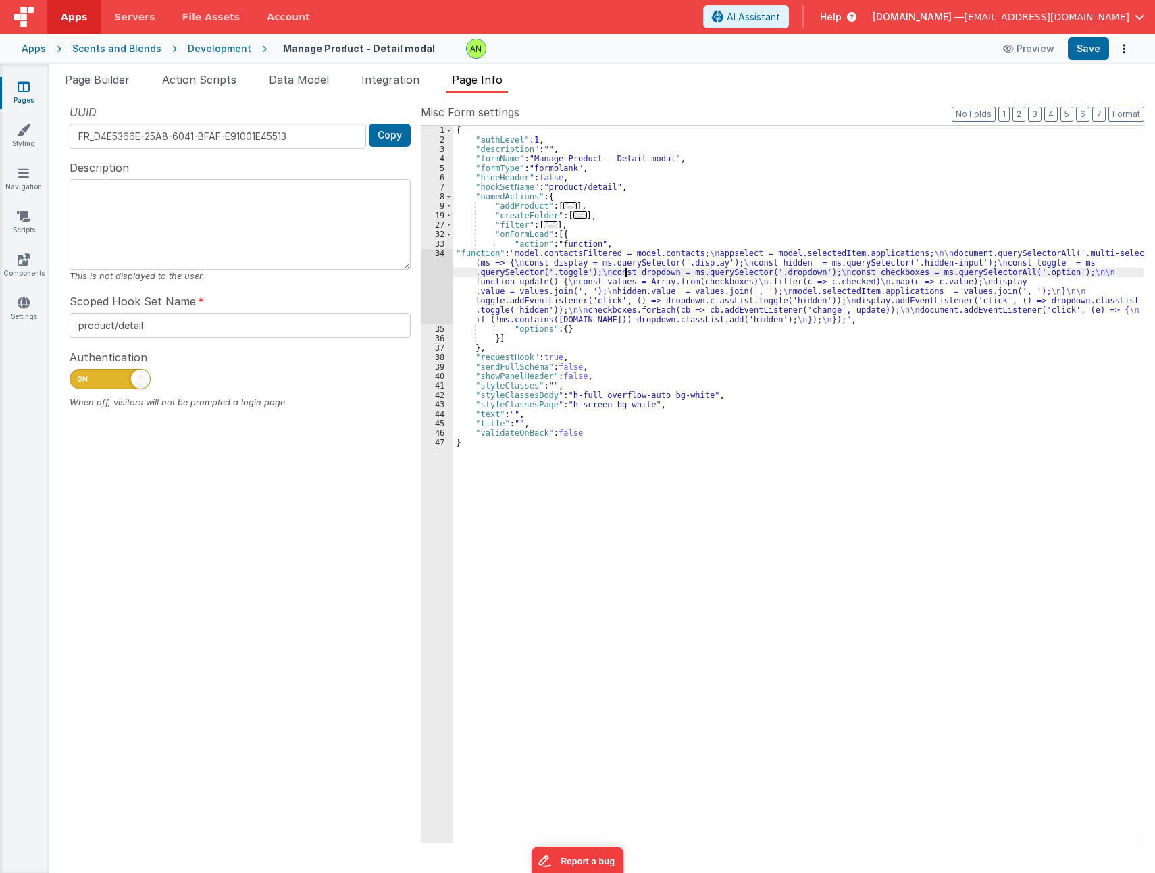
click at [626, 271] on div "{ "authLevel" : 1 , "description" : "" , "formName" : "Manage Product - Detail …" at bounding box center [798, 494] width 690 height 736
click at [435, 284] on div "34" at bounding box center [438, 287] width 32 height 76
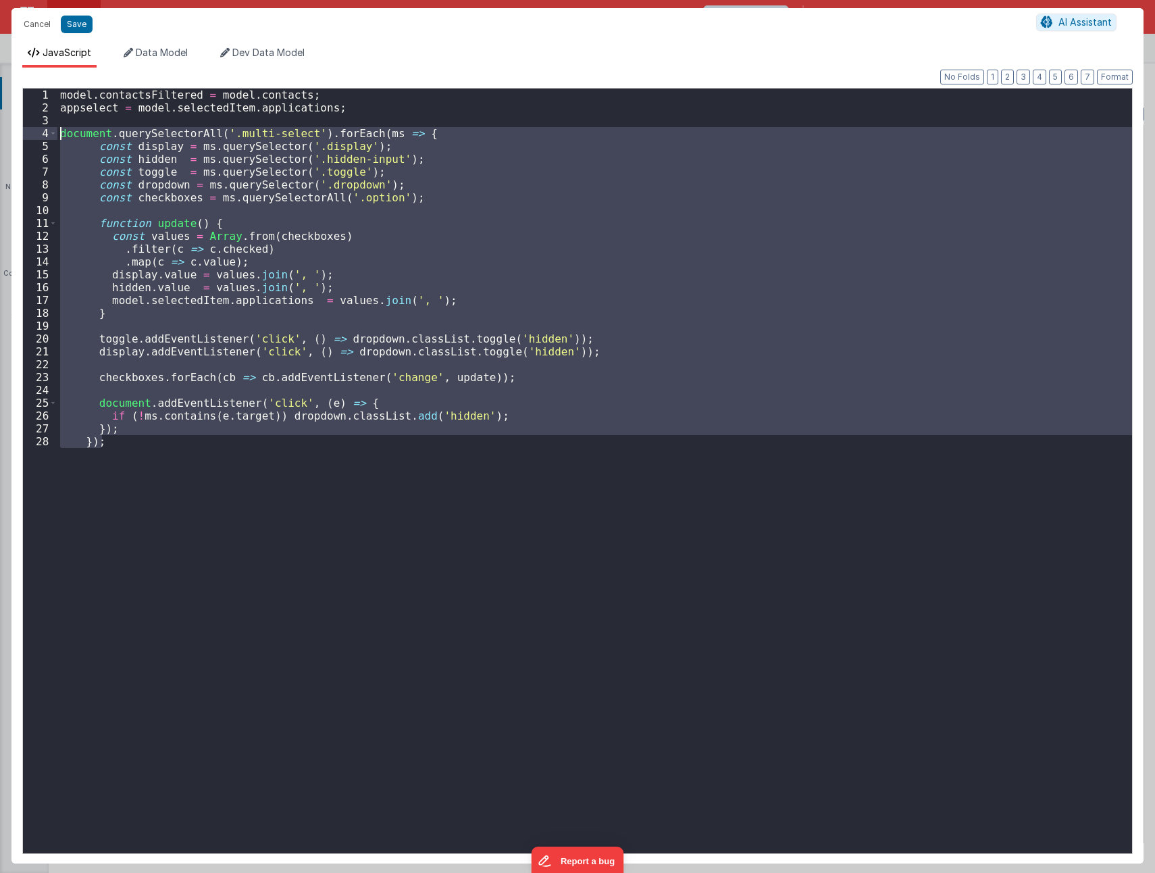
drag, startPoint x: 109, startPoint y: 440, endPoint x: 47, endPoint y: 136, distance: 311.0
click at [47, 136] on div "1 2 3 4 5 6 7 8 9 10 11 12 13 14 15 16 17 18 19 20 21 22 23 24 25 26 27 28 mode…" at bounding box center [577, 471] width 1111 height 766
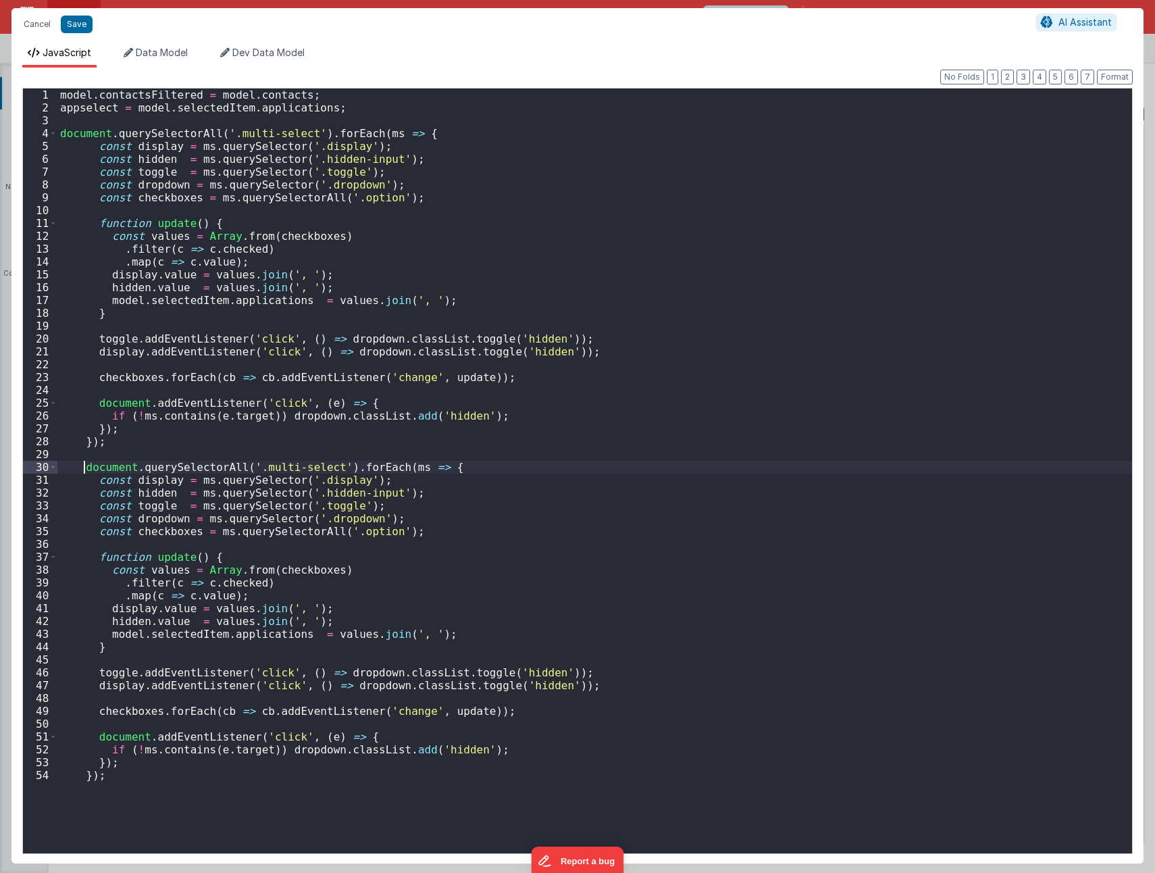
click at [84, 465] on div "model . contactsFiltered = model . contacts ; appselect = model . selectedItem …" at bounding box center [594, 484] width 1075 height 790
click at [272, 466] on div "model . contactsFiltered = model . contacts ; appselect = model . selectedItem …" at bounding box center [594, 484] width 1075 height 790
click at [689, 566] on div "model . contactsFiltered = model . contacts ; appselect = model . selectedItem …" at bounding box center [594, 484] width 1075 height 790
click at [74, 20] on button "Save" at bounding box center [77, 25] width 32 height 18
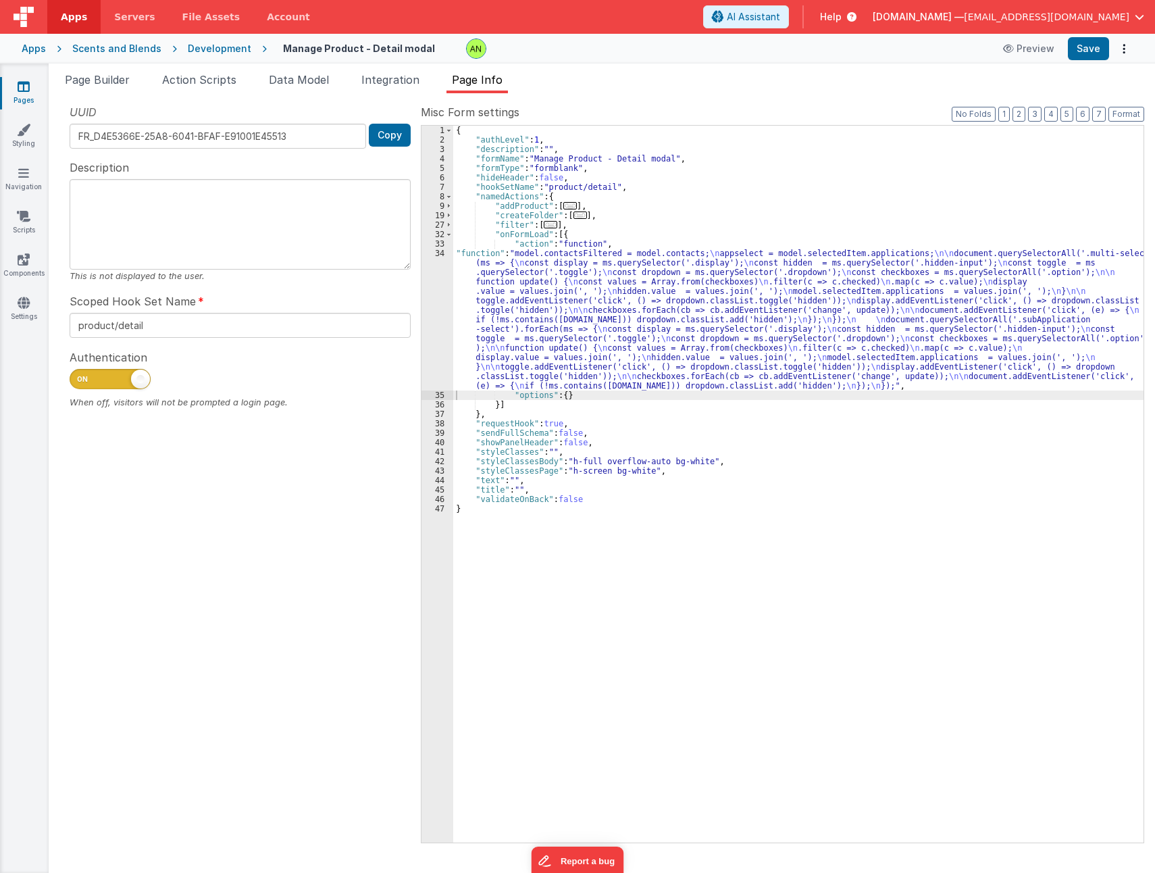
drag, startPoint x: 760, startPoint y: 340, endPoint x: 745, endPoint y: 336, distance: 15.2
click at [758, 338] on div "{ "authLevel" : 1 , "description" : "" , "formName" : "Manage Product - Detail …" at bounding box center [798, 494] width 690 height 736
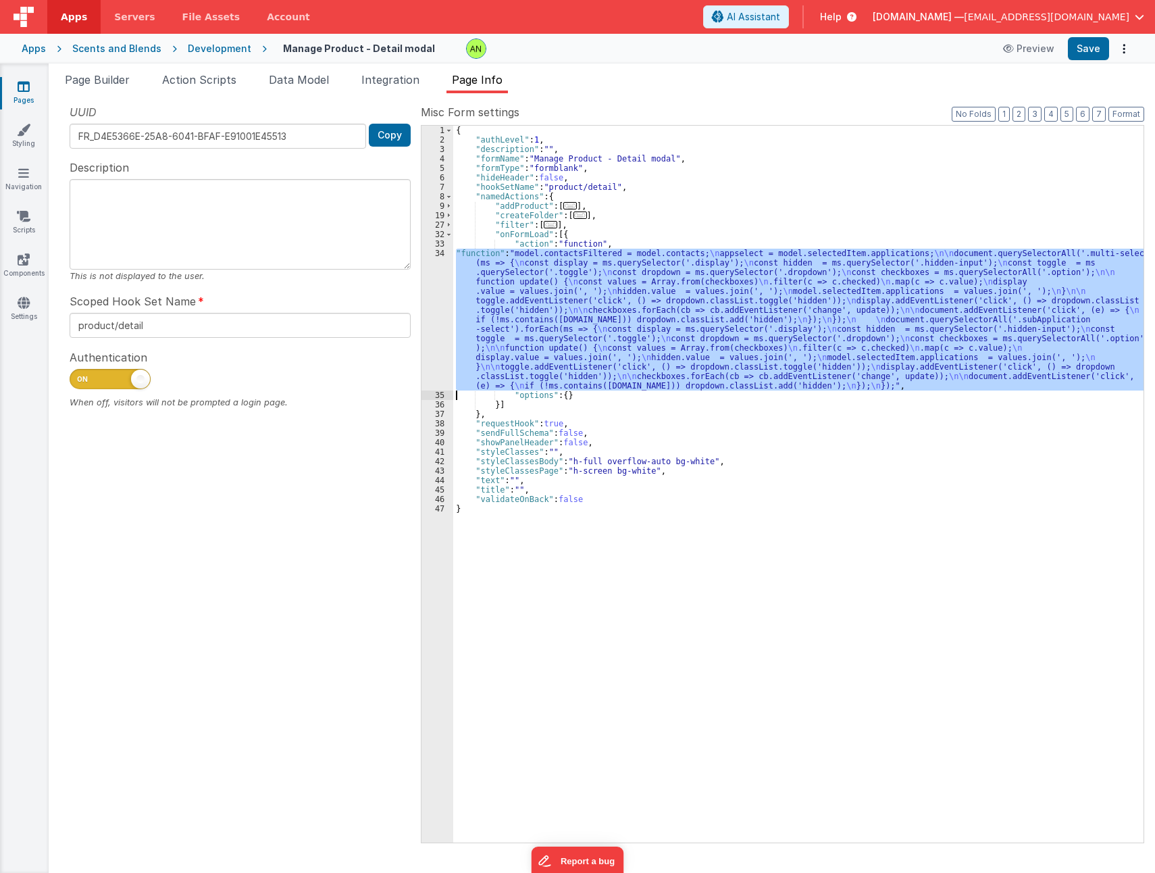
click at [438, 303] on div "34" at bounding box center [438, 320] width 32 height 142
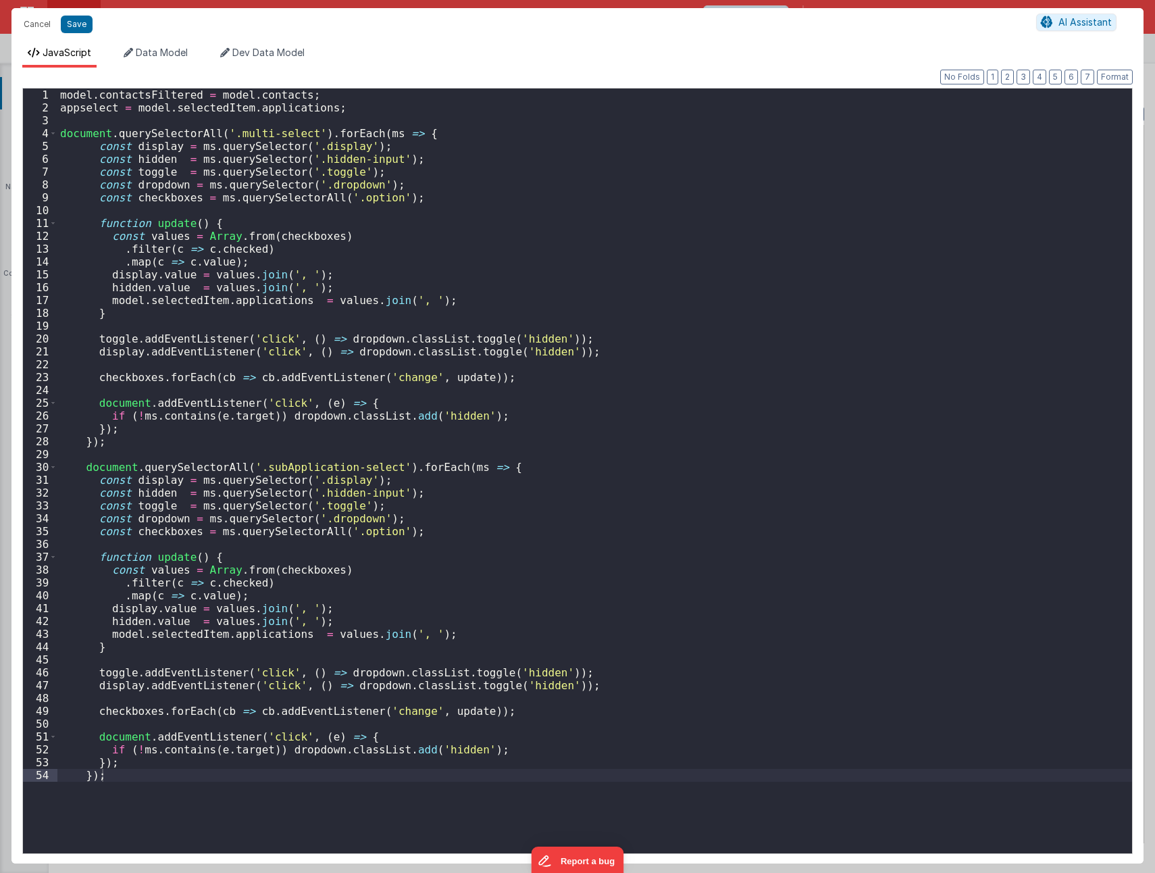
click at [222, 635] on div "model . contactsFiltered = model . contacts ; appselect = model . selectedItem …" at bounding box center [594, 484] width 1075 height 790
click at [71, 26] on button "Save" at bounding box center [77, 25] width 32 height 18
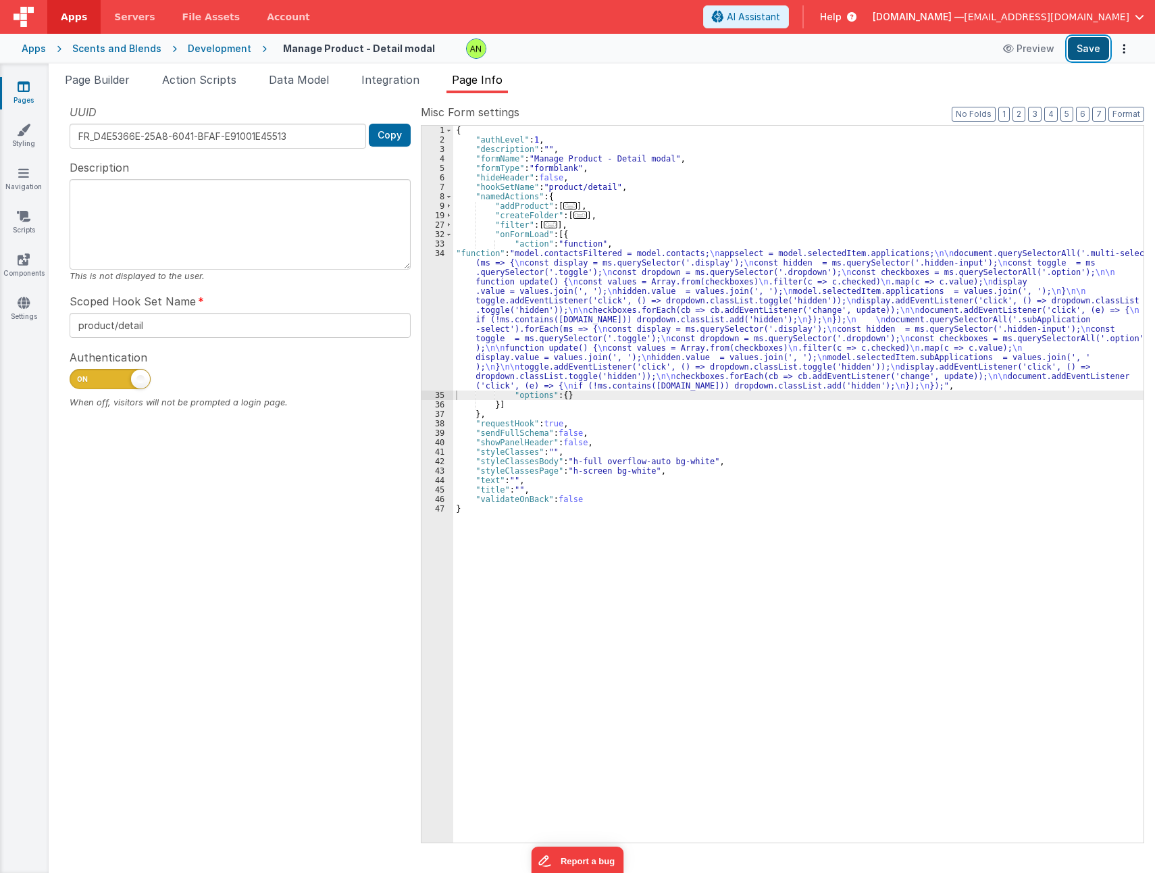
click at [1077, 51] on button "Save" at bounding box center [1088, 48] width 41 height 23
click at [88, 83] on span "Page Builder" at bounding box center [97, 80] width 65 height 14
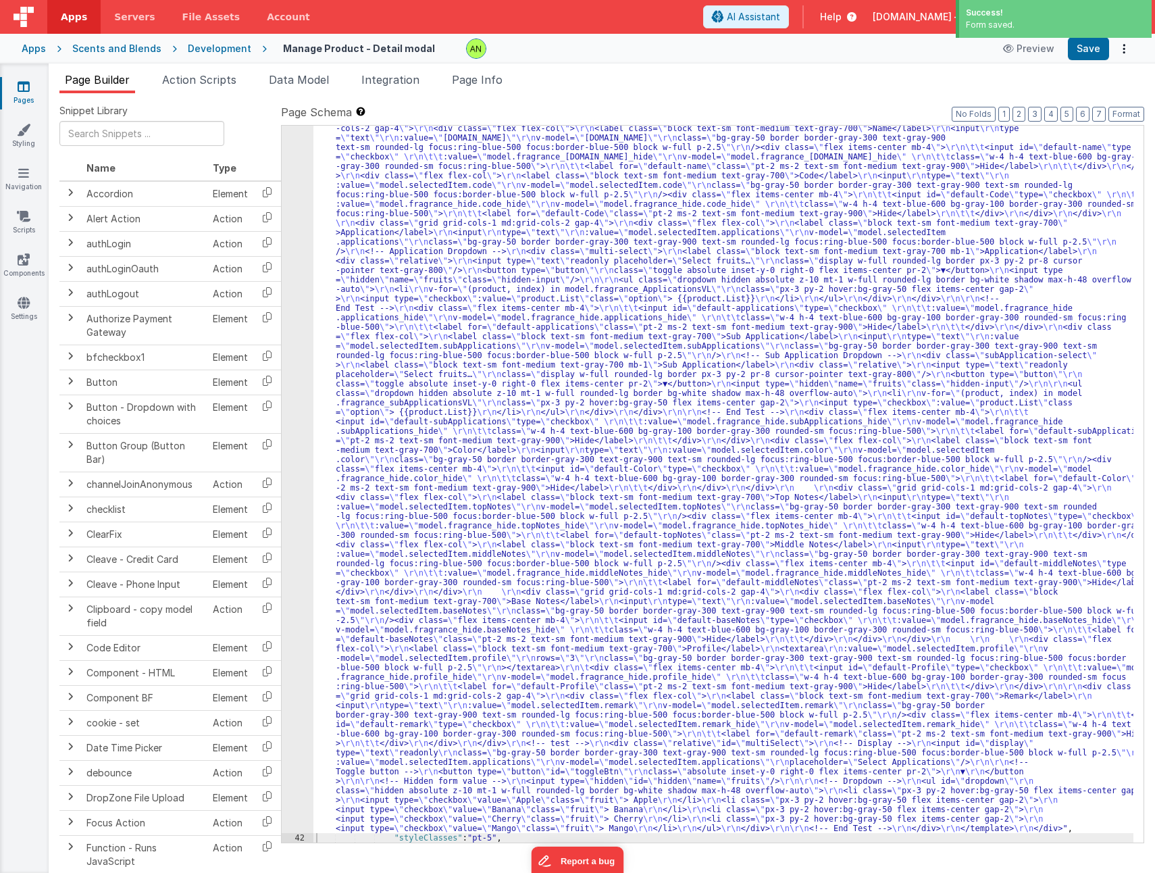
click at [716, 378] on div ""html" : "<div v-if= \" model.selectedItem.type == 'Fragrance' \" > \r\n <templ…" at bounding box center [723, 836] width 820 height 1445
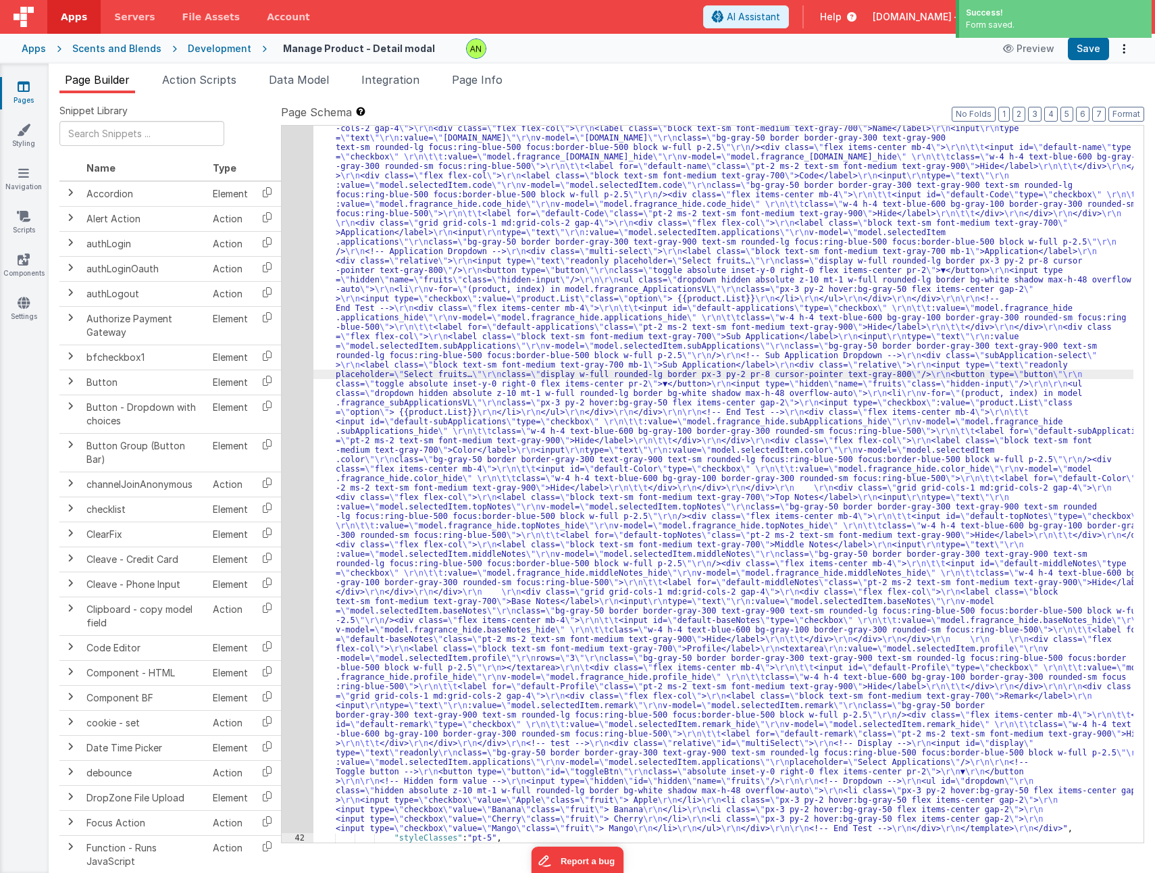
click at [301, 428] on div "41" at bounding box center [298, 473] width 32 height 719
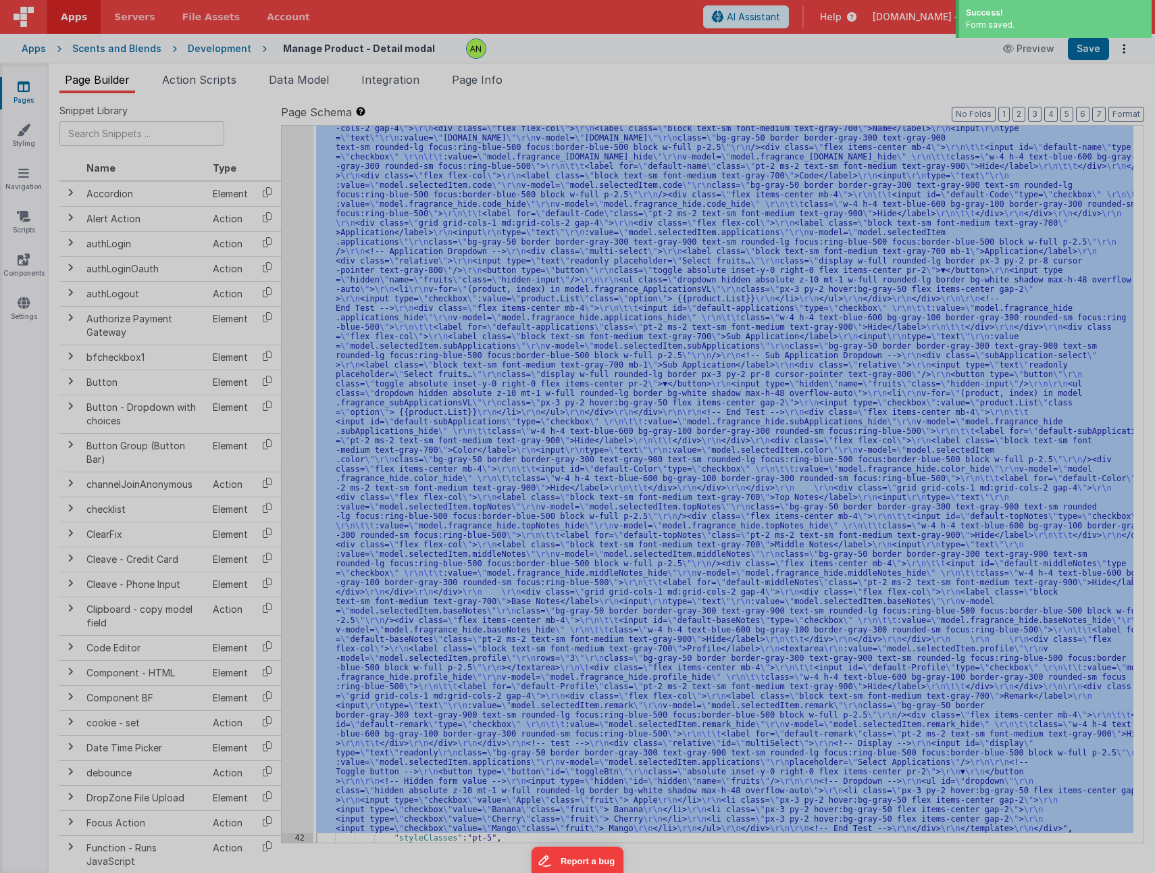
click at [297, 430] on div "< div v-if = "model.selectedItem.type == 'Fragrance'" > < template > < div clas…" at bounding box center [308, 484] width 488 height 812
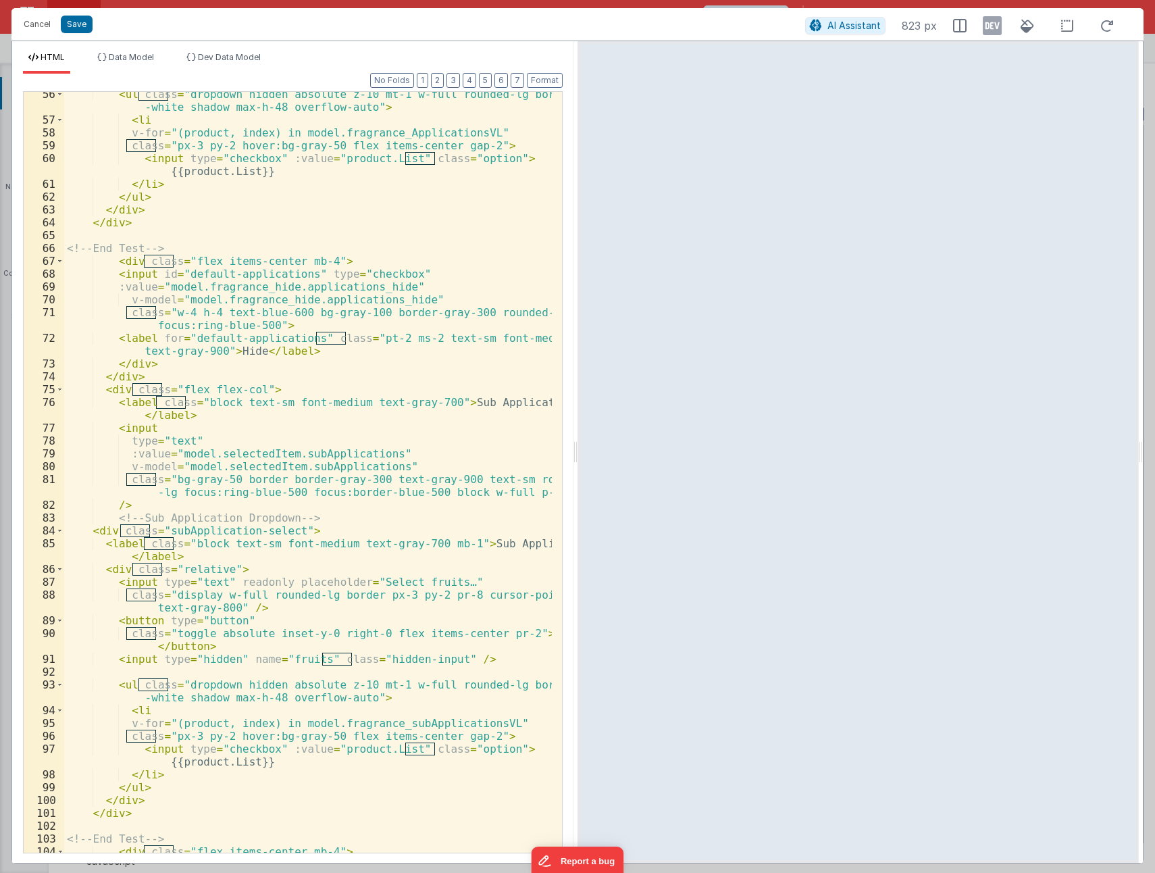
scroll to position [932, 0]
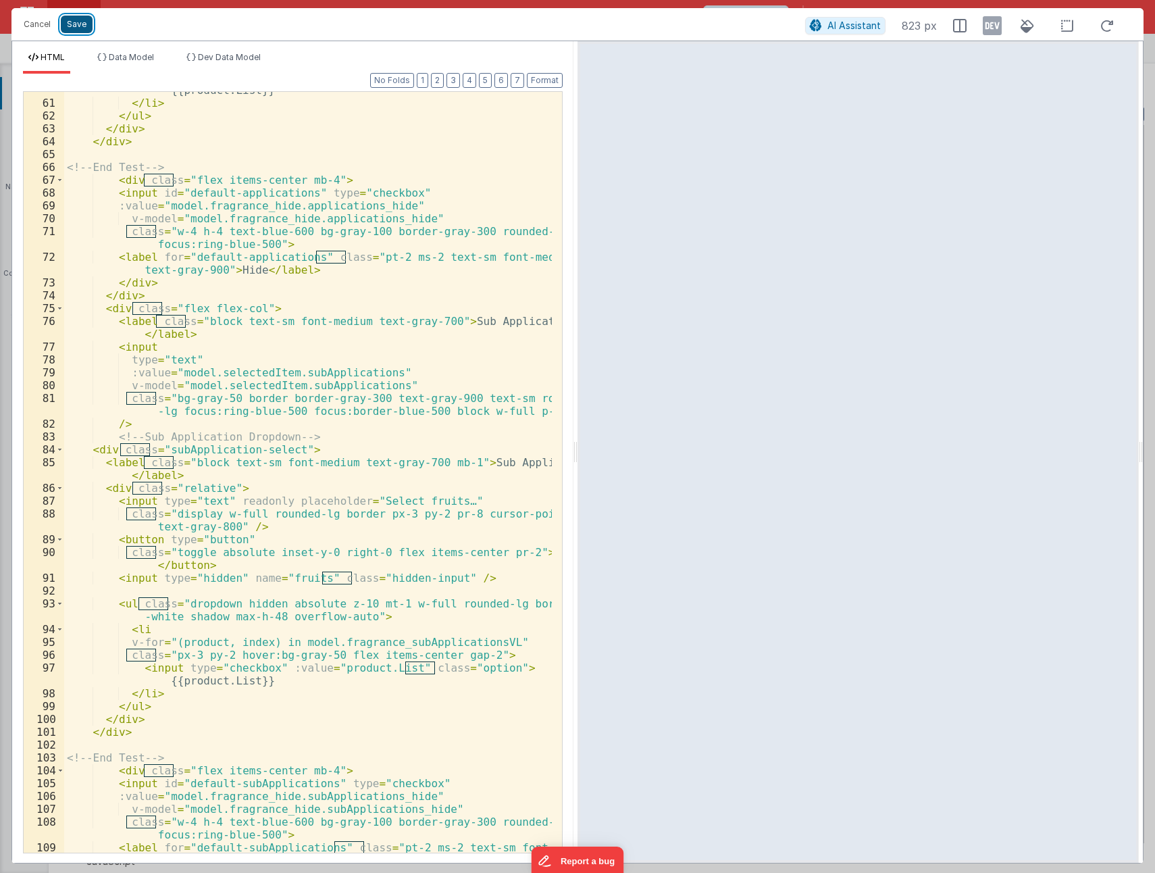
click at [70, 26] on button "Save" at bounding box center [77, 25] width 32 height 18
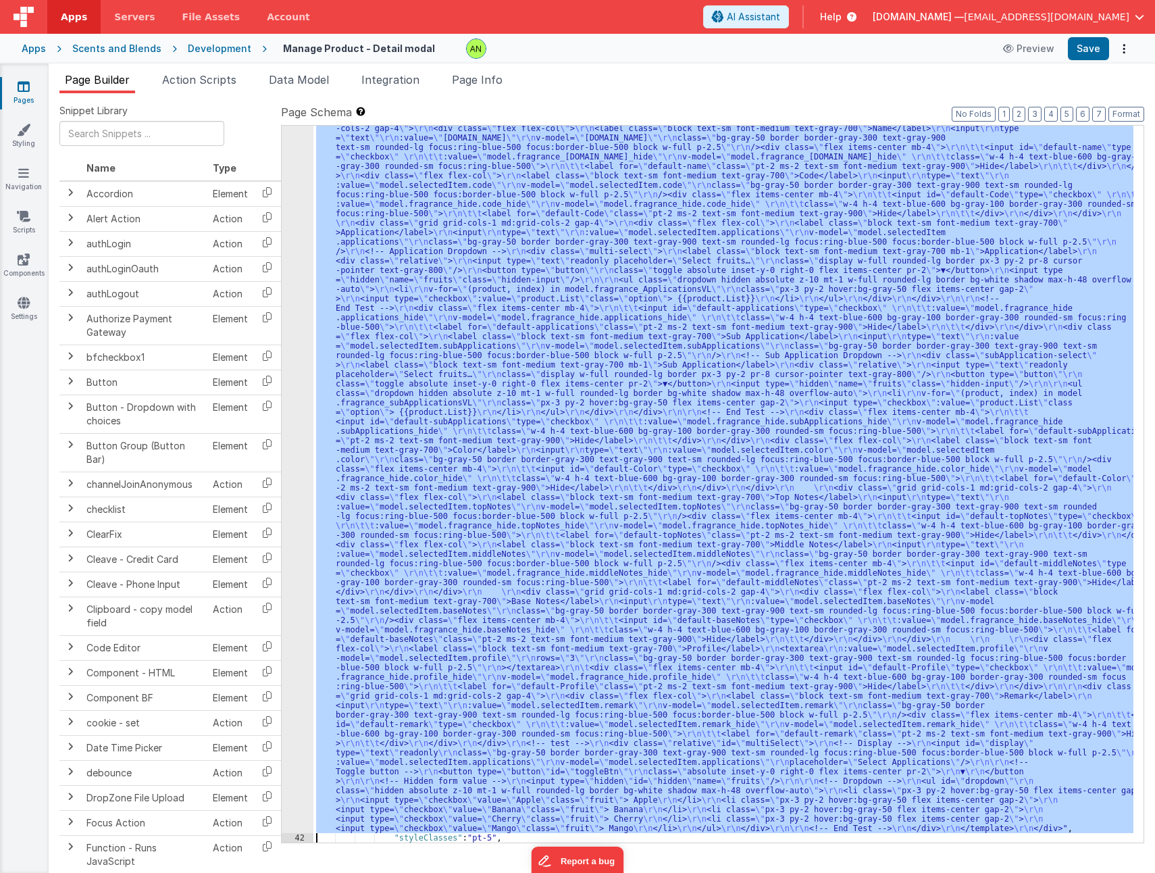
click at [586, 387] on div ""html" : "<div v-if= \" model.selectedItem.type == 'Fragrance' \" > \r\n <templ…" at bounding box center [723, 484] width 820 height 717
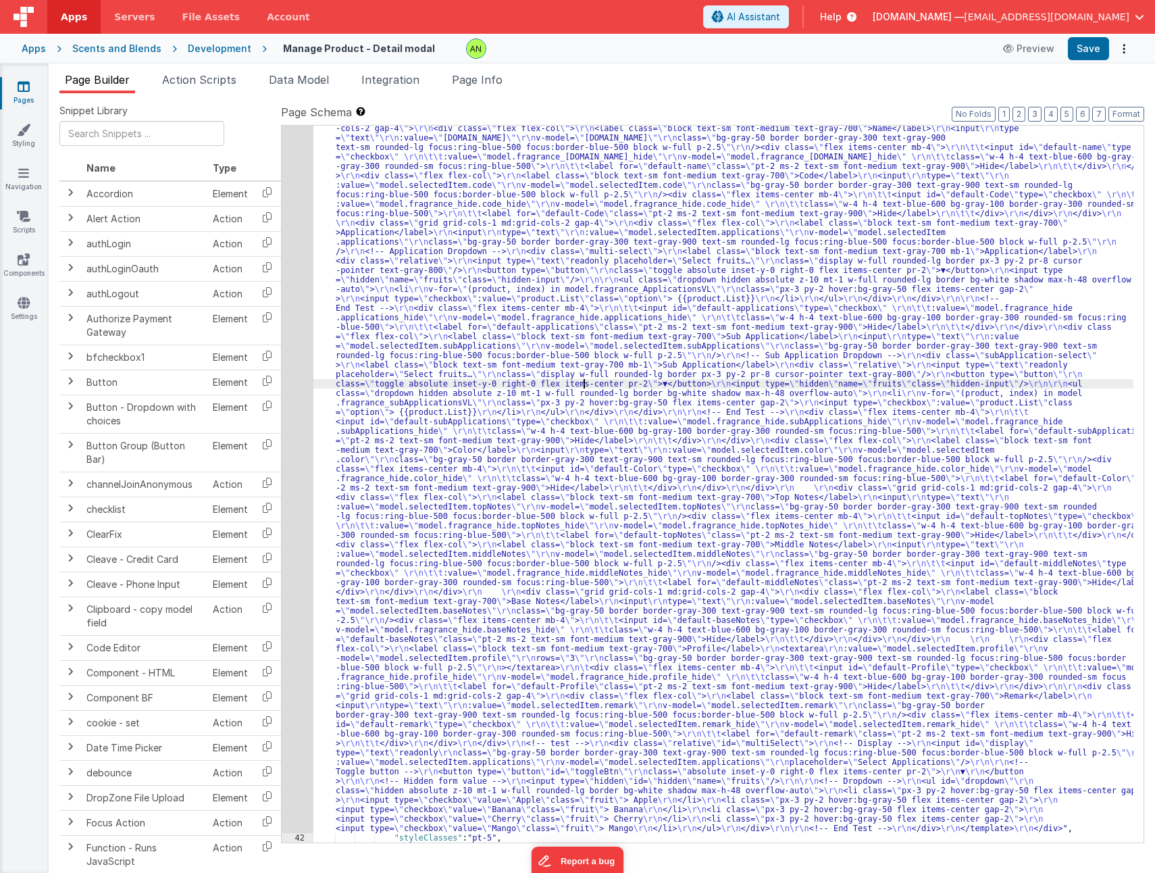
click at [289, 394] on div "41" at bounding box center [298, 473] width 32 height 719
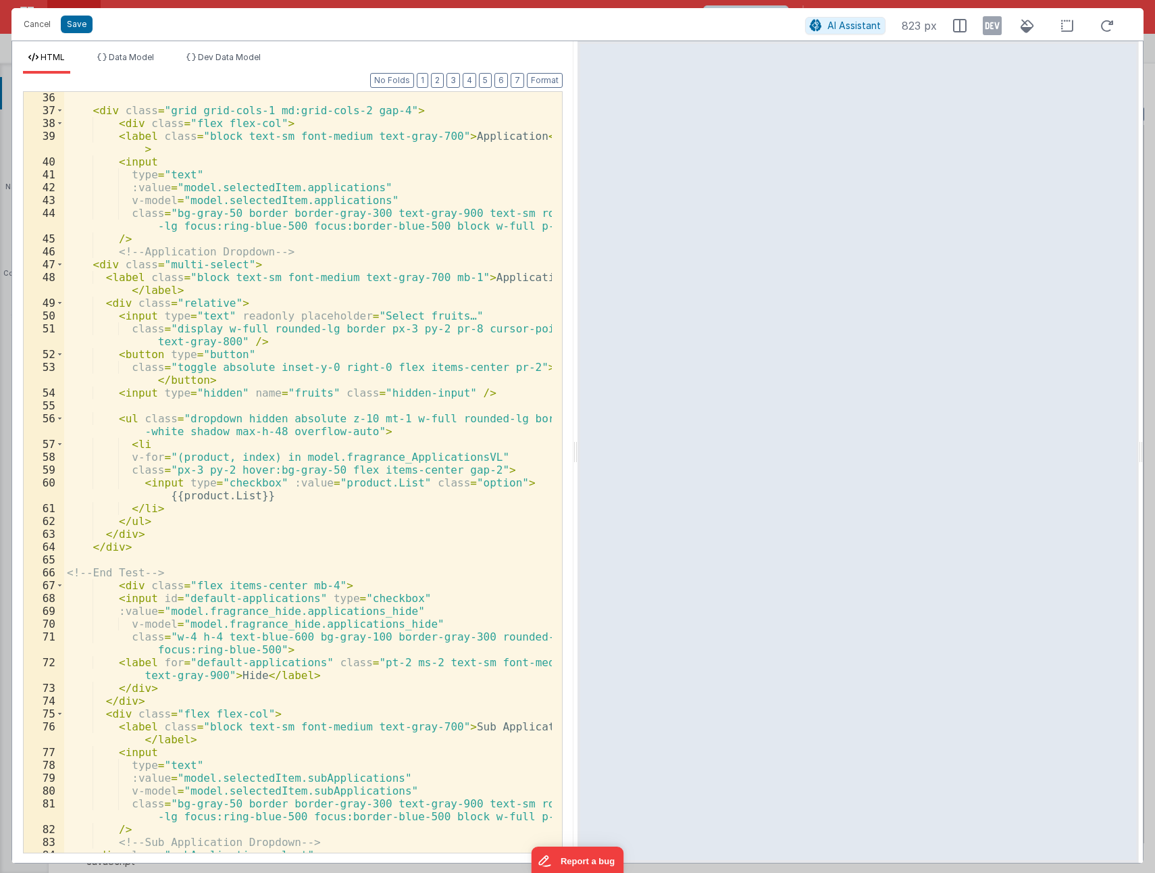
scroll to position [568, 0]
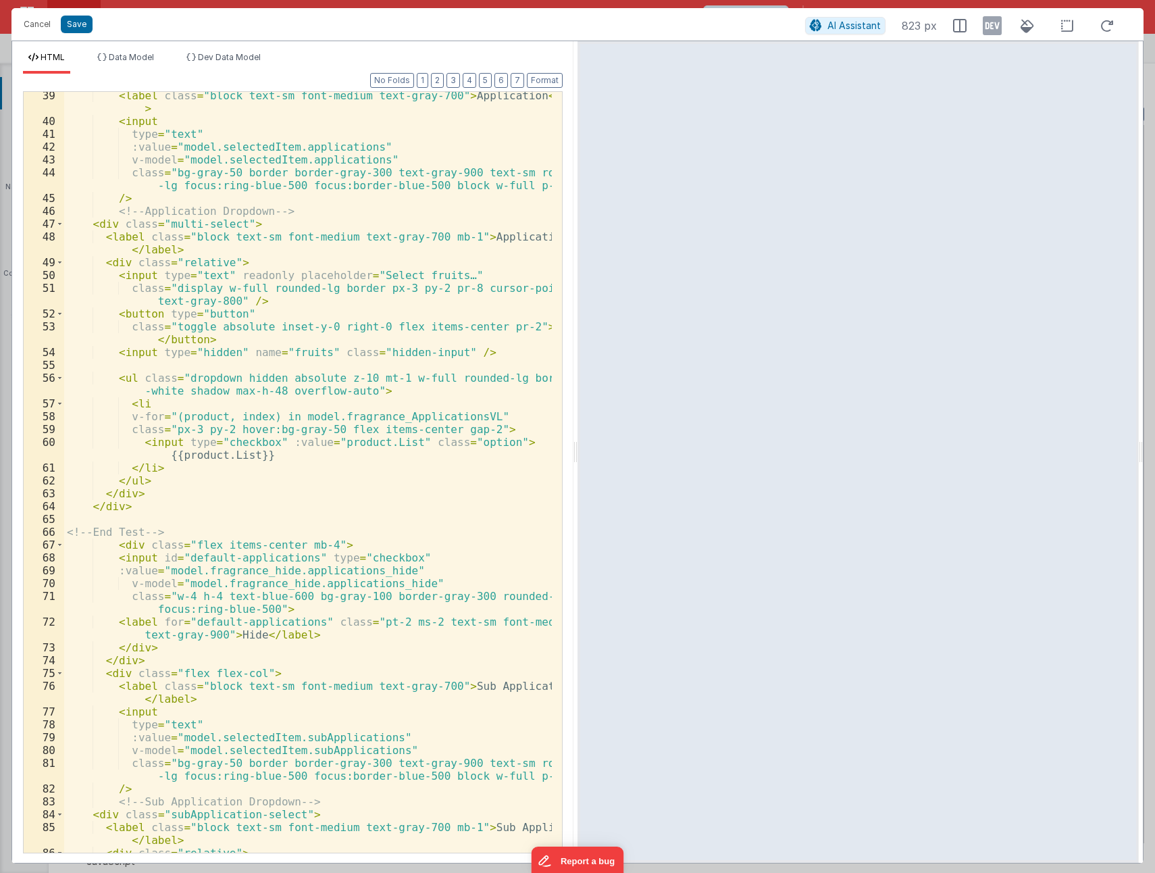
click at [483, 429] on div "< label class = "block text-sm font-medium text-gray-700" > Application </ labe…" at bounding box center [308, 488] width 488 height 799
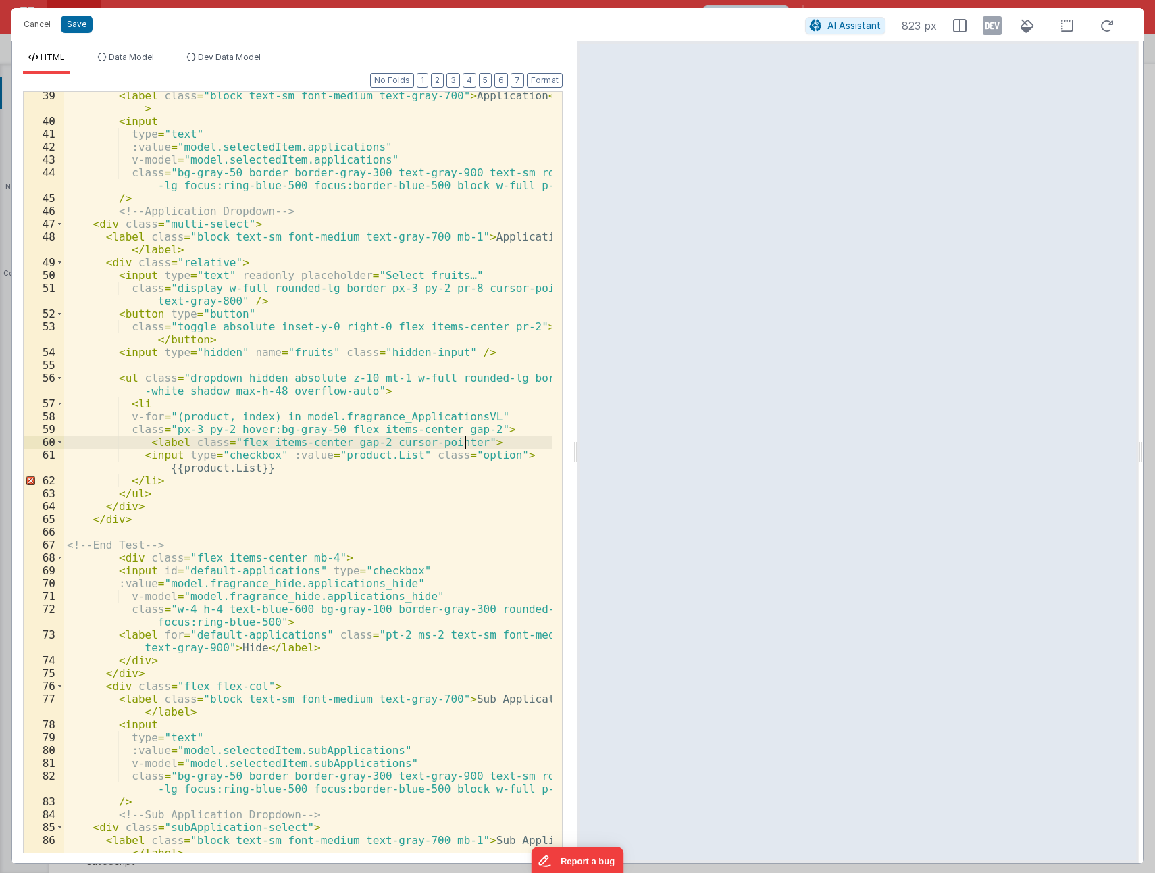
click at [297, 468] on div "< label class = "block text-sm font-medium text-gray-700" > Application </ labe…" at bounding box center [308, 488] width 488 height 799
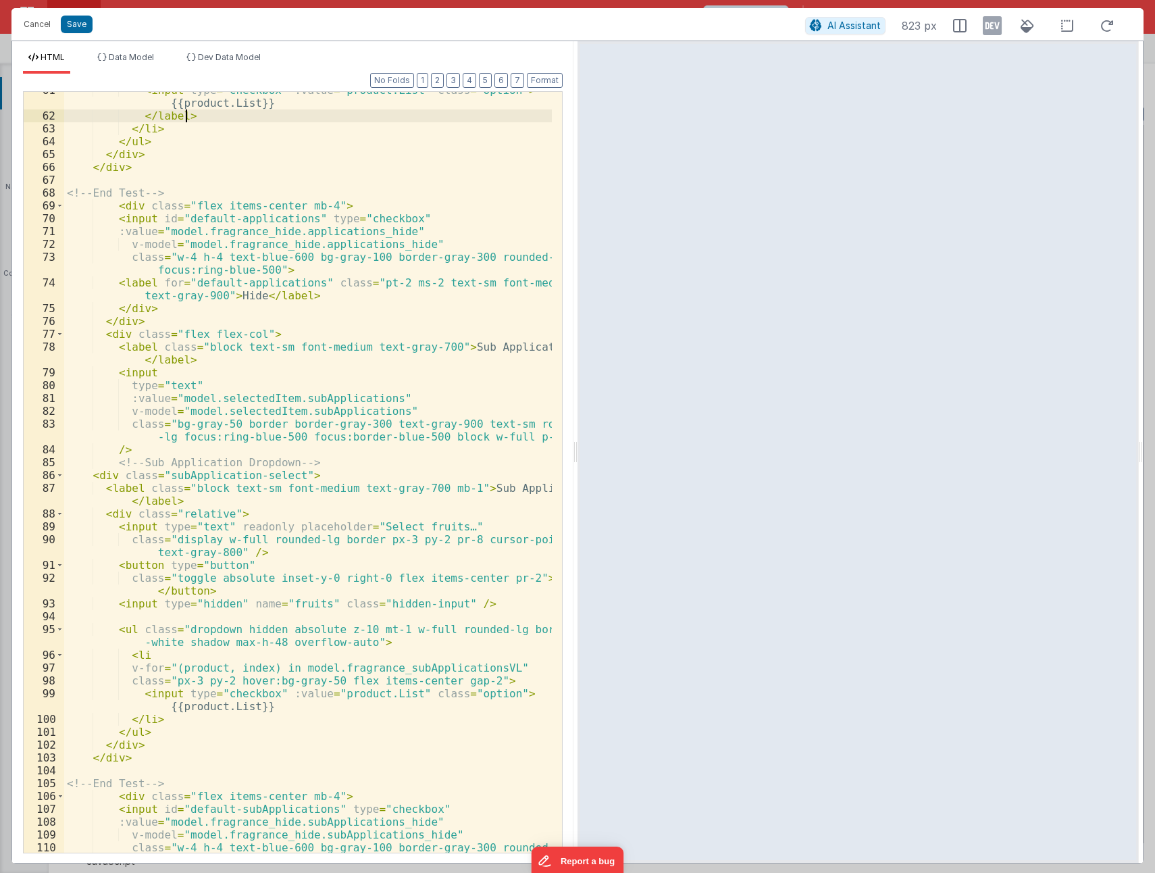
scroll to position [1013, 0]
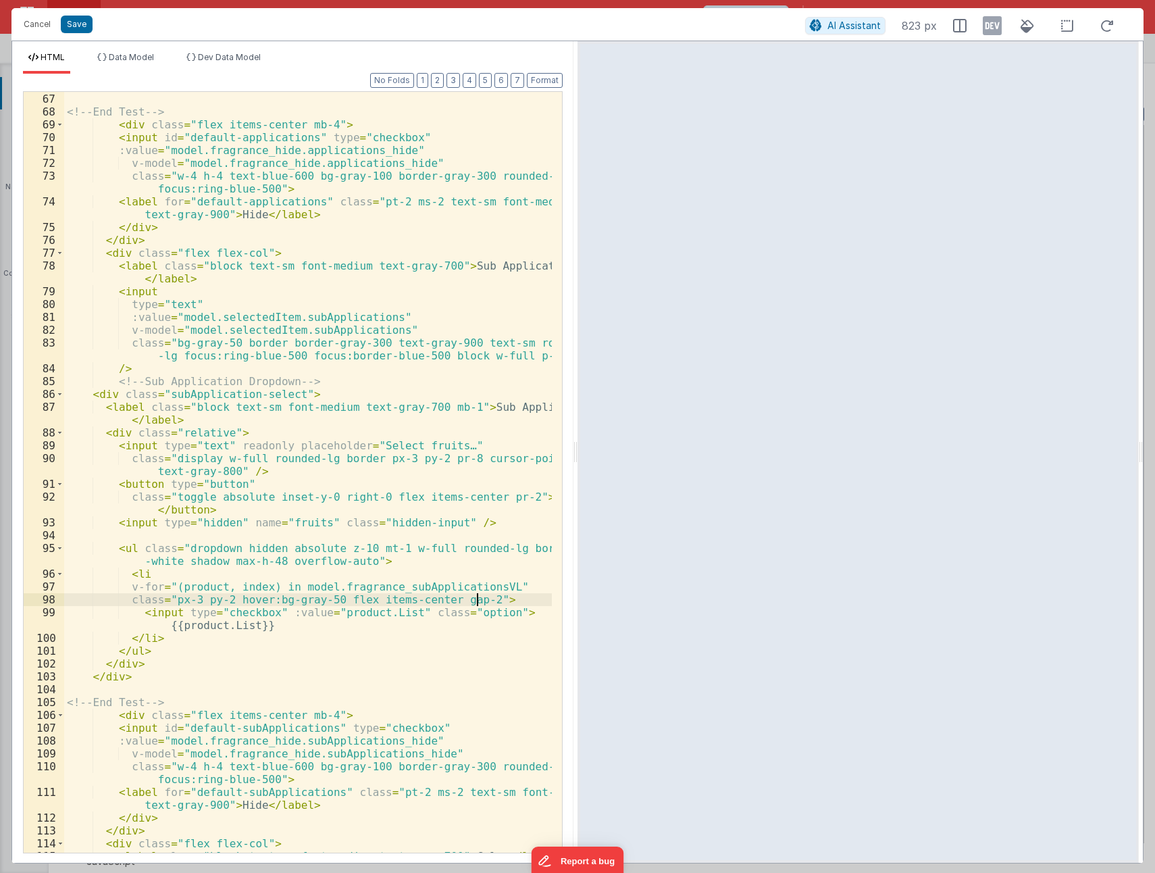
click at [486, 600] on div "</ div > <!-- End Test --> < div class = "flex items-center mb-4" > < input id …" at bounding box center [308, 473] width 488 height 786
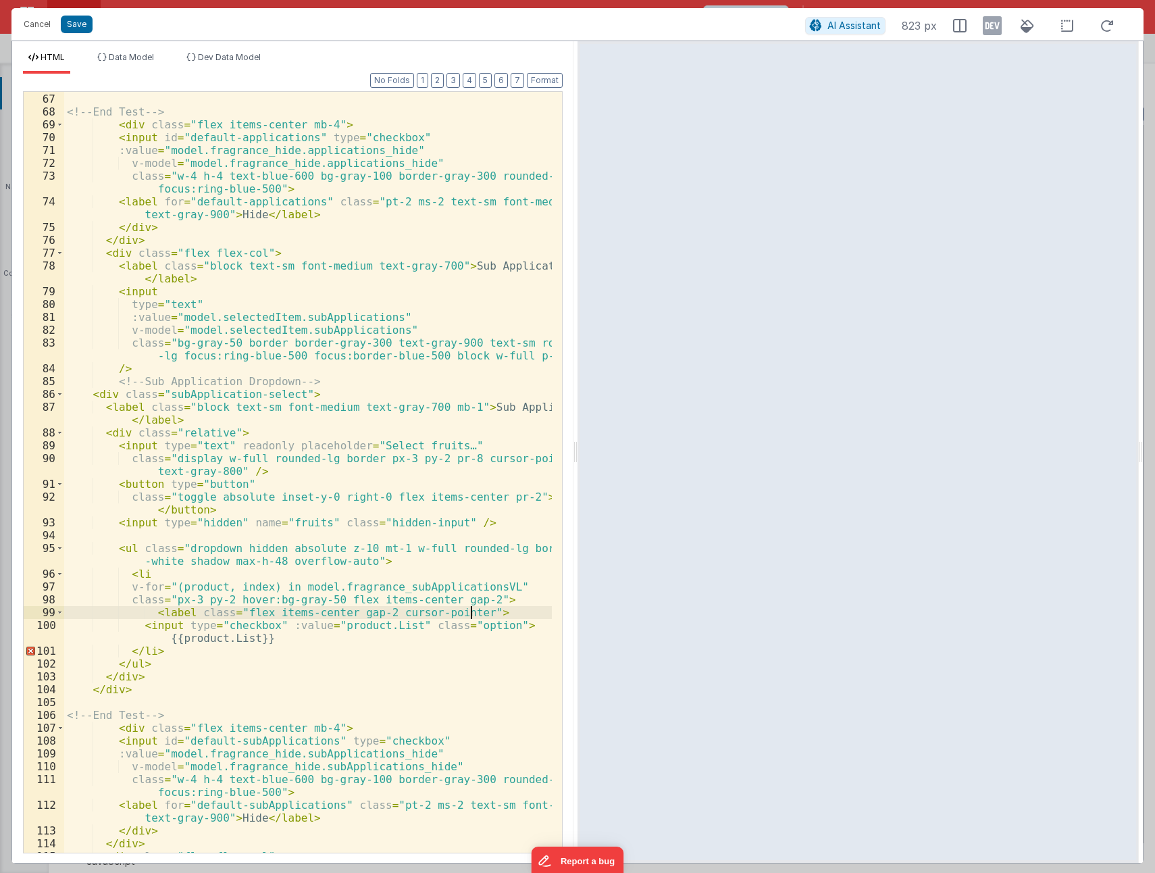
drag, startPoint x: 151, startPoint y: 611, endPoint x: 176, endPoint y: 617, distance: 25.6
click at [151, 611] on div "</ div > <!-- End Test --> < div class = "flex items-center mb-4" > < input id …" at bounding box center [308, 473] width 488 height 786
click at [282, 636] on div "</ div > <!-- End Test --> < div class = "flex items-center mb-4" > < input id …" at bounding box center [308, 473] width 488 height 786
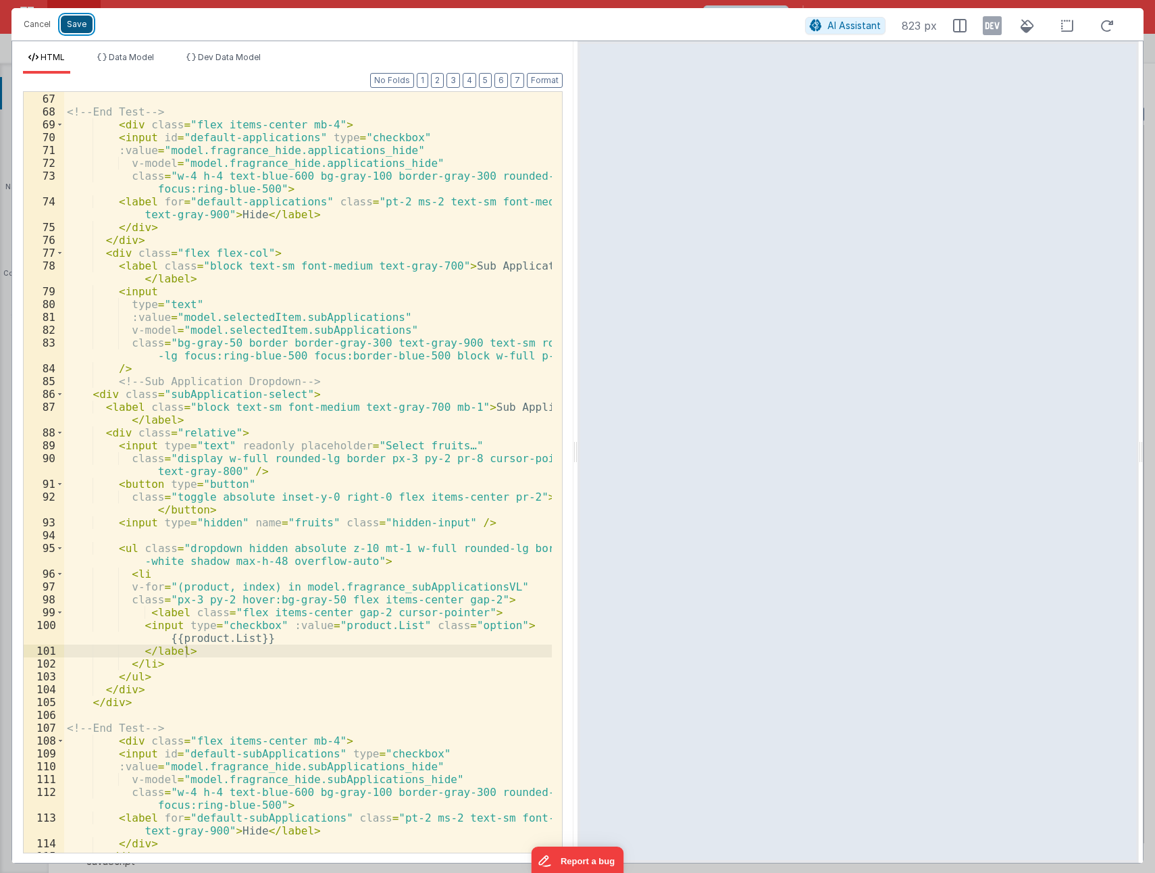
click at [81, 26] on button "Save" at bounding box center [77, 25] width 32 height 18
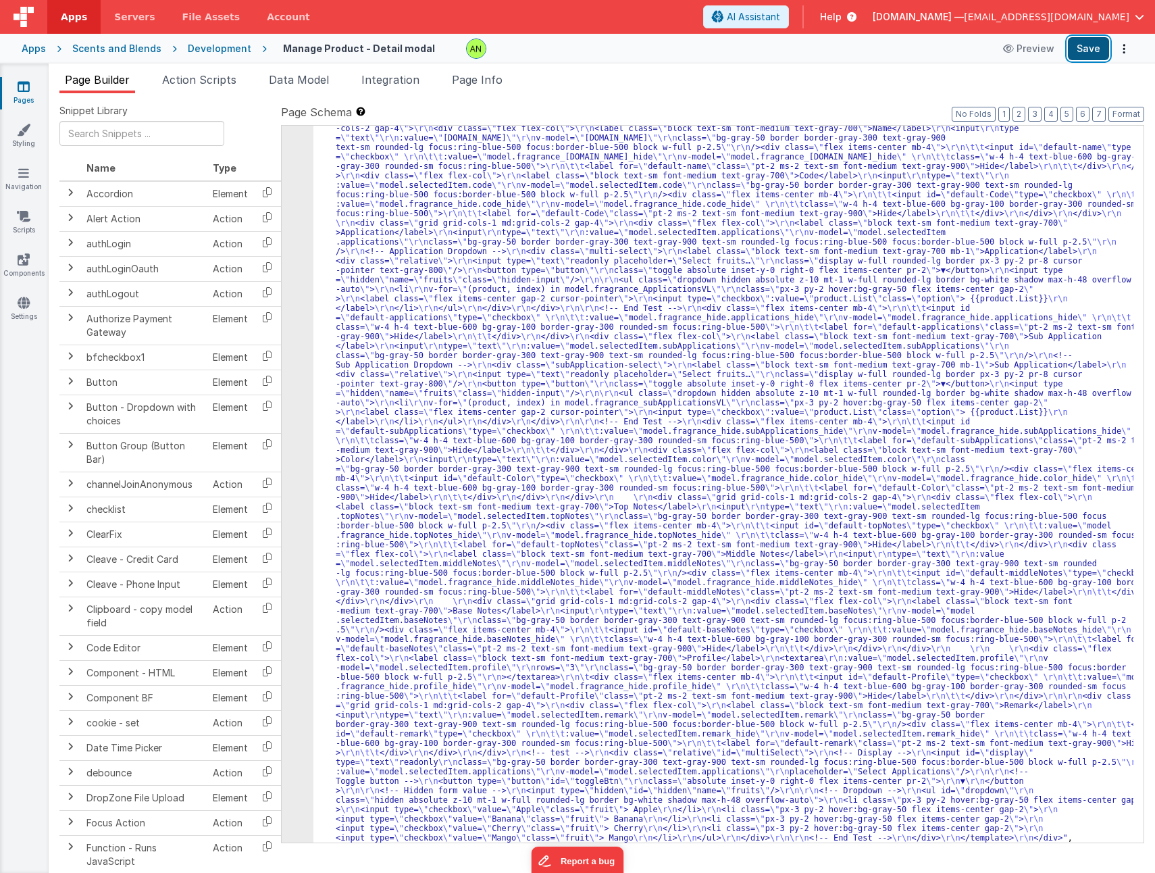
click at [1088, 46] on button "Save" at bounding box center [1088, 48] width 41 height 23
click at [483, 405] on div ""html" : "<div v-if= \" model.selectedItem.type == 'Fragrance' \" > \r\n <templ…" at bounding box center [723, 841] width 820 height 1455
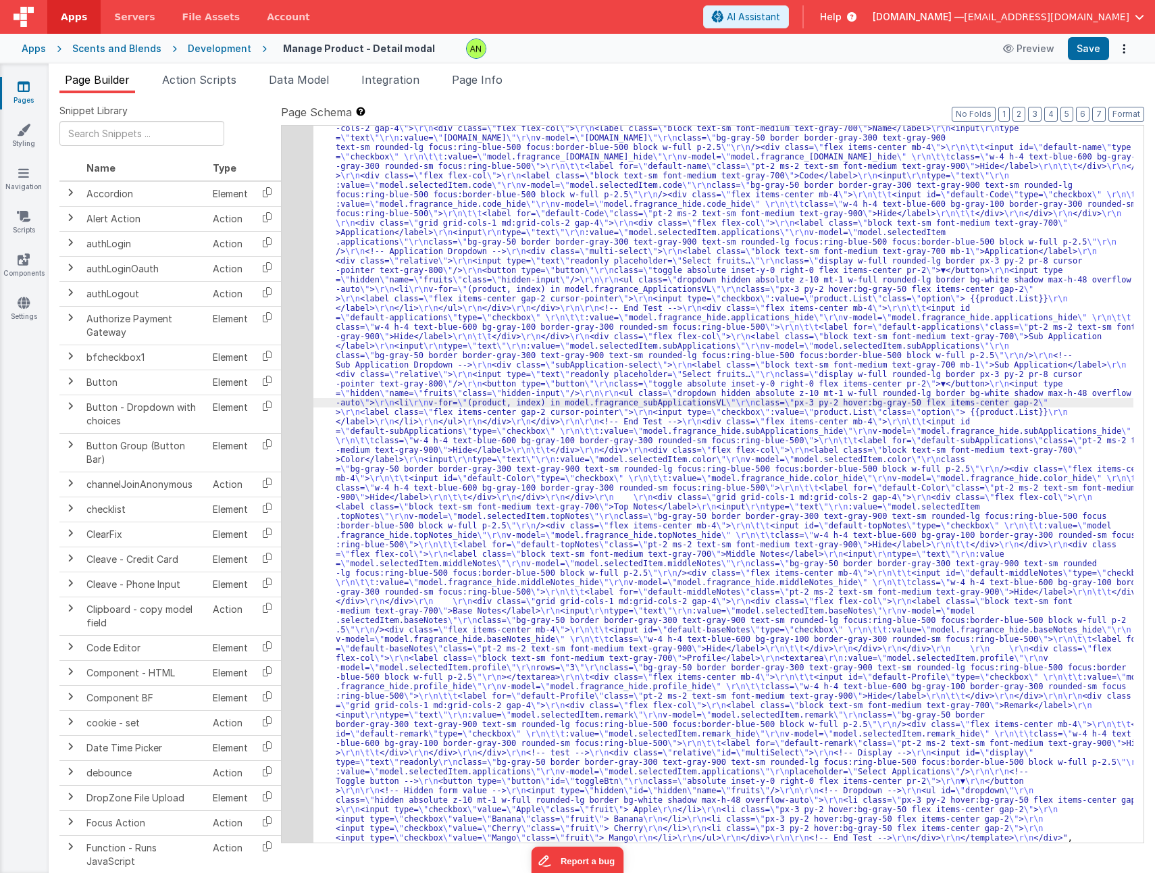
click at [293, 401] on div "41" at bounding box center [298, 478] width 32 height 728
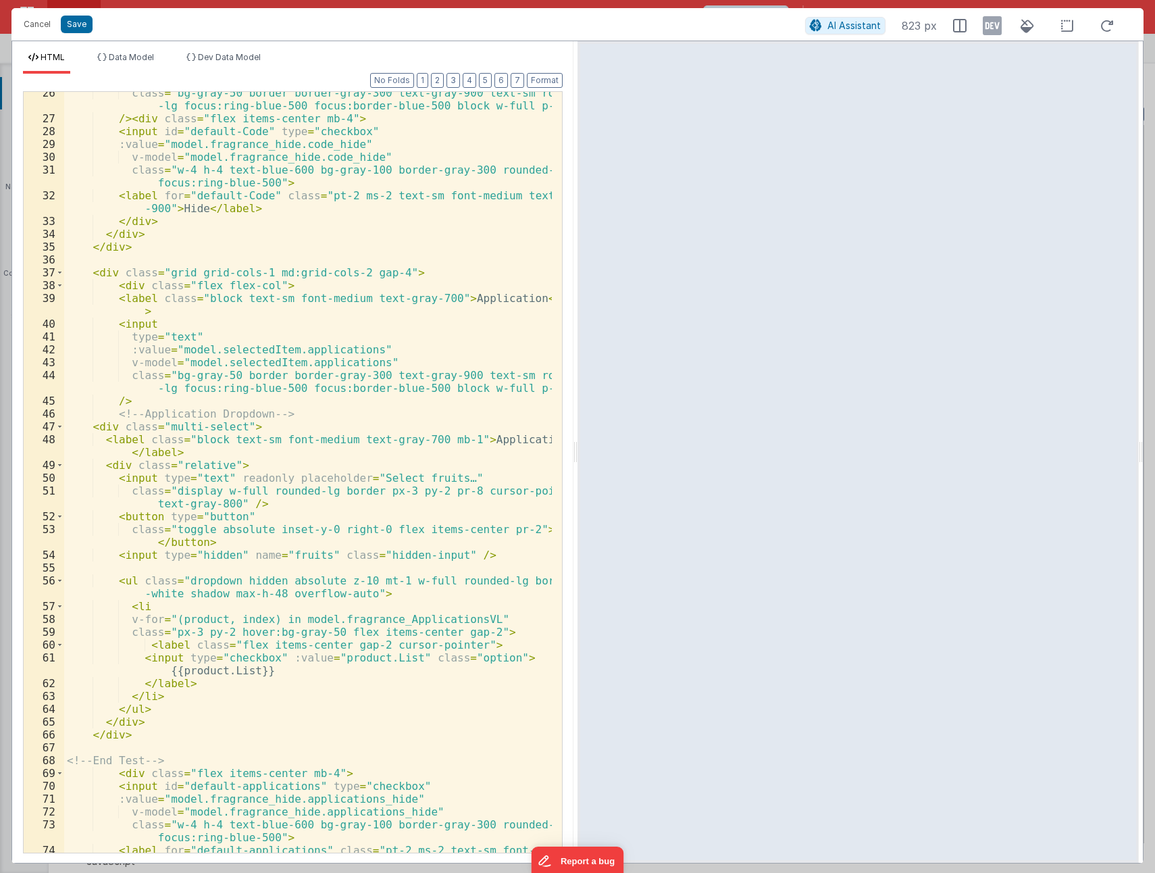
scroll to position [446, 0]
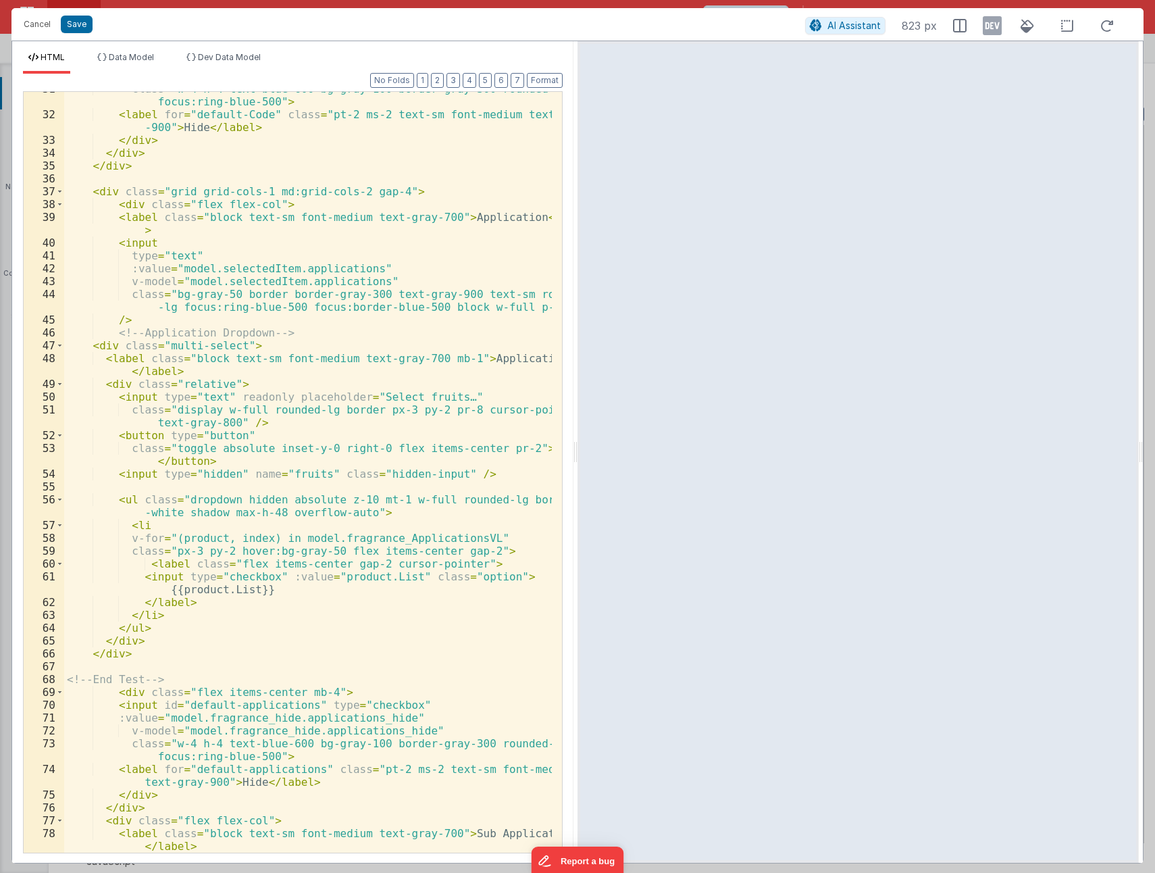
click at [168, 295] on div "class = "w-4 h-4 text-blue-600 bg-gray-100 border-gray-300 rounded-sm focus:rin…" at bounding box center [308, 481] width 488 height 799
click at [530, 306] on div "class = "w-4 h-4 text-blue-600 bg-gray-100 border-gray-300 rounded-sm focus:rin…" at bounding box center [308, 481] width 488 height 799
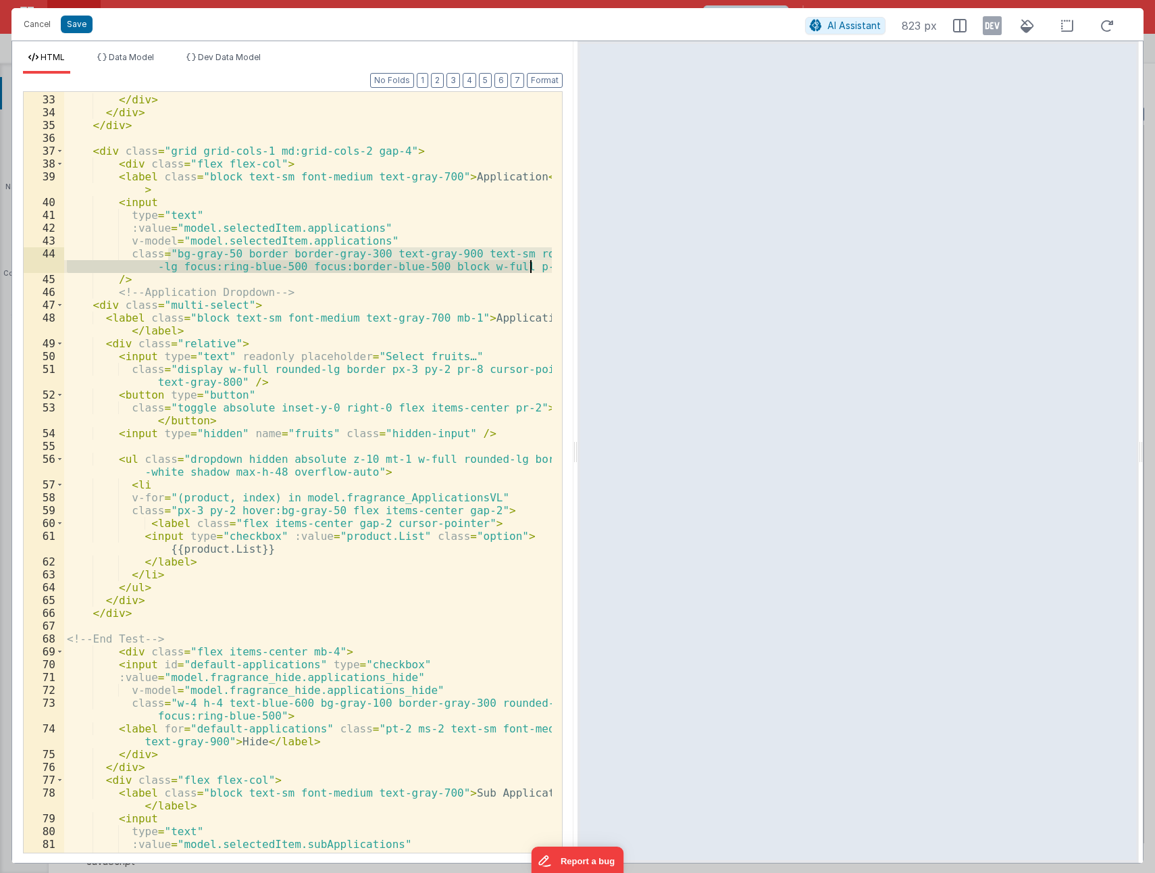
scroll to position [486, 0]
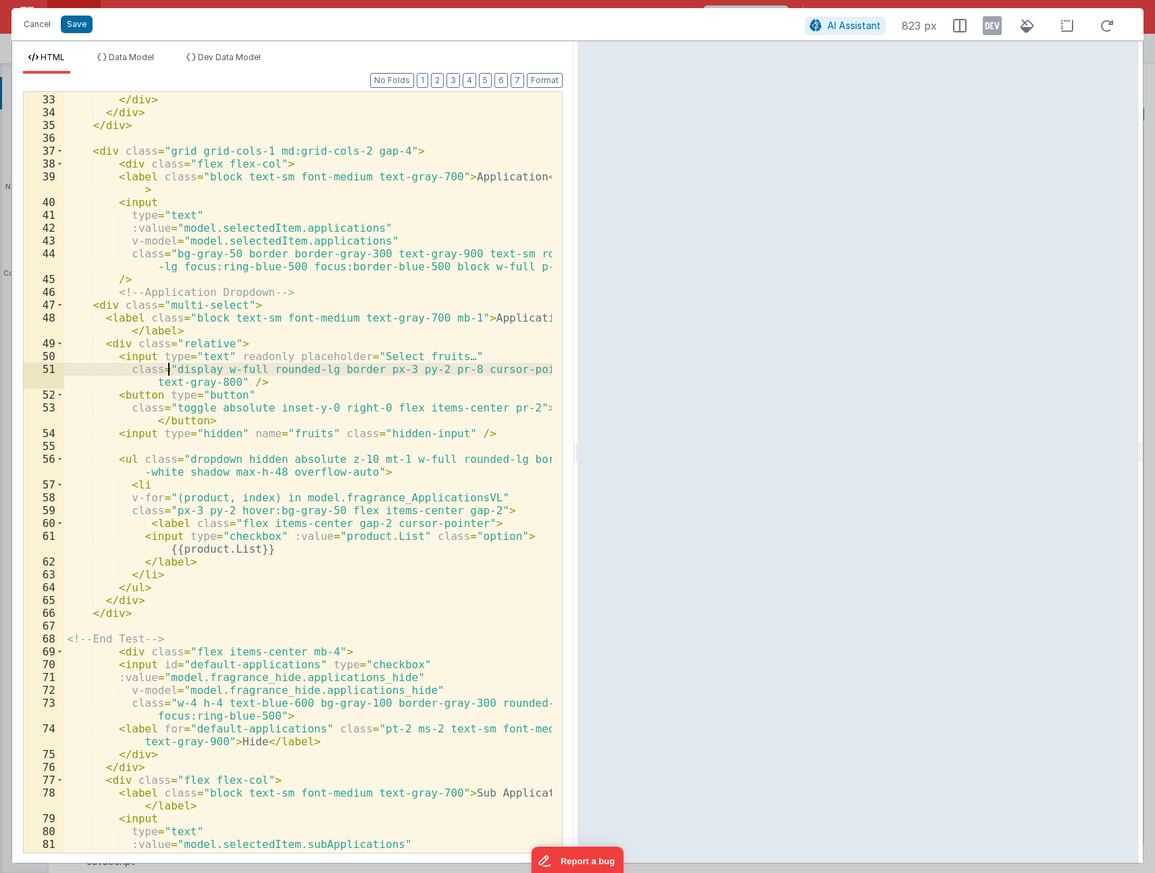
click at [168, 368] on div "< label for = "default-Code" class = "pt-2 ms-2 text-sm font-medium text-gray -…" at bounding box center [308, 467] width 488 height 799
click at [226, 380] on div "< label for = "default-Code" class = "pt-2 ms-2 text-sm font-medium text-gray -…" at bounding box center [308, 467] width 488 height 799
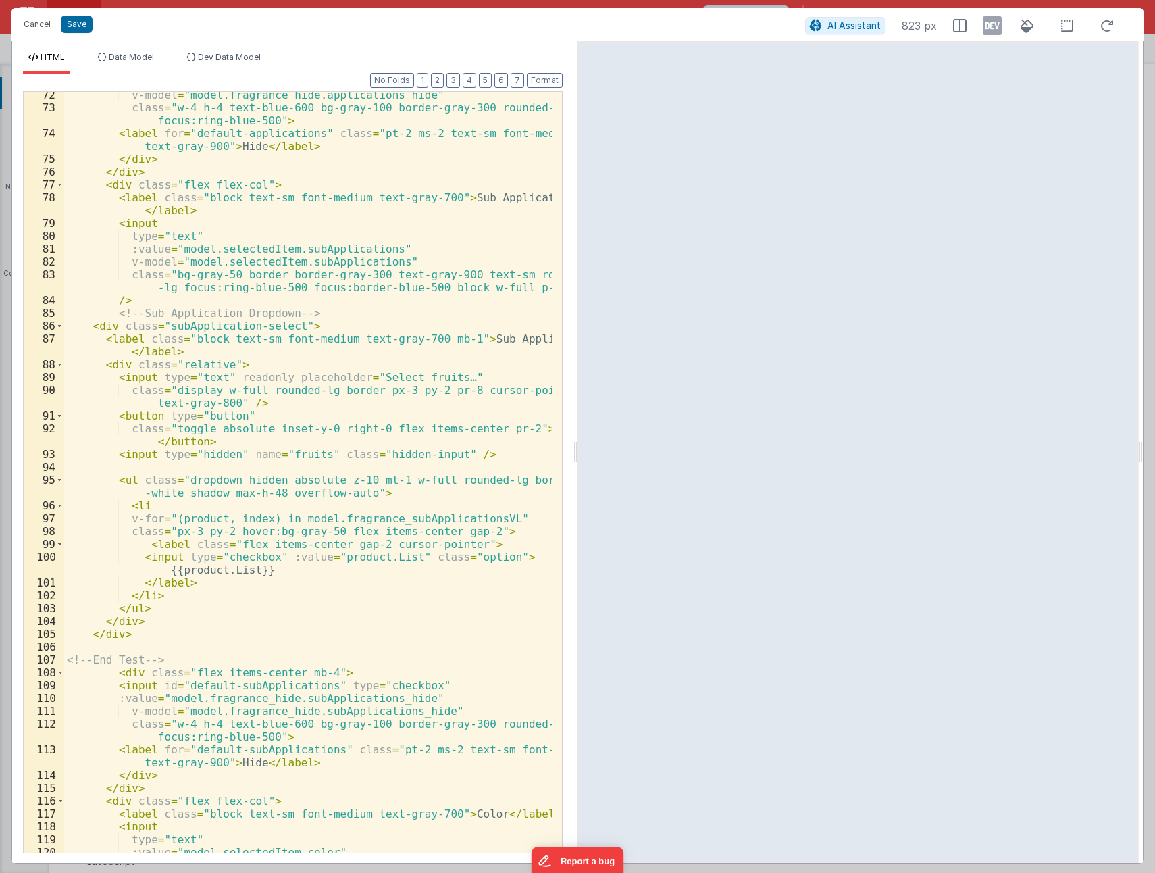
scroll to position [1135, 0]
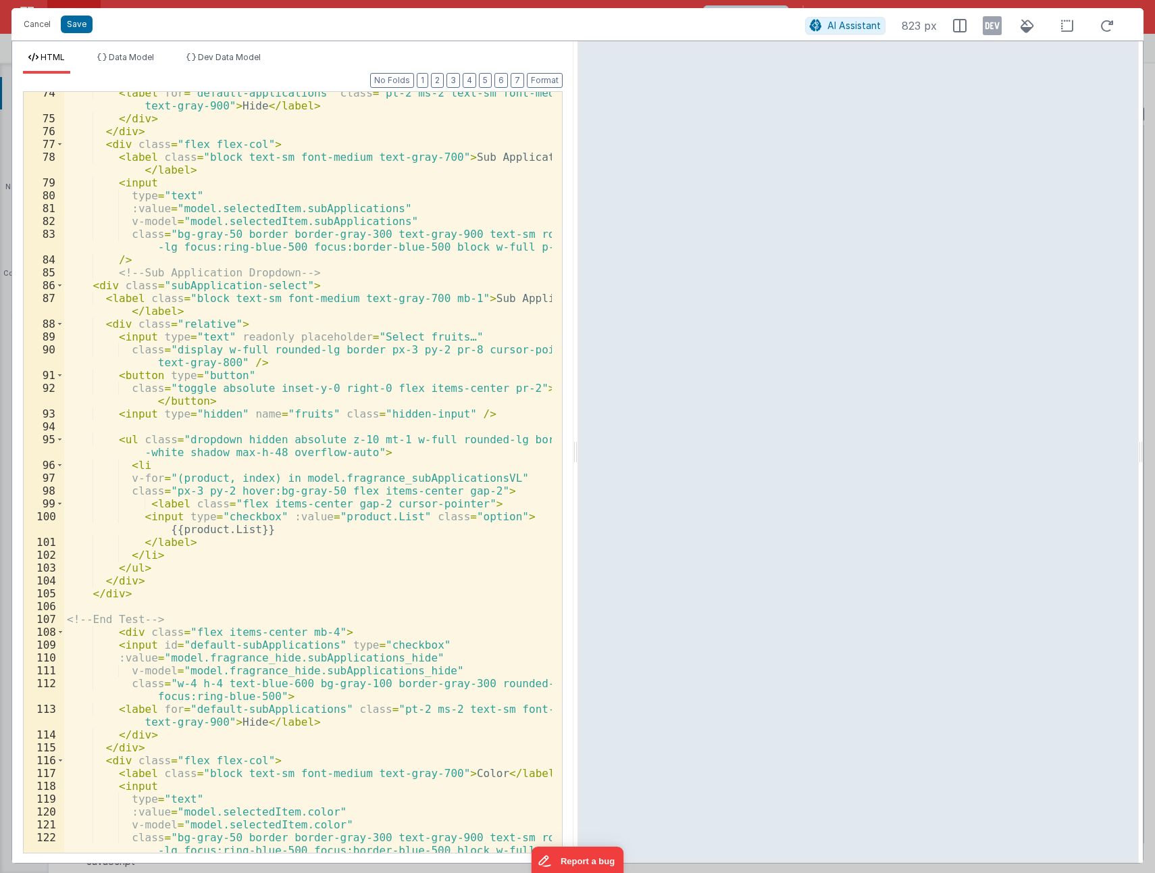
click at [168, 349] on div "< label for = "default-applications" class = "pt-2 ms-2 text-sm font-medium tex…" at bounding box center [308, 485] width 488 height 799
click at [228, 362] on div "< label for = "default-applications" class = "pt-2 ms-2 text-sm font-medium tex…" at bounding box center [308, 485] width 488 height 799
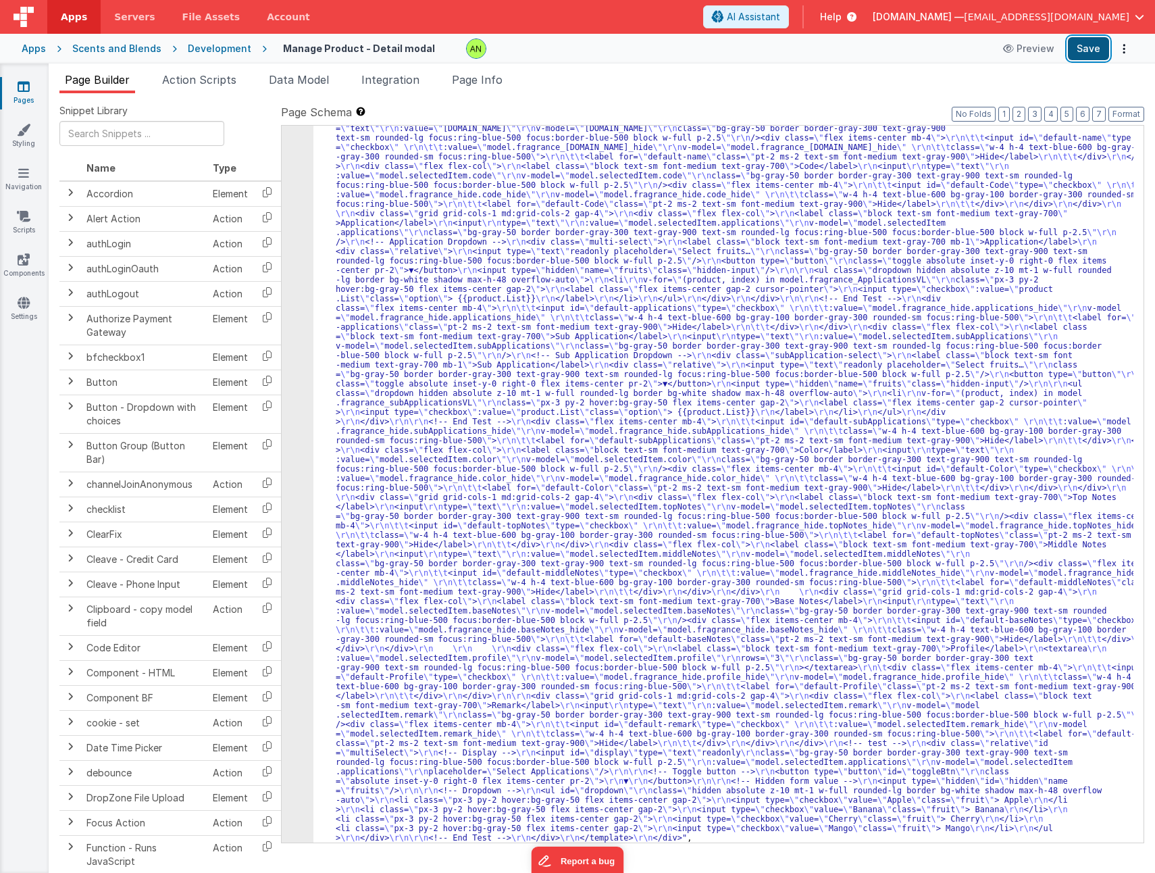
click at [1084, 51] on button "Save" at bounding box center [1088, 48] width 41 height 23
click at [490, 80] on span "Page Info" at bounding box center [477, 80] width 51 height 14
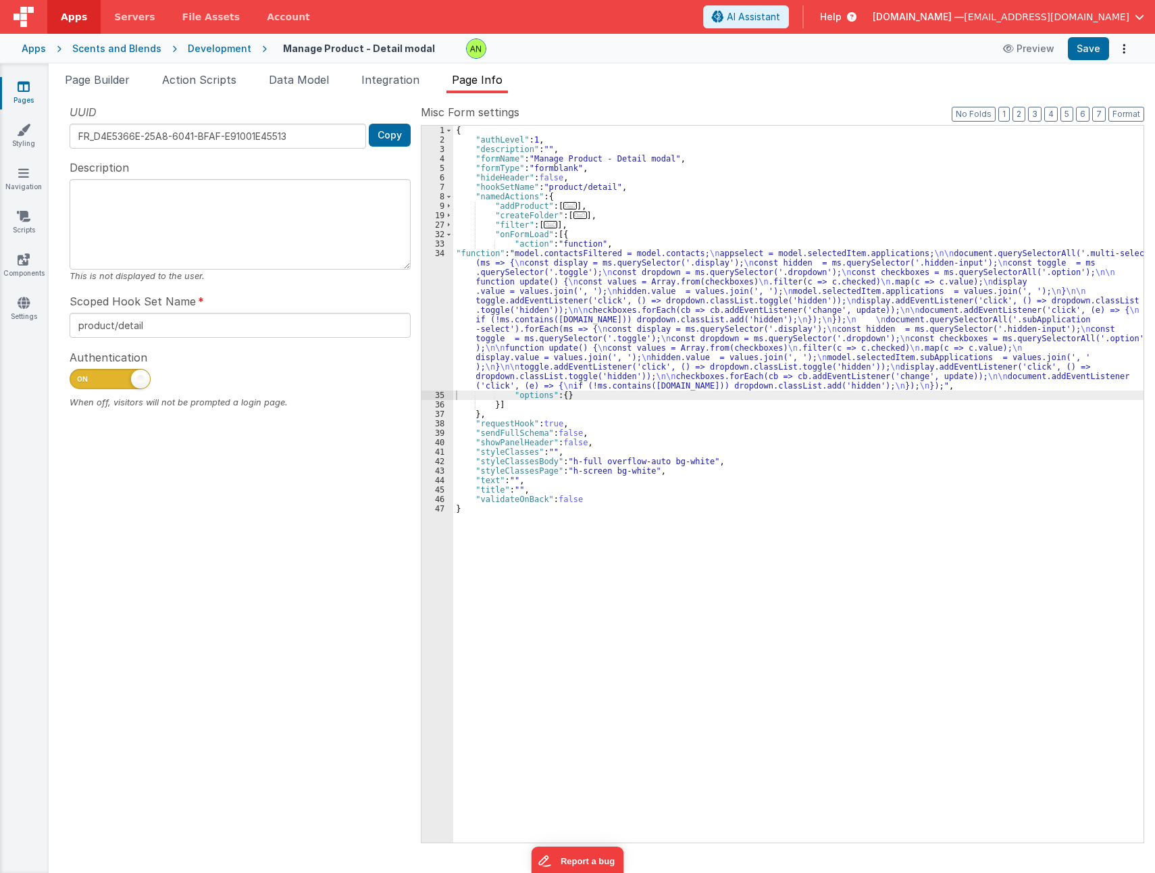
click at [598, 309] on div "{ "authLevel" : 1 , "description" : "" , "formName" : "Manage Product - Detail …" at bounding box center [798, 494] width 690 height 736
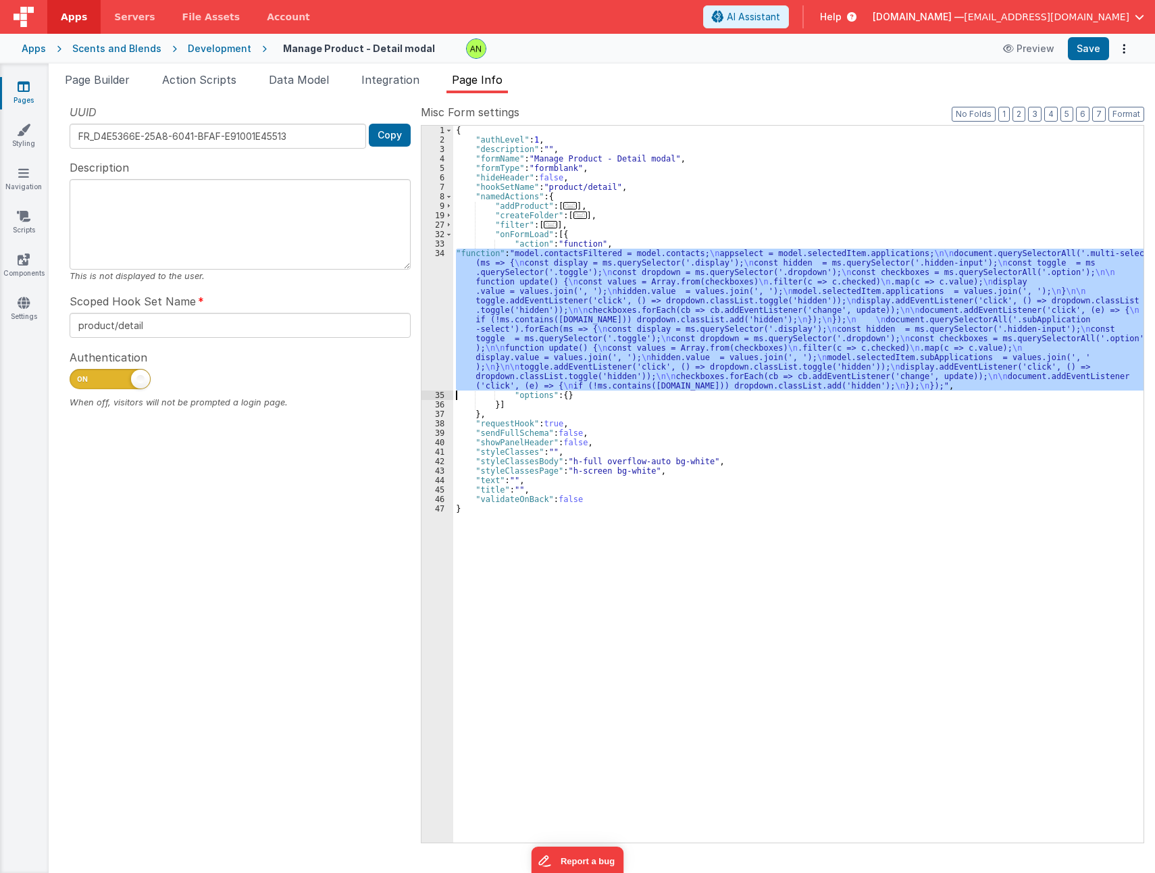
click at [434, 303] on div "34" at bounding box center [438, 320] width 32 height 142
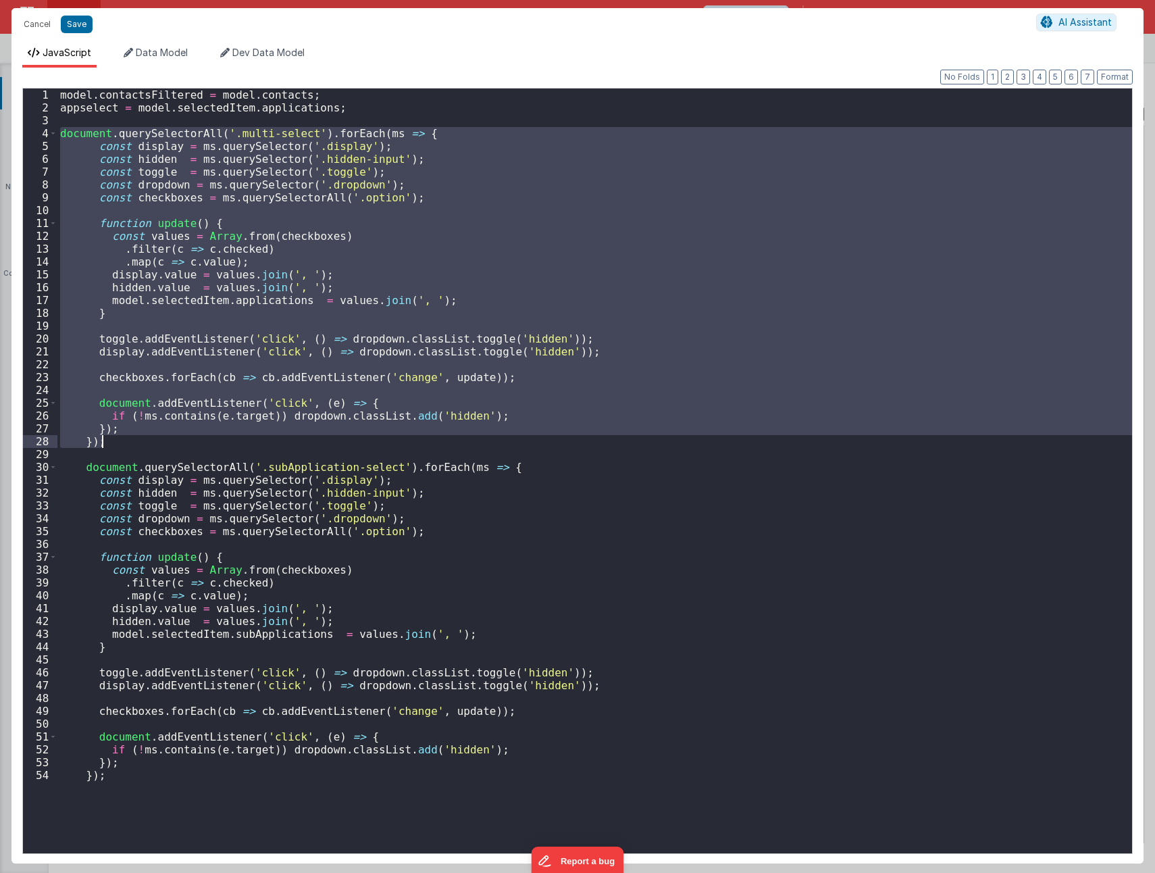
drag, startPoint x: 59, startPoint y: 131, endPoint x: 164, endPoint y: 440, distance: 326.7
click at [164, 440] on div "model . contactsFiltered = model . contacts ; appselect = model . selectedItem …" at bounding box center [594, 484] width 1075 height 790
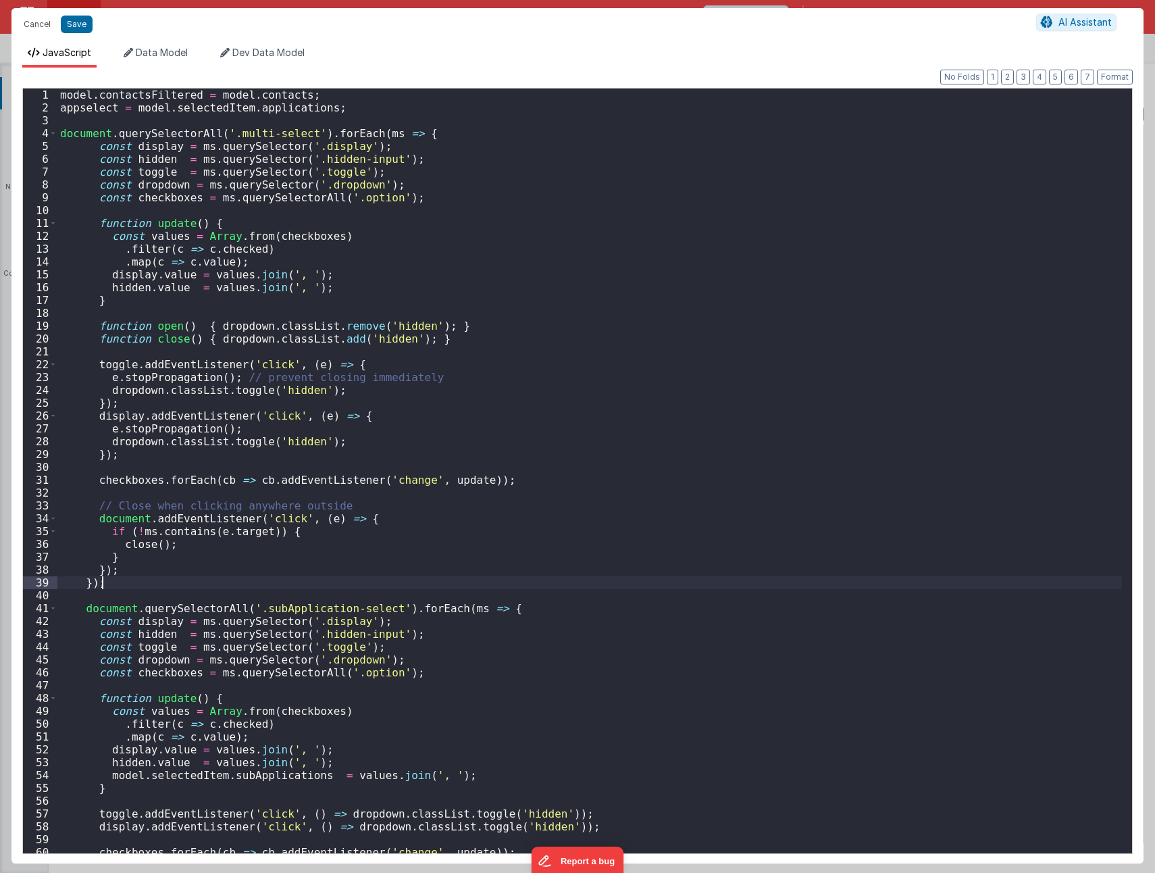
scroll to position [0, 0]
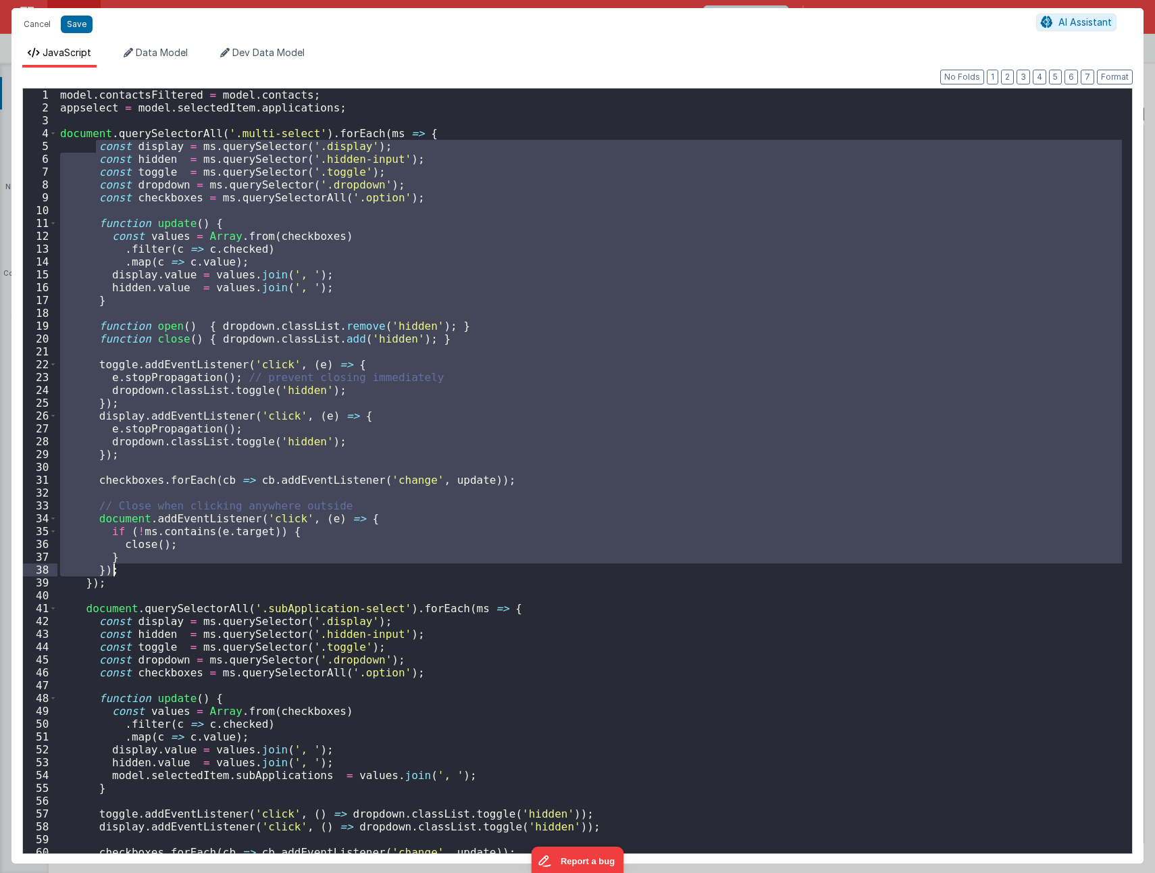
drag, startPoint x: 95, startPoint y: 145, endPoint x: 145, endPoint y: 575, distance: 432.5
click at [145, 575] on div "model . contactsFiltered = model . contacts ; appselect = model . selectedItem …" at bounding box center [589, 484] width 1065 height 790
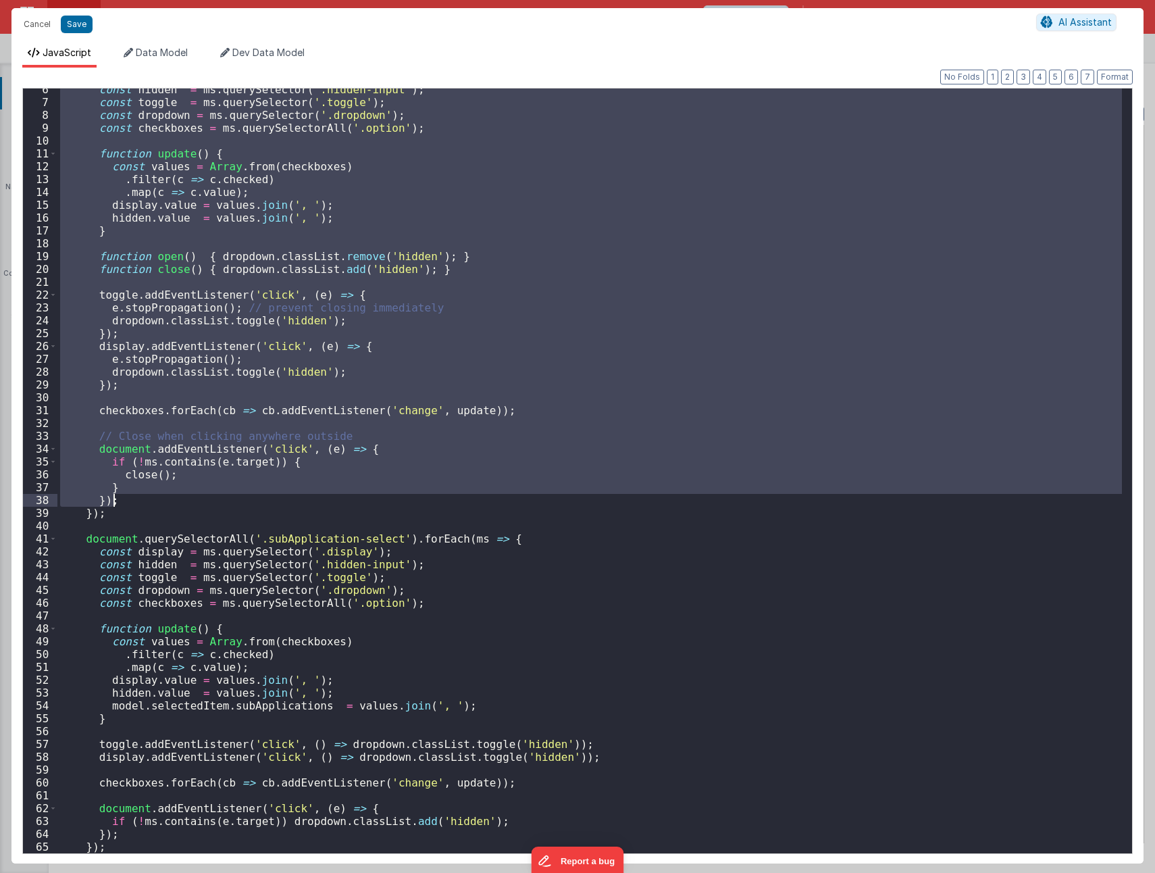
scroll to position [70, 0]
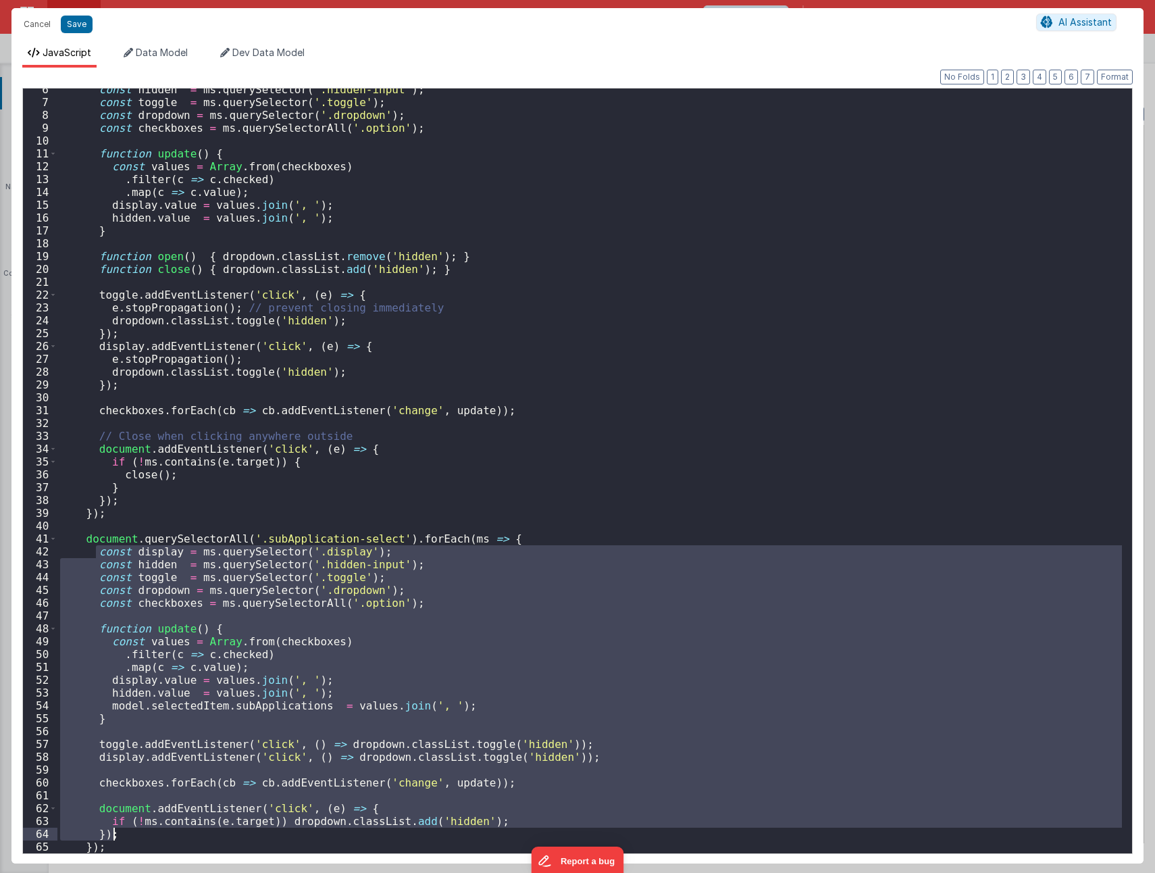
drag, startPoint x: 95, startPoint y: 551, endPoint x: 133, endPoint y: 828, distance: 280.2
click at [128, 836] on div "const hidden = ms . querySelector ( '.hidden-input' ) ; const toggle = ms . que…" at bounding box center [589, 478] width 1065 height 790
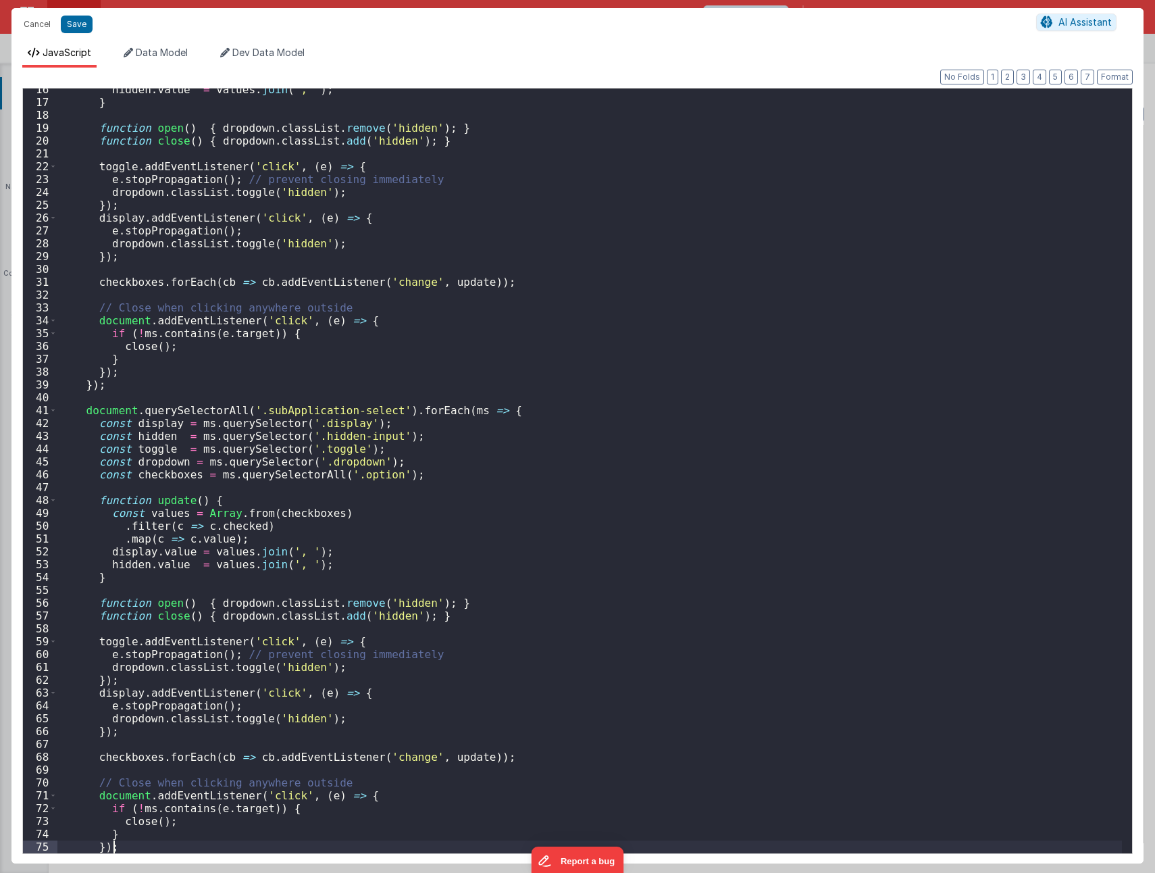
scroll to position [198, 0]
click at [82, 28] on button "Save" at bounding box center [77, 25] width 32 height 18
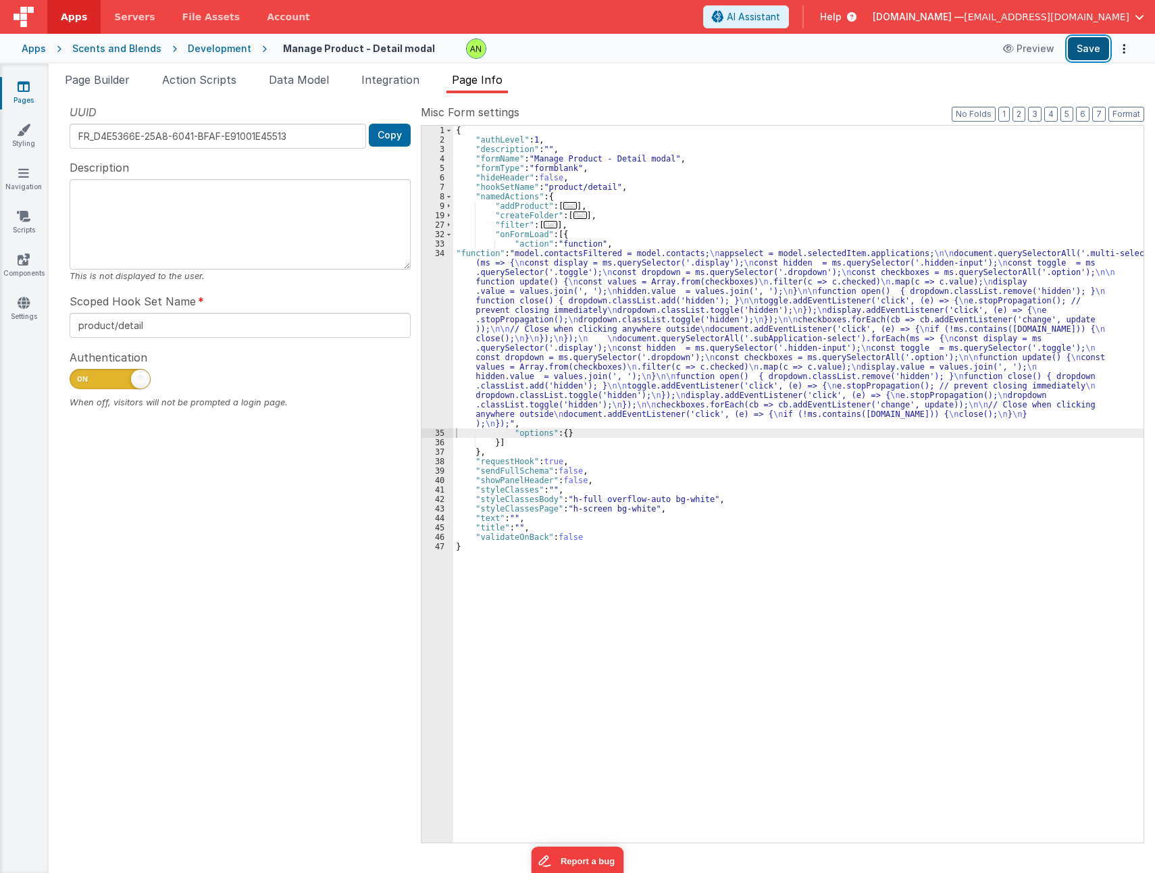
click at [1088, 47] on button "Save" at bounding box center [1088, 48] width 41 height 23
click at [1055, 207] on div "{ "authLevel" : 1 , "description" : "" , "formName" : "Manage Product - Detail …" at bounding box center [798, 494] width 690 height 736
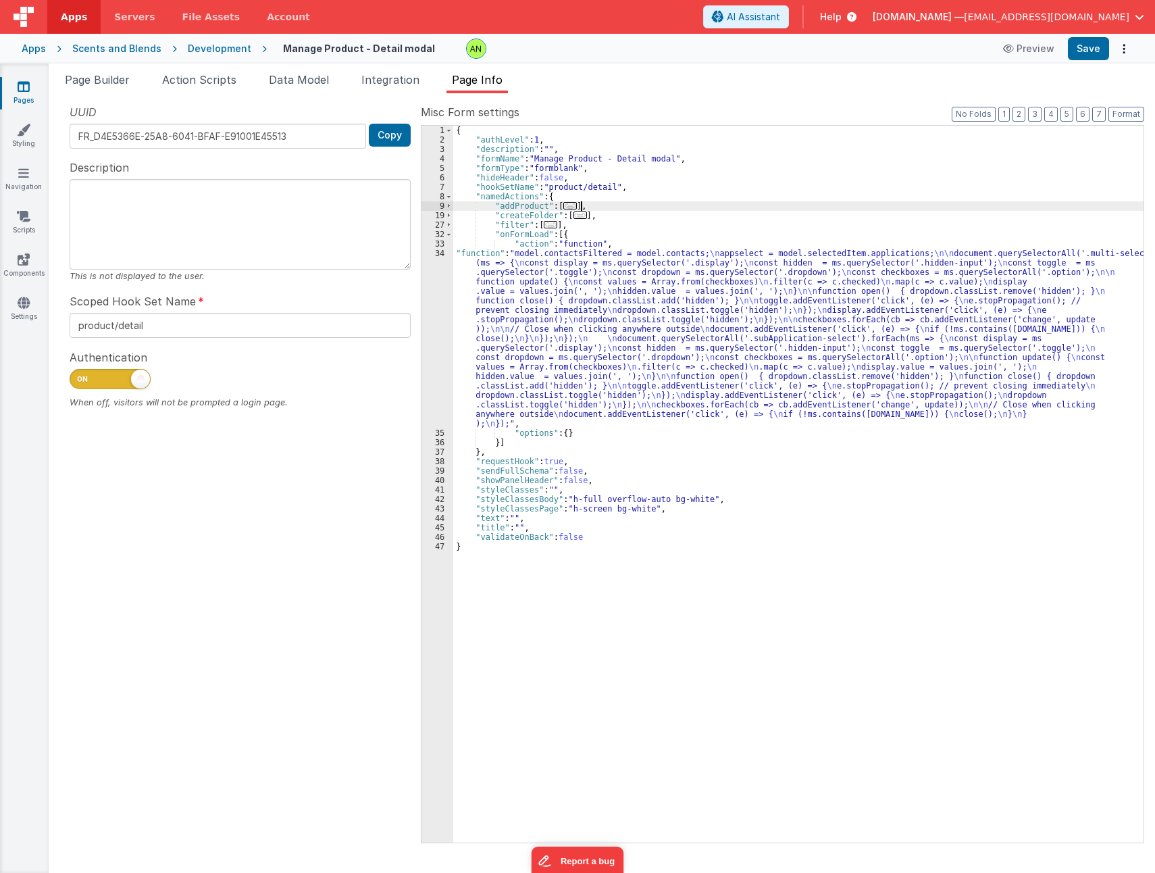
click at [565, 353] on div "{ "authLevel" : 1 , "description" : "" , "formName" : "Manage Product - Detail …" at bounding box center [798, 494] width 690 height 736
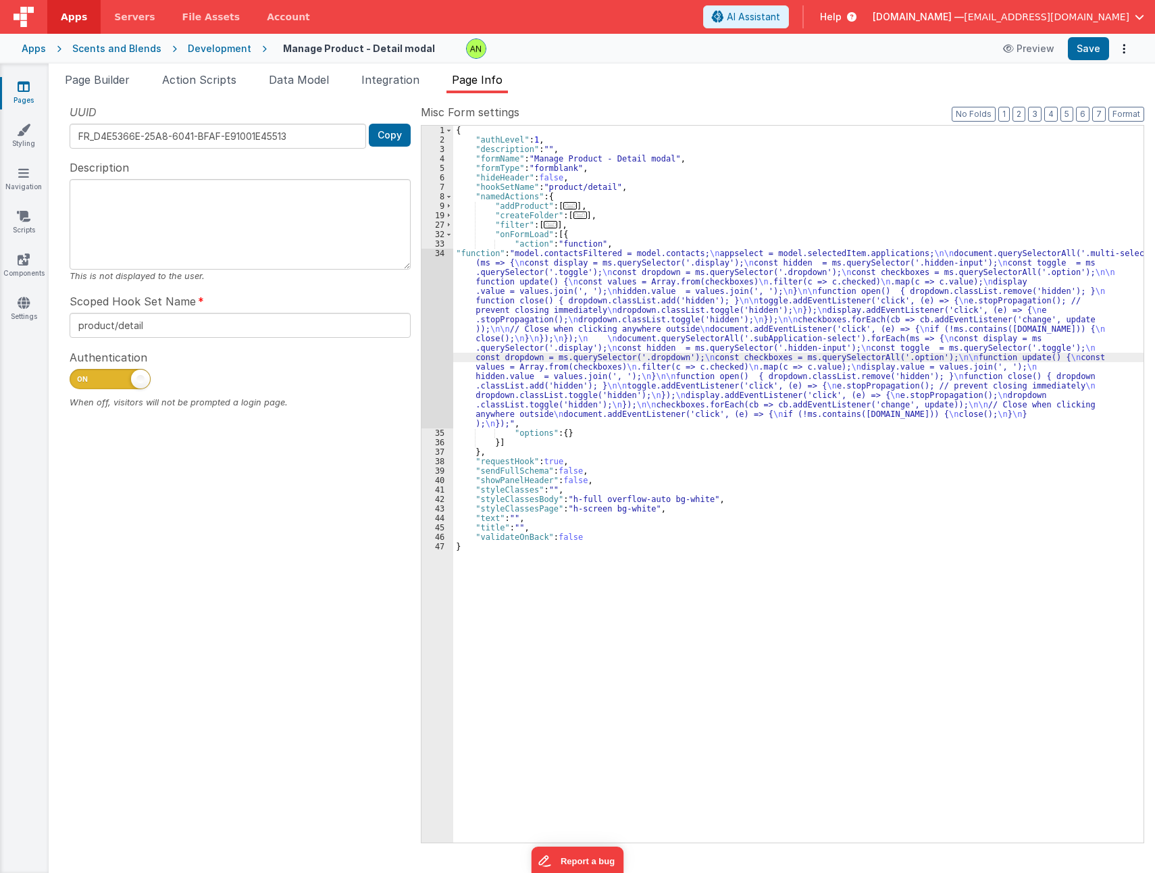
click at [426, 326] on div "34" at bounding box center [438, 339] width 32 height 180
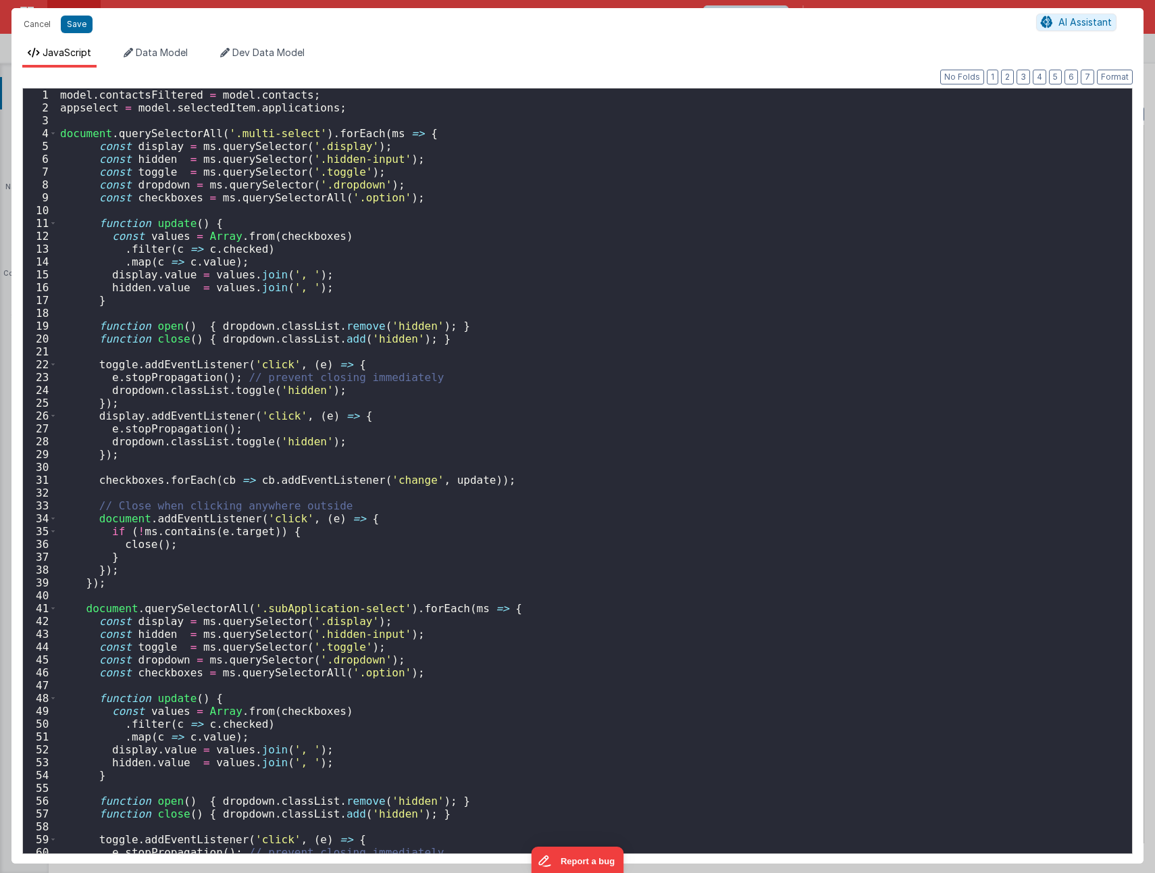
click at [95, 143] on div "model . contactsFiltered = model . contacts ; appselect = model . selectedItem …" at bounding box center [589, 484] width 1065 height 790
click at [126, 570] on div "model . contactsFiltered = model . contacts ; appselect = model . selectedItem …" at bounding box center [589, 484] width 1065 height 790
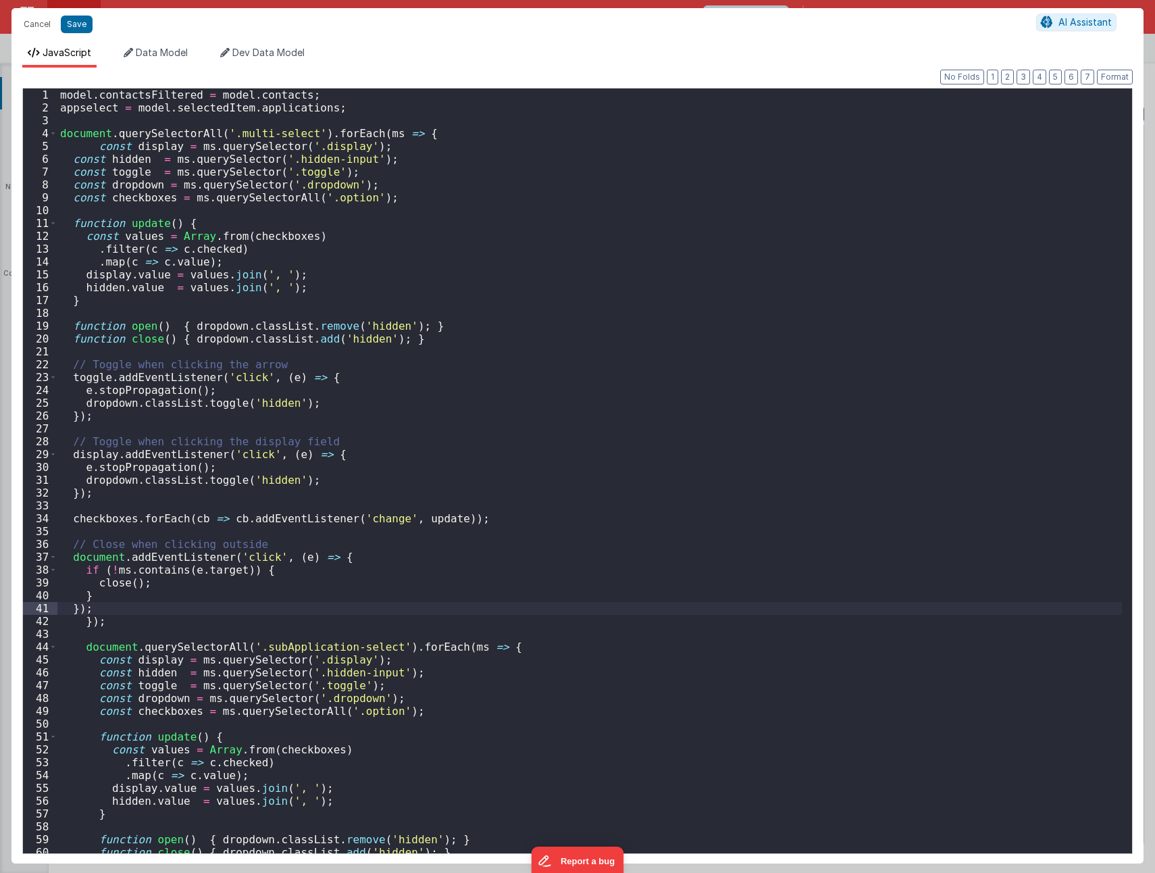
click at [94, 660] on div "model . contactsFiltered = model . contacts ; appselect = model . selectedItem …" at bounding box center [589, 484] width 1065 height 790
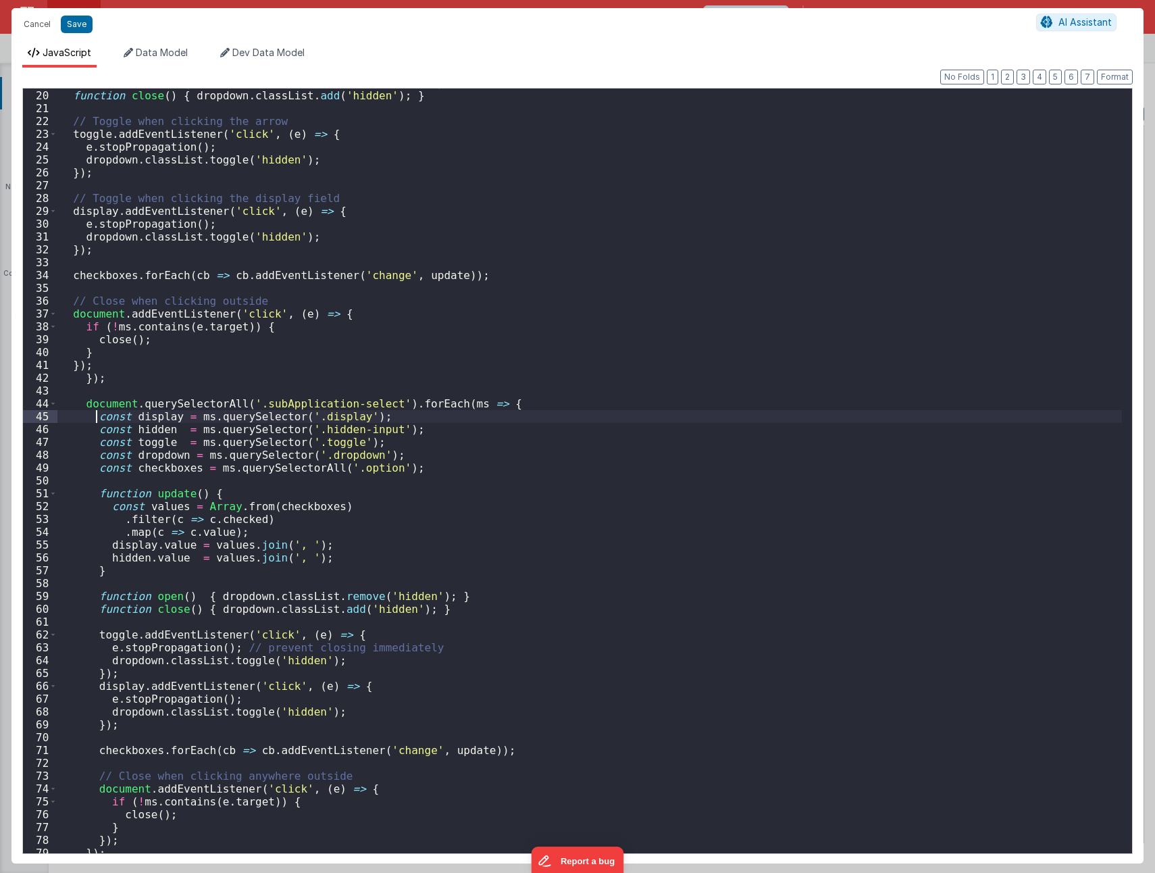
scroll to position [249, 0]
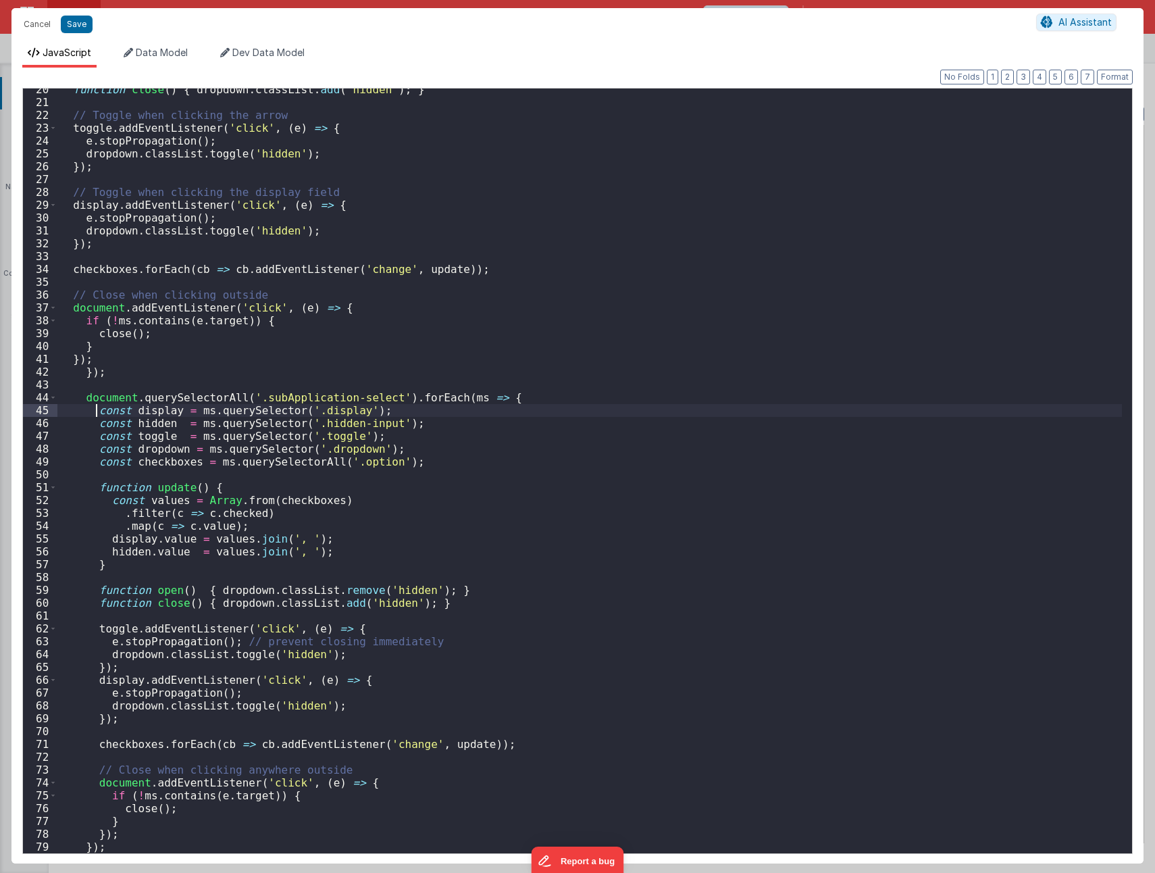
click at [120, 832] on div "function close ( ) { dropdown . classList . add ( 'hidden' ) ; } // Toggle when…" at bounding box center [589, 478] width 1065 height 790
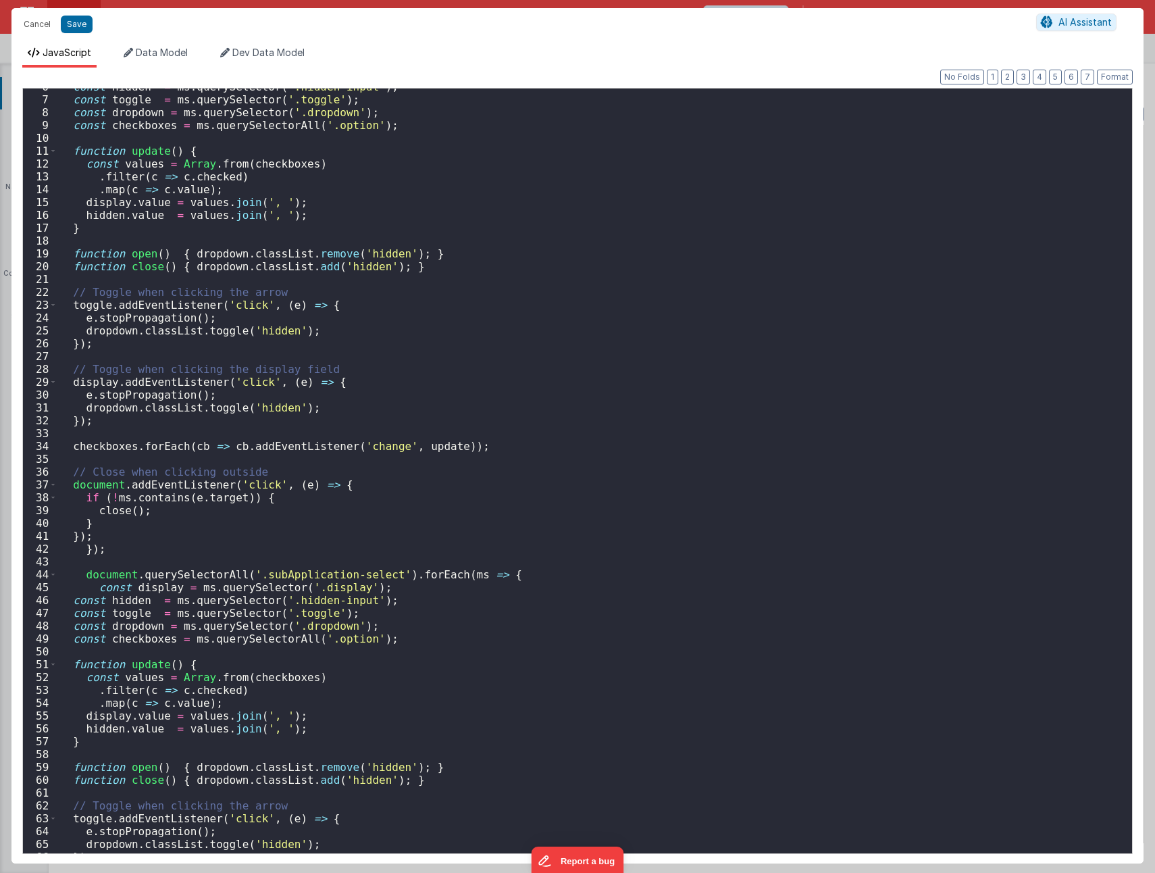
scroll to position [0, 0]
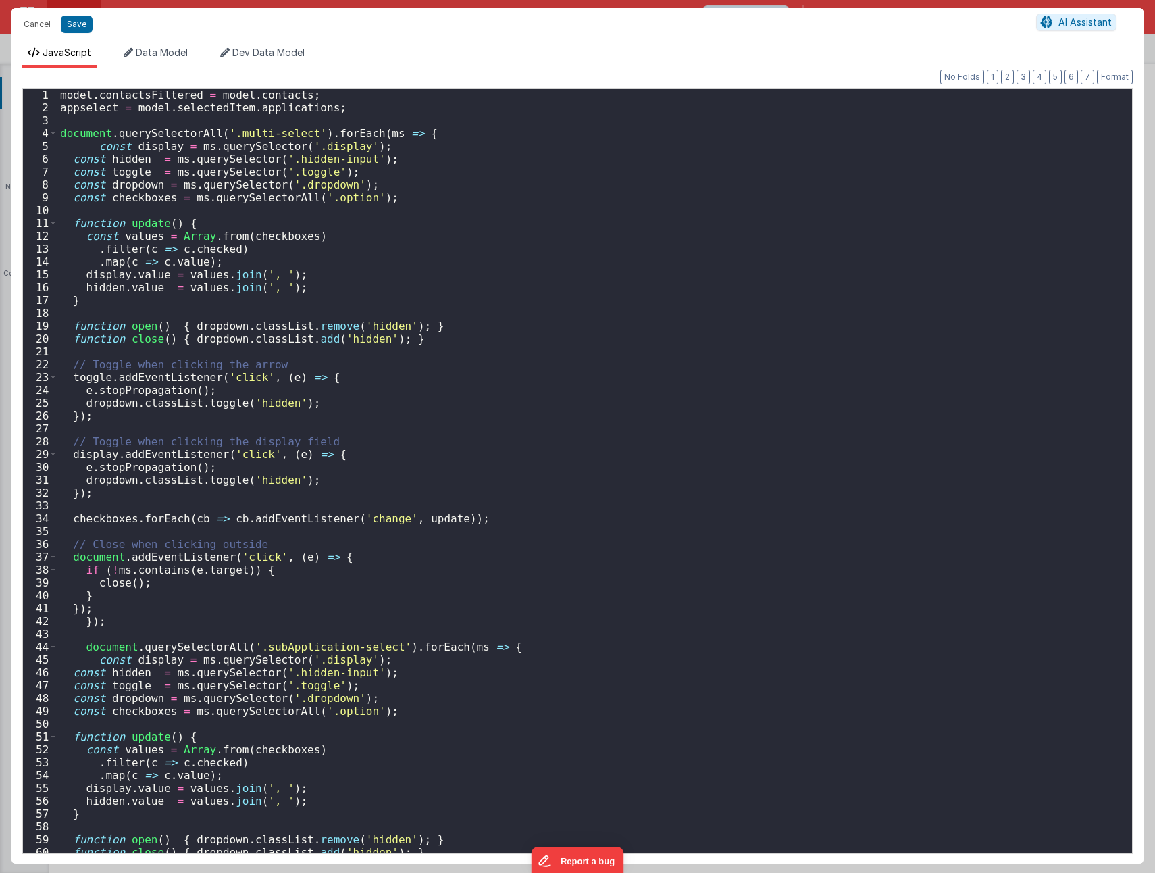
click at [296, 285] on div "model . contactsFiltered = model . contacts ; appselect = model . selectedItem …" at bounding box center [589, 484] width 1065 height 790
drag, startPoint x: 319, startPoint y: 106, endPoint x: 131, endPoint y: 101, distance: 187.9
click at [131, 101] on div "model . contactsFiltered = model . contacts ; appselect = model . selectedItem …" at bounding box center [589, 484] width 1065 height 790
click at [297, 282] on div "model . contactsFiltered = model . contacts ; appselect = model . selectedItem …" at bounding box center [589, 484] width 1065 height 790
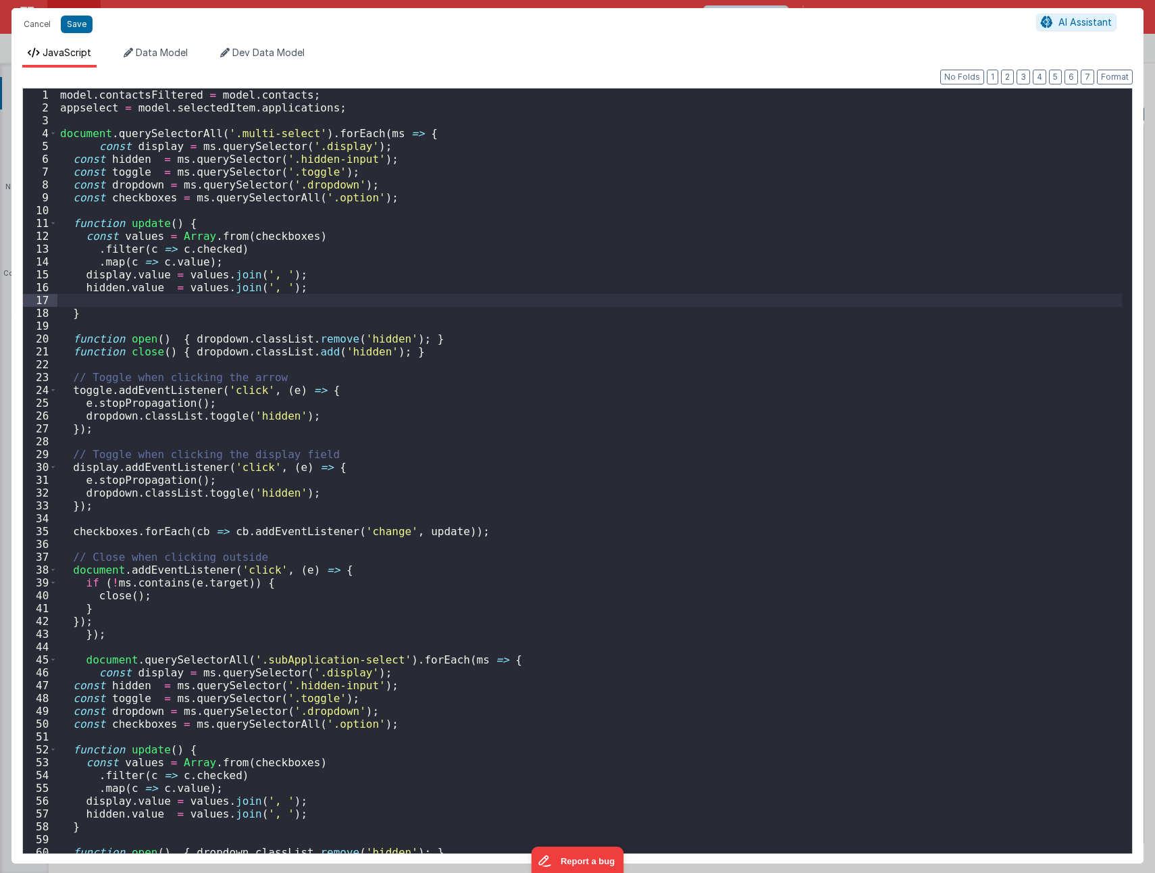
paste textarea
drag, startPoint x: 180, startPoint y: 286, endPoint x: 305, endPoint y: 284, distance: 125.0
click at [305, 284] on div "model . contactsFiltered = model . contacts ; appselect = model . selectedItem …" at bounding box center [589, 484] width 1065 height 790
click at [304, 297] on div "model . contactsFiltered = model . contacts ; appselect = model . selectedItem …" at bounding box center [589, 484] width 1065 height 790
click at [82, 301] on div "model . contactsFiltered = model . contacts ; appselect = model . selectedItem …" at bounding box center [589, 484] width 1065 height 790
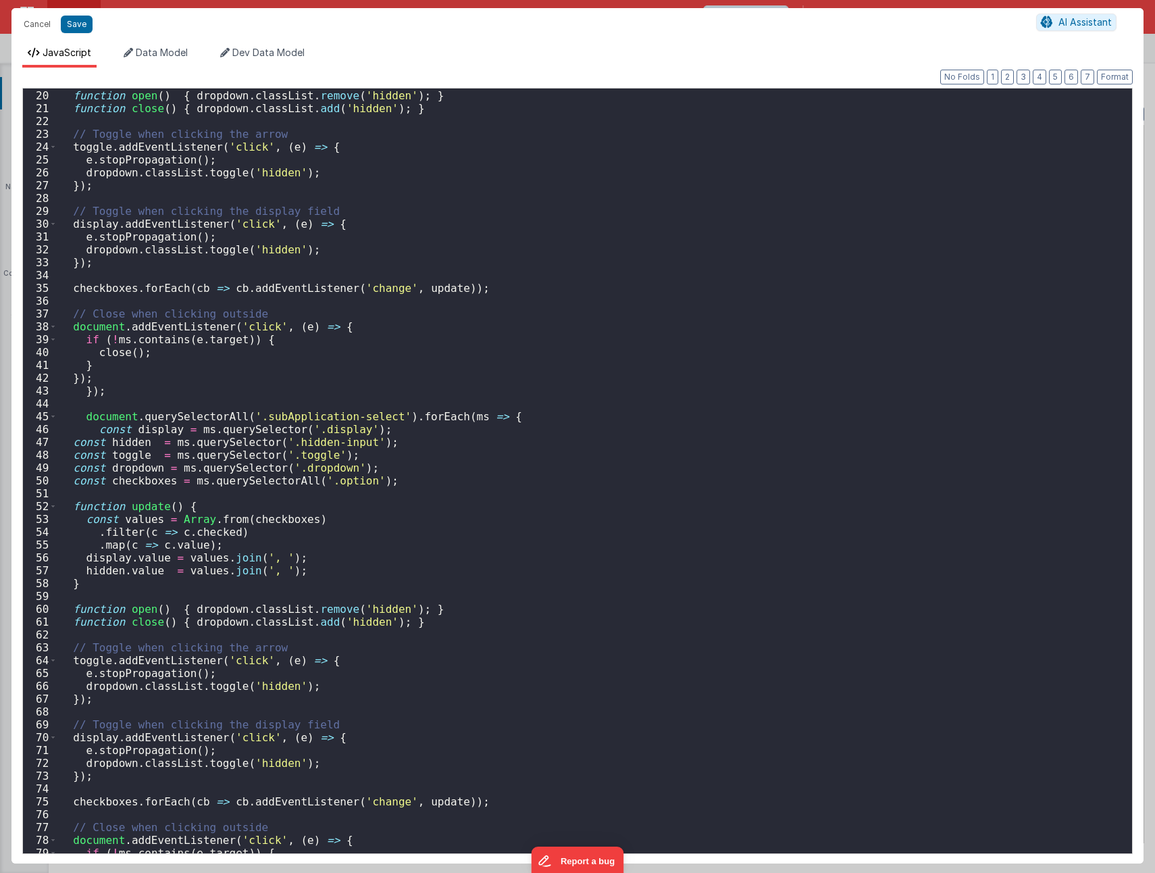
scroll to position [284, 0]
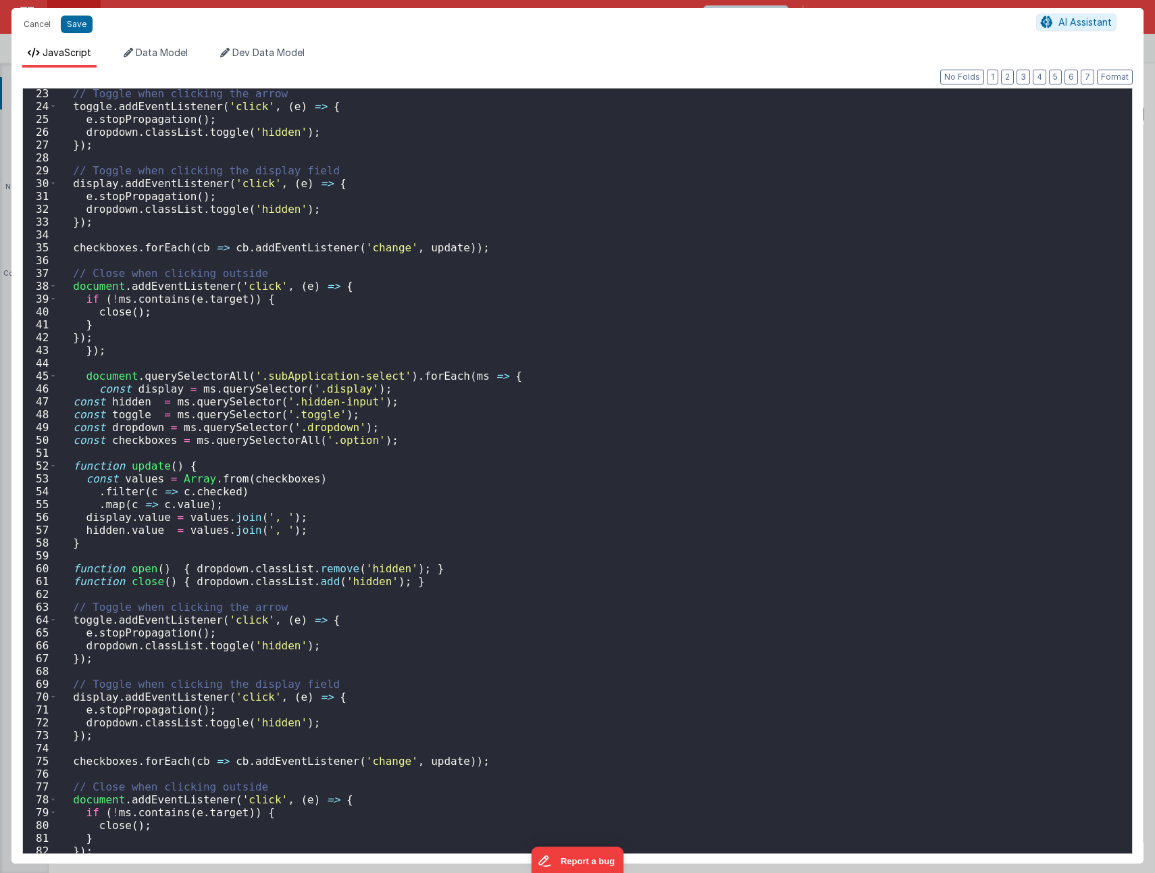
click at [311, 530] on div "// Toggle when clicking the arrow toggle . addEventListener ( 'click' , ( e ) =…" at bounding box center [589, 482] width 1065 height 790
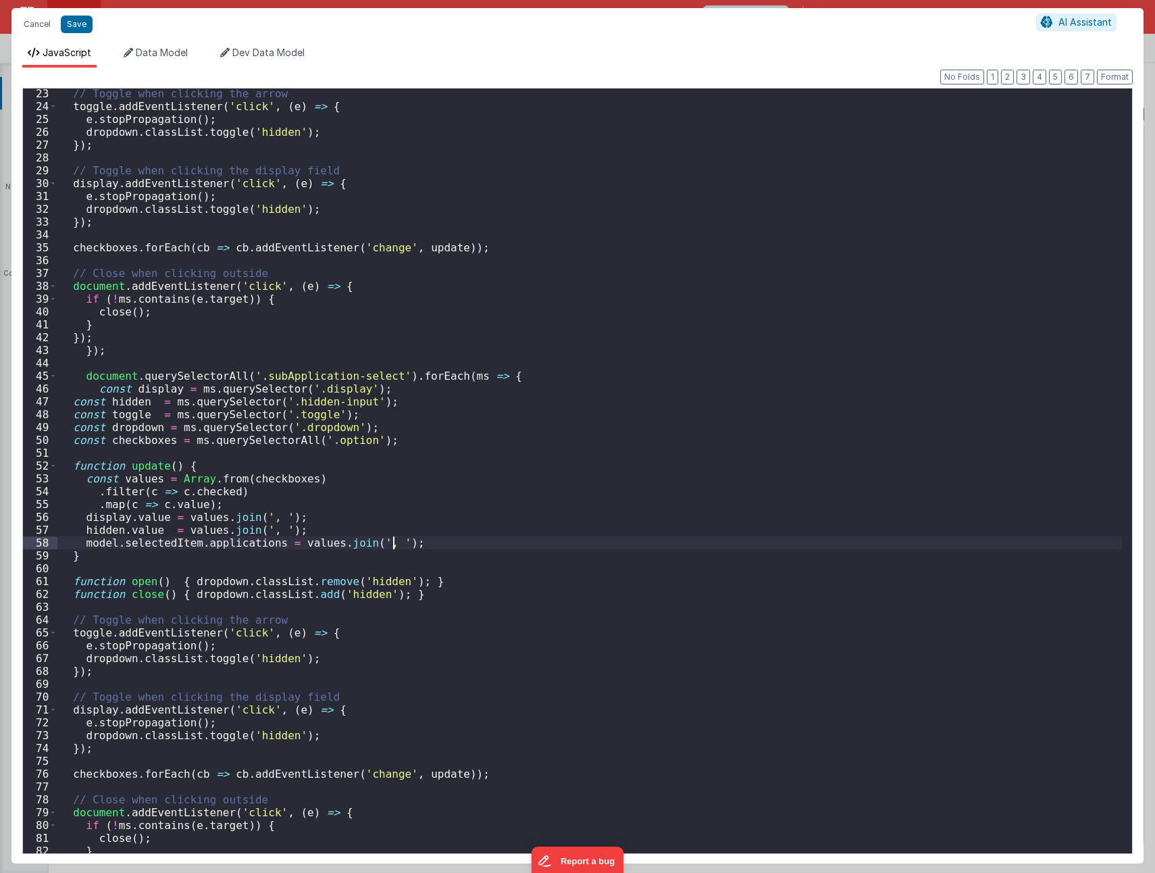
click at [118, 543] on div "// Toggle when clicking the arrow toggle . addEventListener ( 'click' , ( e ) =…" at bounding box center [589, 482] width 1065 height 790
click at [196, 543] on div "// Toggle when clicking the arrow toggle . addEventListener ( 'click' , ( e ) =…" at bounding box center [589, 482] width 1065 height 790
click at [79, 28] on button "Save" at bounding box center [77, 25] width 32 height 18
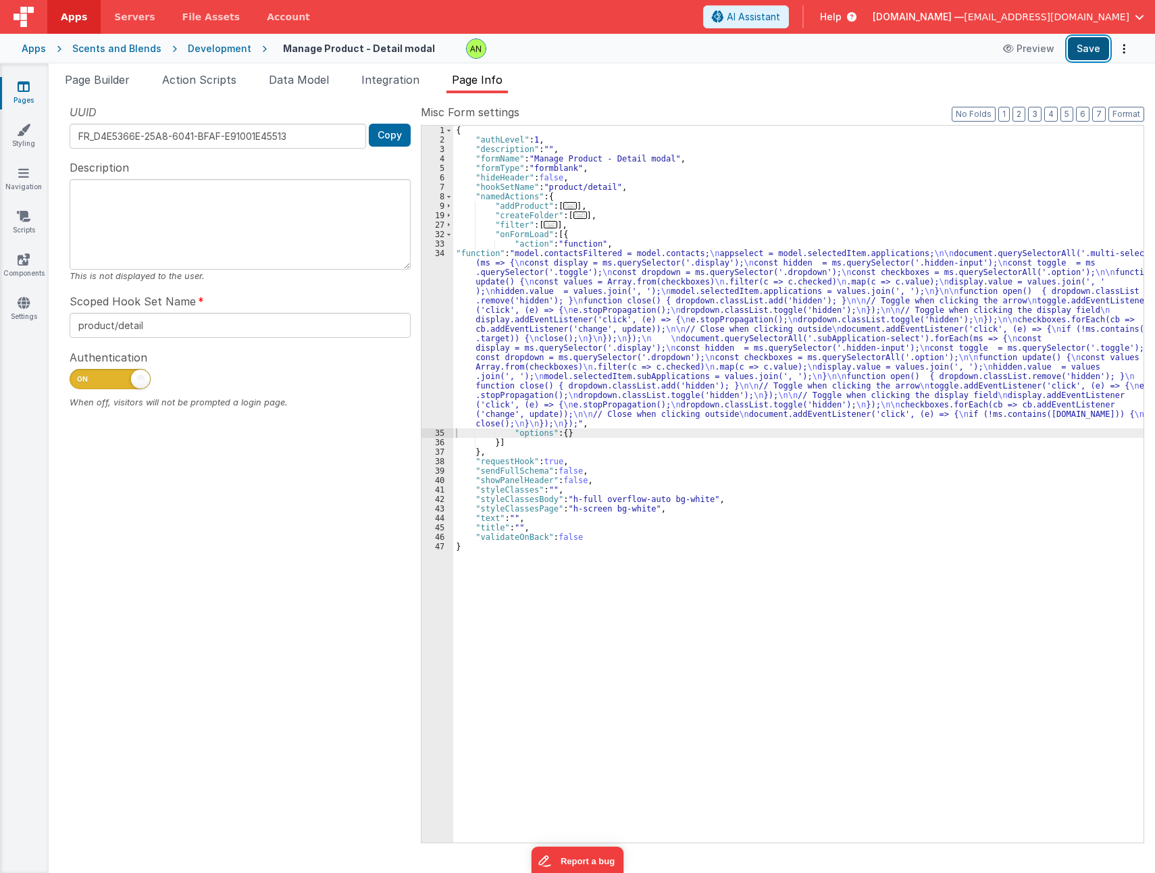
click at [1085, 47] on button "Save" at bounding box center [1088, 48] width 41 height 23
click at [93, 74] on span "Page Builder" at bounding box center [97, 80] width 65 height 14
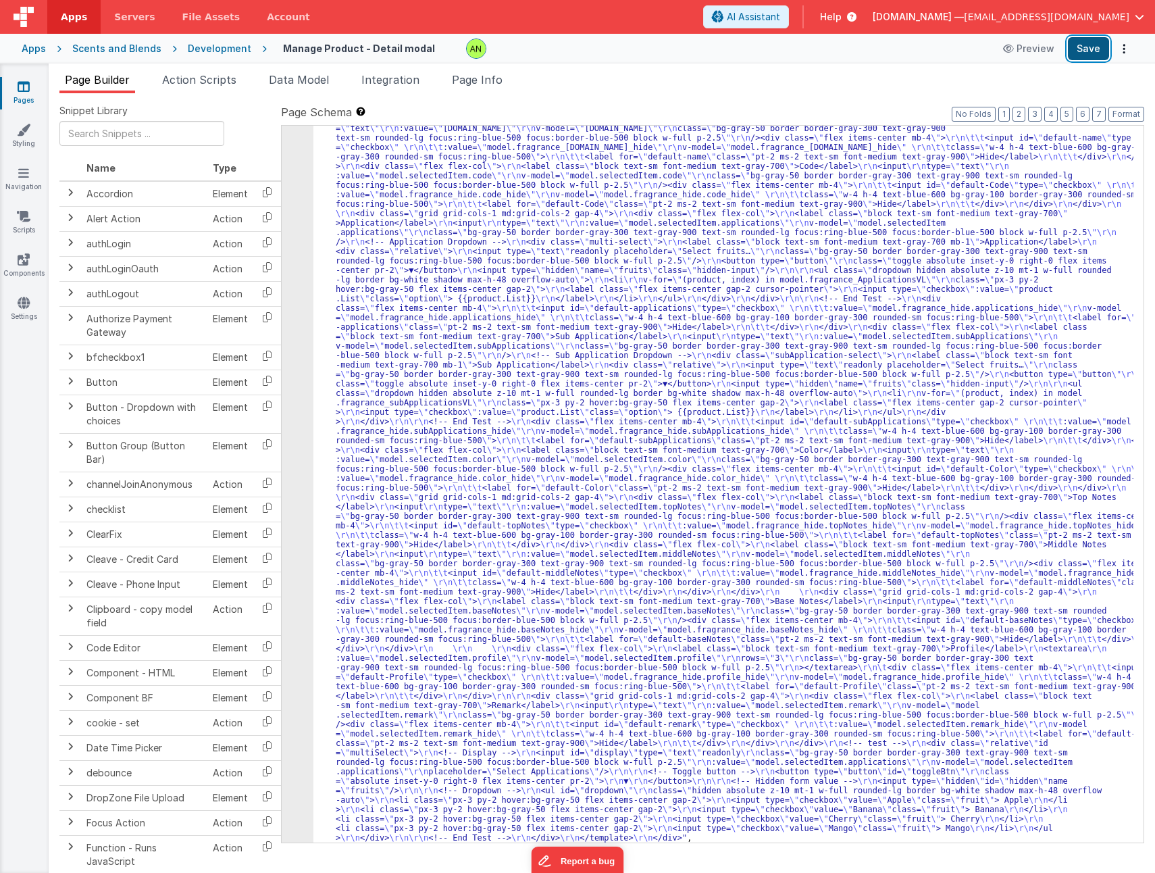
click at [1095, 45] on button "Save" at bounding box center [1088, 48] width 41 height 23
click at [542, 348] on div ""html" : "<div v-if= \" model.selectedItem.type == 'Fragrance' \" > \r\n <templ…" at bounding box center [723, 837] width 820 height 1464
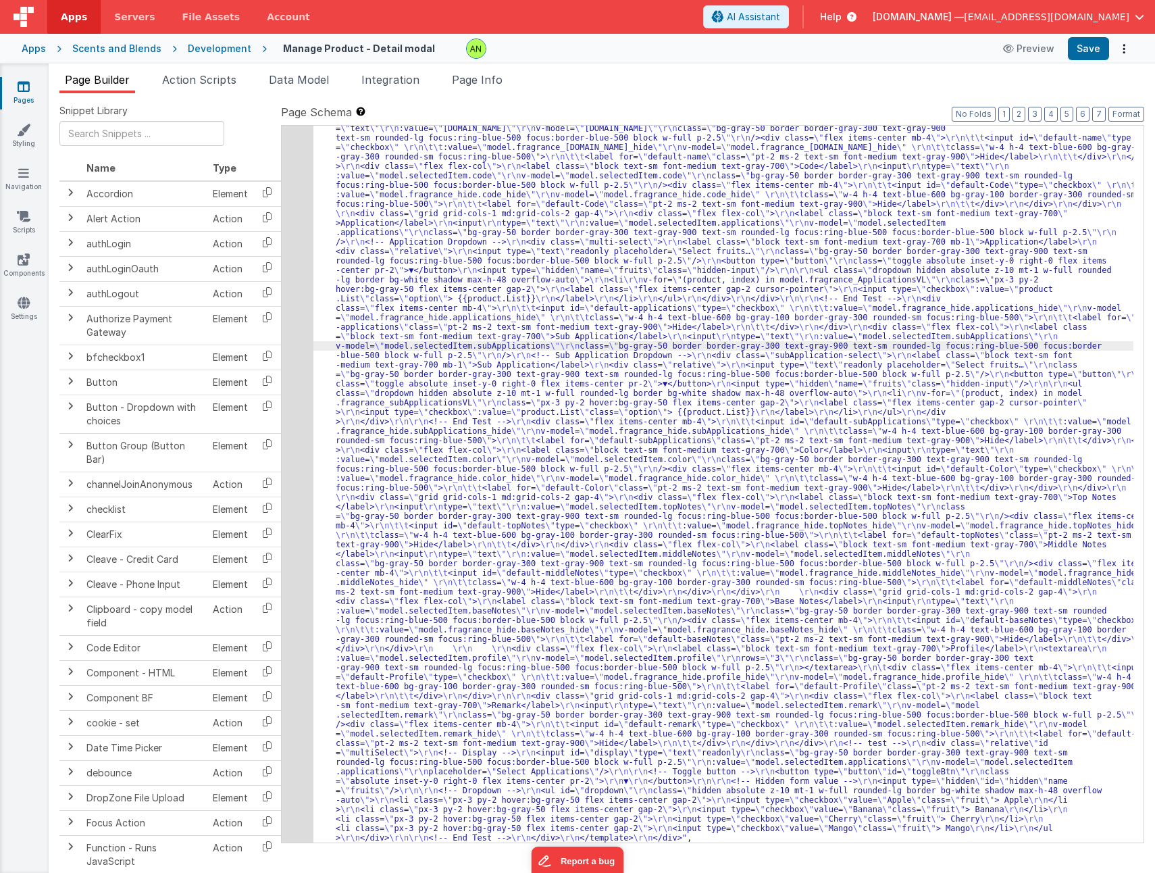
click at [291, 374] on div "41" at bounding box center [298, 474] width 32 height 738
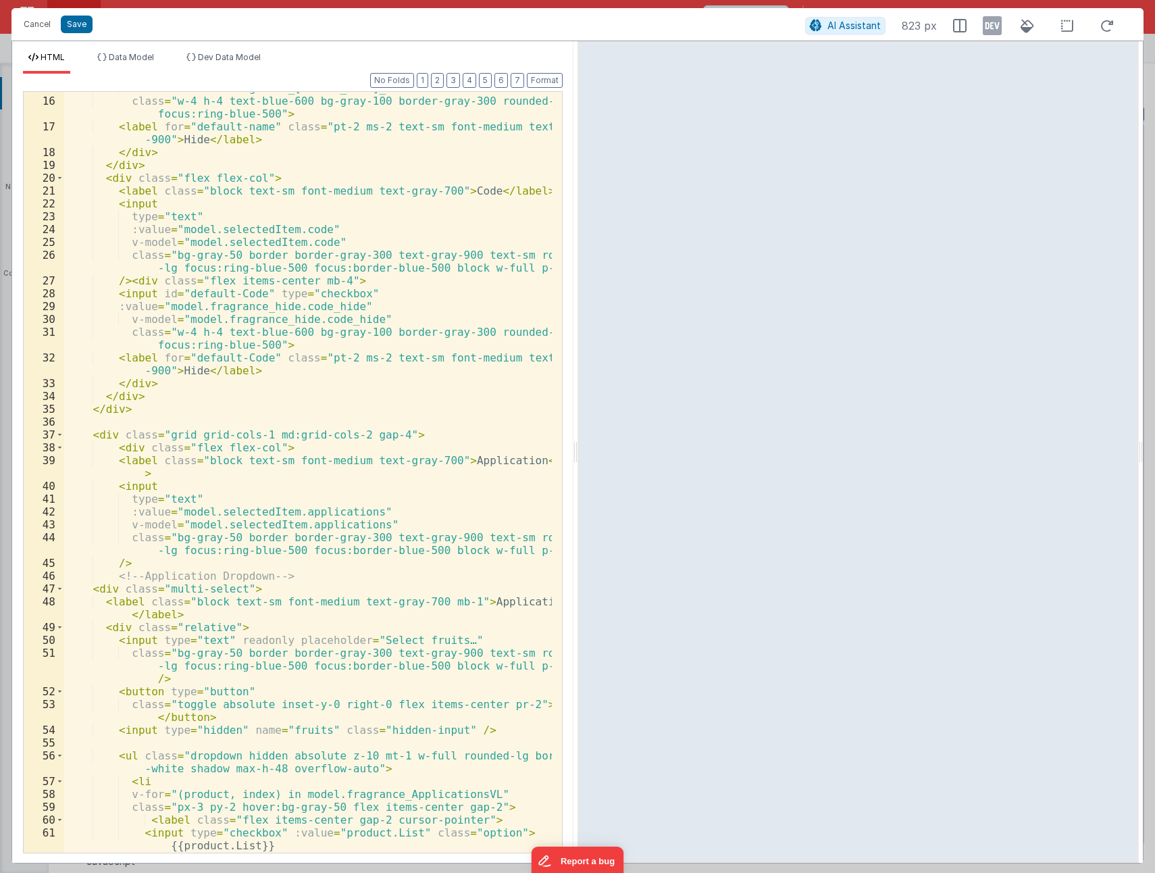
scroll to position [324, 0]
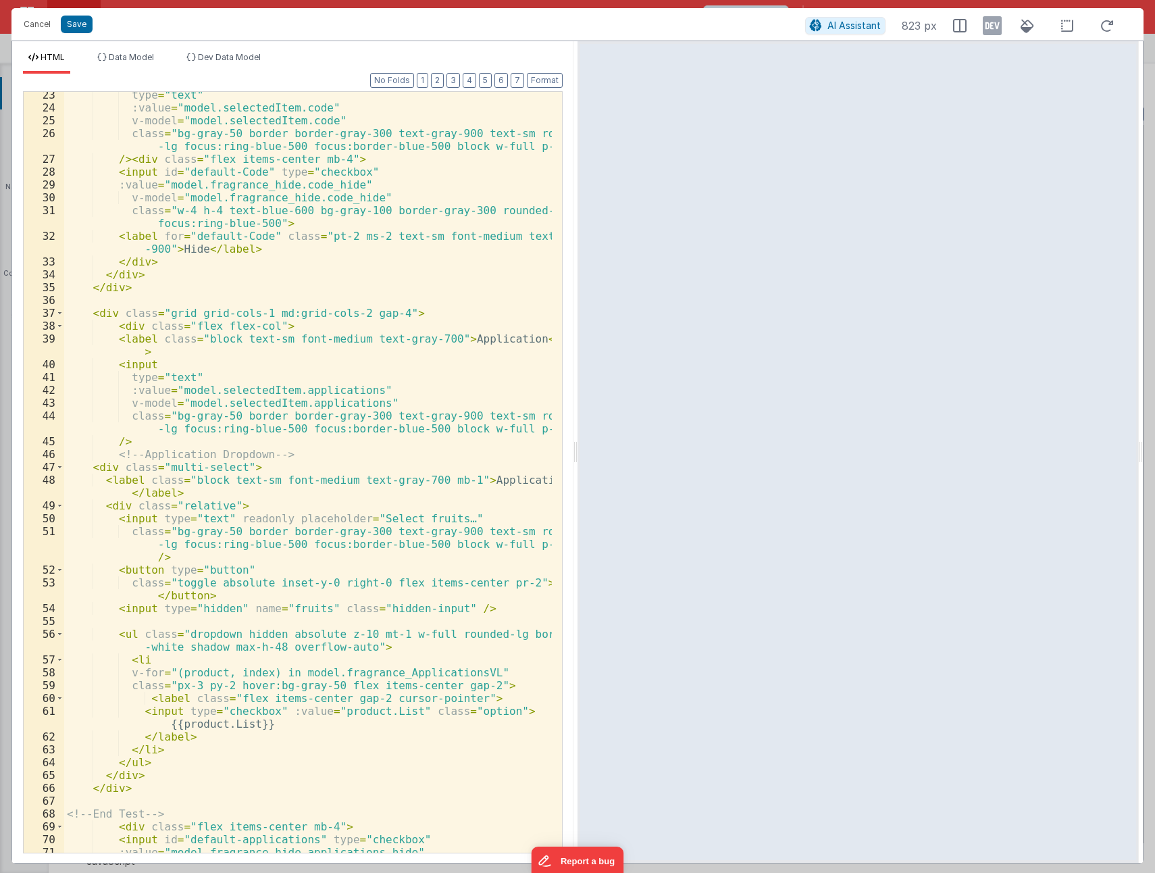
click at [215, 477] on div "type = "text" :value = "model.selectedItem.code" v-model = "model.selectedItem.…" at bounding box center [308, 482] width 488 height 786
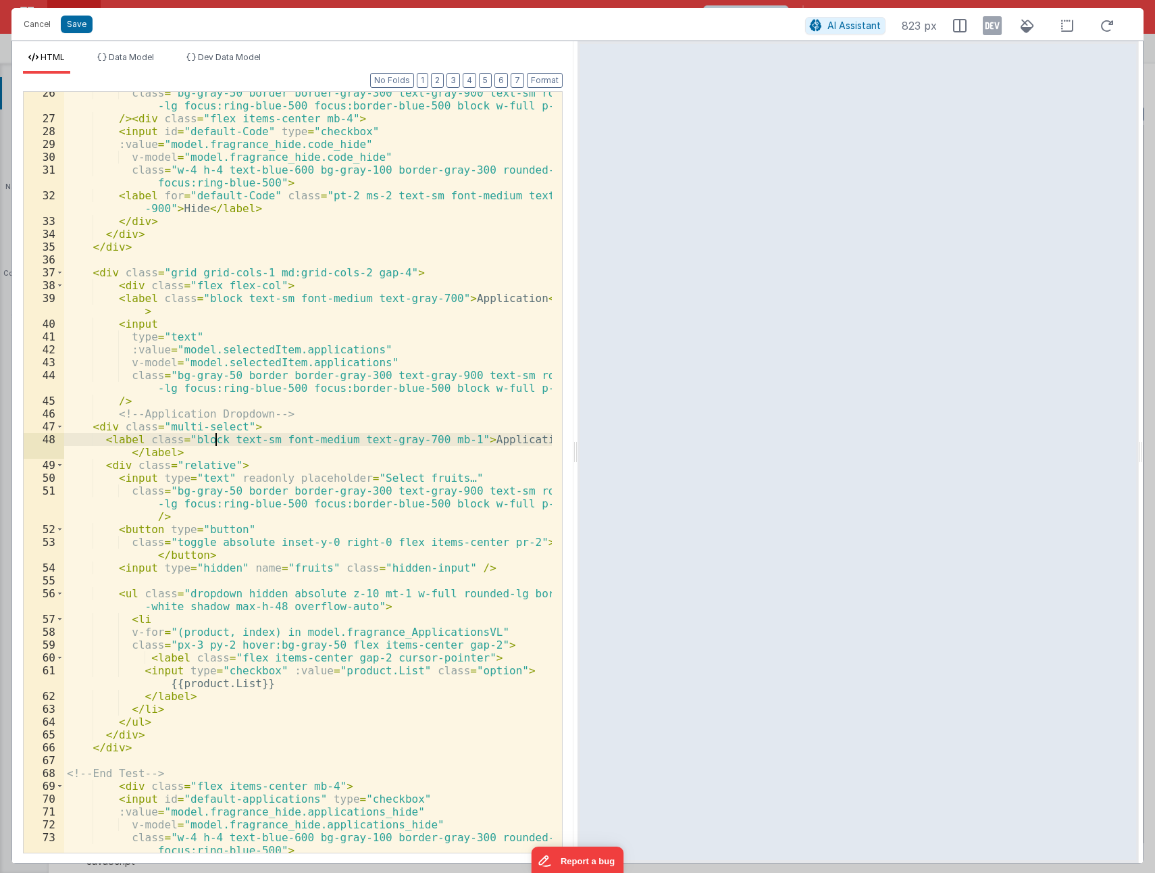
scroll to position [405, 0]
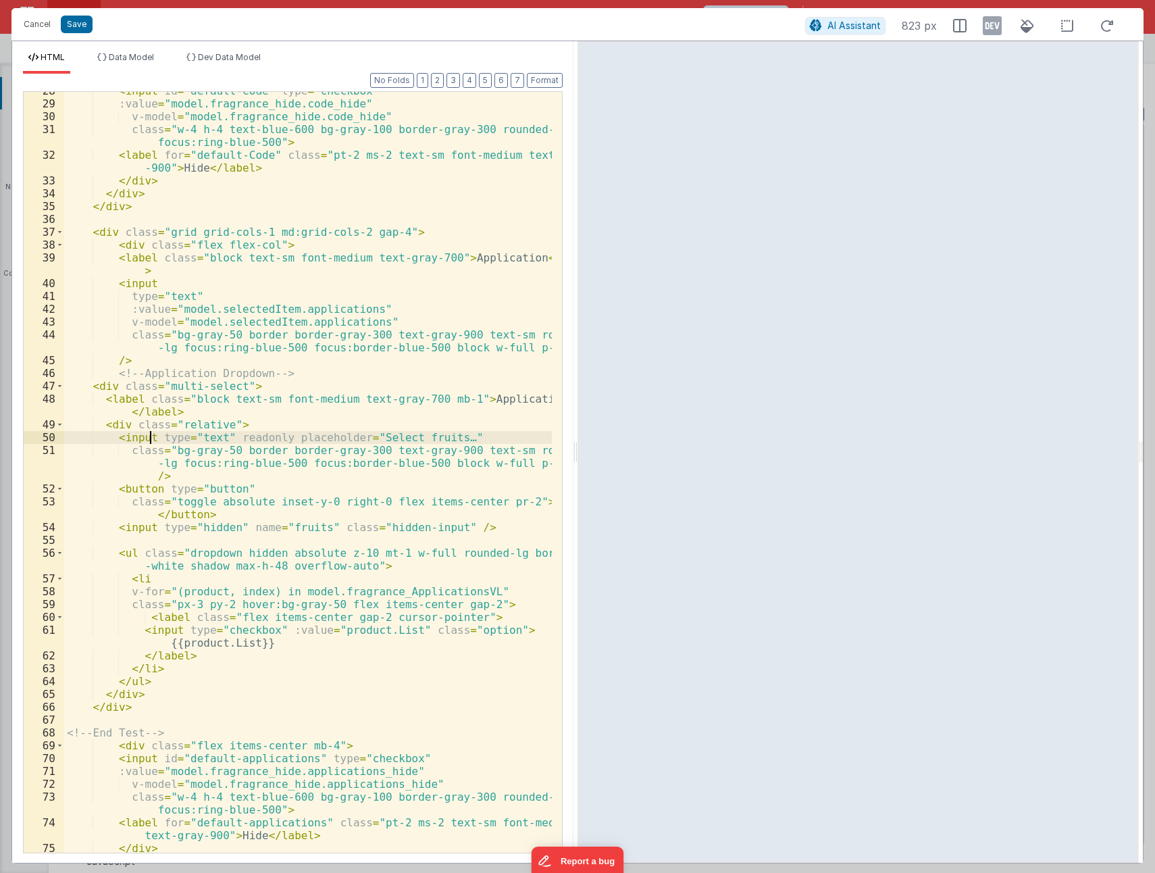
click at [151, 436] on div "< input id = "default-Code" type = "checkbox" :value = "model.fragrance_hide.co…" at bounding box center [308, 477] width 488 height 786
click at [70, 26] on button "Save" at bounding box center [77, 25] width 32 height 18
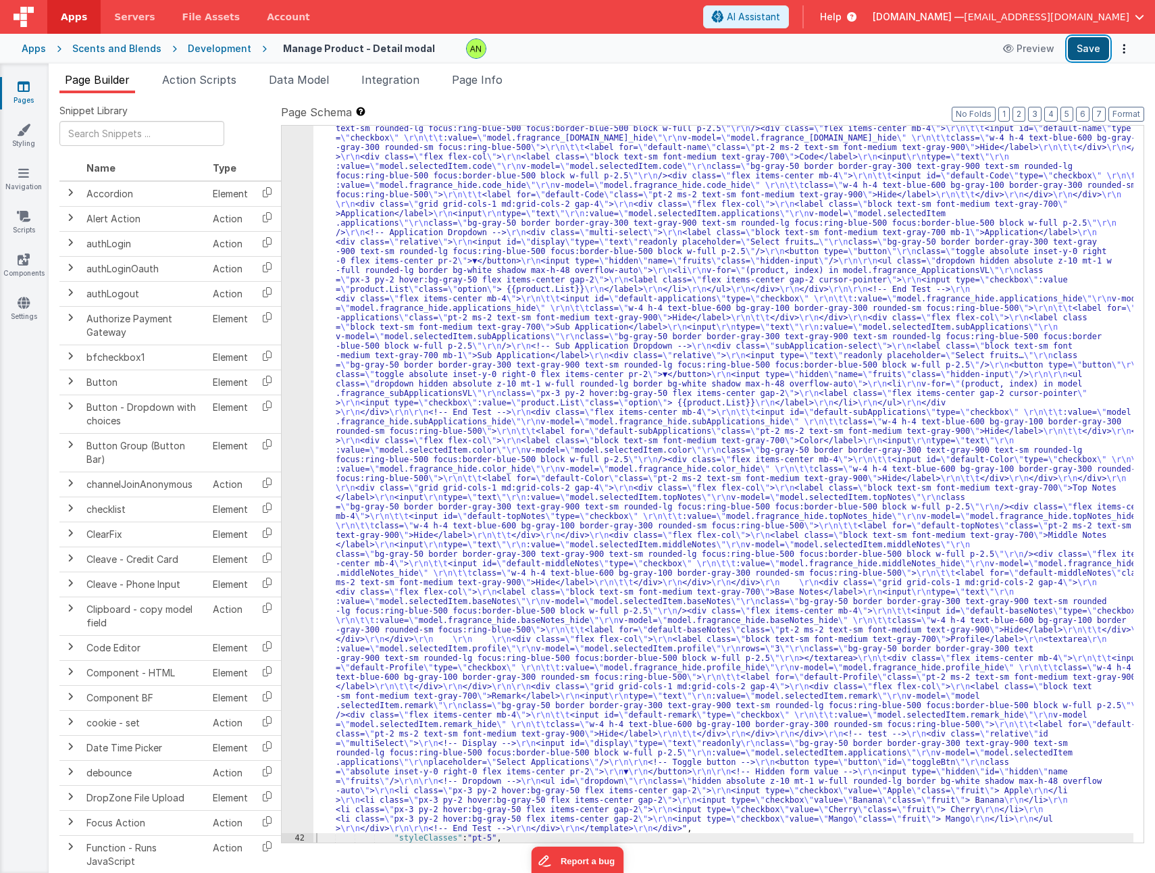
click at [1085, 47] on button "Save" at bounding box center [1088, 48] width 41 height 23
click at [495, 84] on span "Page Info" at bounding box center [477, 80] width 51 height 14
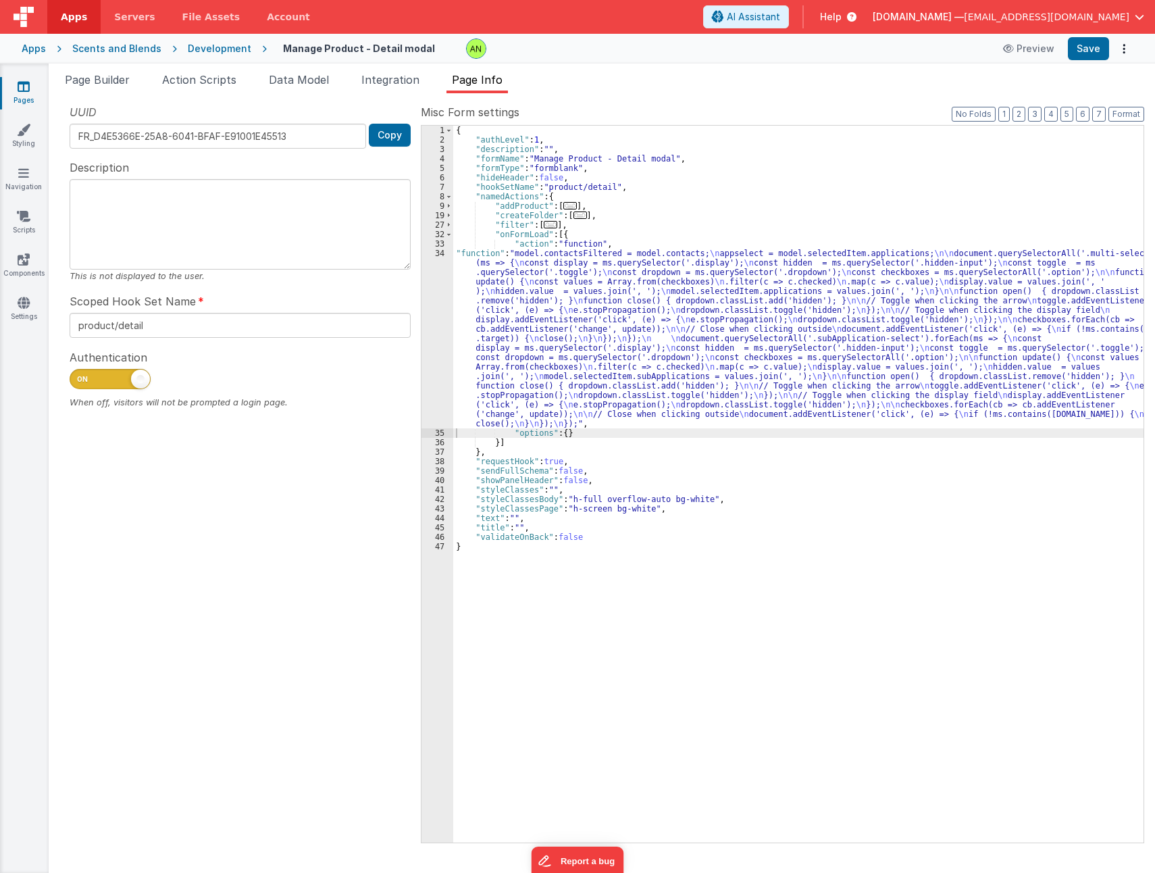
click at [630, 316] on div "{ "authLevel" : 1 , "description" : "" , "formName" : "Manage Product - Detail …" at bounding box center [798, 494] width 690 height 736
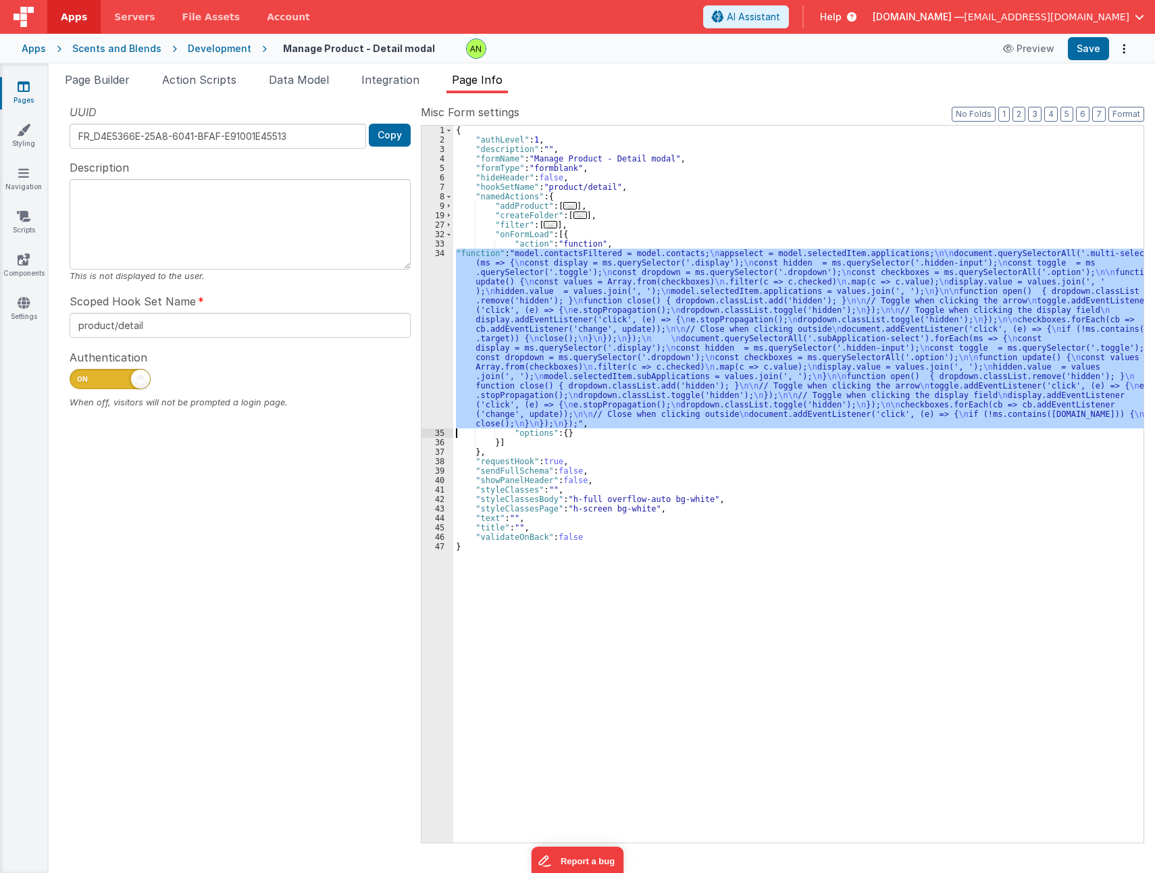
click at [438, 341] on div "34" at bounding box center [438, 339] width 32 height 180
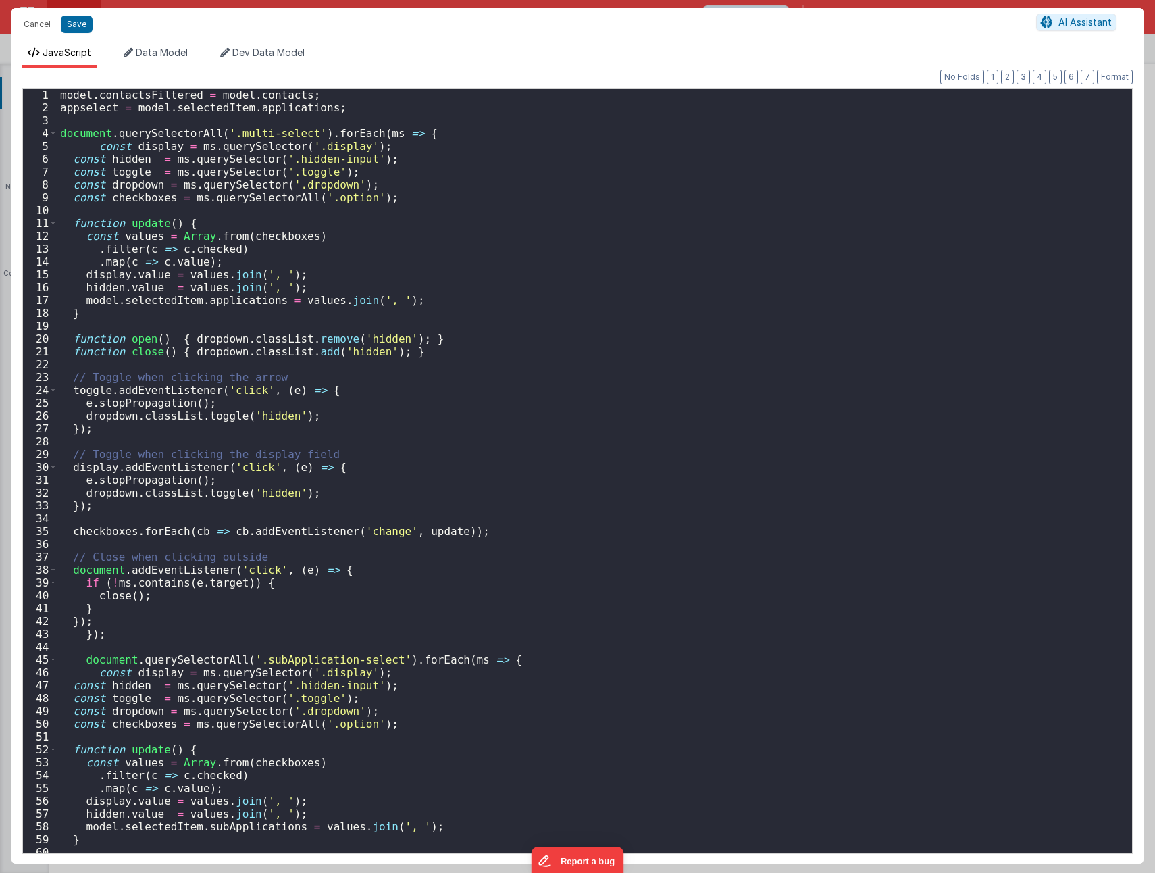
click at [95, 470] on div "model . contactsFiltered = model . contacts ; appselect = model . selectedItem …" at bounding box center [589, 484] width 1065 height 790
click at [327, 148] on div "model . contactsFiltered = model . contacts ; appselect = model . selectedItem …" at bounding box center [589, 484] width 1065 height 790
click at [40, 21] on button "Cancel" at bounding box center [37, 24] width 41 height 19
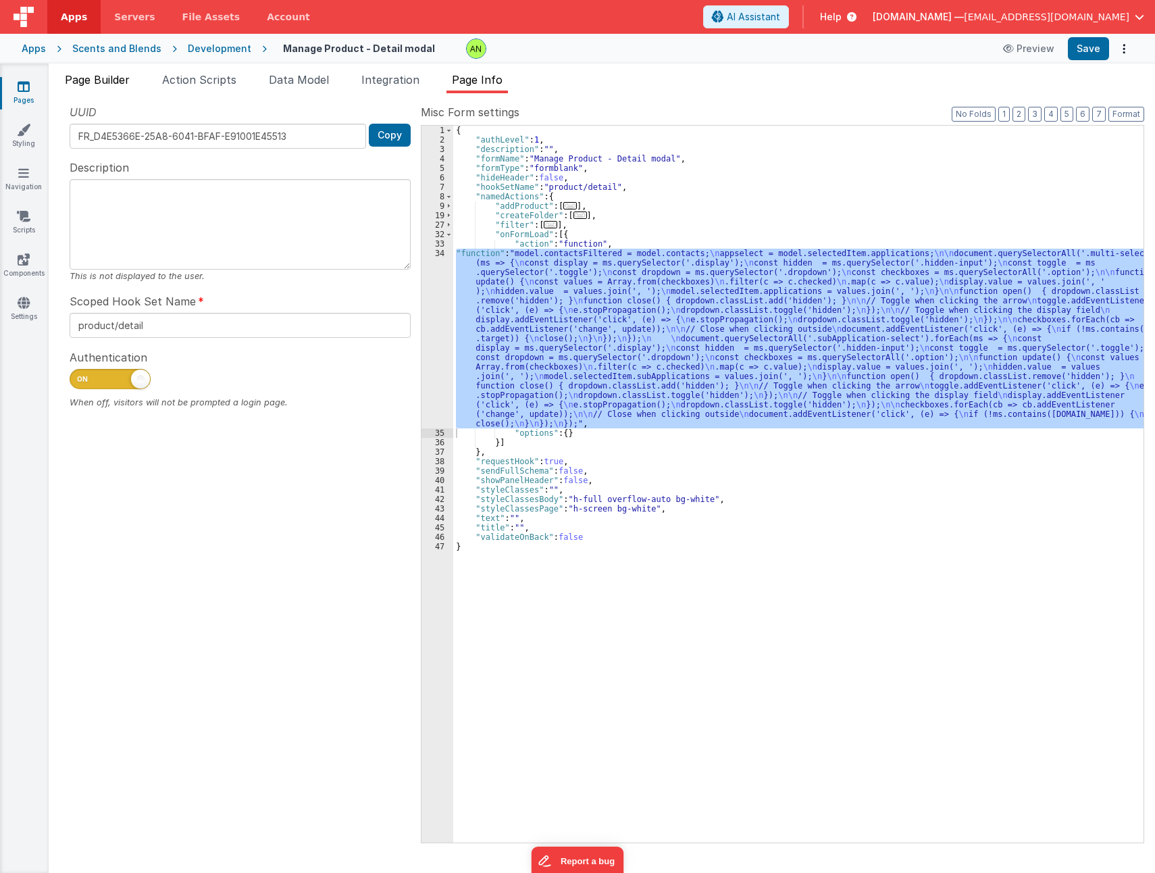
click at [84, 83] on span "Page Builder" at bounding box center [97, 80] width 65 height 14
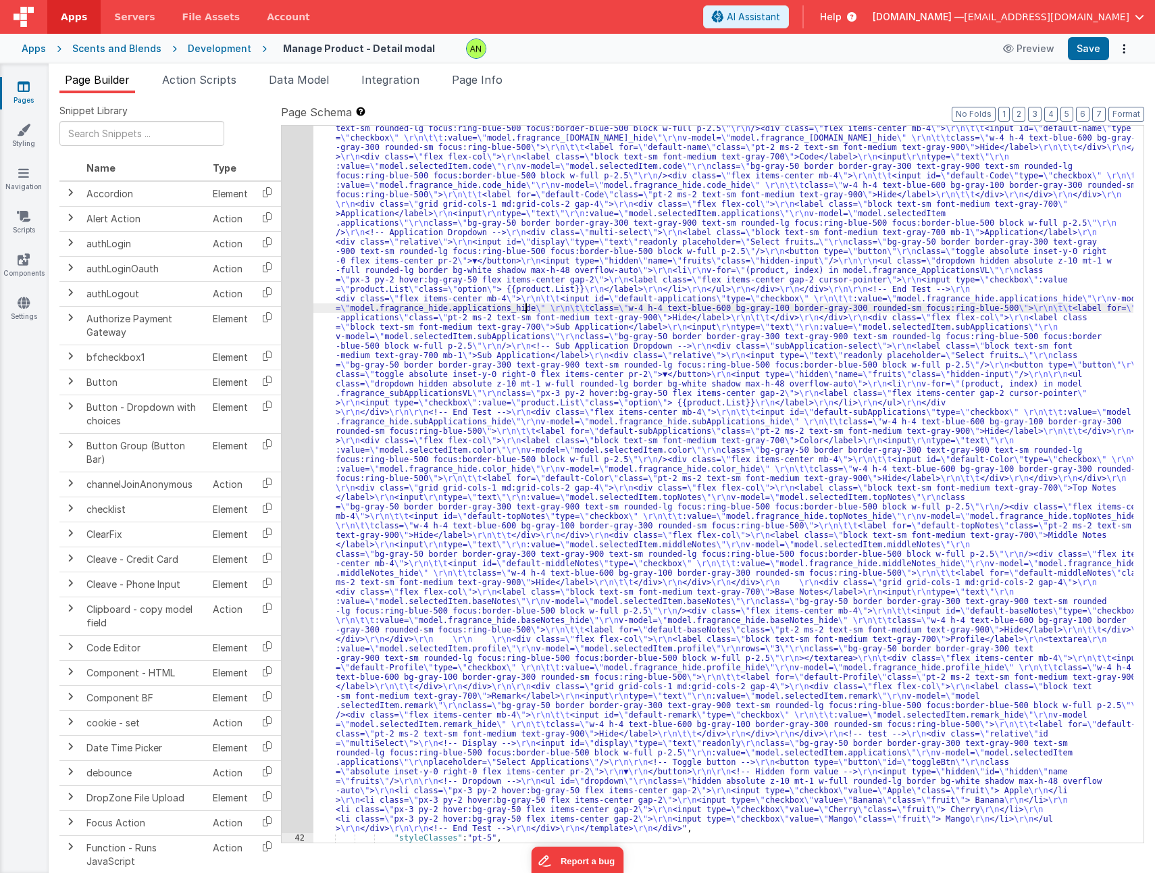
click at [527, 304] on div ""html" : "<div v-if= \" model.selectedItem.type == 'Fragrance' \" > \r\n <templ…" at bounding box center [723, 827] width 820 height 1464
click at [288, 319] on div "41" at bounding box center [298, 464] width 32 height 738
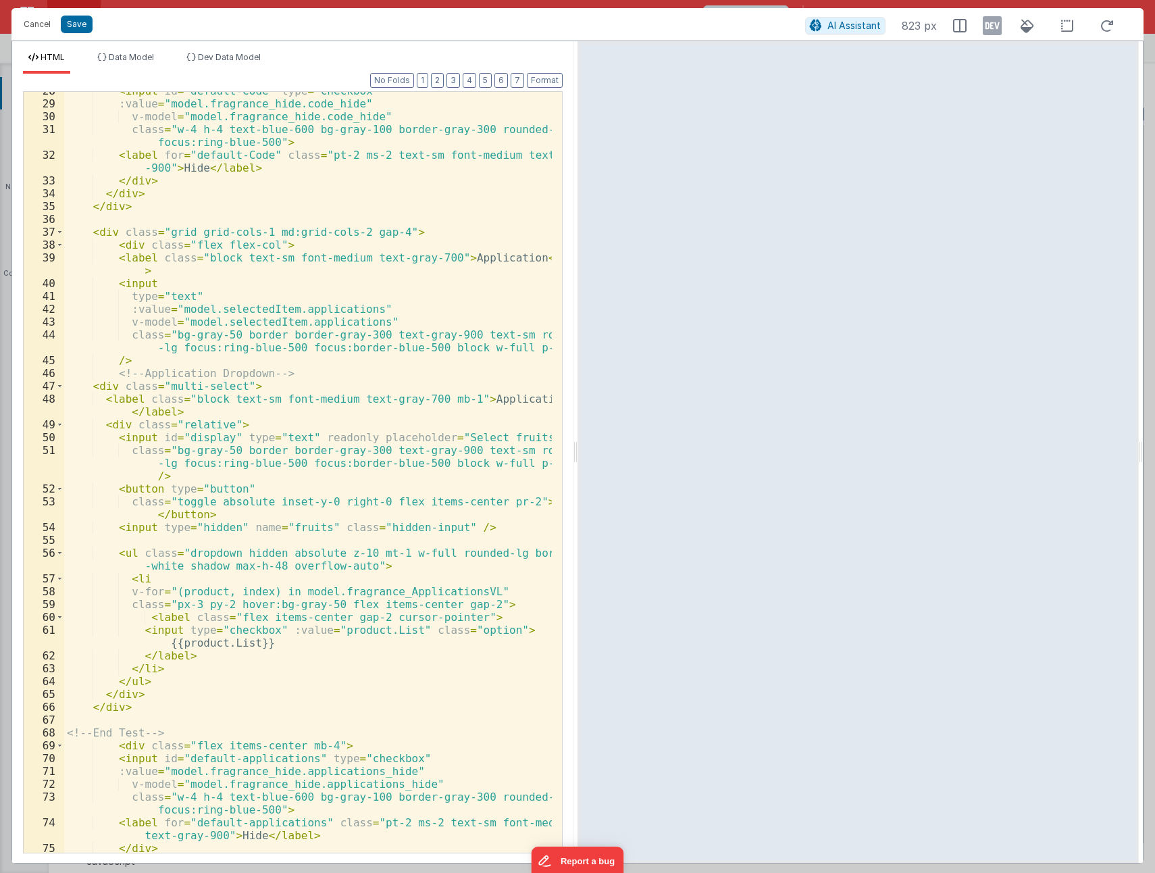
click at [173, 397] on div "< input id = "default-Code" type = "checkbox" :value = "model.fragrance_hide.co…" at bounding box center [308, 477] width 488 height 786
drag, startPoint x: 154, startPoint y: 437, endPoint x: 226, endPoint y: 438, distance: 72.3
click at [226, 438] on div "< input id = "default-Code" type = "checkbox" :value = "model.fragrance_hide.co…" at bounding box center [308, 477] width 488 height 786
click at [200, 439] on div "< input id = "default-Code" type = "checkbox" :value = "model.fragrance_hide.co…" at bounding box center [308, 472] width 488 height 761
click at [200, 439] on div "< input id = "default-Code" type = "checkbox" :value = "model.fragrance_hide.co…" at bounding box center [308, 477] width 488 height 786
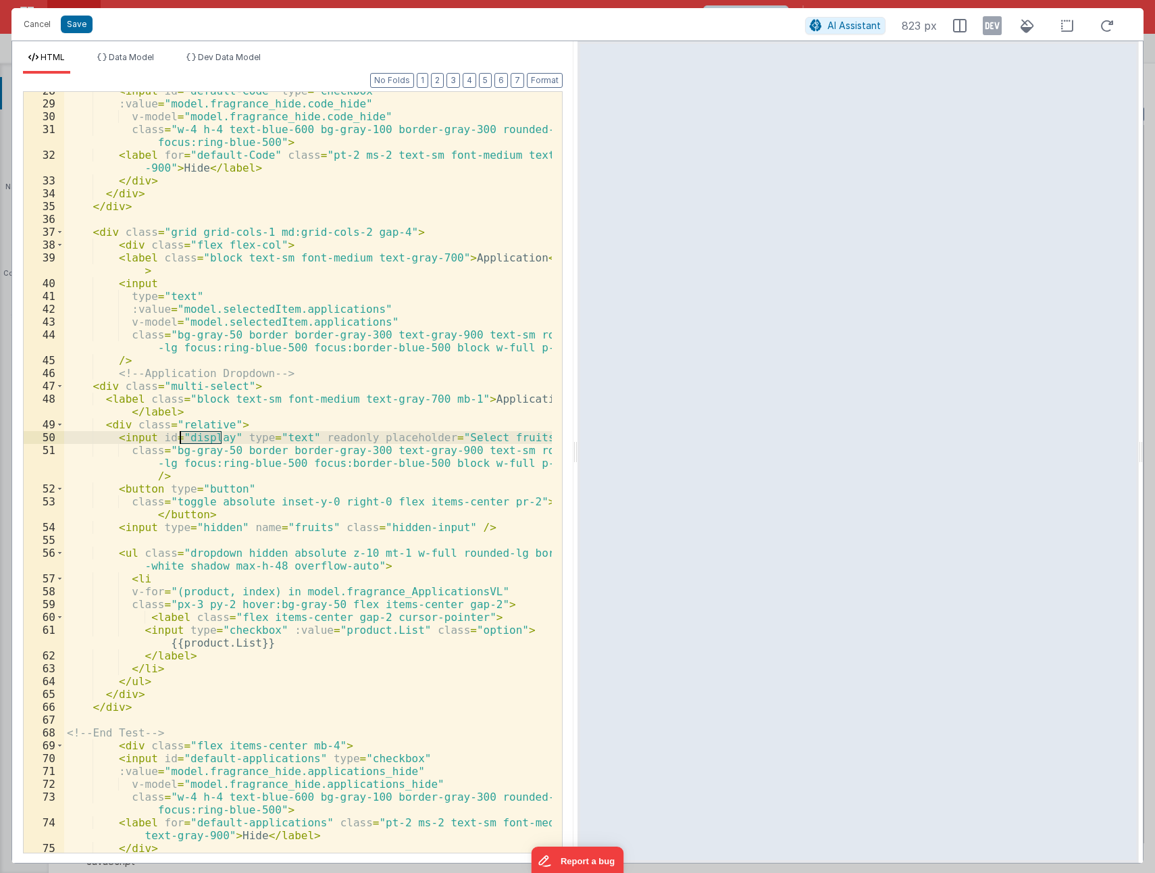
click at [168, 449] on div "< input id = "default-Code" type = "checkbox" :value = "model.fragrance_hide.co…" at bounding box center [308, 477] width 488 height 786
paste textarea
drag, startPoint x: 229, startPoint y: 437, endPoint x: 155, endPoint y: 441, distance: 74.4
click at [155, 441] on div "< input id = "default-Code" type = "checkbox" :value = "model.fragrance_hide.co…" at bounding box center [308, 477] width 488 height 786
click at [74, 26] on button "Save" at bounding box center [77, 25] width 32 height 18
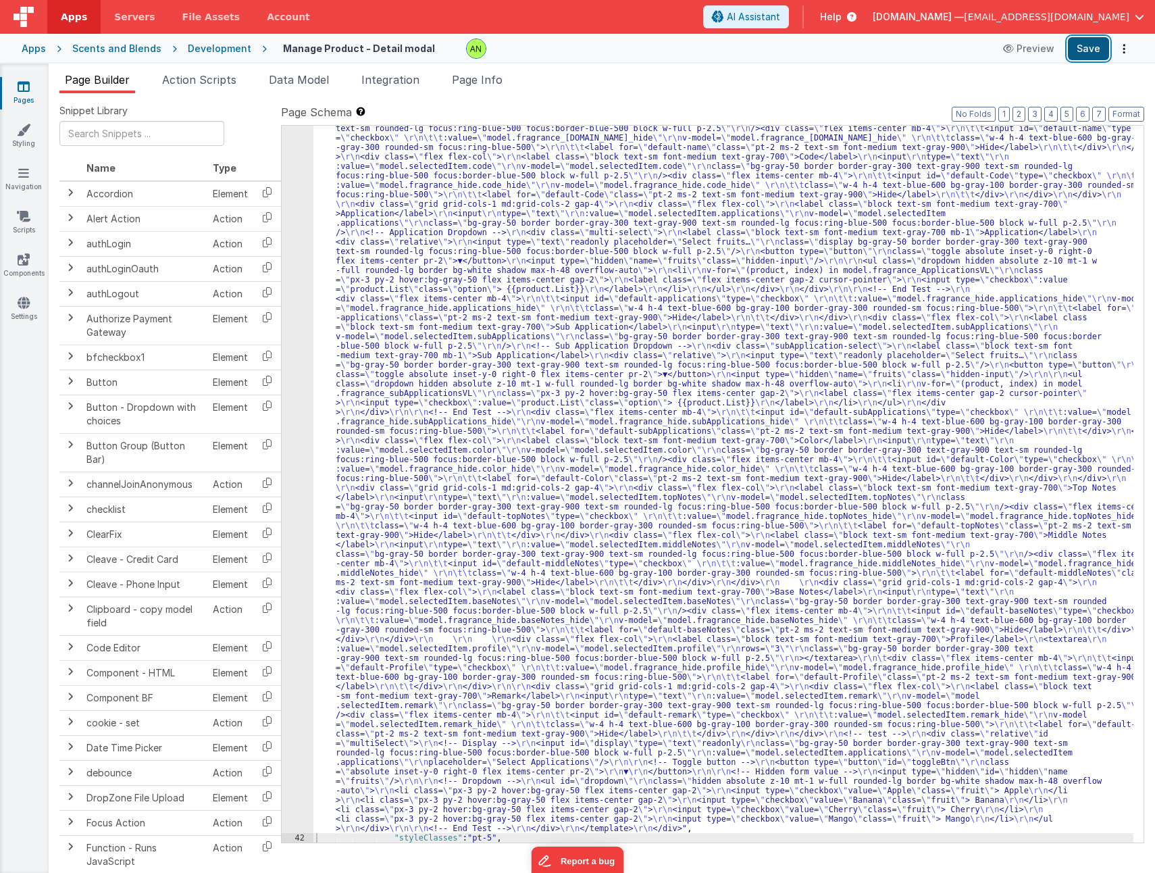
click at [1080, 53] on button "Save" at bounding box center [1088, 48] width 41 height 23
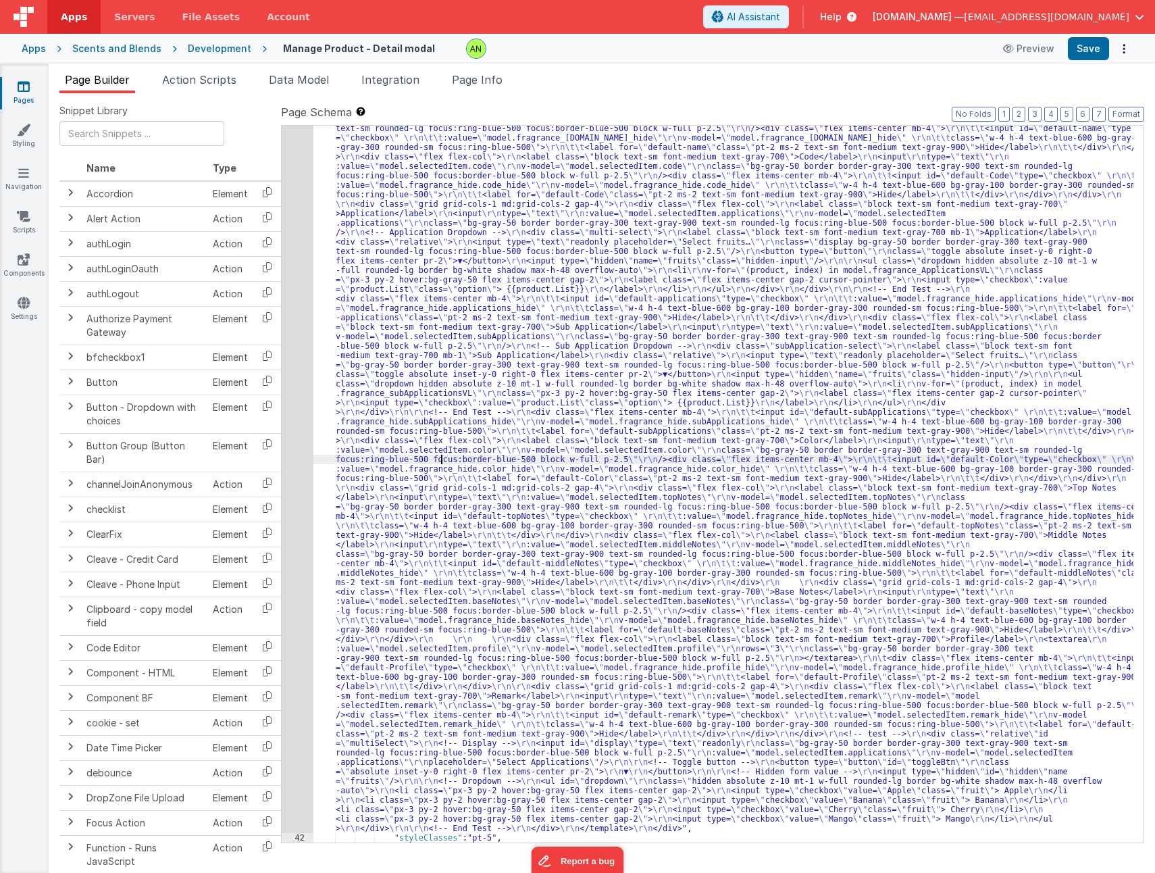
click at [440, 455] on div ""html" : "<div v-if= \" model.selectedItem.type == 'Fragrance' \" > \r\n <templ…" at bounding box center [723, 827] width 820 height 1464
click at [299, 428] on div "41" at bounding box center [298, 464] width 32 height 738
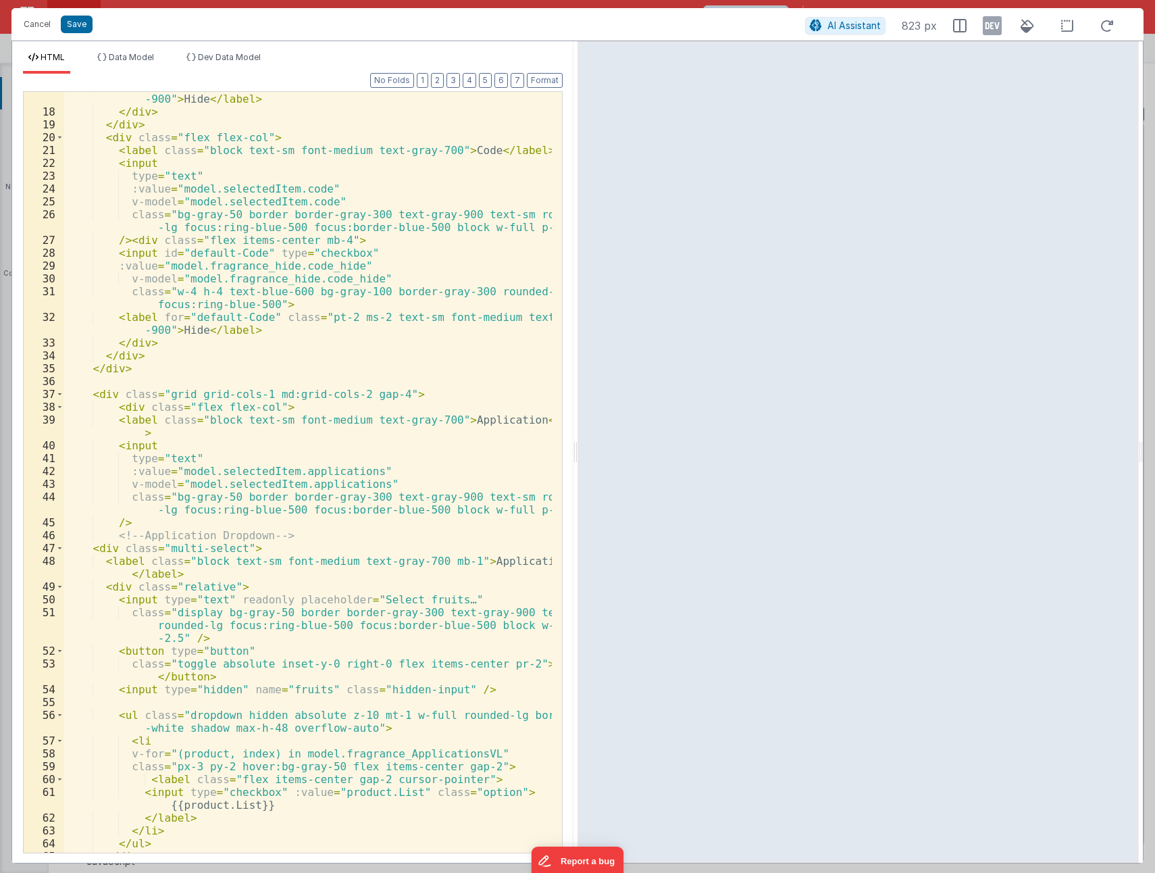
scroll to position [284, 0]
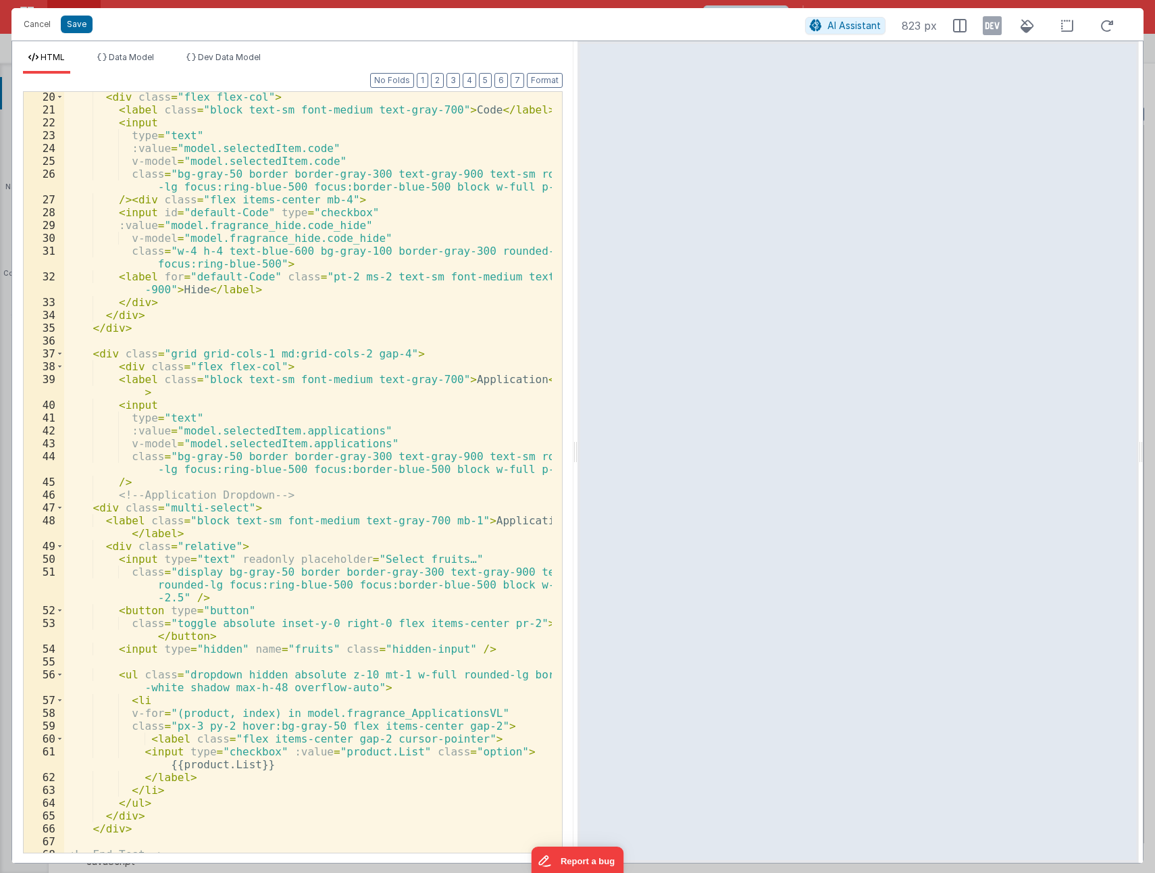
click at [192, 450] on div "< div class = "flex flex-col" > < label class = "block text-sm font-medium text…" at bounding box center [308, 484] width 488 height 786
click at [196, 526] on div "< div class = "flex flex-col" > < label class = "block text-sm font-medium text…" at bounding box center [308, 484] width 488 height 786
click at [191, 451] on div "< div class = "flex flex-col" > < label class = "block text-sm font-medium text…" at bounding box center [308, 484] width 488 height 786
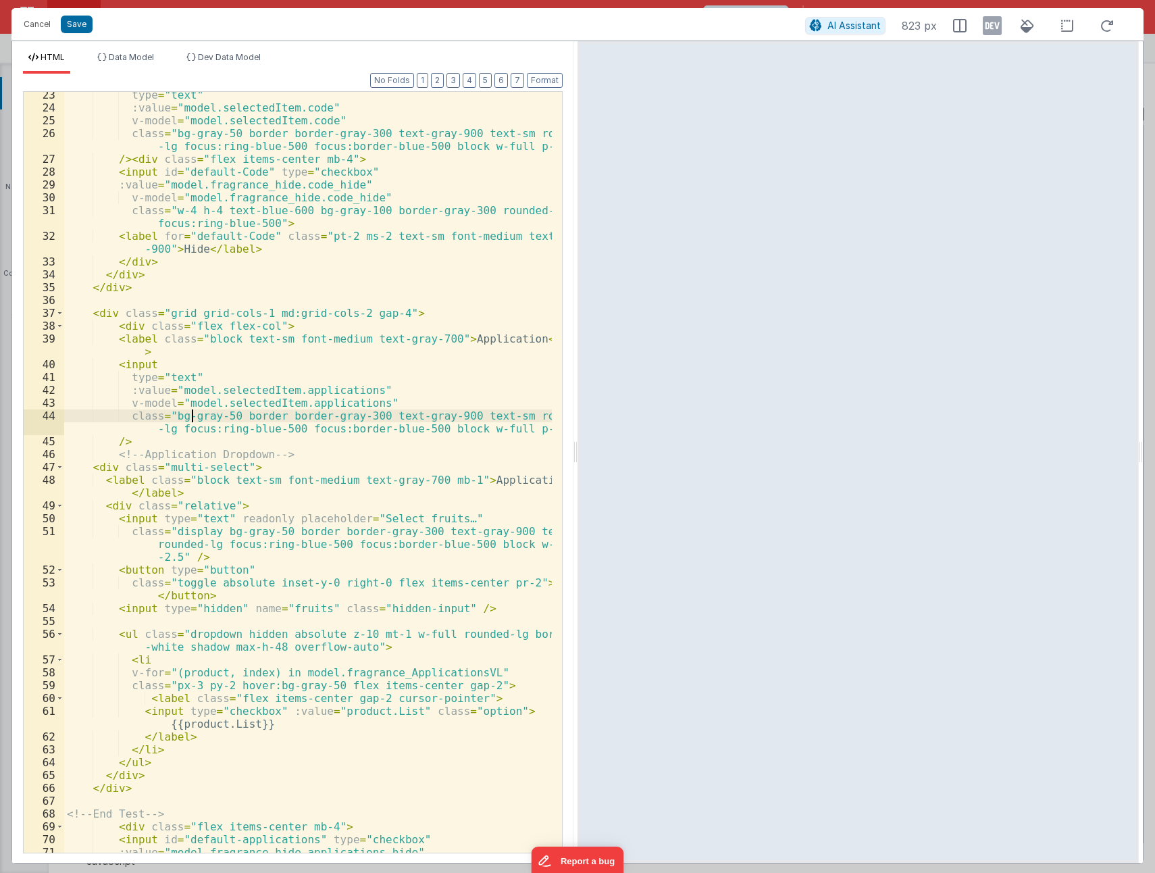
scroll to position [365, 0]
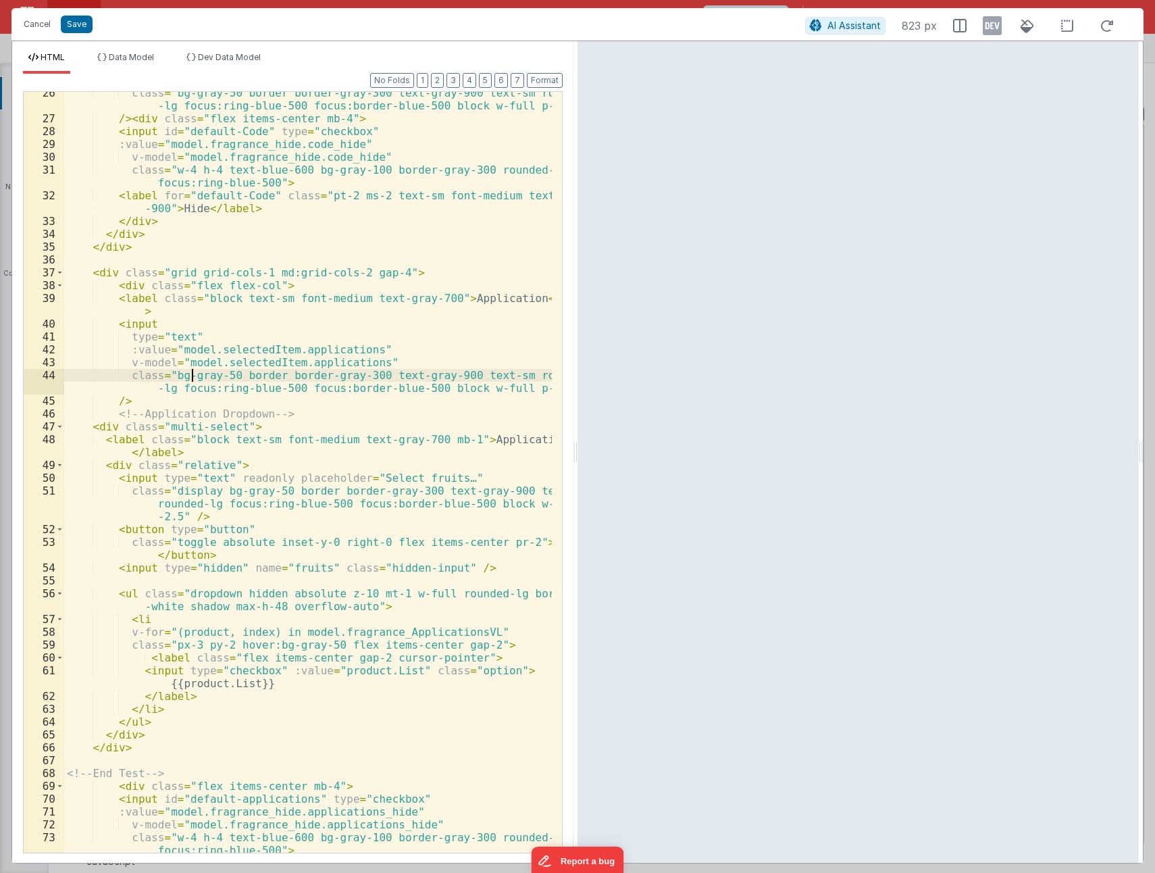
click at [199, 440] on div "class = "bg-gray-50 border border-gray-300 text-gray-900 text-sm rounded -lg fo…" at bounding box center [308, 492] width 488 height 812
click at [188, 480] on div "class = "bg-gray-50 border border-gray-300 text-gray-900 text-sm rounded -lg fo…" at bounding box center [308, 492] width 488 height 812
drag, startPoint x: 122, startPoint y: 348, endPoint x: 381, endPoint y: 363, distance: 259.9
click at [381, 363] on div "class = "bg-gray-50 border border-gray-300 text-gray-900 text-sm rounded -lg fo…" at bounding box center [308, 492] width 488 height 812
click at [282, 479] on div "class = "bg-gray-50 border border-gray-300 text-gray-900 text-sm rounded -lg fo…" at bounding box center [308, 492] width 488 height 812
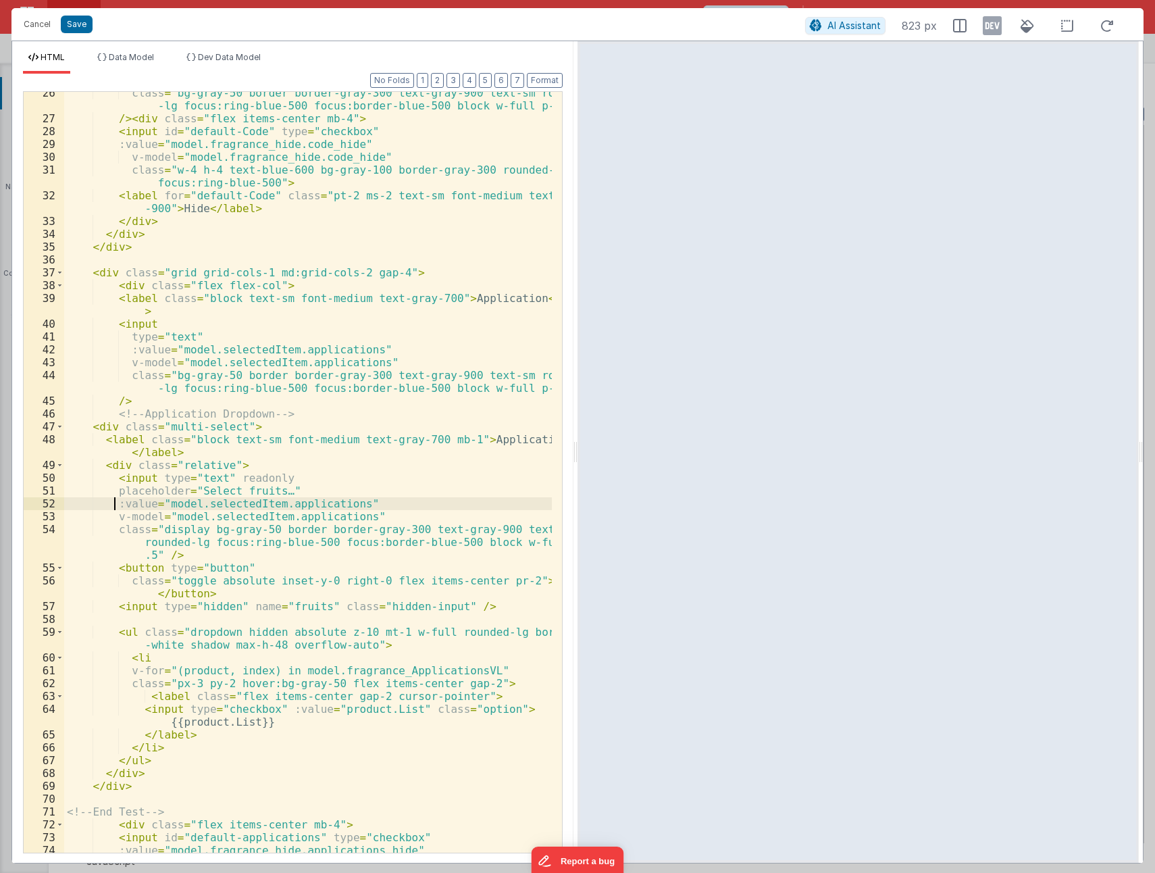
click at [250, 488] on div "class = "bg-gray-50 border border-gray-300 text-gray-900 text-sm rounded -lg fo…" at bounding box center [308, 485] width 488 height 799
click at [388, 457] on div "class = "bg-gray-50 border border-gray-300 text-gray-900 text-sm rounded -lg fo…" at bounding box center [308, 485] width 488 height 799
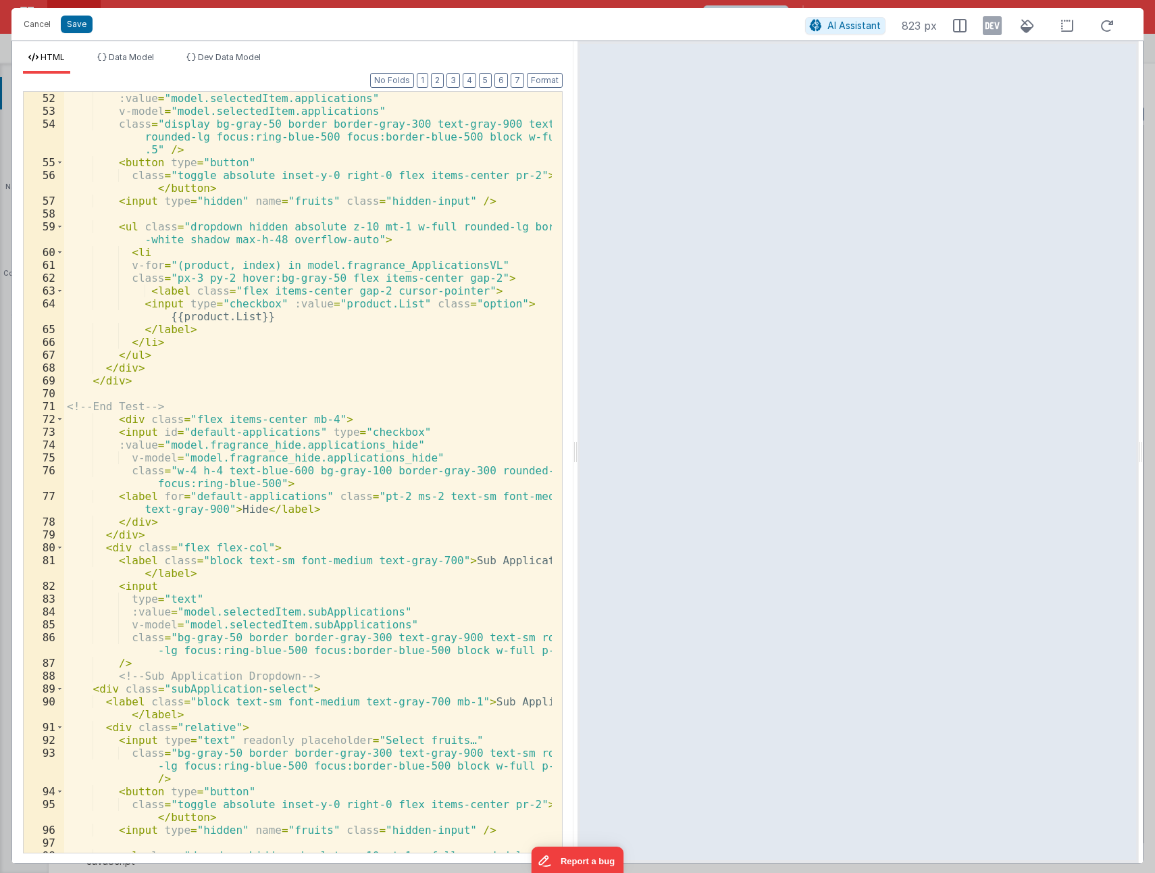
scroll to position [1054, 0]
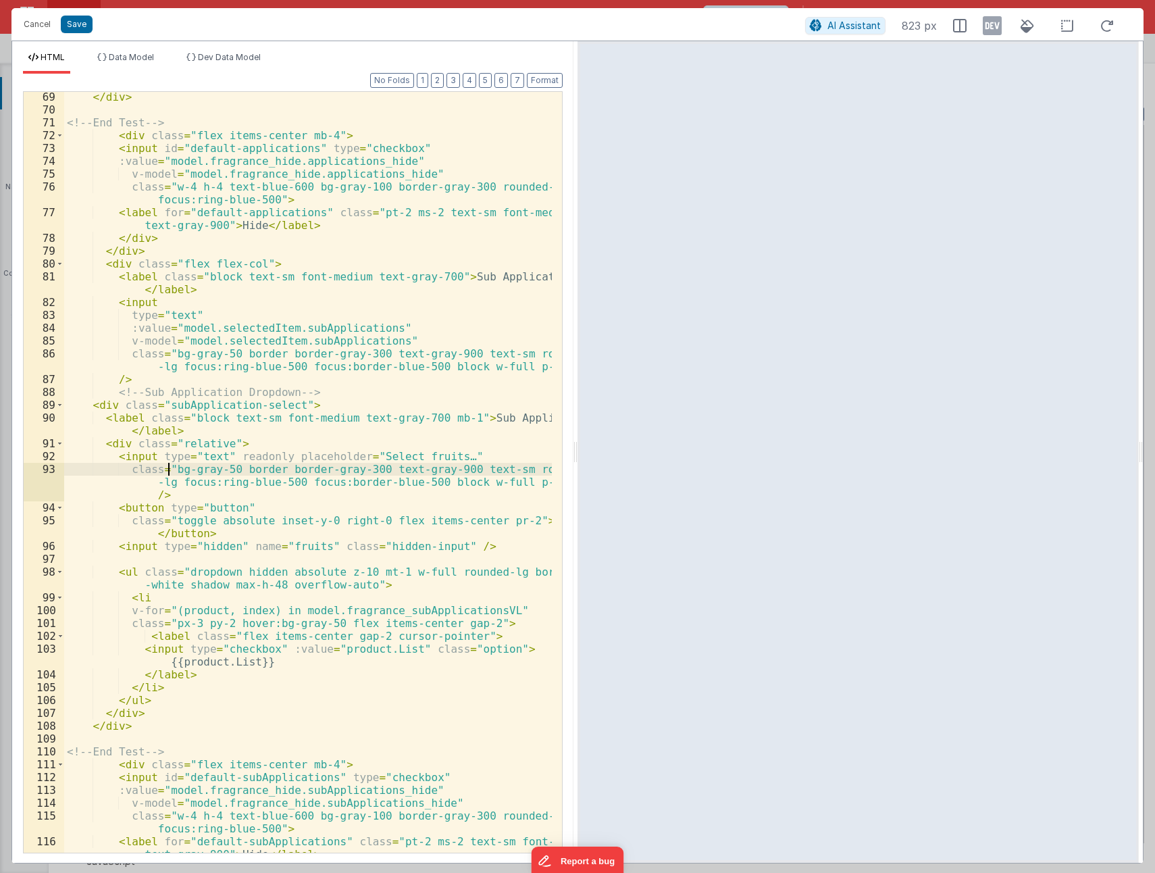
click at [168, 468] on div "</ div > <!-- End Test --> < div class = "flex items-center mb-4" > < input id …" at bounding box center [308, 484] width 488 height 786
click at [420, 453] on div "</ div > <!-- End Test --> < div class = "flex items-center mb-4" > < input id …" at bounding box center [308, 484] width 488 height 786
click at [346, 493] on div "</ div > <!-- End Test --> < div class = "flex items-center mb-4" > < input id …" at bounding box center [308, 484] width 488 height 786
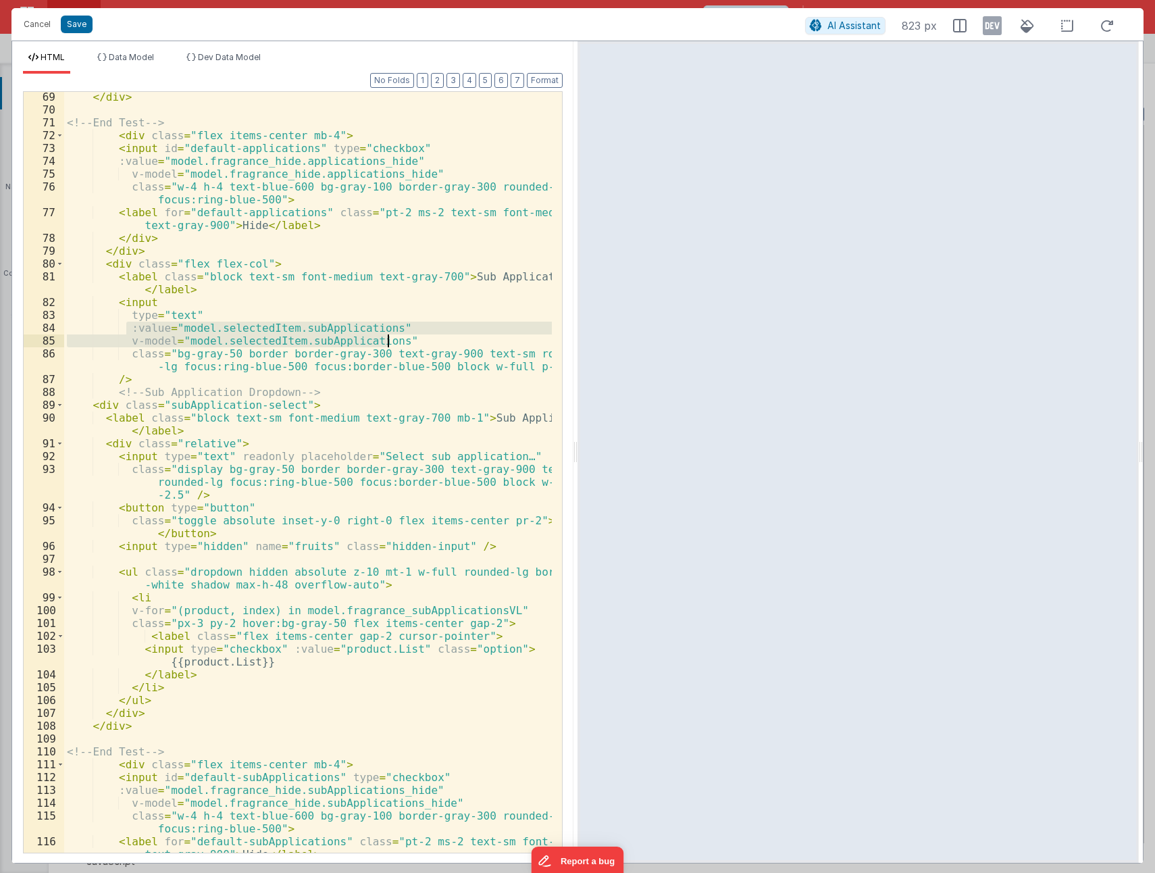
drag, startPoint x: 131, startPoint y: 329, endPoint x: 390, endPoint y: 340, distance: 259.7
click at [390, 340] on div "</ div > <!-- End Test --> < div class = "flex items-center mb-4" > < input id …" at bounding box center [308, 484] width 488 height 786
click at [280, 458] on div "</ div > <!-- End Test --> < div class = "flex items-center mb-4" > < input id …" at bounding box center [308, 484] width 488 height 786
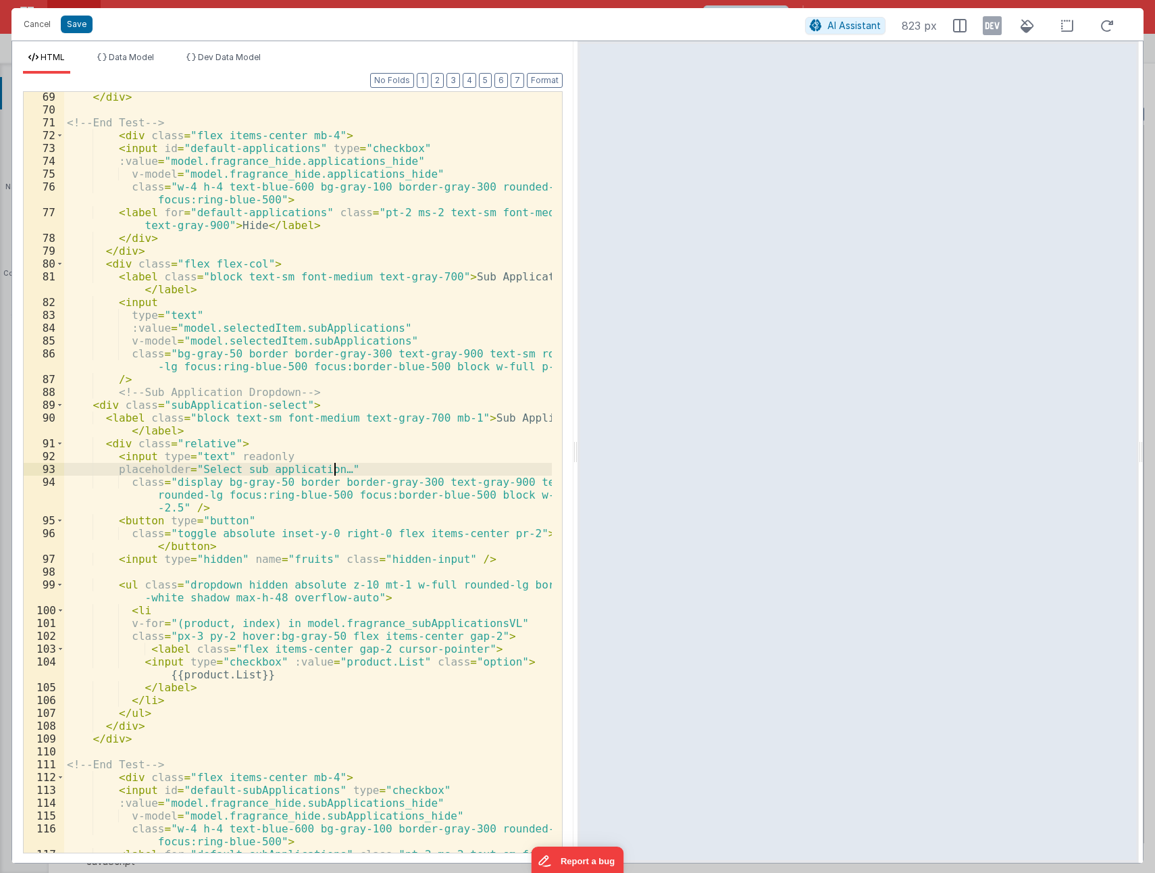
click at [357, 472] on div "</ div > <!-- End Test --> < div class = "flex items-center mb-4" > < input id …" at bounding box center [308, 490] width 488 height 799
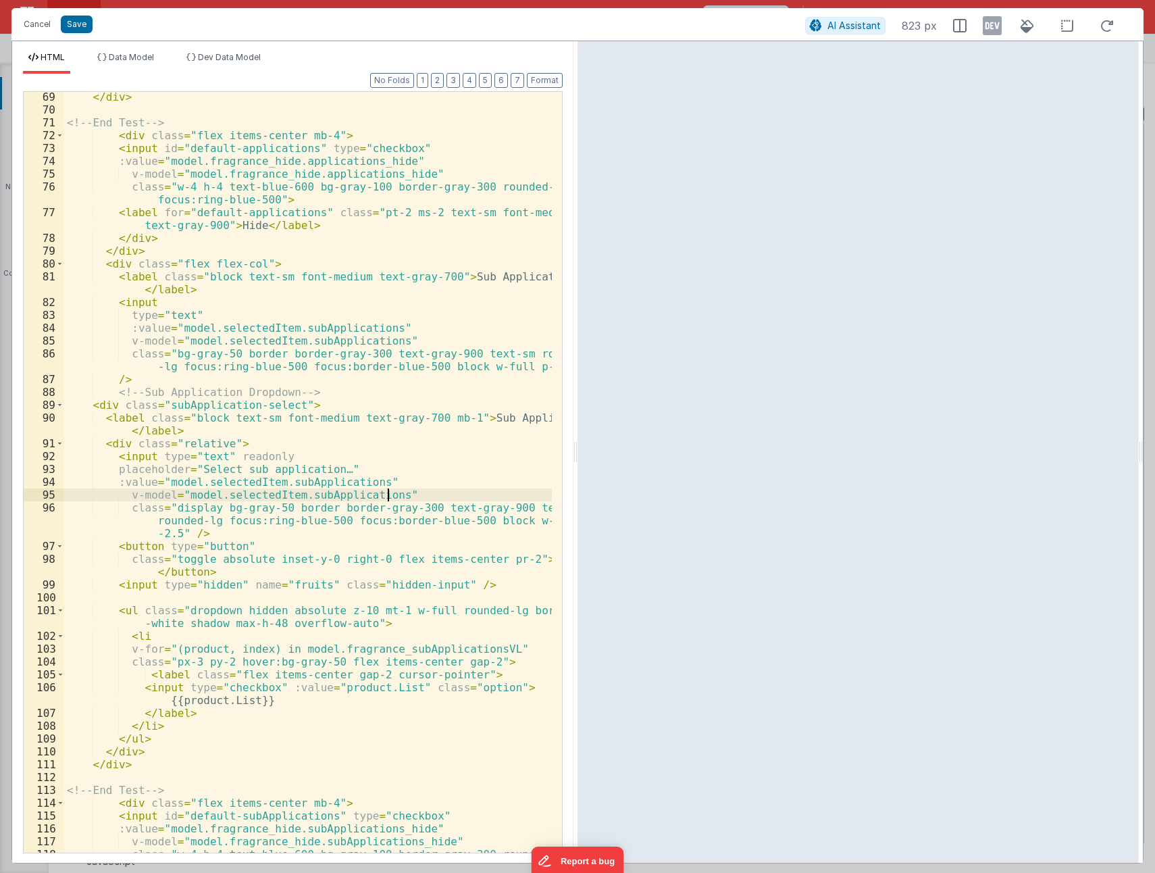
click at [125, 494] on div "</ div > <!-- End Test --> < div class = "flex items-center mb-4" > < input id …" at bounding box center [308, 490] width 488 height 799
click at [126, 504] on div "</ div > <!-- End Test --> < div class = "flex items-center mb-4" > < input id …" at bounding box center [308, 490] width 488 height 799
click at [73, 28] on button "Save" at bounding box center [77, 25] width 32 height 18
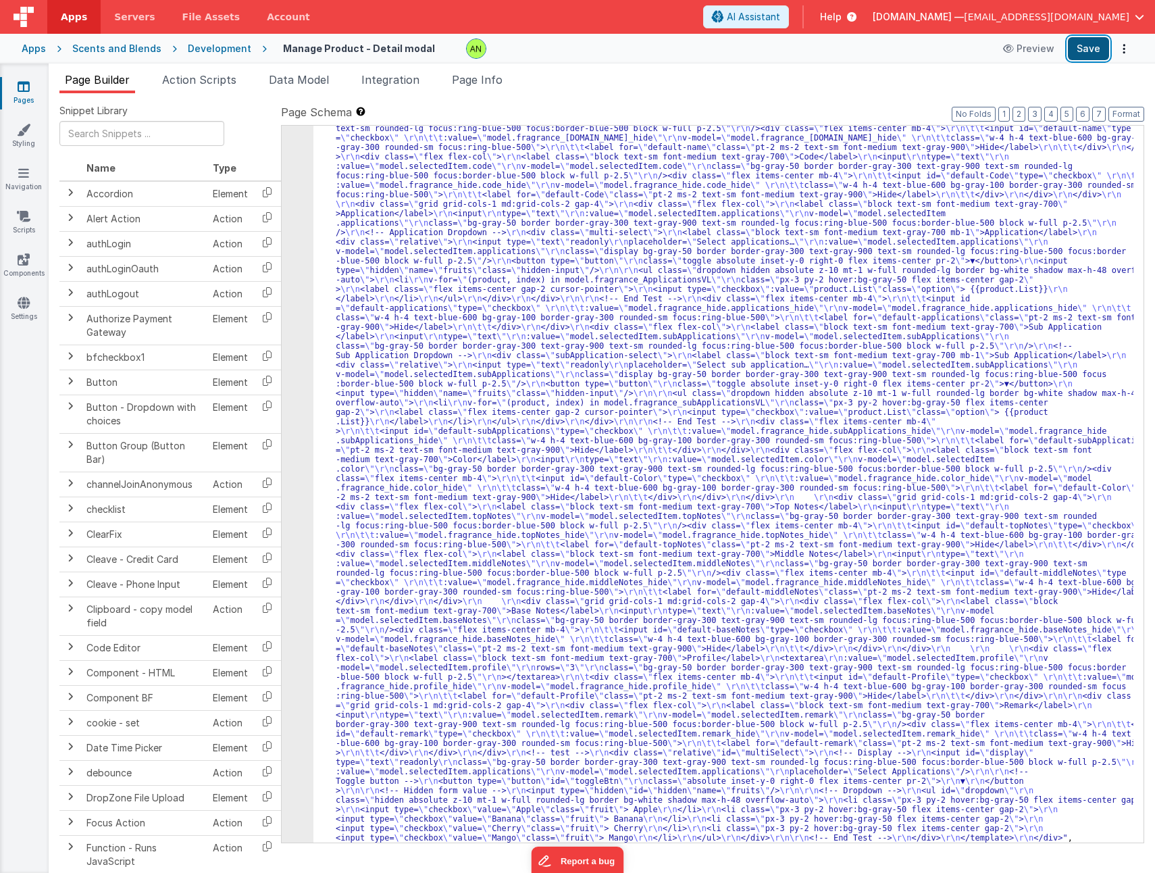
click at [1087, 57] on button "Save" at bounding box center [1088, 48] width 41 height 23
click at [475, 372] on div ""html" : "<div v-if= \" model.selectedItem.type == 'Fragrance' \" > \r\n <templ…" at bounding box center [723, 831] width 820 height 1473
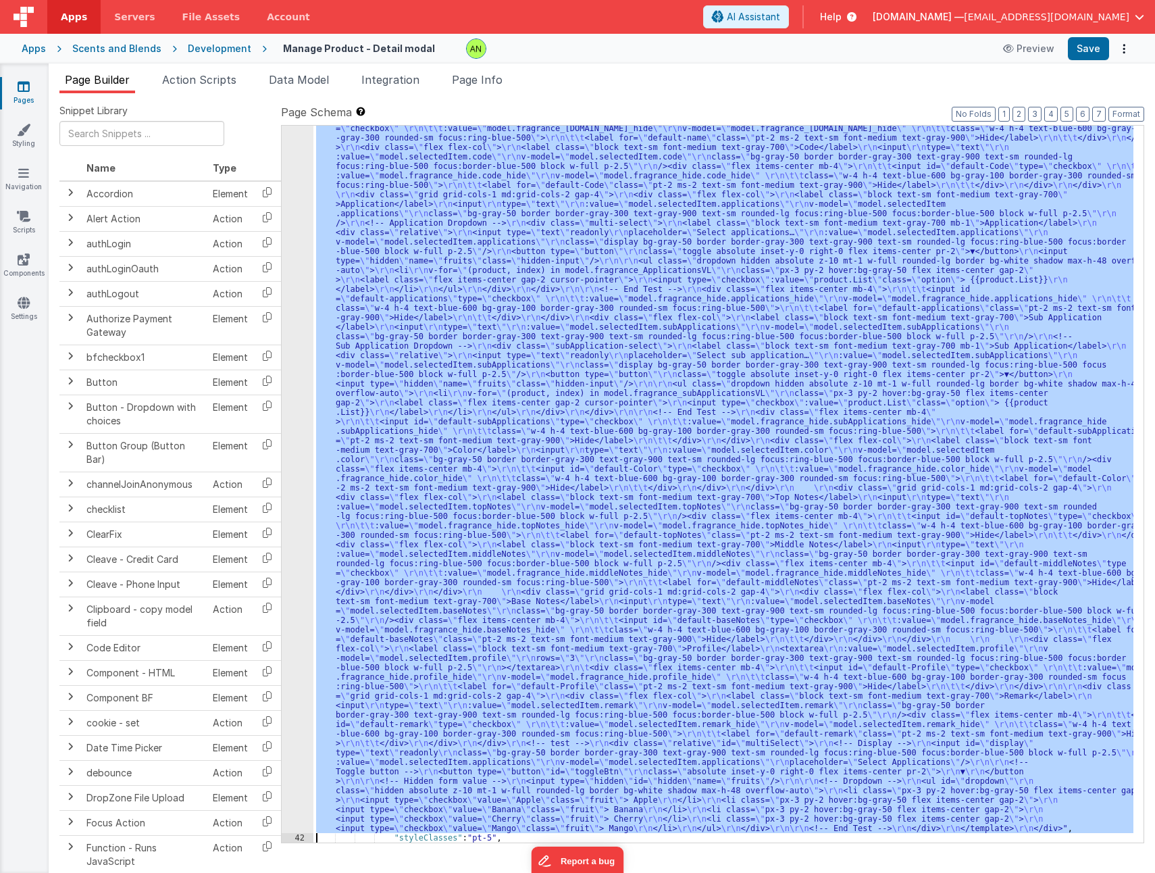
click at [303, 384] on div "41" at bounding box center [298, 459] width 32 height 747
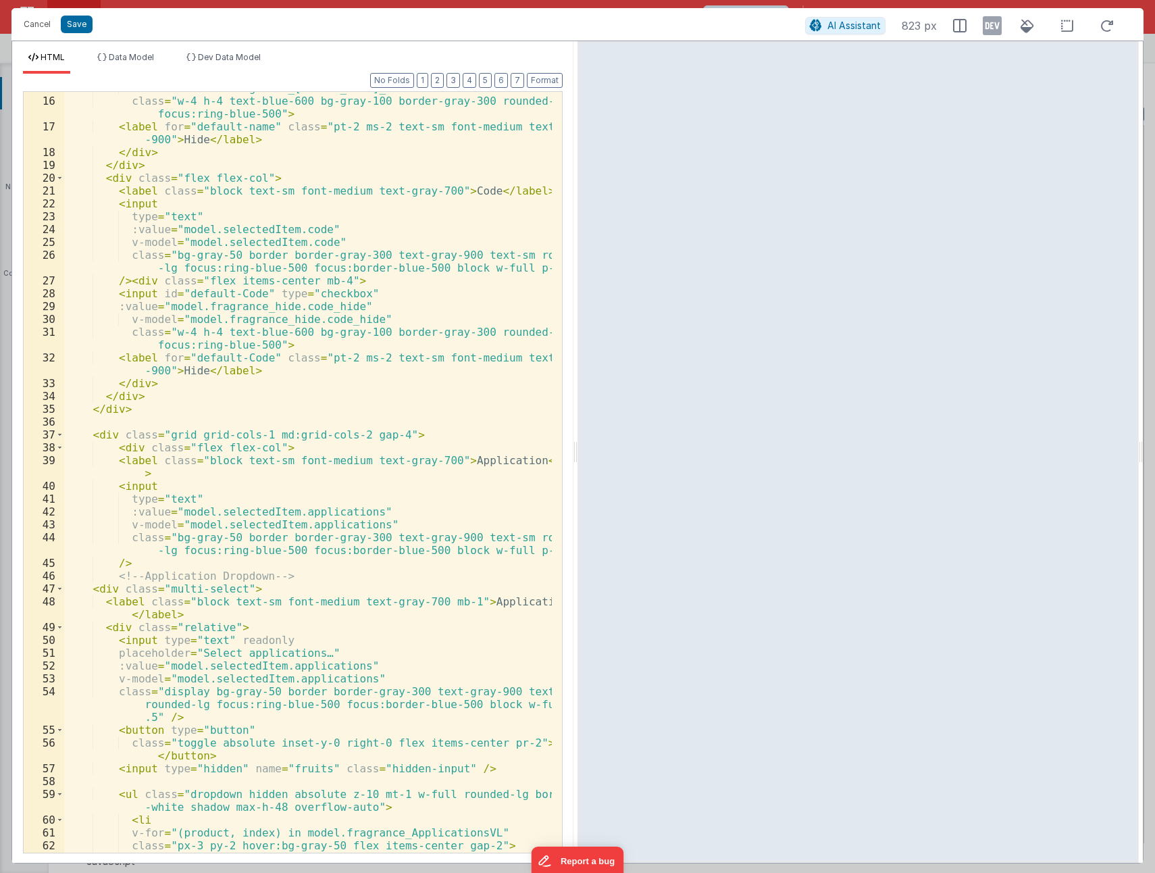
scroll to position [243, 0]
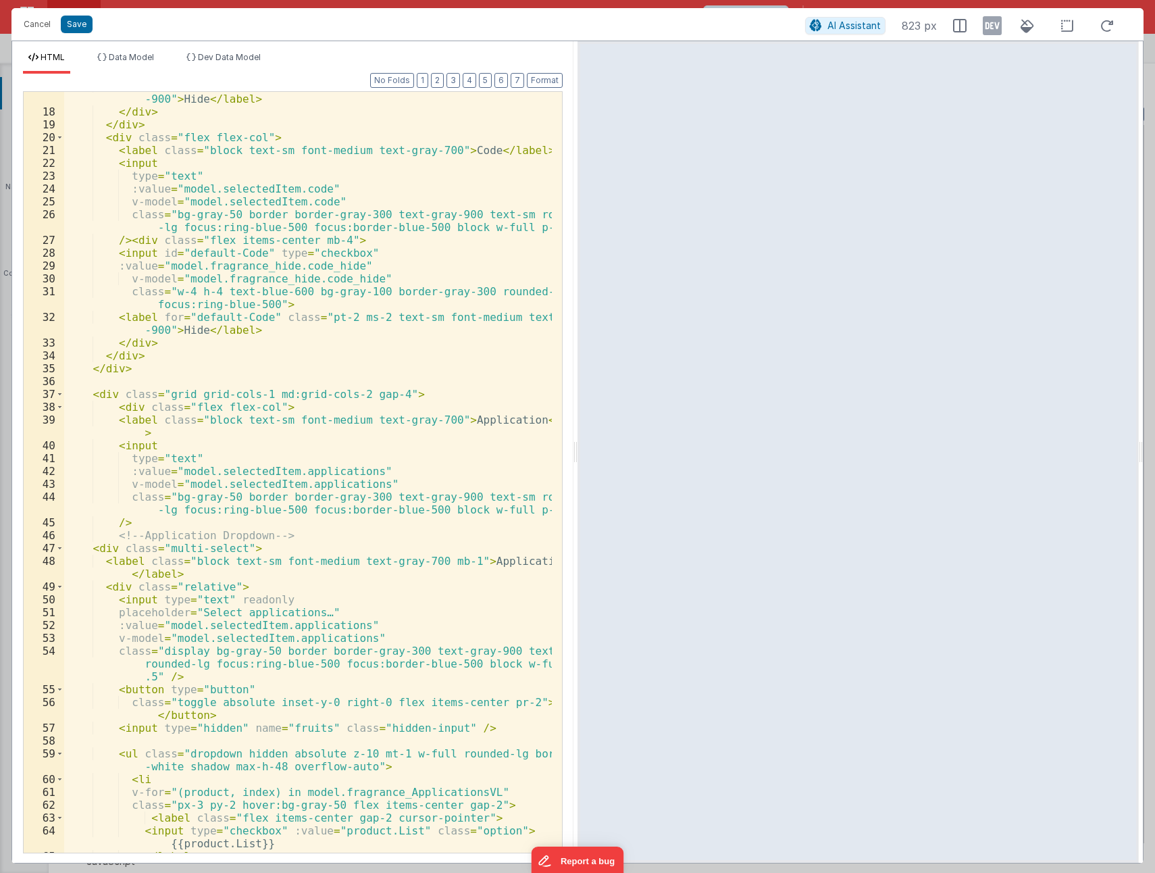
click at [97, 397] on div "< label for = "default-name" class = "pt-2 ms-2 text-sm font-medium text-gray -…" at bounding box center [308, 479] width 488 height 799
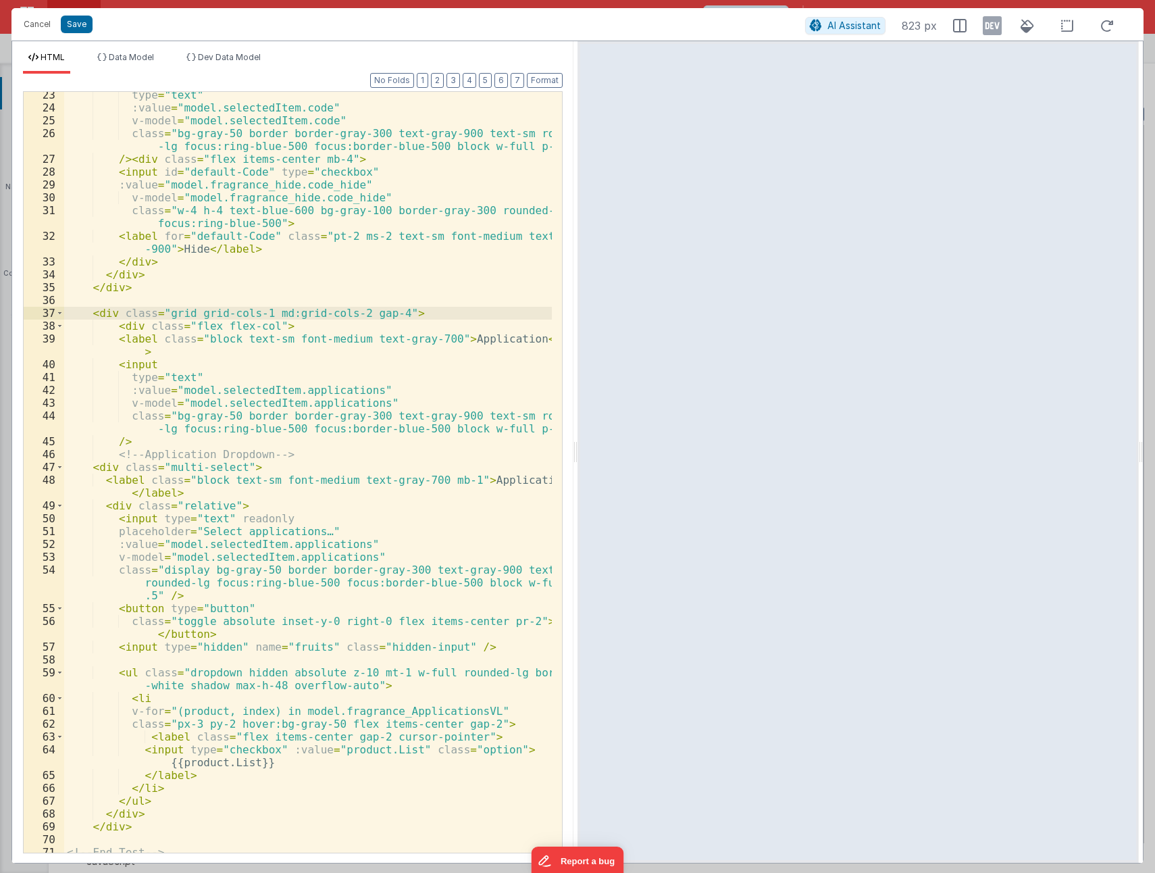
scroll to position [365, 0]
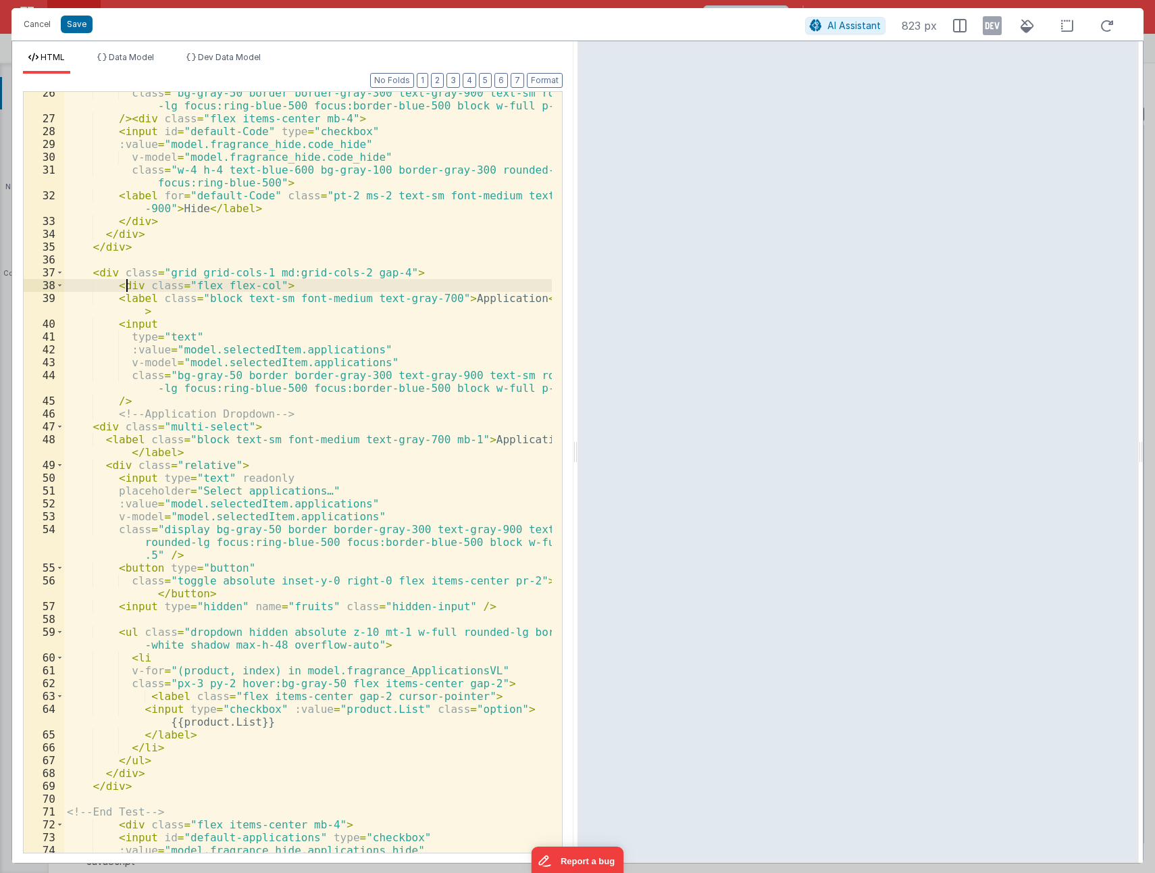
click at [126, 289] on div "class = "bg-gray-50 border border-gray-300 text-gray-900 text-sm rounded -lg fo…" at bounding box center [308, 485] width 488 height 799
click at [124, 303] on div "class = "bg-gray-50 border border-gray-300 text-gray-900 text-sm rounded -lg fo…" at bounding box center [308, 485] width 488 height 799
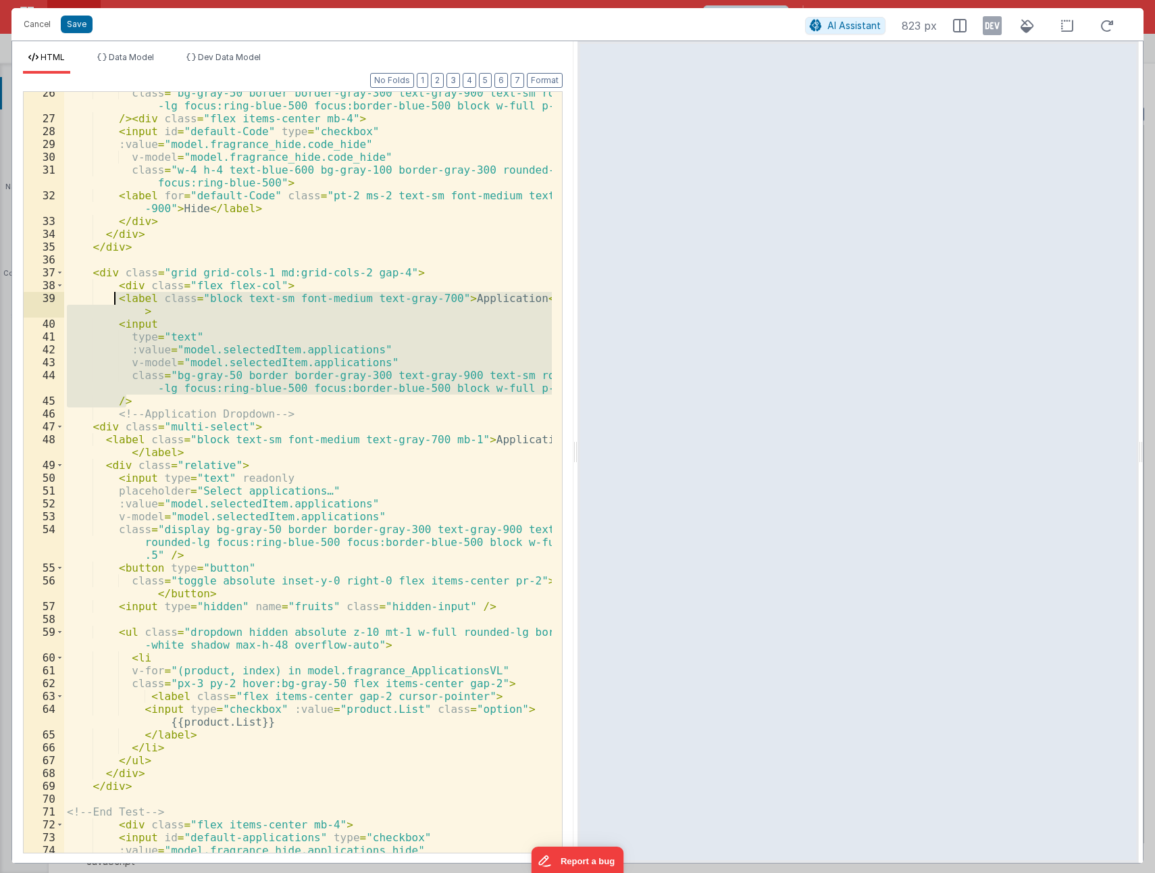
drag, startPoint x: 128, startPoint y: 402, endPoint x: 111, endPoint y: 299, distance: 104.7
click at [111, 299] on div "class = "bg-gray-50 border border-gray-300 text-gray-900 text-sm rounded -lg fo…" at bounding box center [308, 485] width 488 height 799
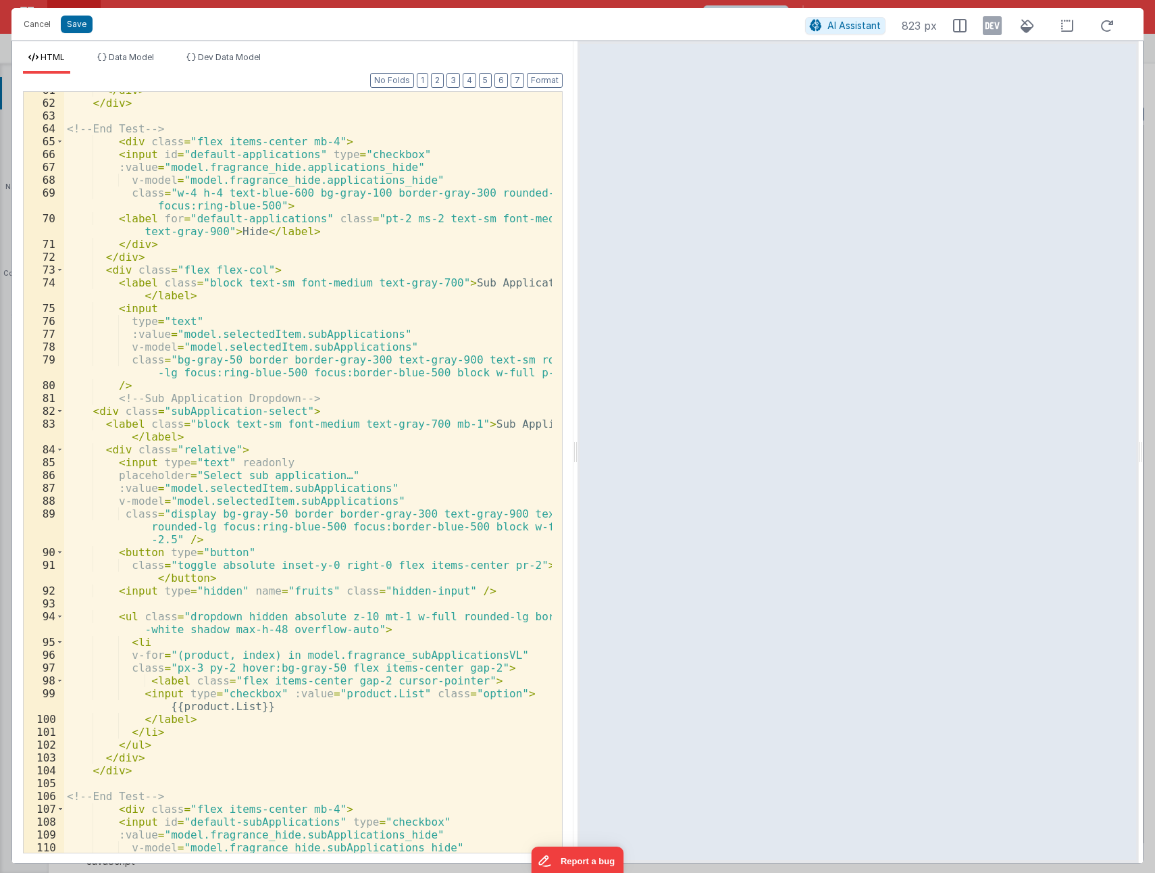
scroll to position [932, 0]
click at [125, 285] on div "</ div > </ div > <!-- End Test --> < div class = "flex items-center mb-4" > < …" at bounding box center [308, 483] width 488 height 799
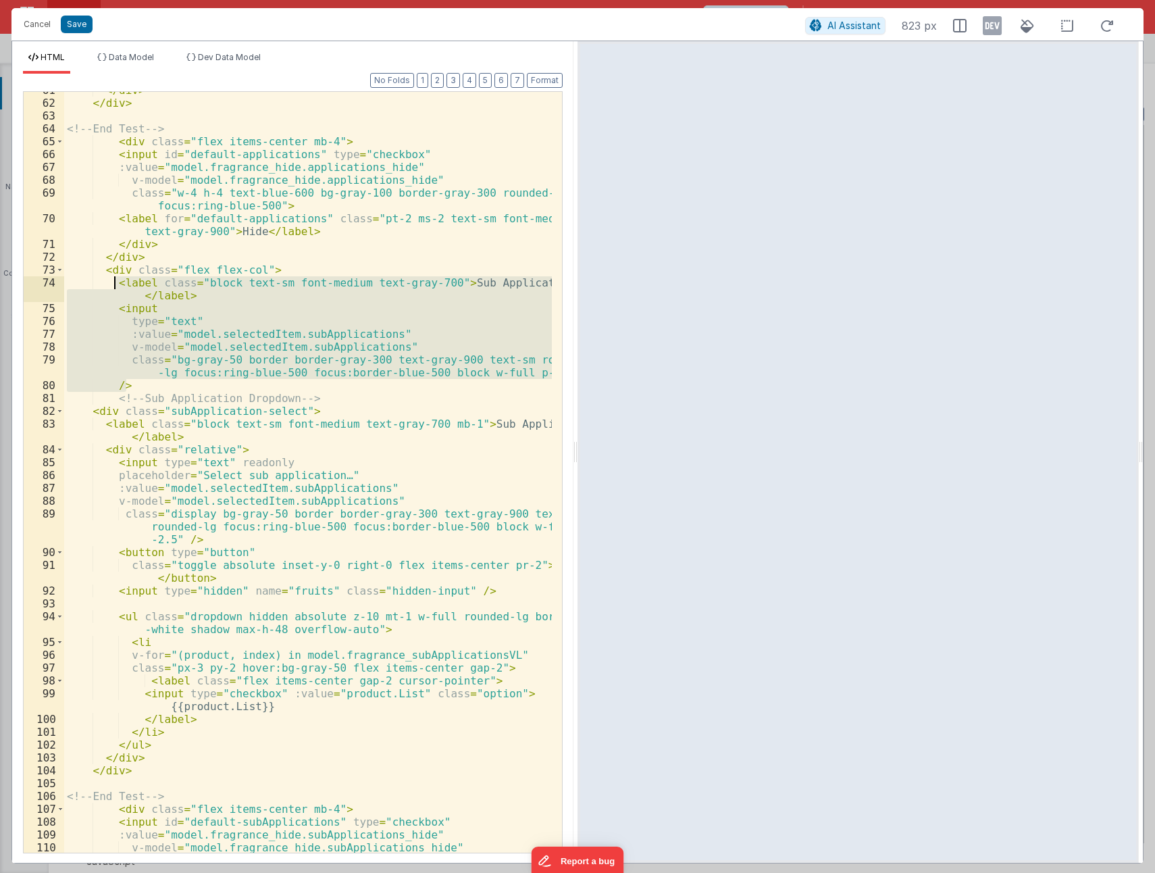
drag, startPoint x: 126, startPoint y: 384, endPoint x: 116, endPoint y: 284, distance: 99.9
click at [116, 284] on div "</ div > </ div > <!-- End Test --> < div class = "flex items-center mb-4" > < …" at bounding box center [308, 483] width 488 height 799
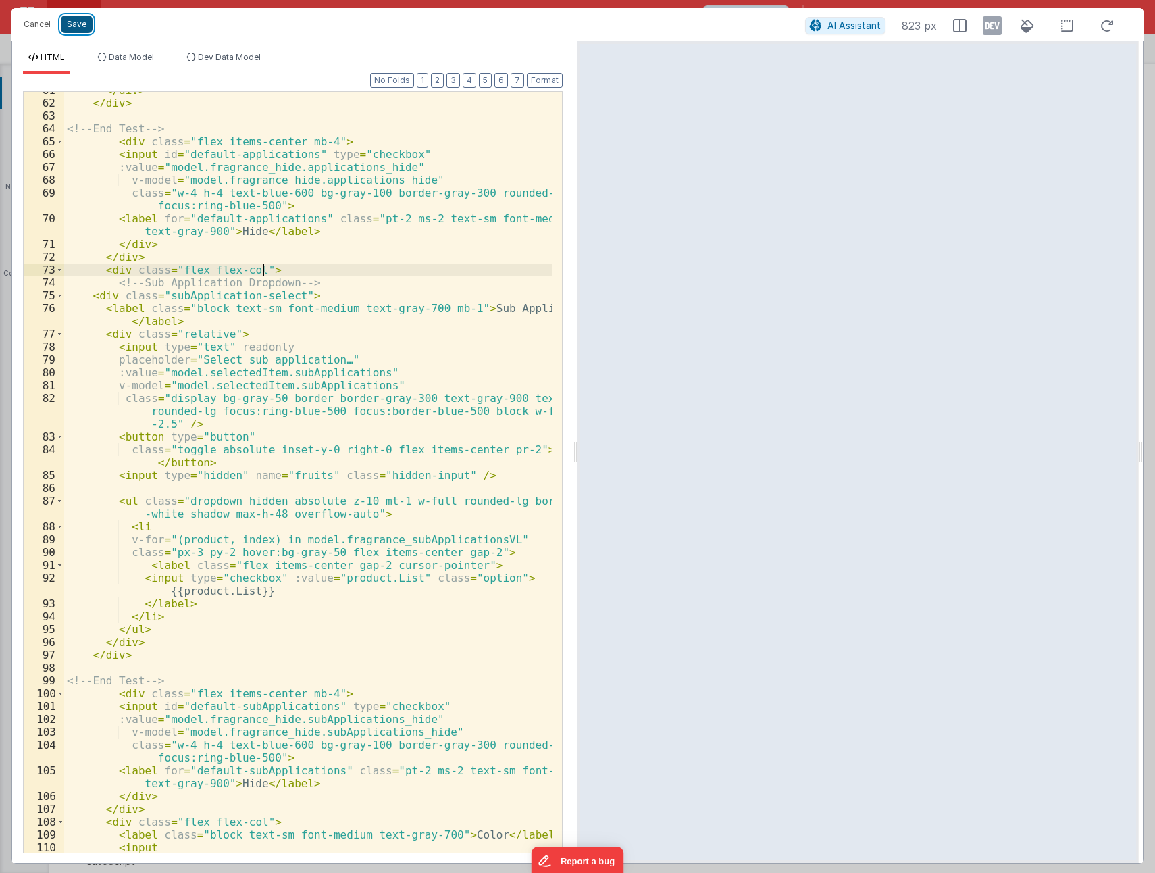
click at [74, 22] on button "Save" at bounding box center [77, 25] width 32 height 18
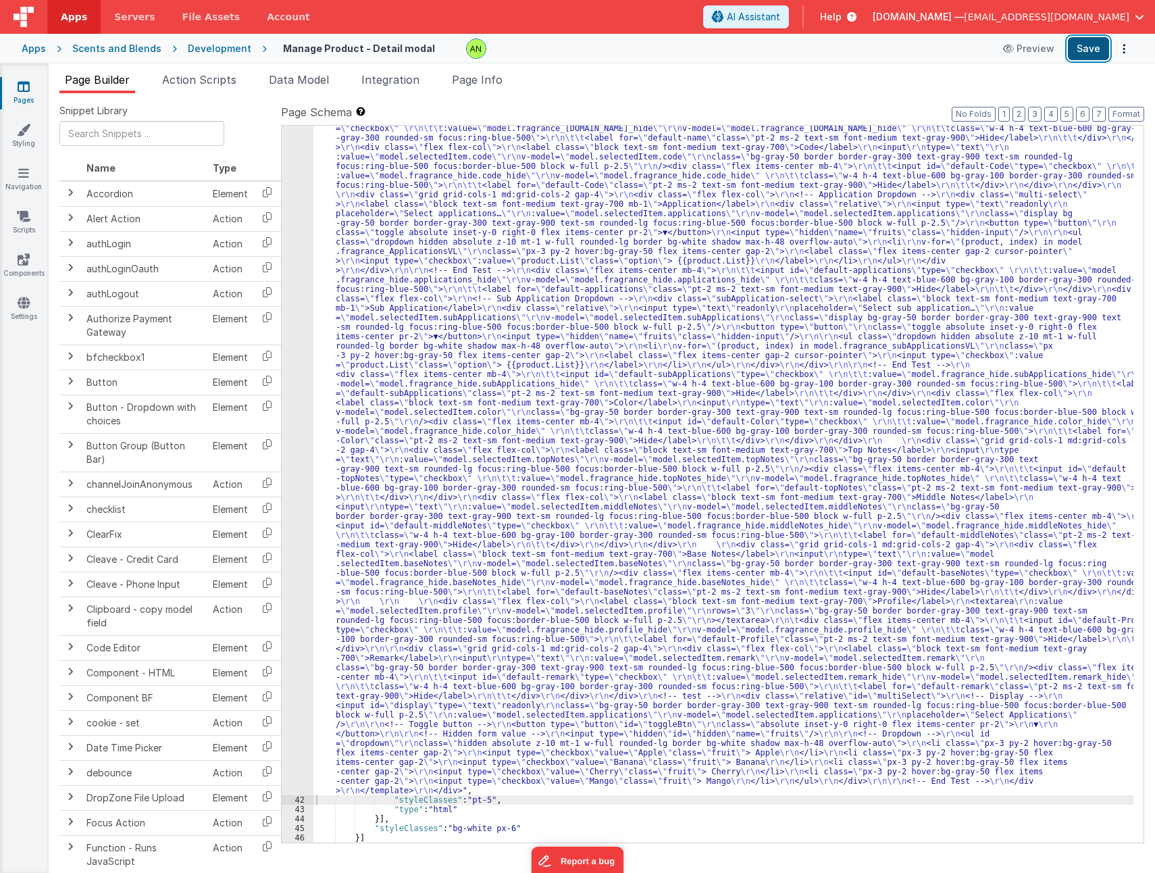
click at [1094, 47] on button "Save" at bounding box center [1088, 48] width 41 height 23
click at [476, 82] on span "Page Info" at bounding box center [477, 80] width 51 height 14
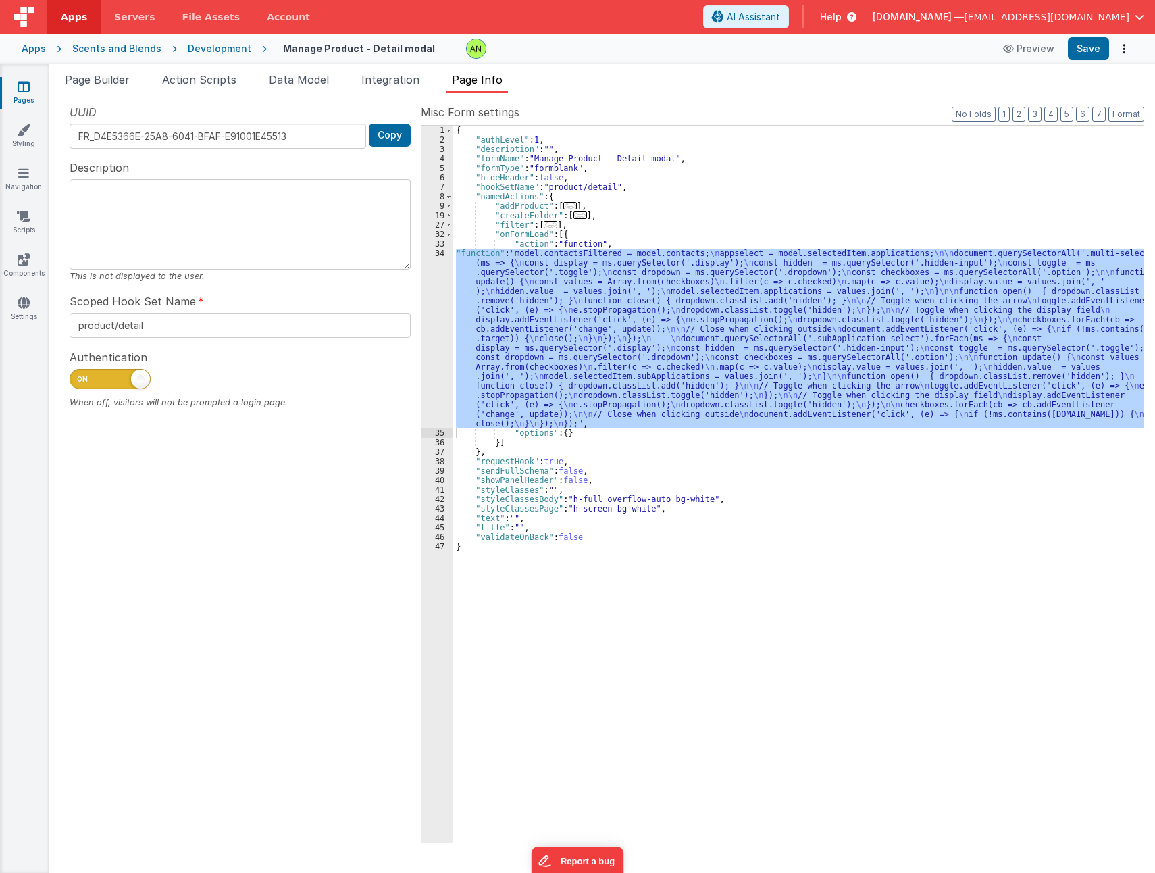
click at [581, 317] on div "{ "authLevel" : 1 , "description" : "" , "formName" : "Manage Product - Detail …" at bounding box center [798, 484] width 690 height 717
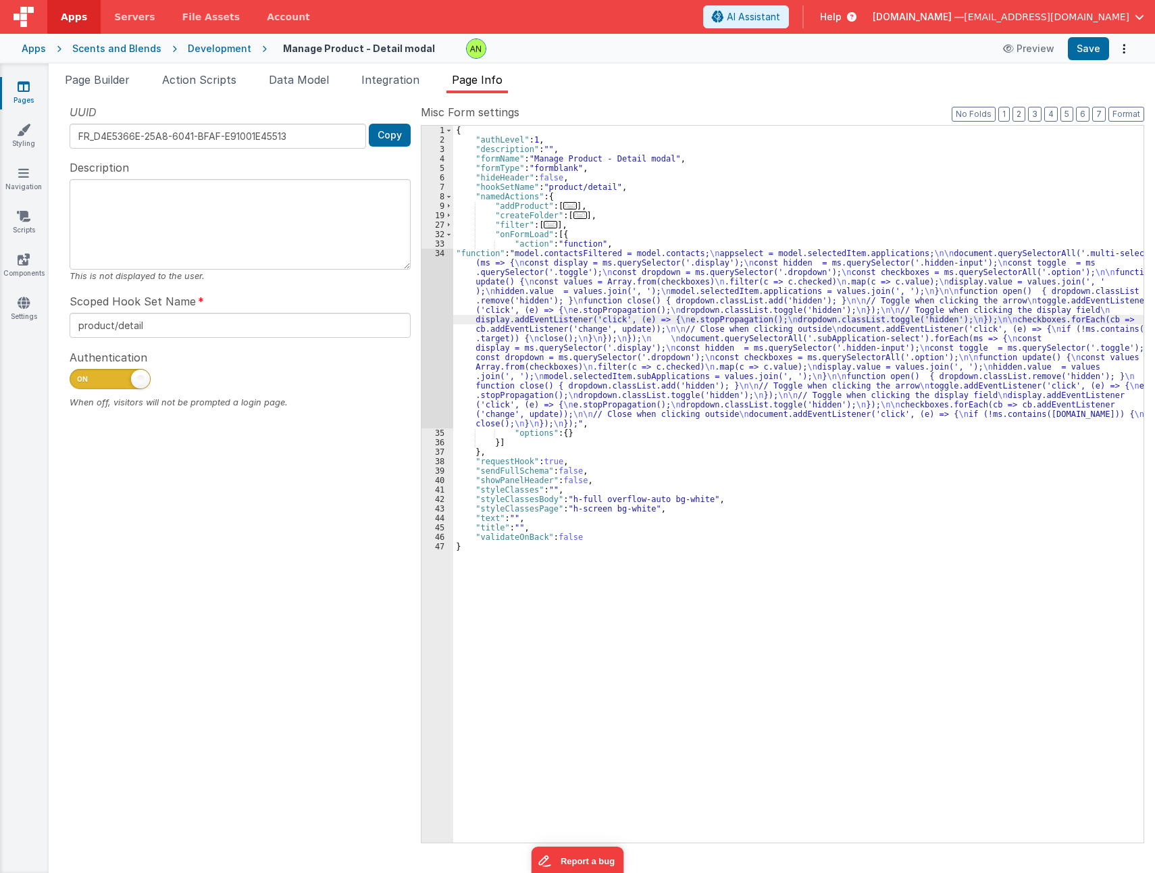
click at [432, 348] on div "34" at bounding box center [438, 339] width 32 height 180
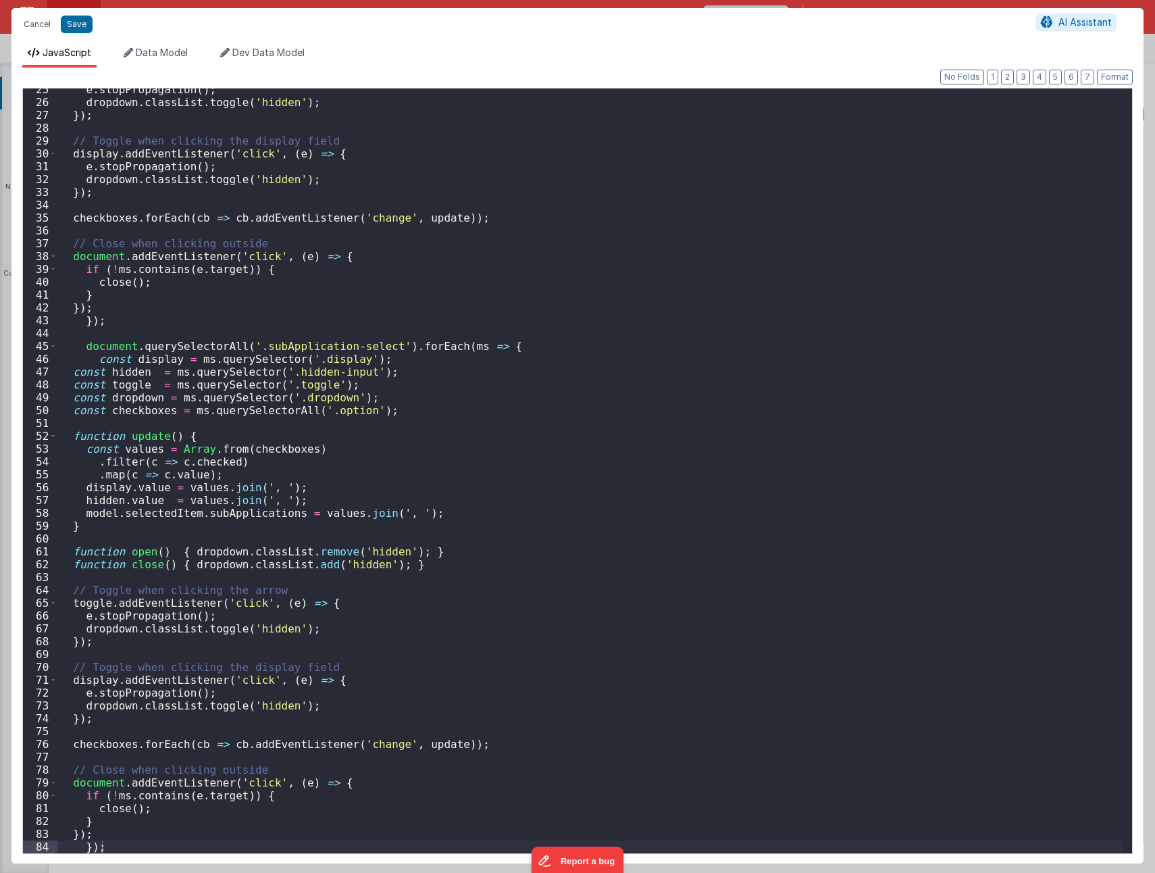
scroll to position [273, 0]
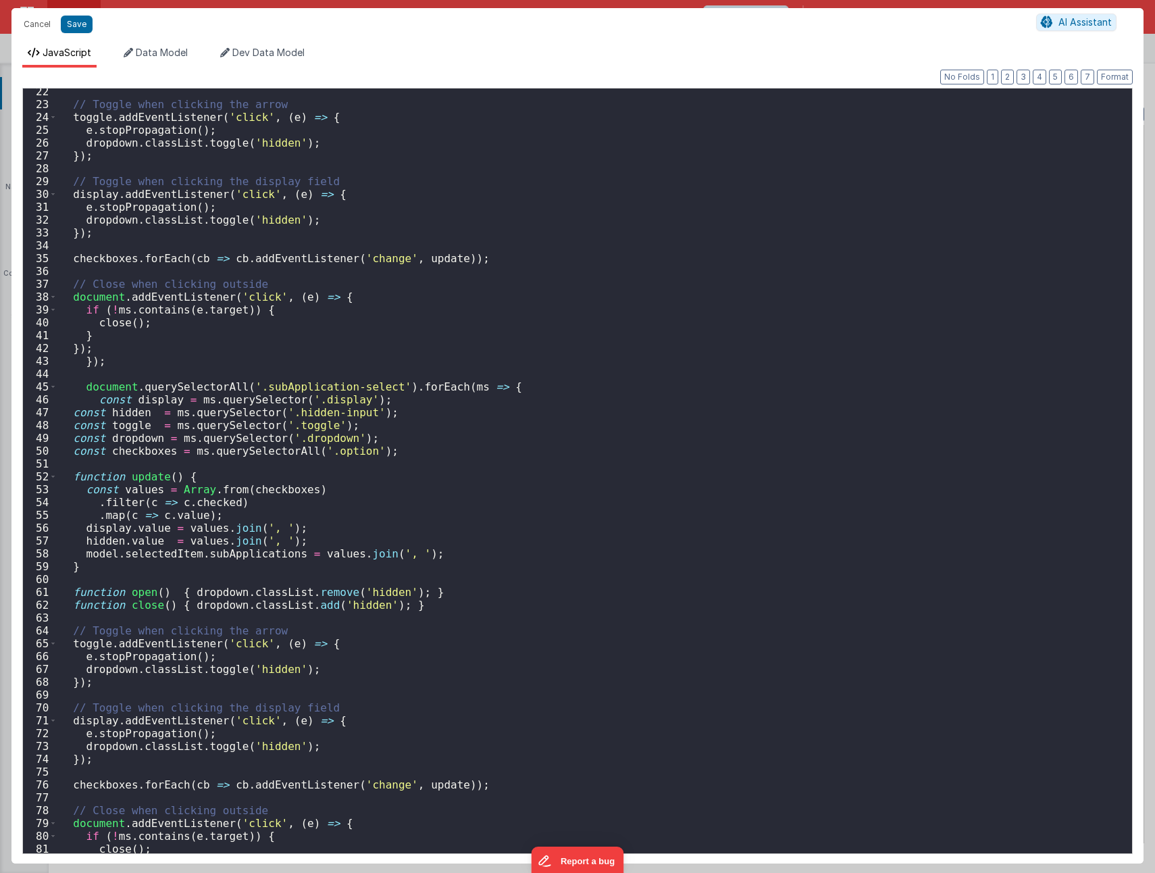
click at [84, 385] on div "// Toggle when clicking the arrow toggle . addEventListener ( 'click' , ( e ) =…" at bounding box center [589, 480] width 1065 height 790
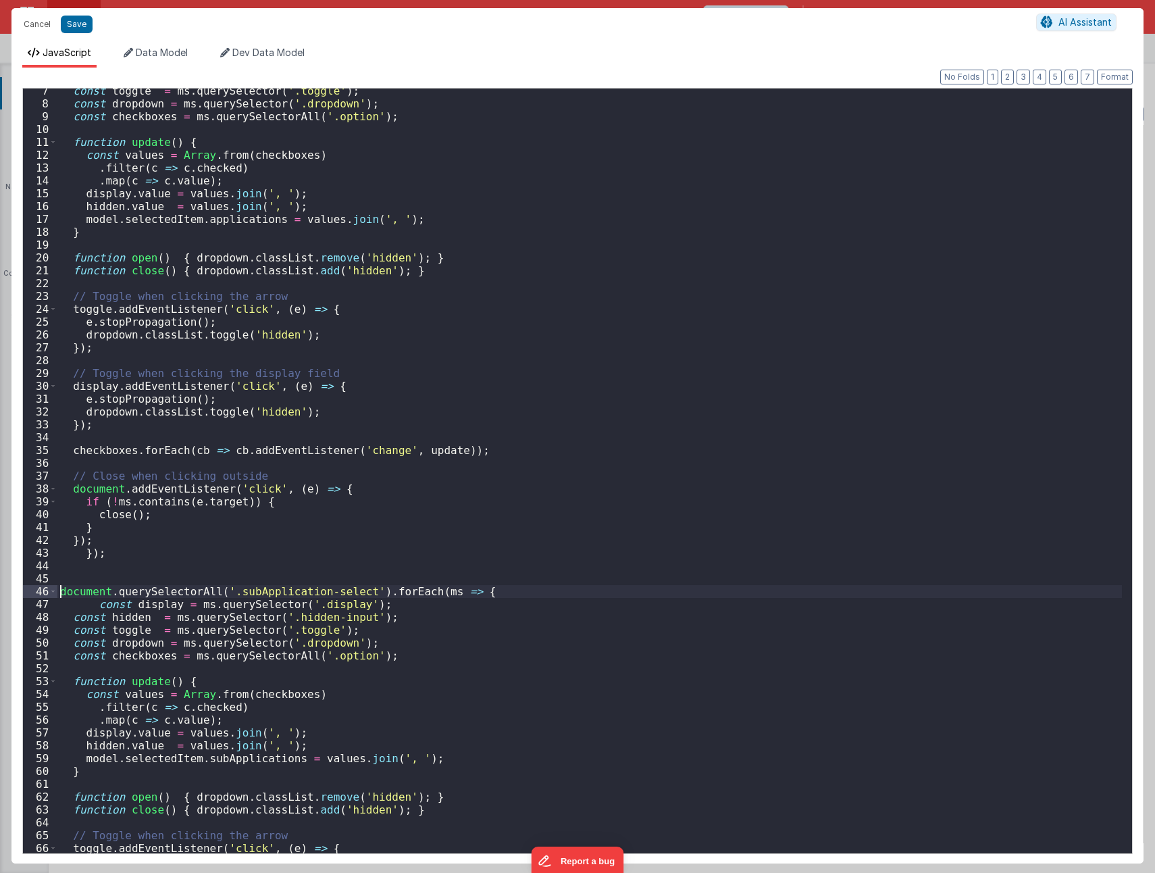
scroll to position [41, 0]
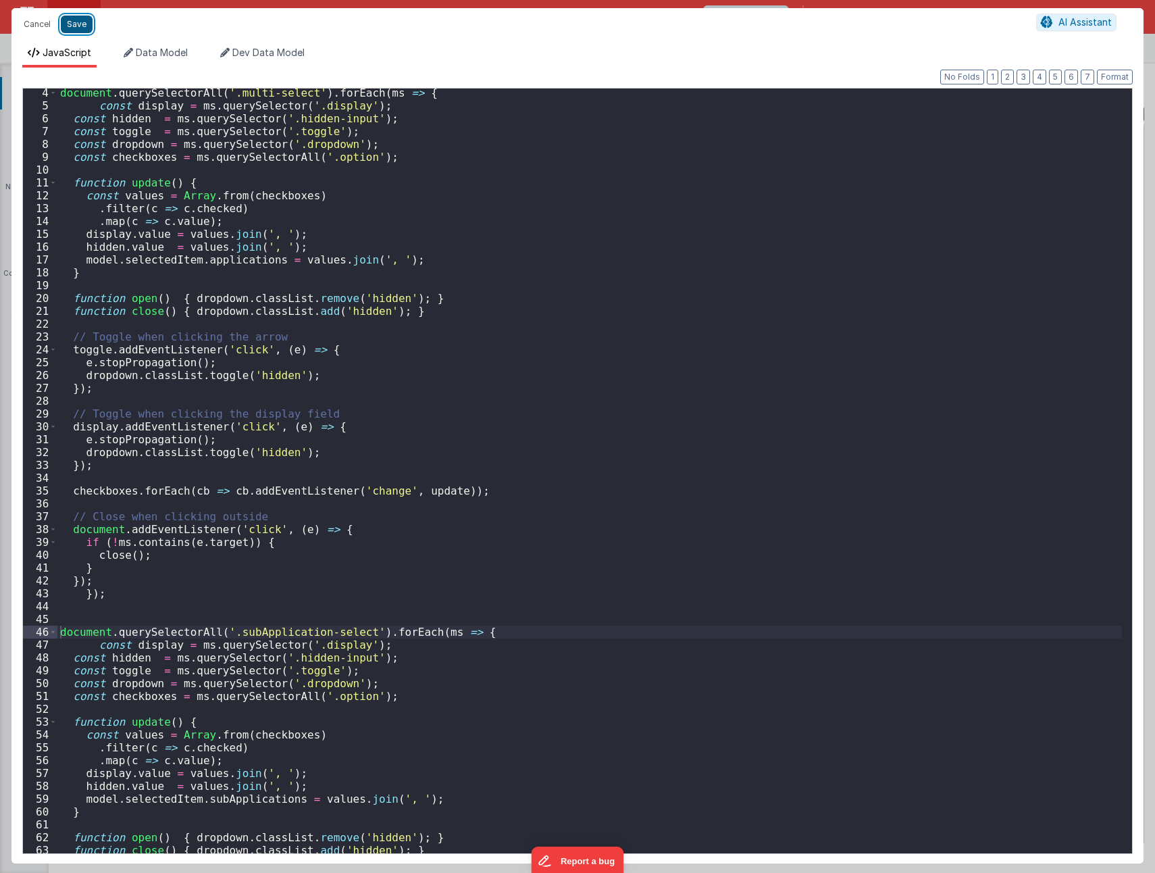
click at [76, 21] on button "Save" at bounding box center [77, 25] width 32 height 18
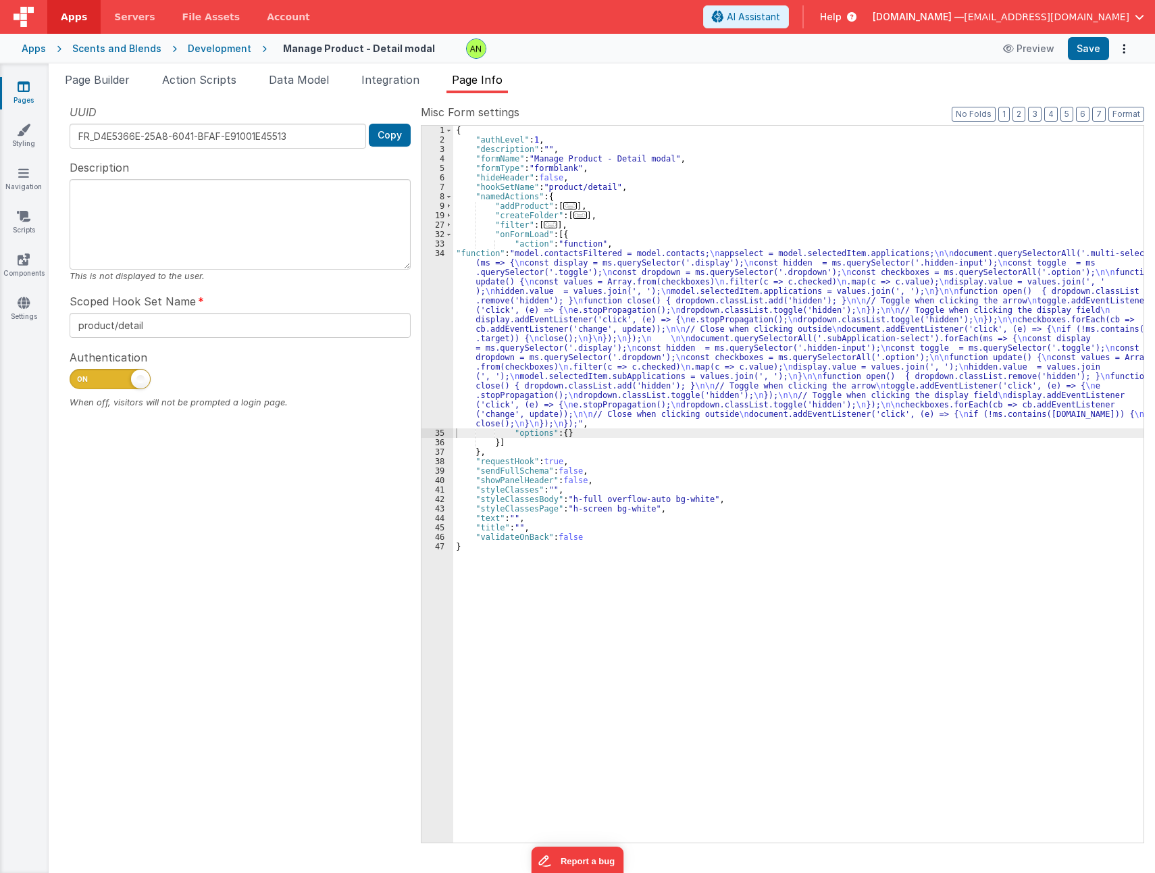
click at [818, 335] on div "{ "authLevel" : 1 , "description" : "" , "formName" : "Manage Product - Detail …" at bounding box center [798, 494] width 690 height 736
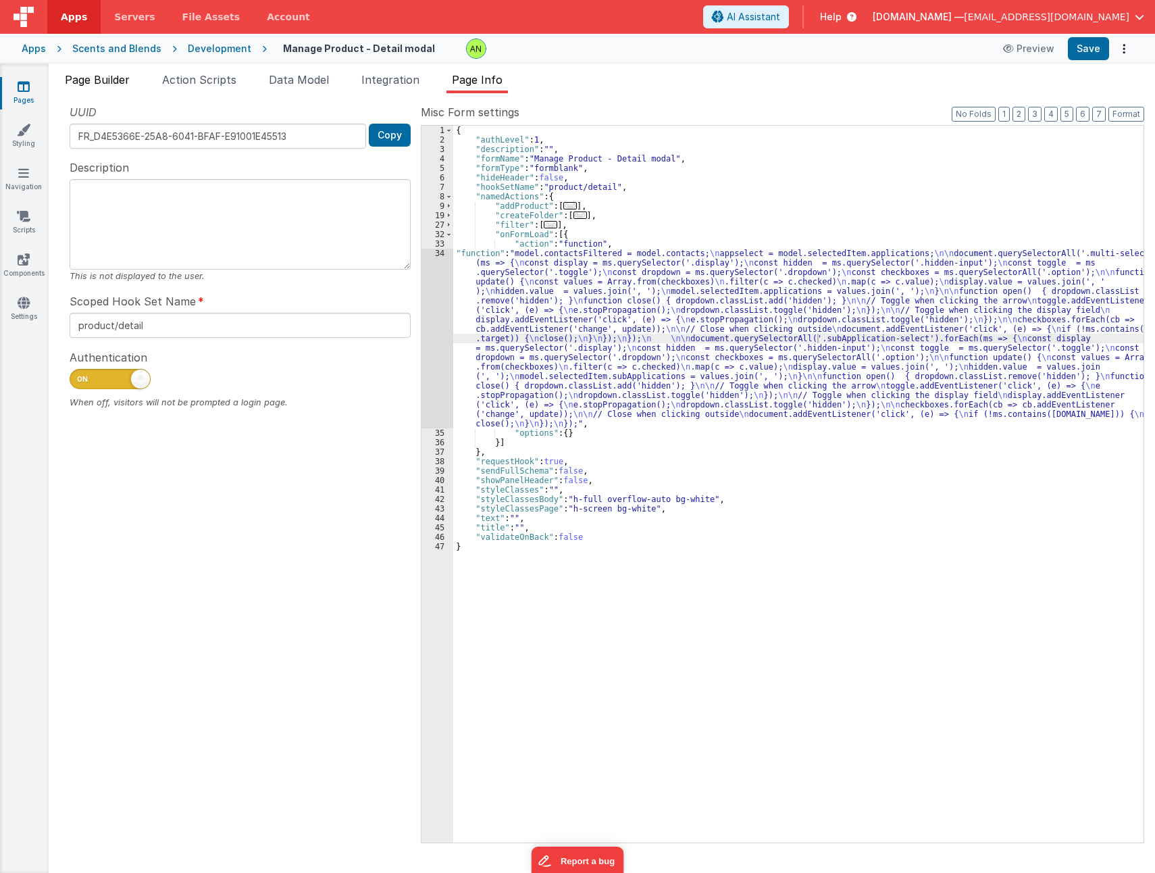
click at [110, 84] on span "Page Builder" at bounding box center [97, 80] width 65 height 14
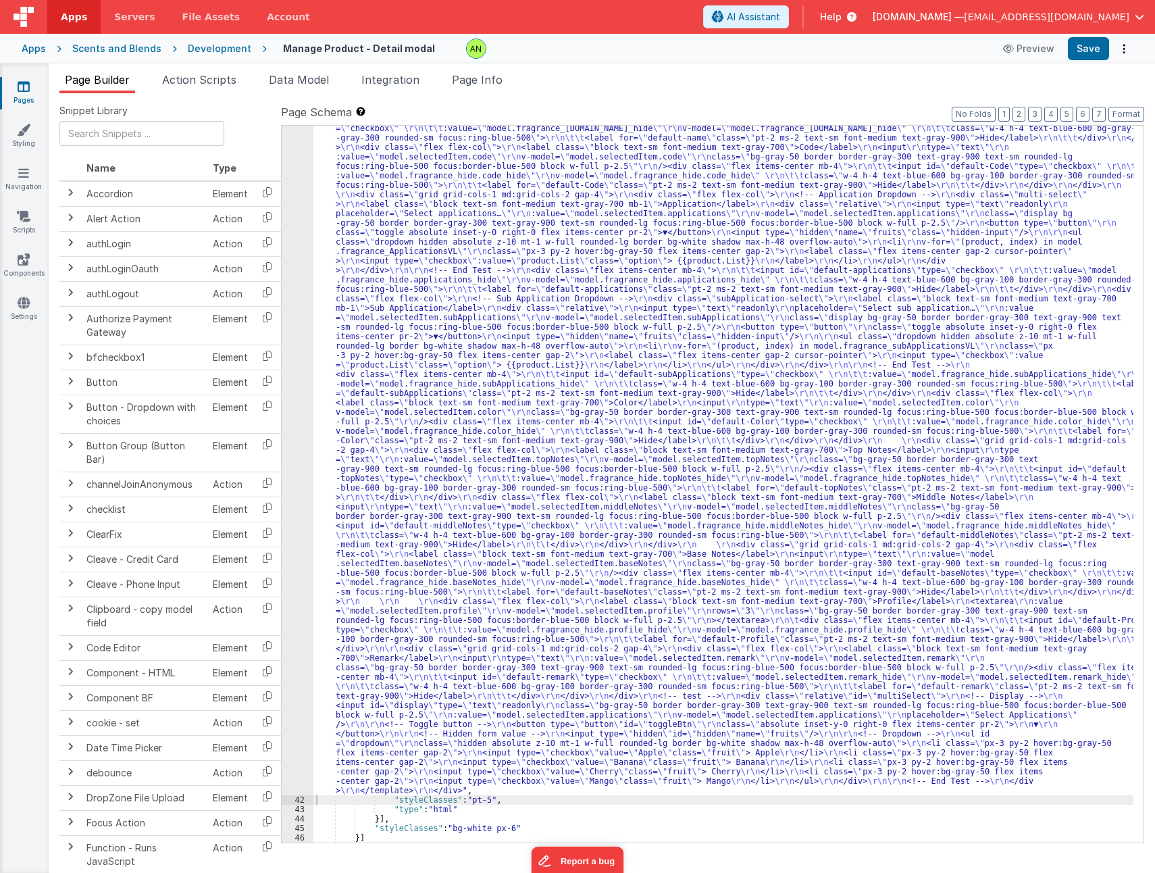
click at [526, 487] on div ""html" : "<div v-if= \" model.selectedItem.type == 'Fragrance' \" > \r\n <templ…" at bounding box center [723, 804] width 820 height 1436
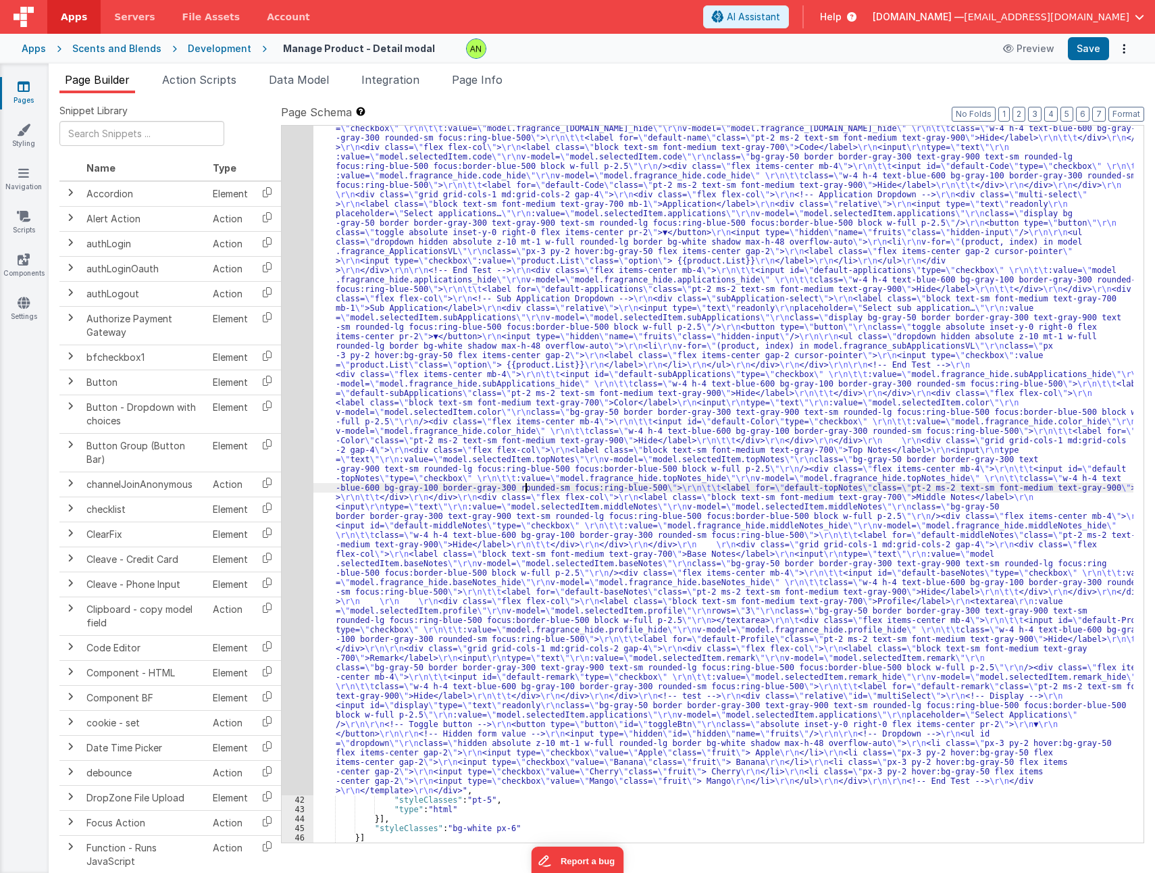
scroll to position [1251, 0]
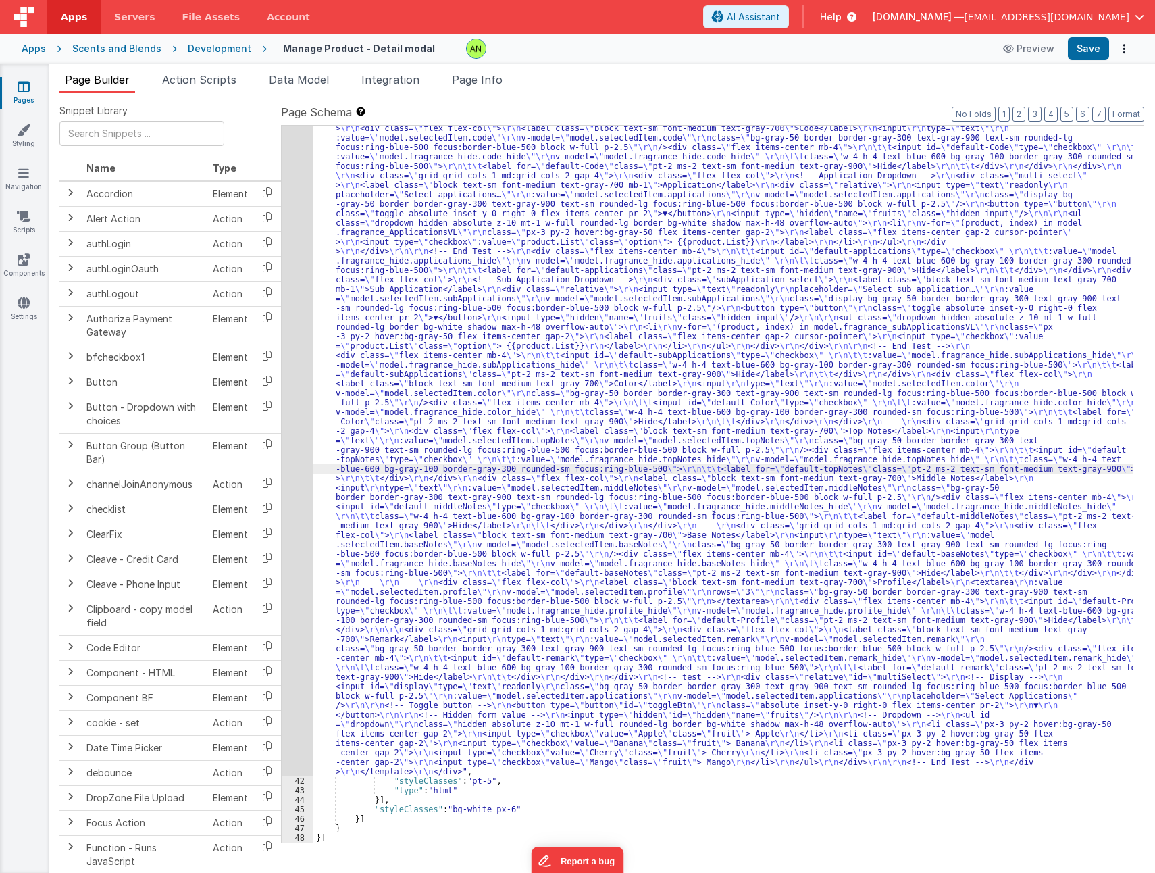
click at [295, 464] on div "41" at bounding box center [298, 421] width 32 height 709
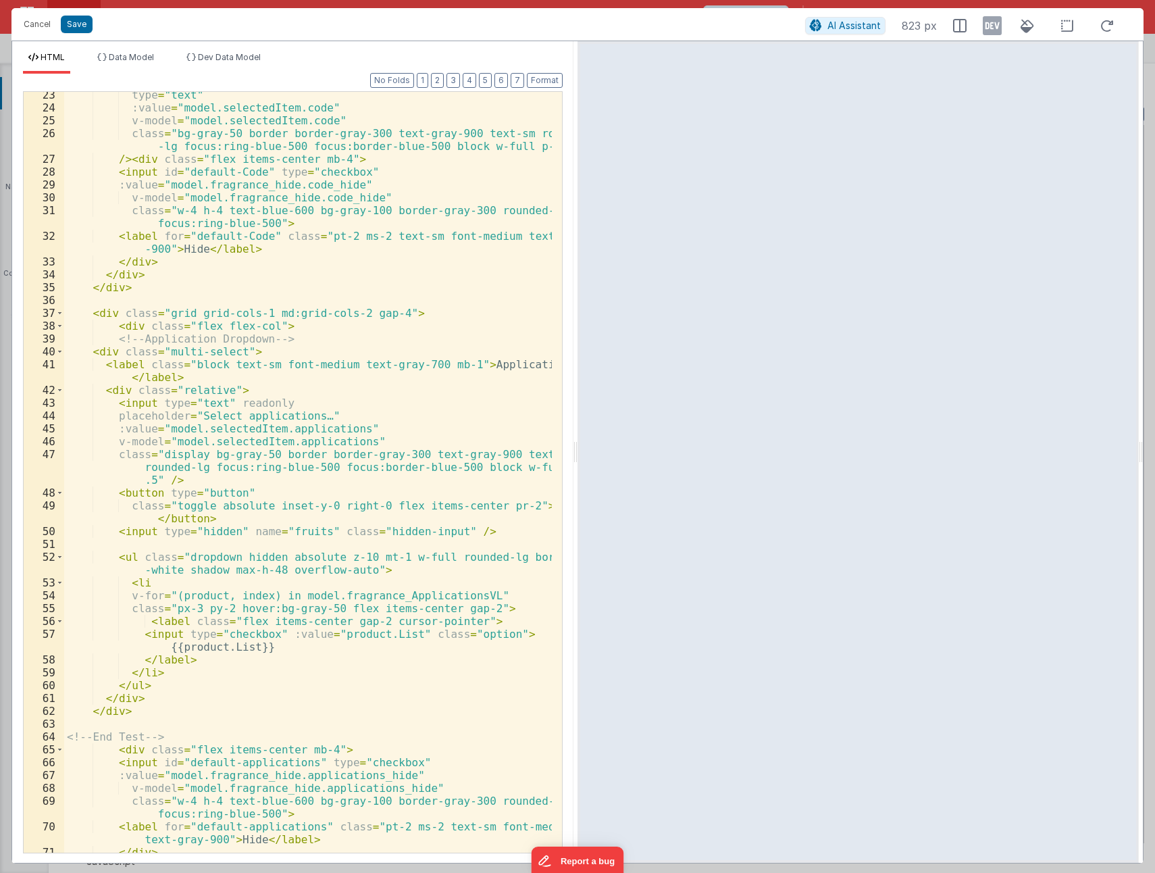
scroll to position [405, 0]
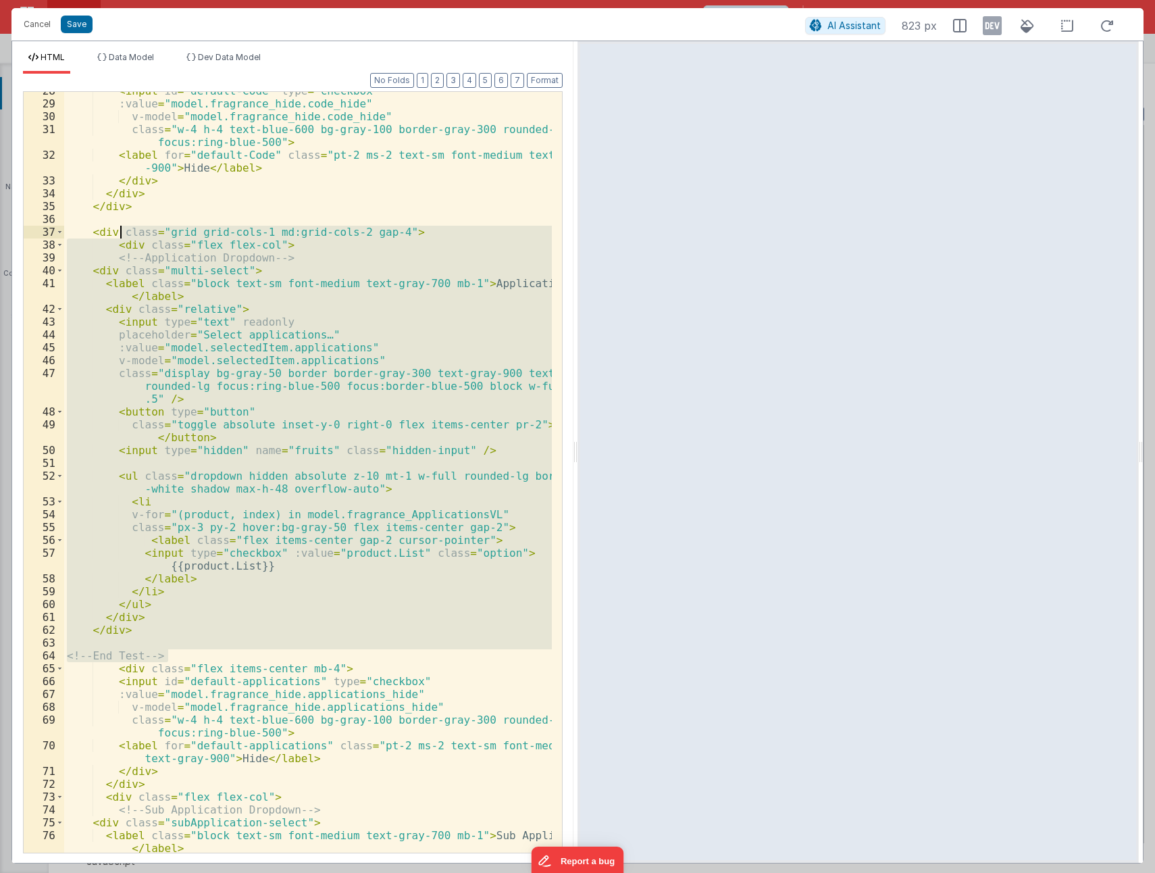
drag, startPoint x: 172, startPoint y: 655, endPoint x: 118, endPoint y: 234, distance: 423.6
click at [118, 234] on div "< input id = "default-Code" type = "checkbox" :value = "model.fragrance_hide.co…" at bounding box center [308, 477] width 488 height 786
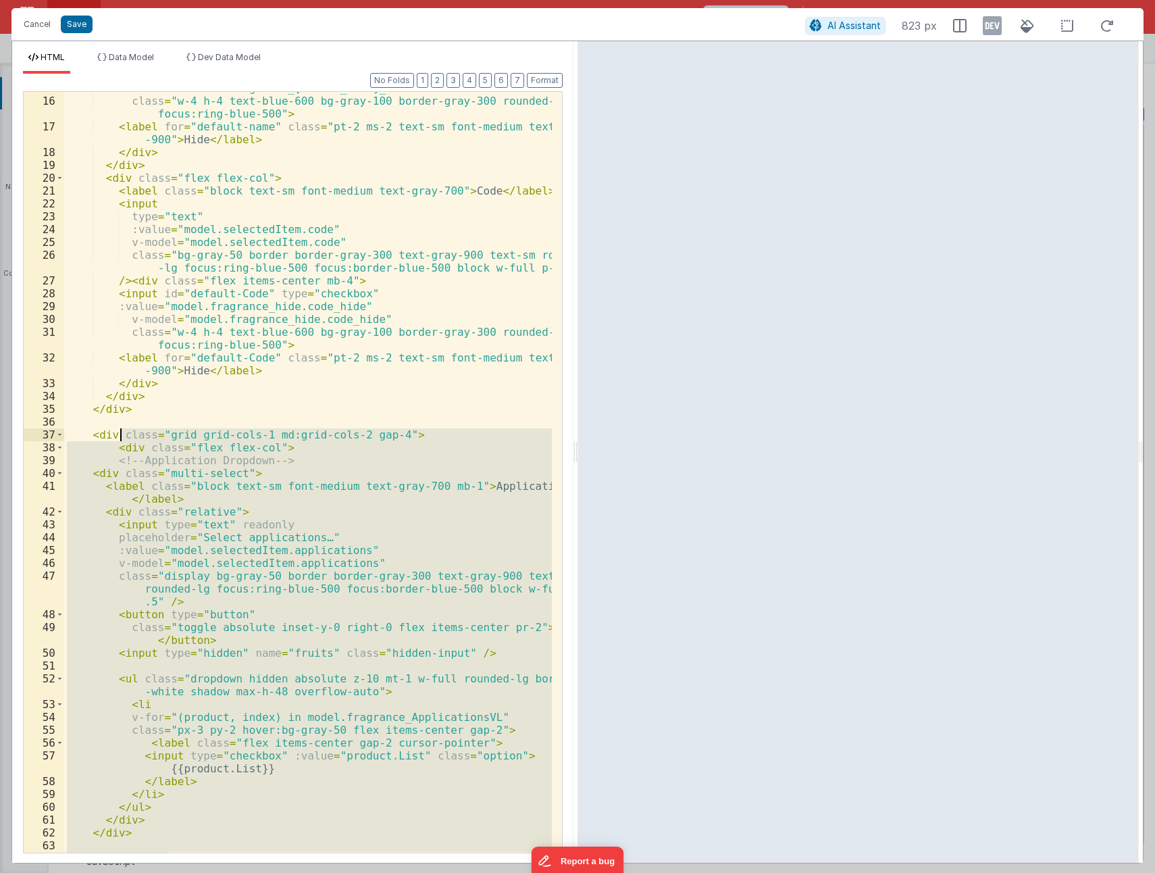
scroll to position [243, 0]
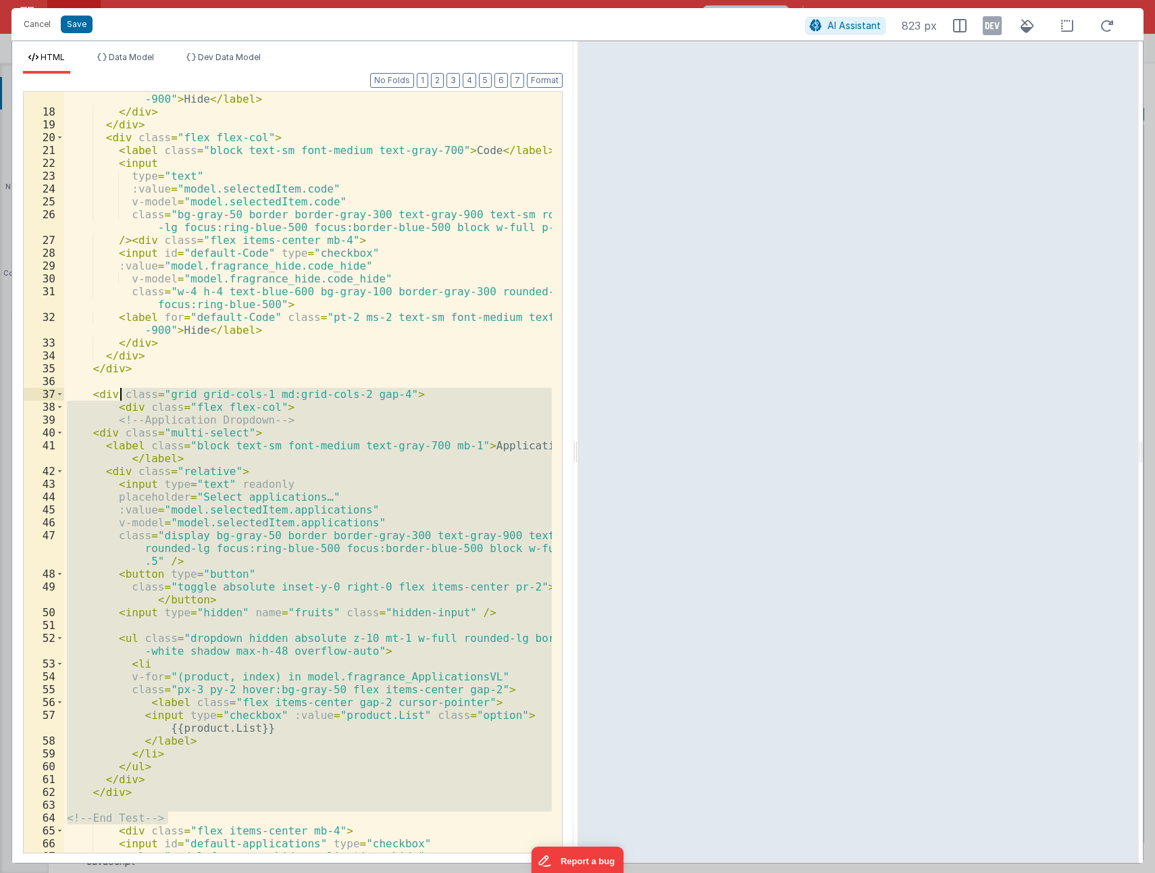
click at [117, 420] on div "< label for = "default-name" class = "pt-2 ms-2 text-sm font-medium text-gray -…" at bounding box center [308, 472] width 488 height 761
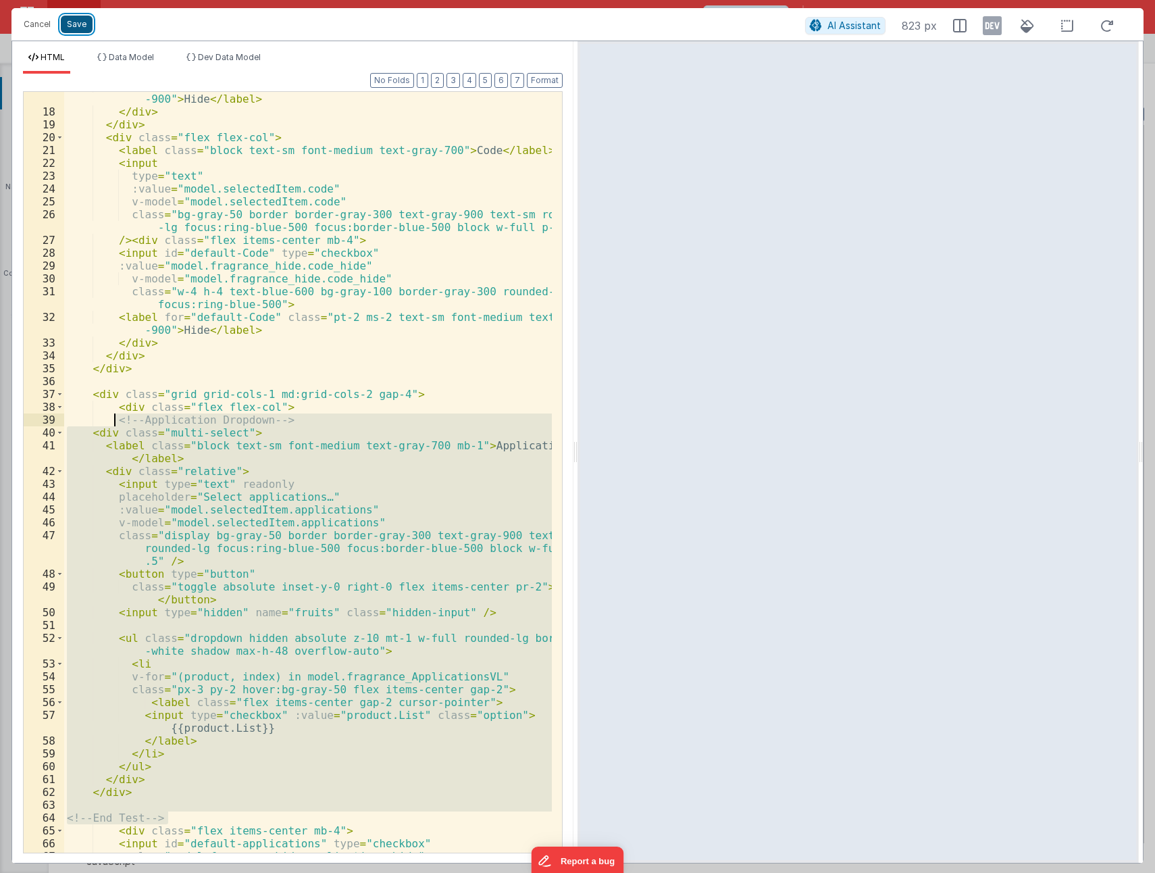
click at [88, 24] on button "Save" at bounding box center [77, 25] width 32 height 18
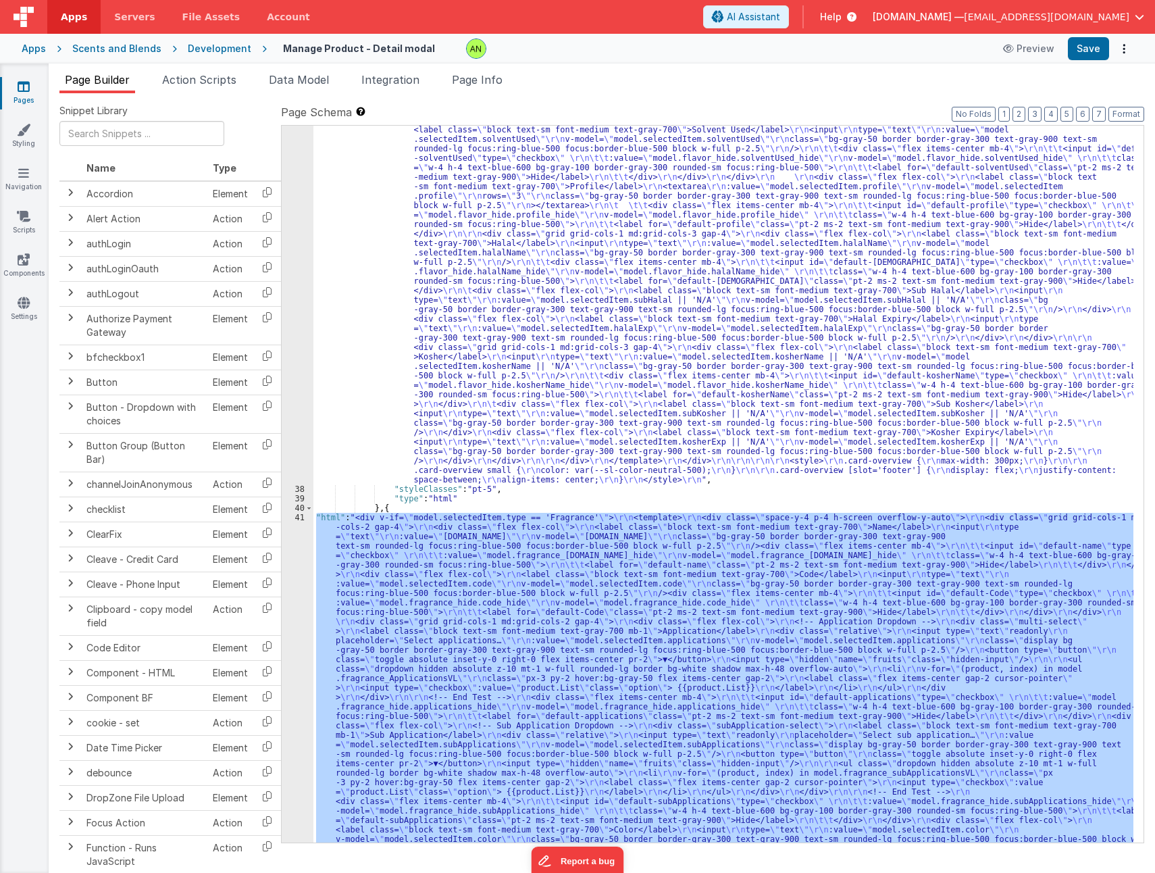
scroll to position [724, 0]
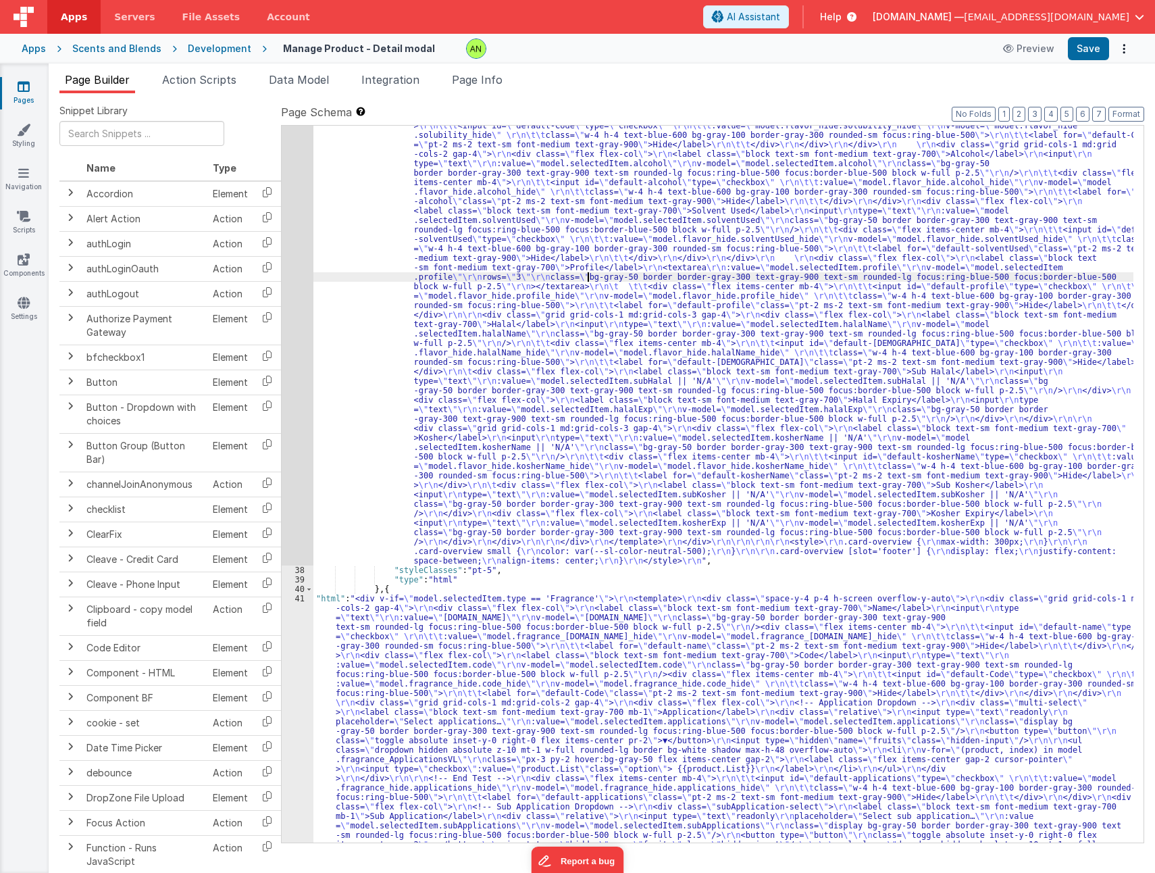
click at [588, 281] on div ""html" : "<div v-if= \" model.selectedItem.type == 'Flavor' \" > \r\n <template…" at bounding box center [723, 867] width 820 height 2249
click at [295, 252] on div "37" at bounding box center [298, 154] width 32 height 823
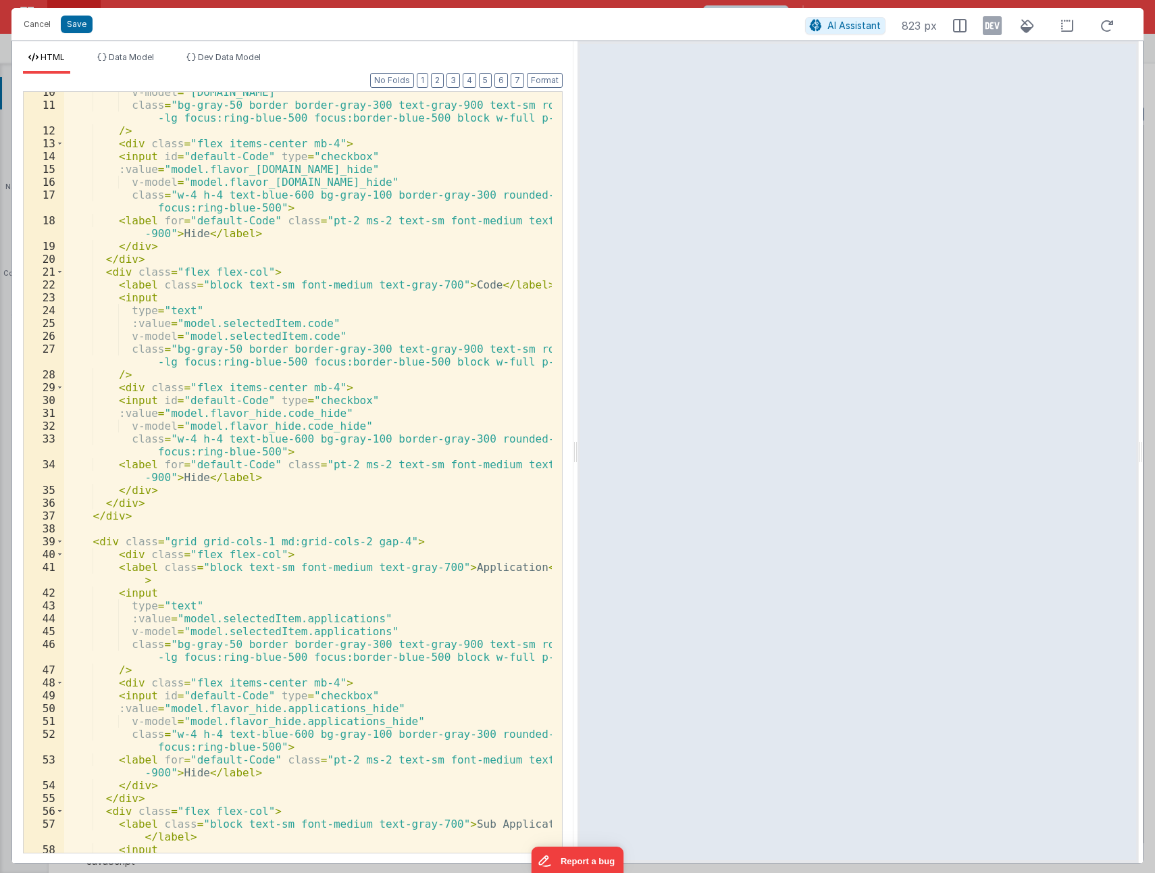
scroll to position [243, 0]
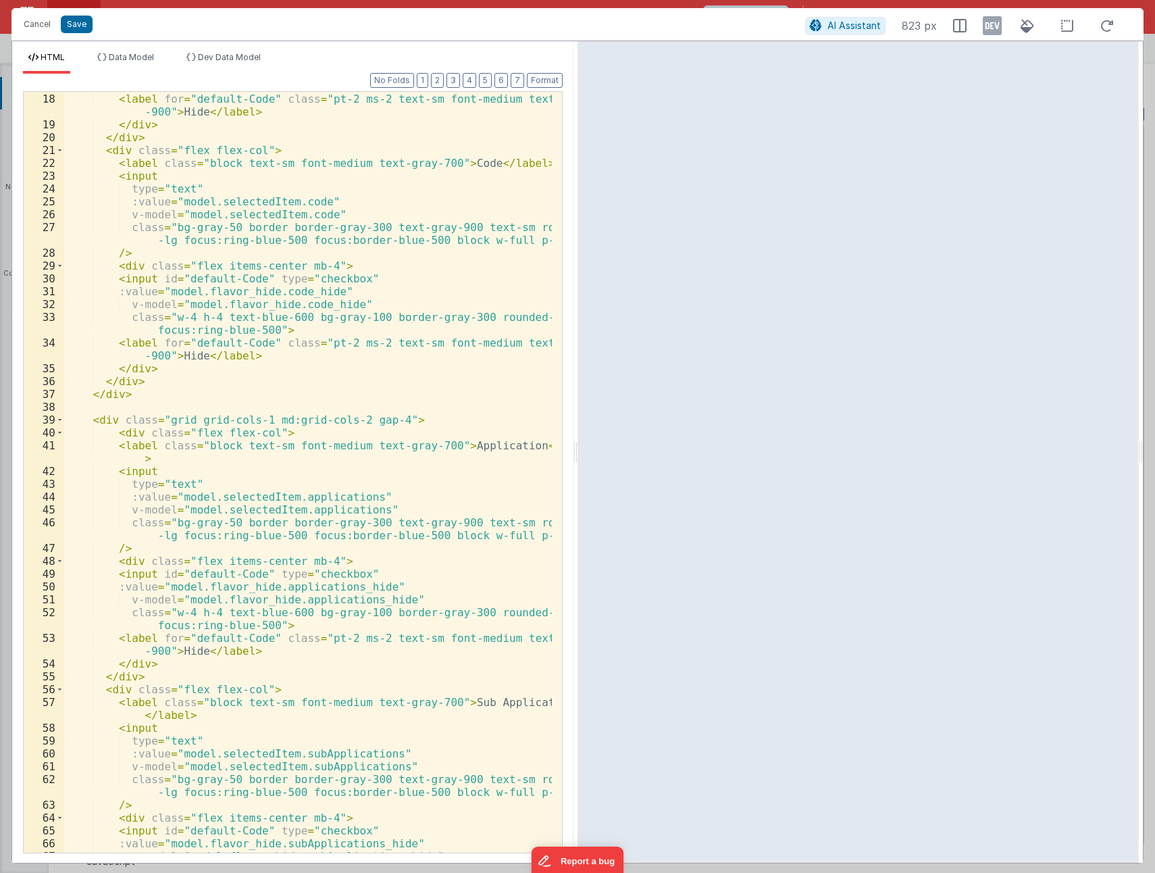
click at [167, 461] on div "class = "w-4 h-4 text-blue-600 bg-gray-100 border-gray-300 rounded-sm focus:rin…" at bounding box center [308, 466] width 488 height 799
click at [166, 472] on div "class = "w-4 h-4 text-blue-600 bg-gray-100 border-gray-300 rounded-sm focus:rin…" at bounding box center [308, 466] width 488 height 799
click at [141, 554] on div "class = "w-4 h-4 text-blue-600 bg-gray-100 border-gray-300 rounded-sm focus:rin…" at bounding box center [308, 466] width 488 height 799
click at [122, 563] on div "class = "w-4 h-4 text-blue-600 bg-gray-100 border-gray-300 rounded-sm focus:rin…" at bounding box center [308, 466] width 488 height 799
click at [138, 551] on div "class = "w-4 h-4 text-blue-600 bg-gray-100 border-gray-300 rounded-sm focus:rin…" at bounding box center [308, 466] width 488 height 799
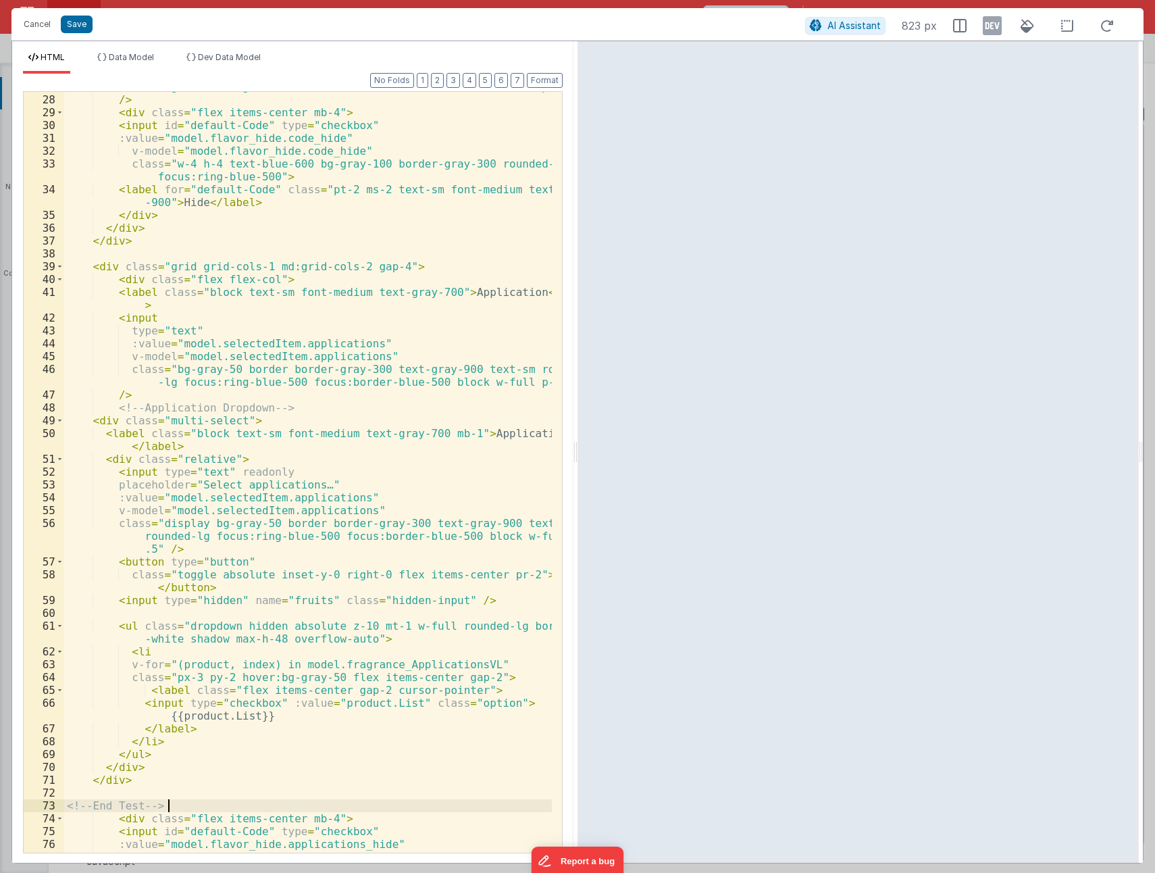
scroll to position [437, 0]
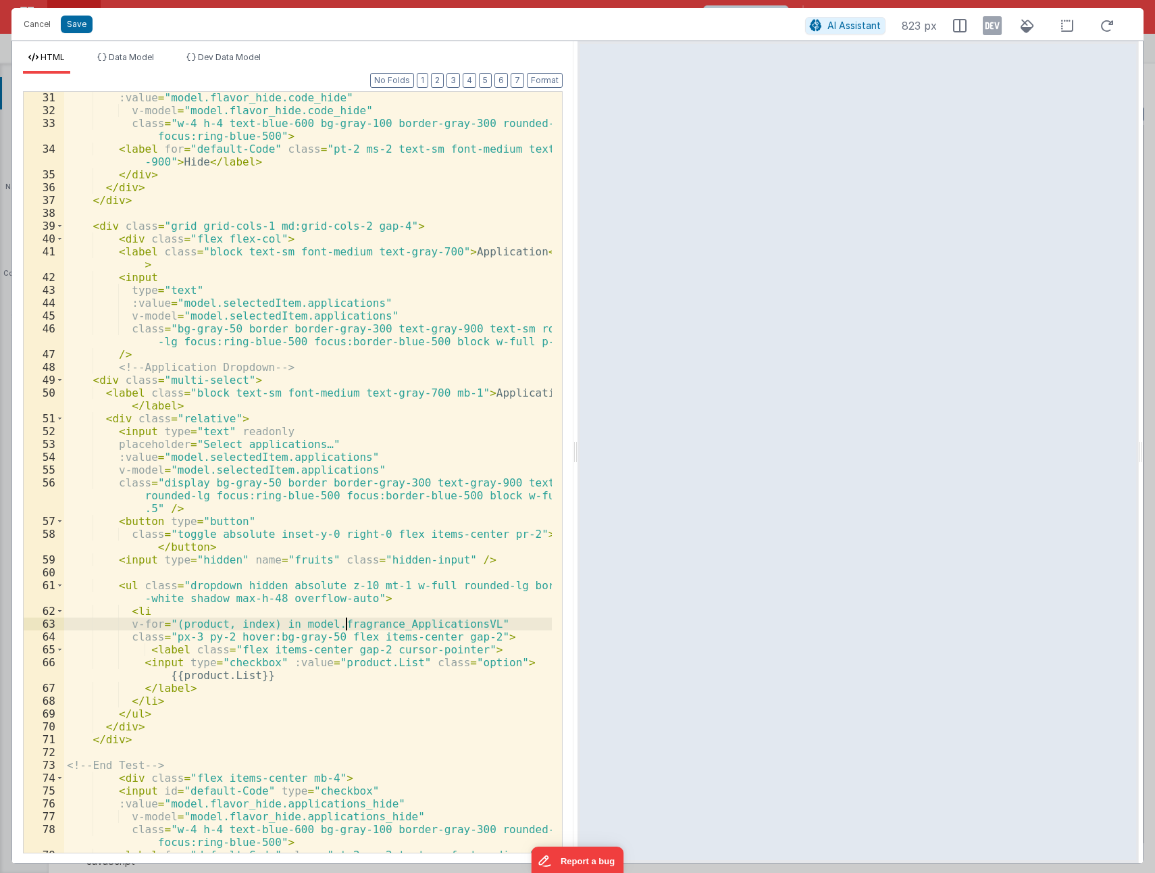
click at [349, 623] on div ":value = "model.flavor_hide.code_hide" v-model = "model.flavor_hide.code_hide" …" at bounding box center [308, 490] width 488 height 799
click at [351, 622] on div ":value = "model.flavor_hide.code_hide" v-model = "model.flavor_hide.code_hide" …" at bounding box center [308, 472] width 488 height 761
click at [351, 622] on div ":value = "model.flavor_hide.code_hide" v-model = "model.flavor_hide.code_hide" …" at bounding box center [308, 490] width 488 height 799
click at [376, 624] on div ":value = "model.flavor_hide.code_hide" v-model = "model.flavor_hide.code_hide" …" at bounding box center [308, 472] width 488 height 761
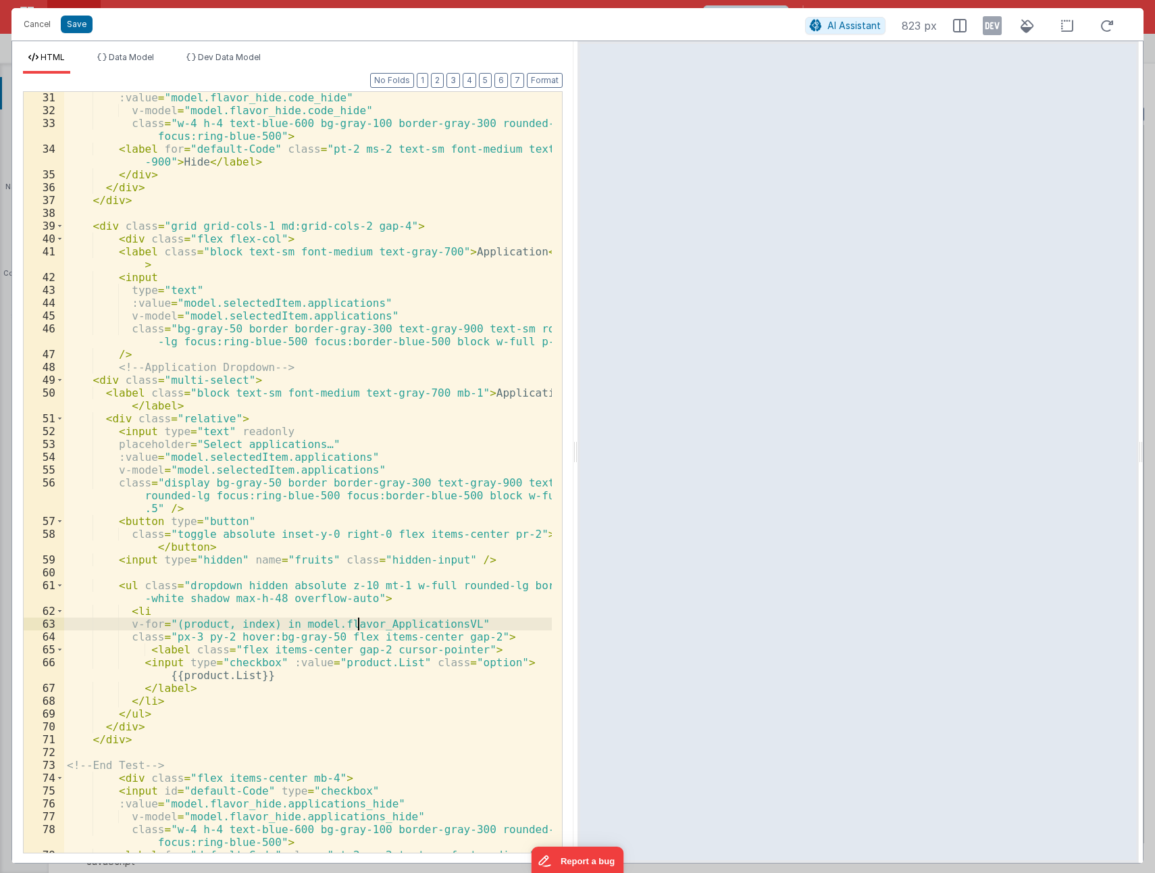
click at [453, 578] on div ":value = "model.flavor_hide.code_hide" v-model = "model.flavor_hide.code_hide" …" at bounding box center [308, 490] width 488 height 799
click at [70, 26] on button "Save" at bounding box center [77, 25] width 32 height 18
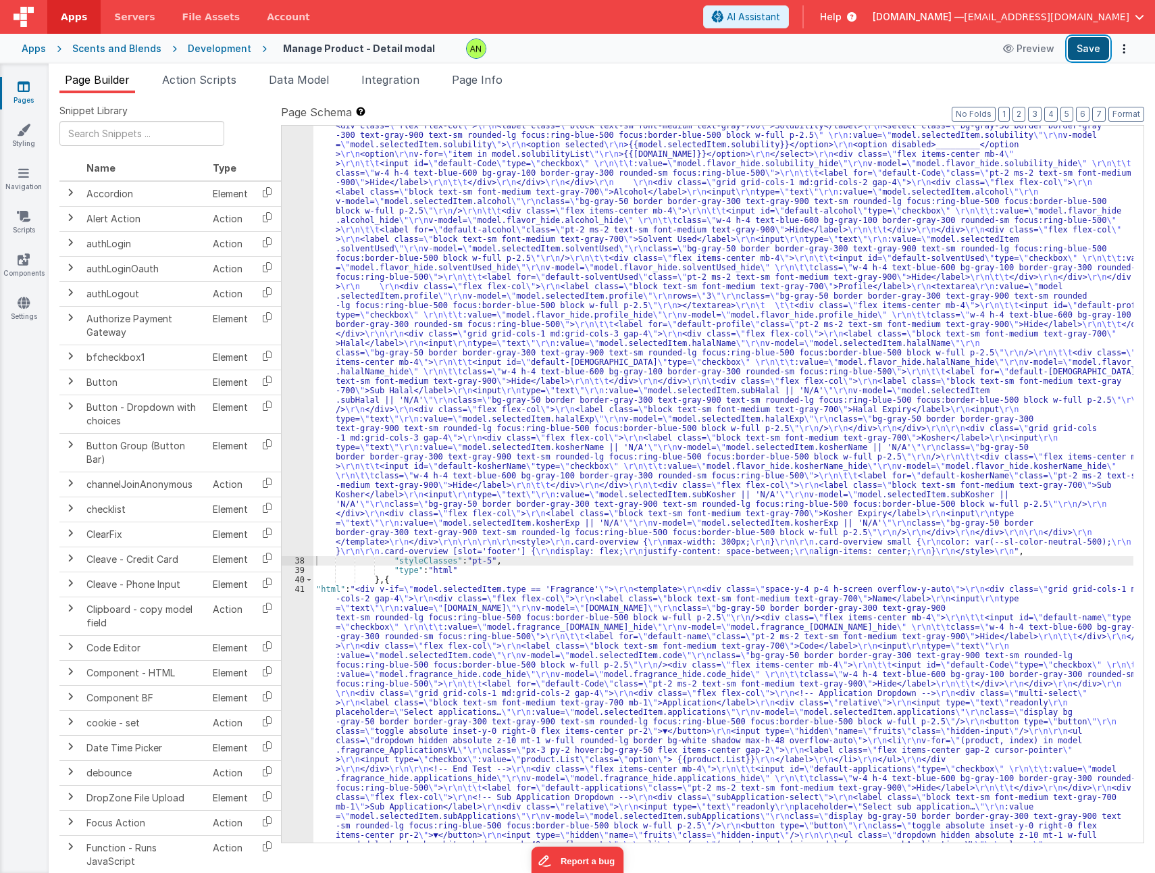
click at [1083, 39] on button "Save" at bounding box center [1088, 48] width 41 height 23
click at [522, 53] on div at bounding box center [725, 49] width 518 height 20
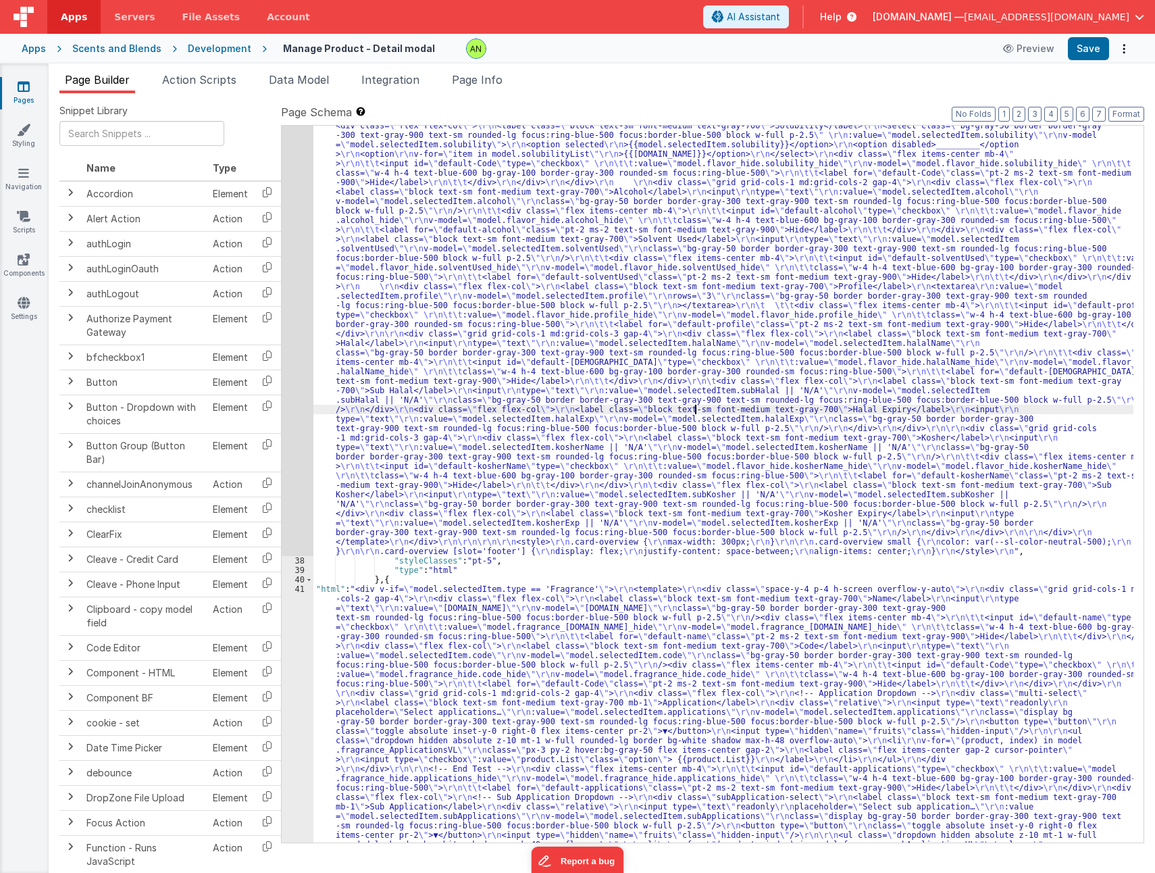
click at [696, 406] on div ""html" : "<div v-if= \" model.selectedItem.type == 'Flavor' \" > \r\n <template…" at bounding box center [723, 863] width 820 height 2240
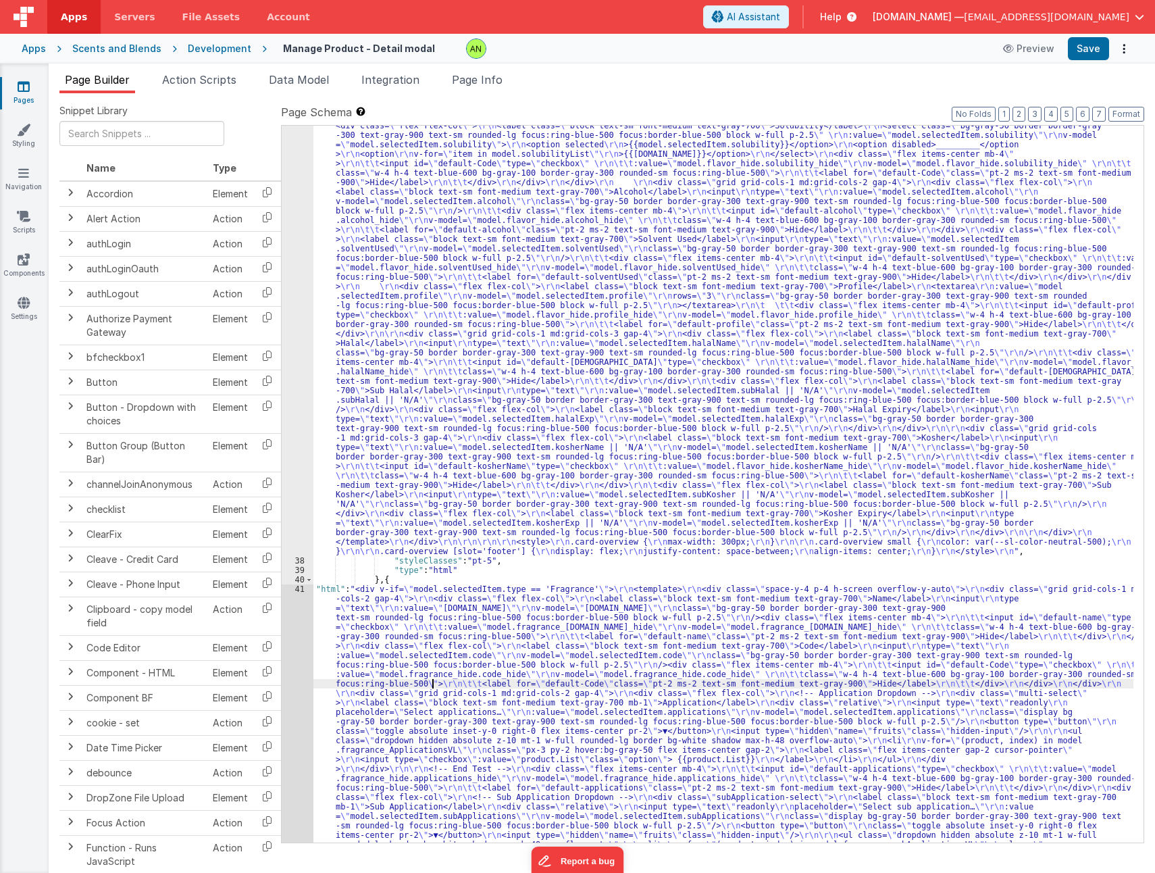
drag, startPoint x: 432, startPoint y: 684, endPoint x: 363, endPoint y: 665, distance: 71.3
click at [432, 682] on div ""html" : "<div v-if= \" model.selectedItem.type == 'Flavor' \" > \r\n <template…" at bounding box center [723, 863] width 820 height 2240
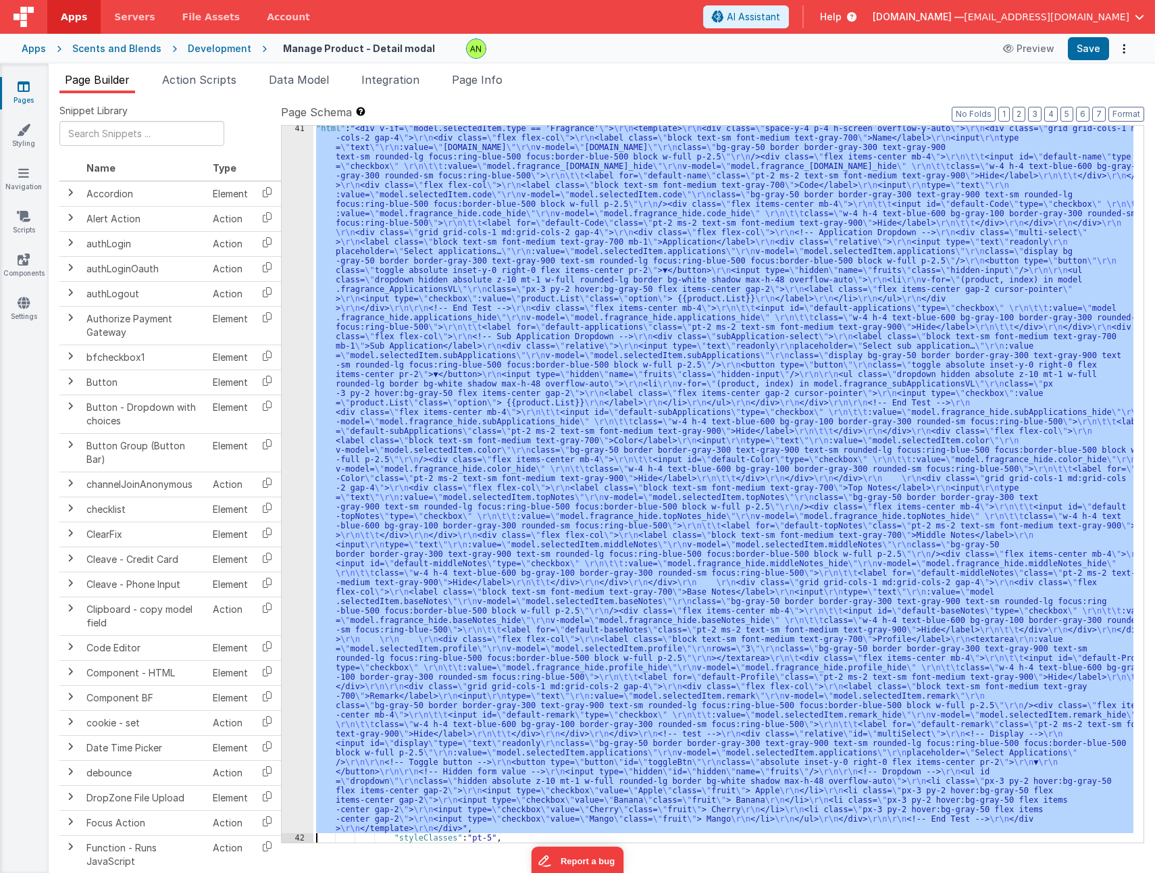
click at [292, 649] on div "41" at bounding box center [298, 478] width 32 height 709
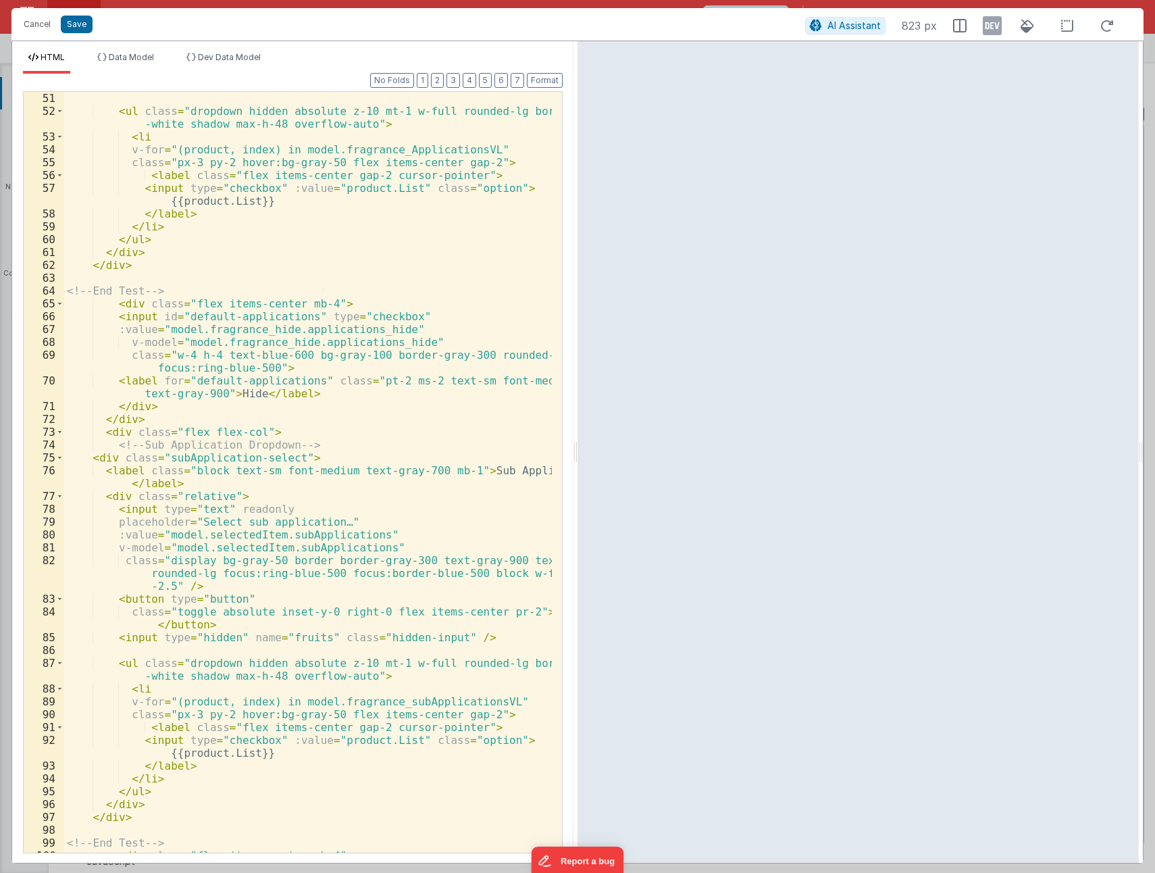
scroll to position [770, 0]
click at [114, 445] on div "< ul class = "dropdown hidden absolute z-10 mt-1 w-full rounded-lg border bg -w…" at bounding box center [308, 485] width 488 height 786
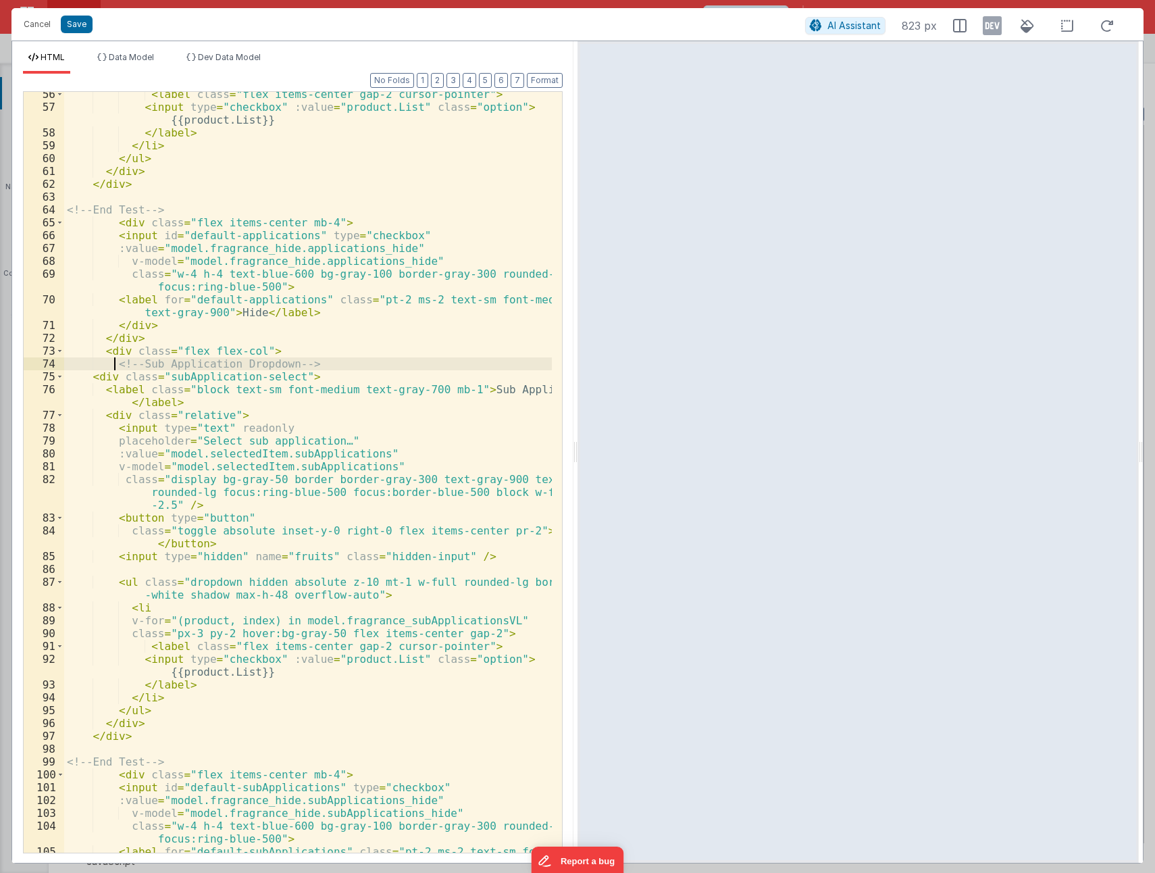
scroll to position [892, 0]
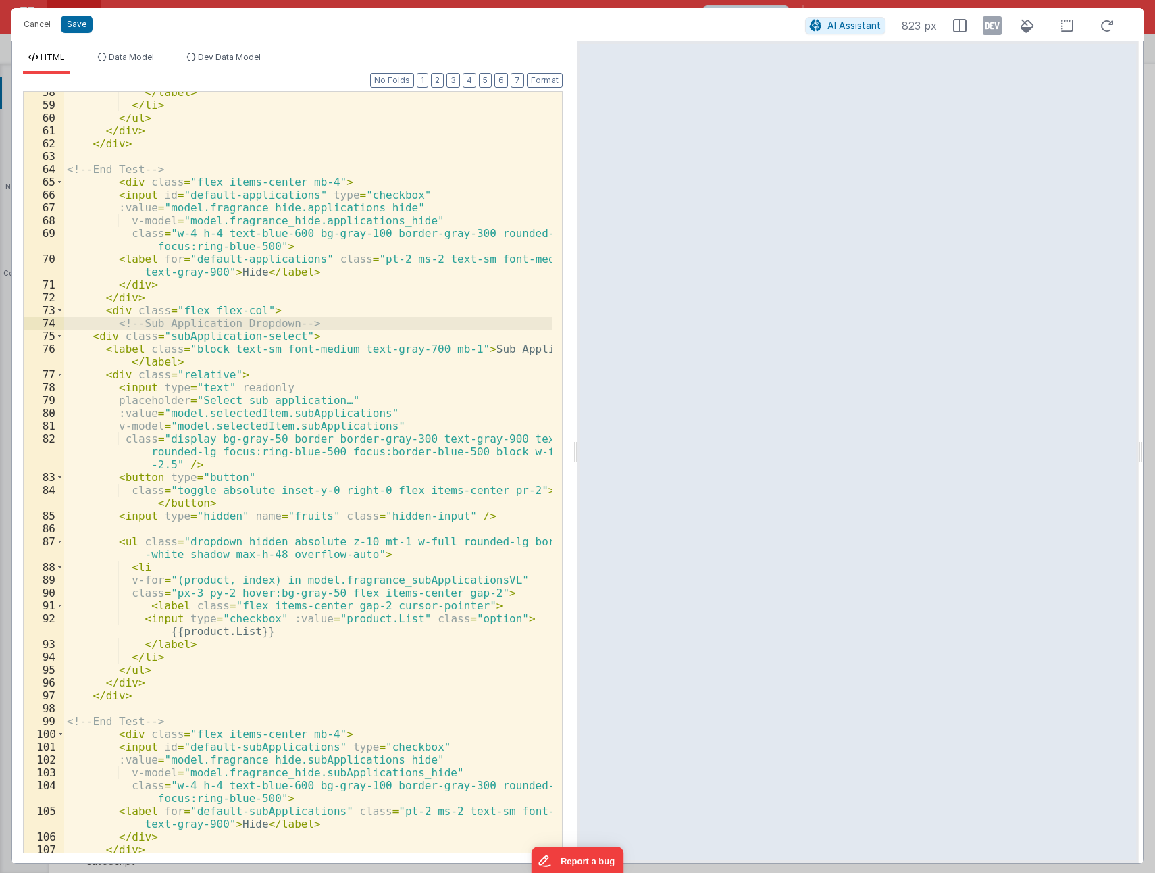
click at [183, 715] on div "</ label > </ li > </ ul > </ div > </ div > <!-- End Test --> < div class = "f…" at bounding box center [308, 479] width 488 height 786
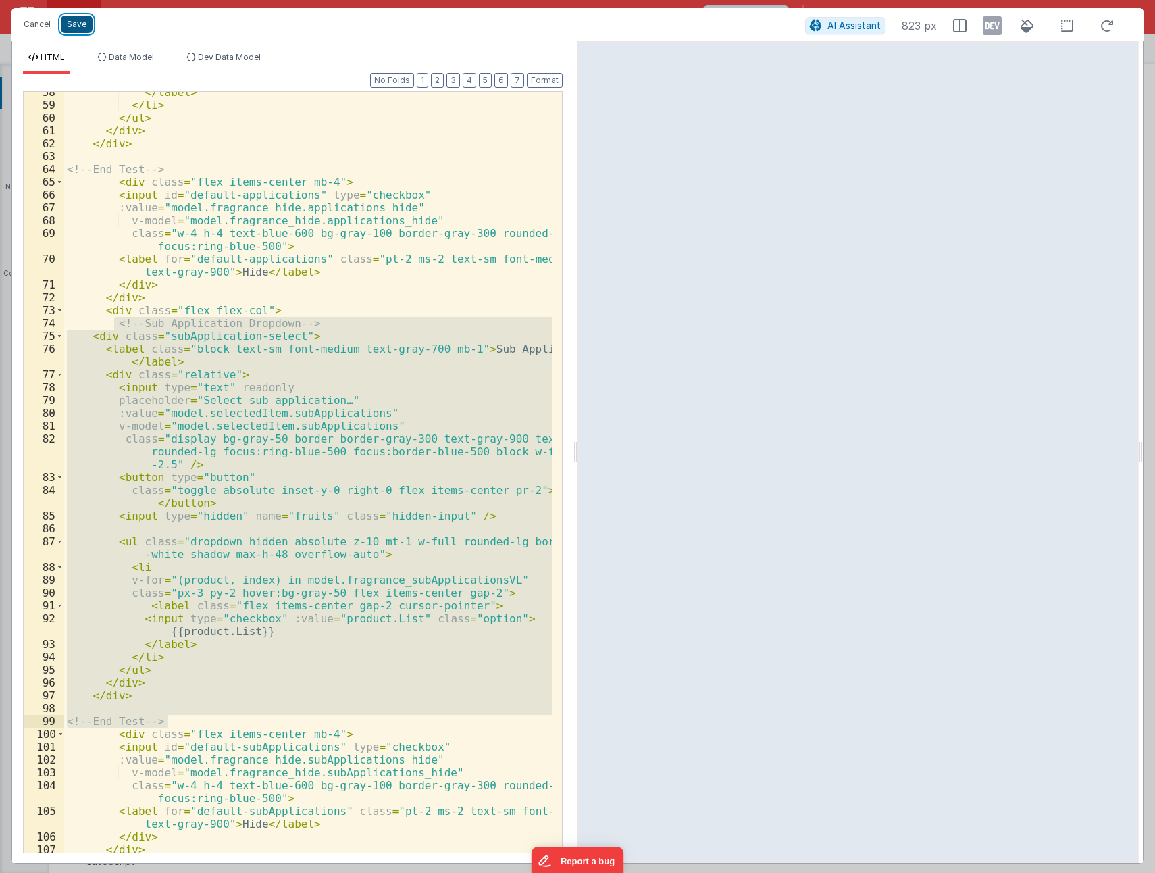
click at [80, 22] on button "Save" at bounding box center [77, 25] width 32 height 18
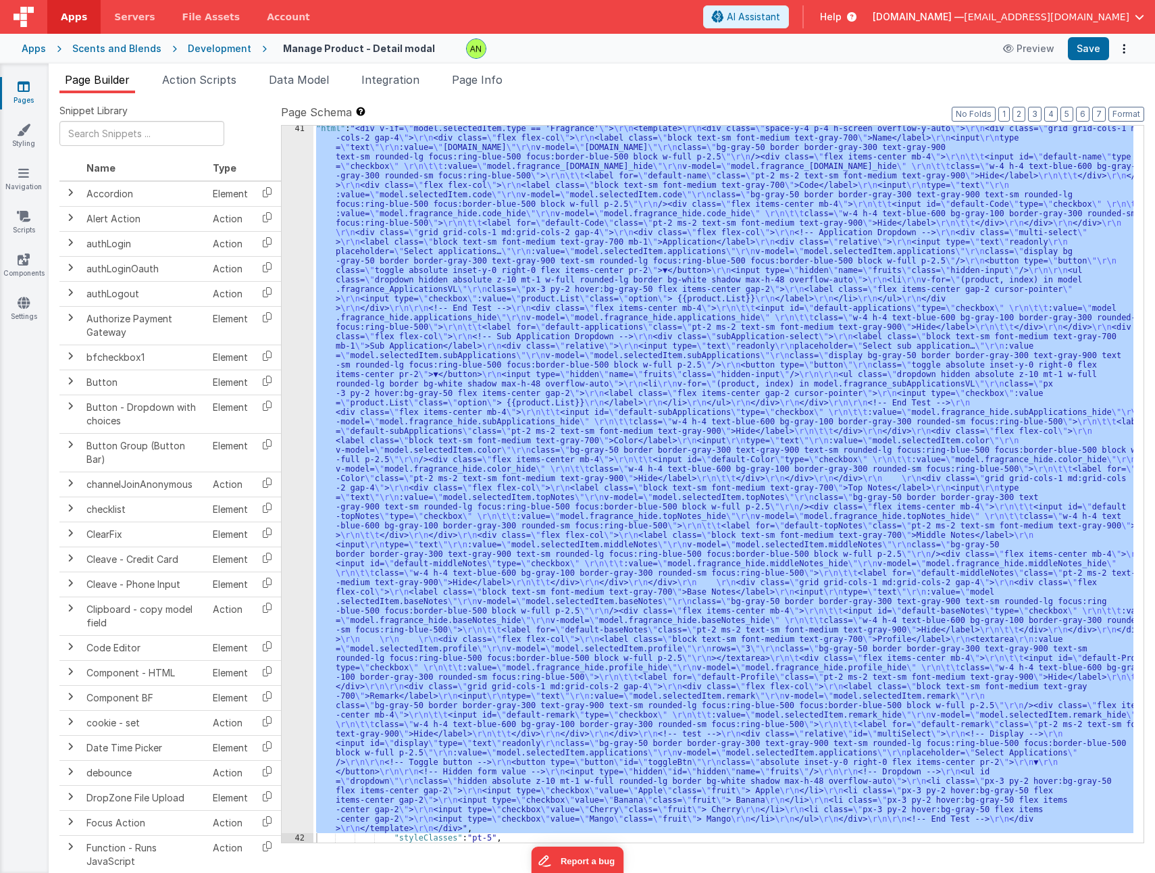
click at [30, 47] on div "Apps" at bounding box center [34, 49] width 24 height 14
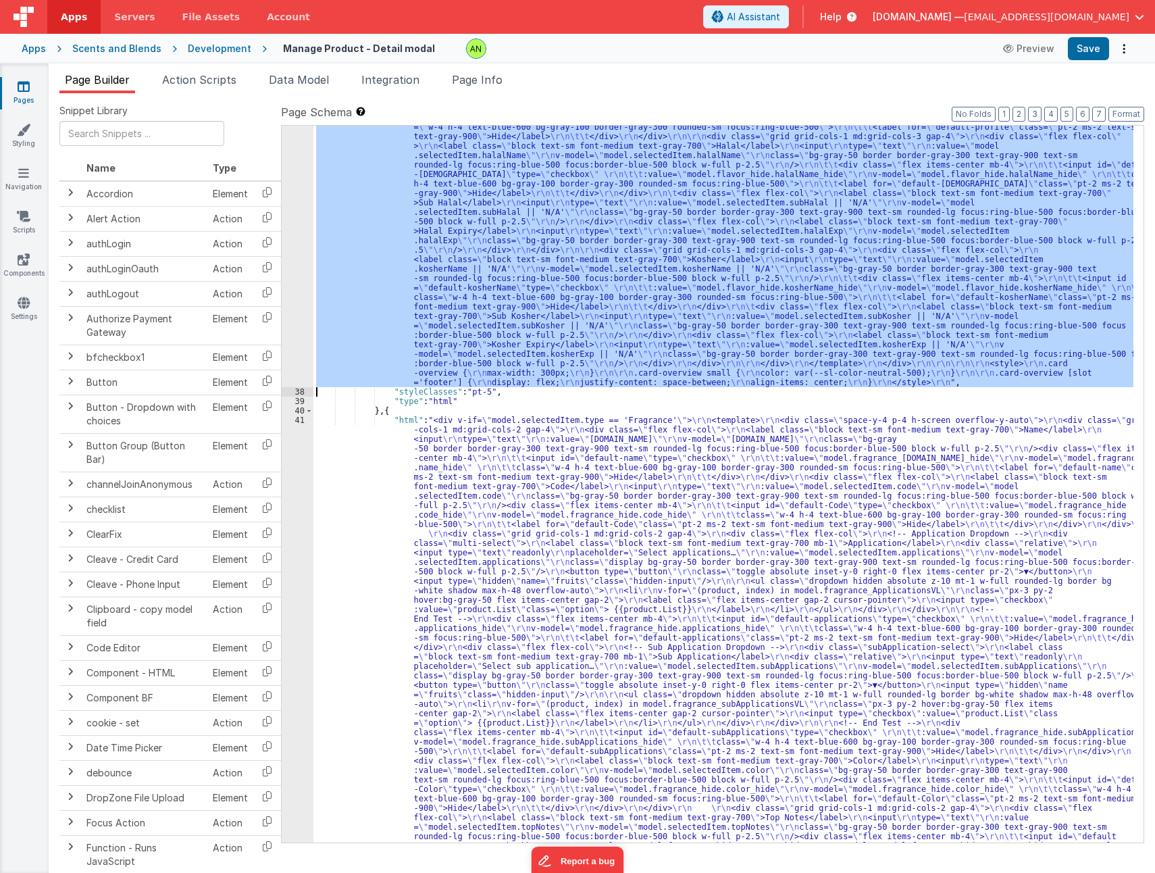
scroll to position [897, 0]
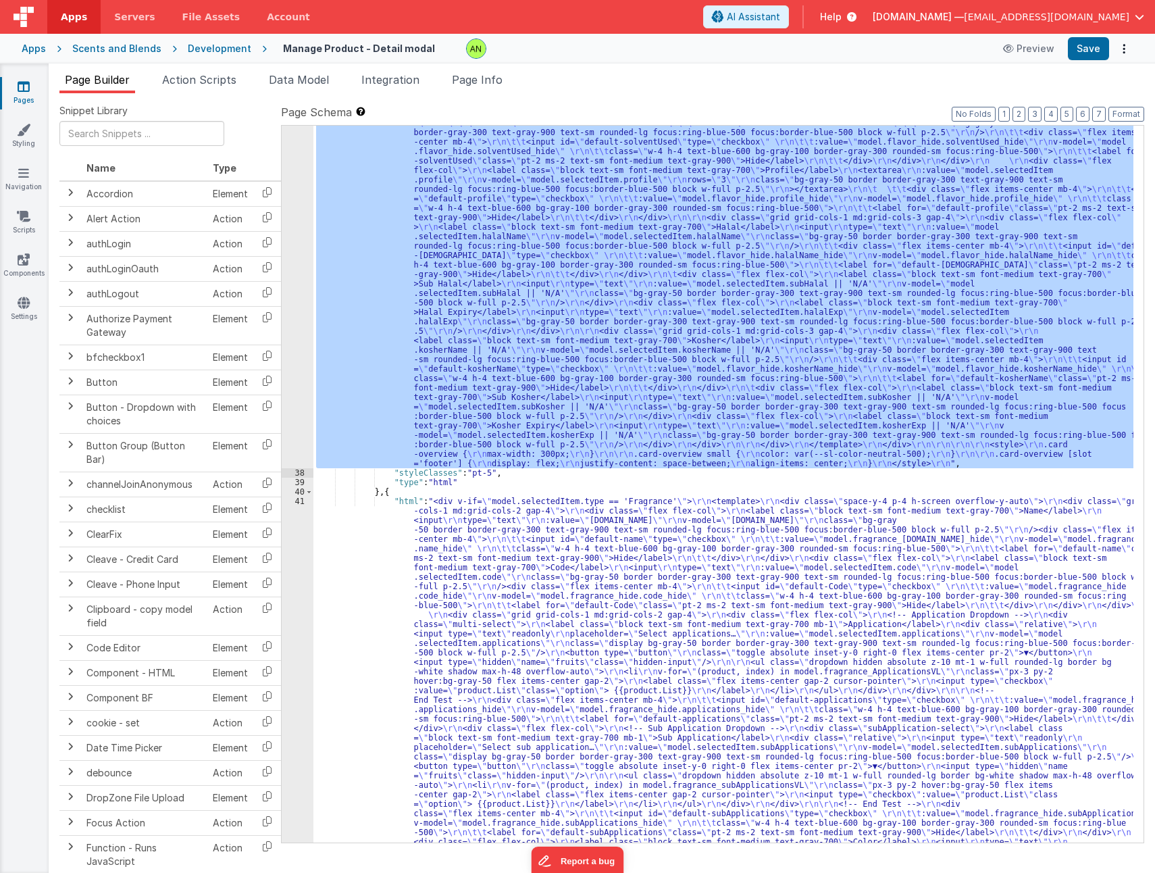
click at [298, 261] on div "37" at bounding box center [298, 19] width 32 height 899
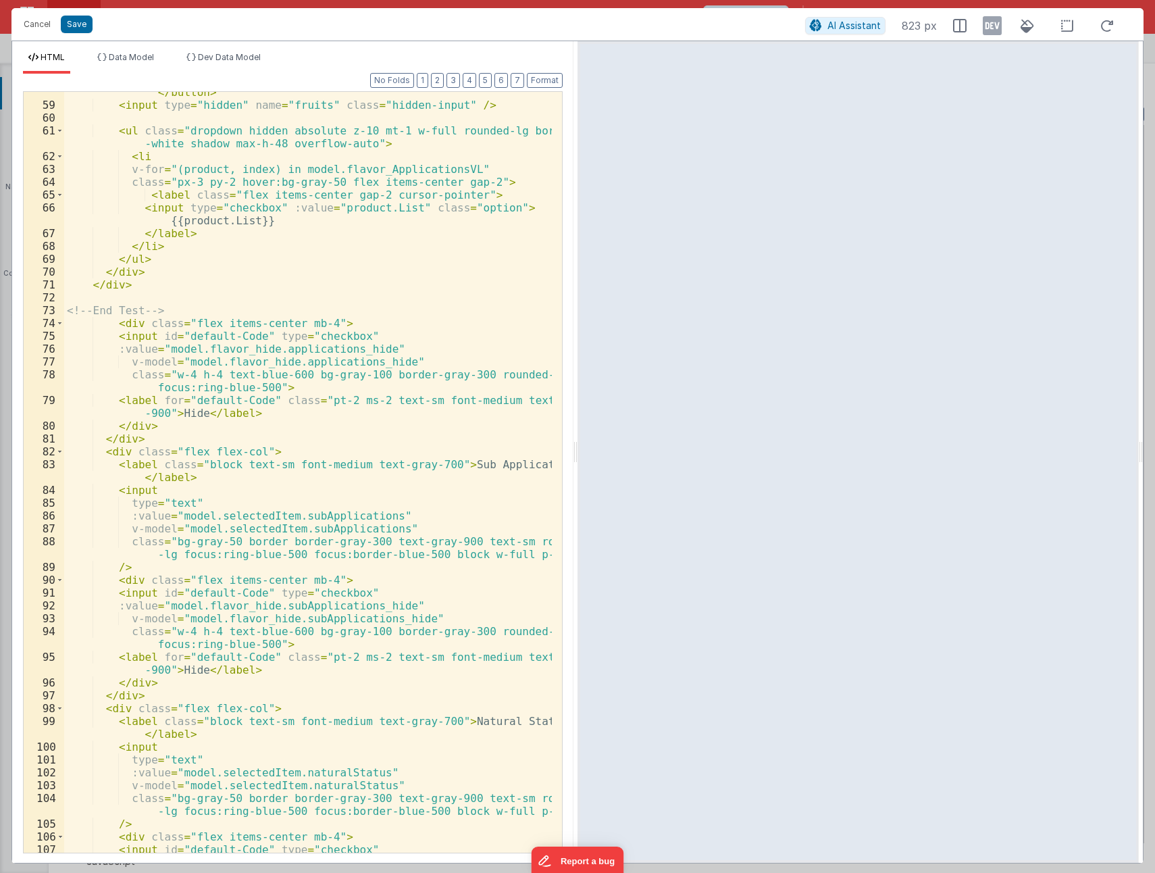
scroll to position [1013, 0]
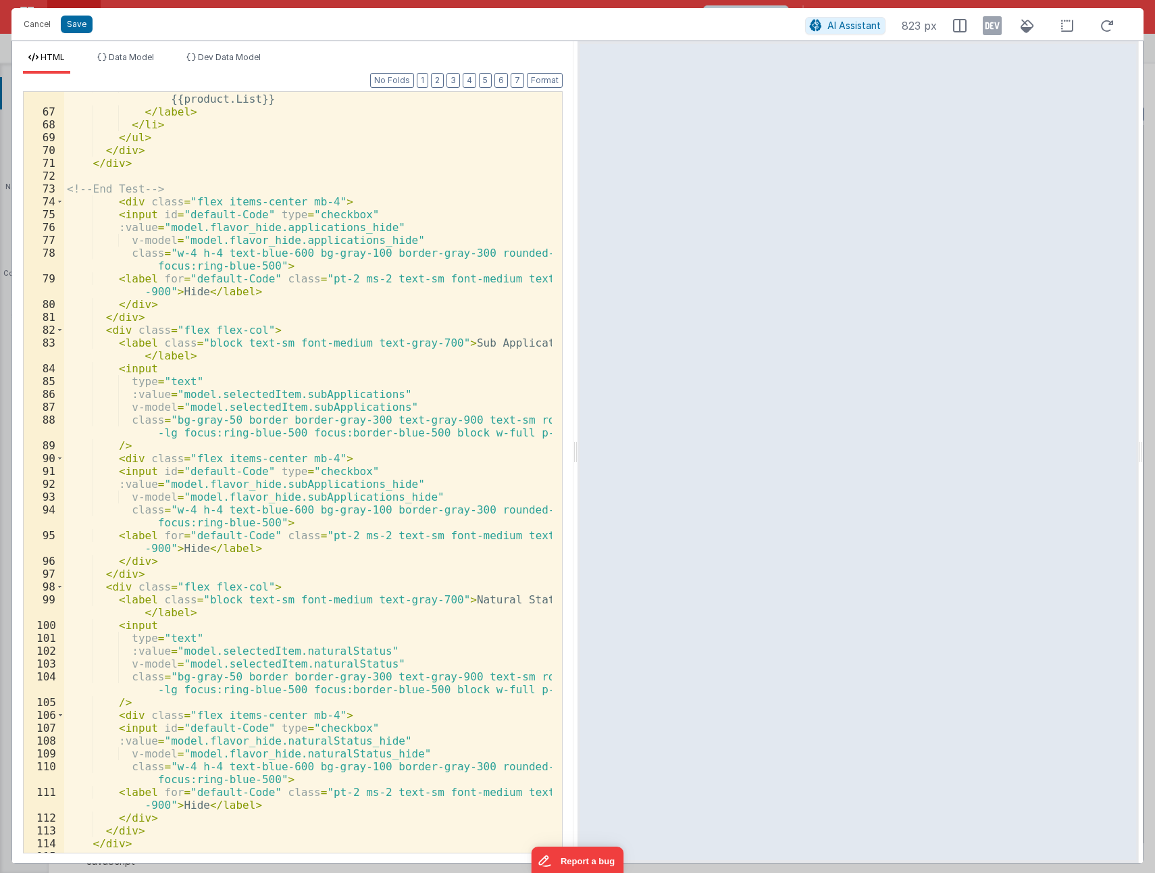
click at [136, 365] on div "< input type = "checkbox" :value = "product.List" class = "option" > {{product.…" at bounding box center [308, 479] width 488 height 799
click at [132, 444] on div "< input type = "checkbox" :value = "product.List" class = "option" > {{product.…" at bounding box center [308, 479] width 488 height 799
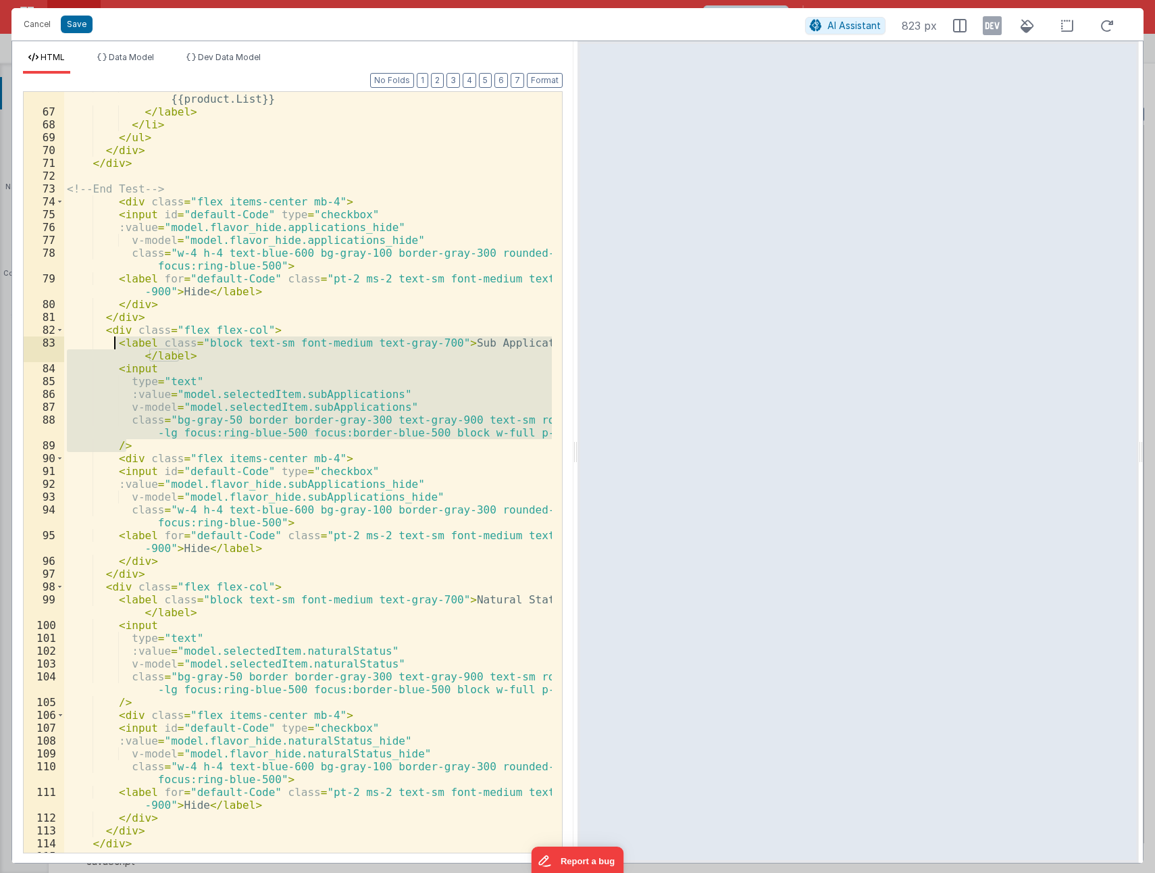
drag, startPoint x: 134, startPoint y: 444, endPoint x: 117, endPoint y: 344, distance: 101.5
click at [117, 344] on div "< input type = "checkbox" :value = "product.List" class = "option" > {{product.…" at bounding box center [308, 479] width 488 height 799
click at [130, 448] on div "< input type = "checkbox" :value = "product.List" class = "option" > {{product.…" at bounding box center [308, 472] width 488 height 761
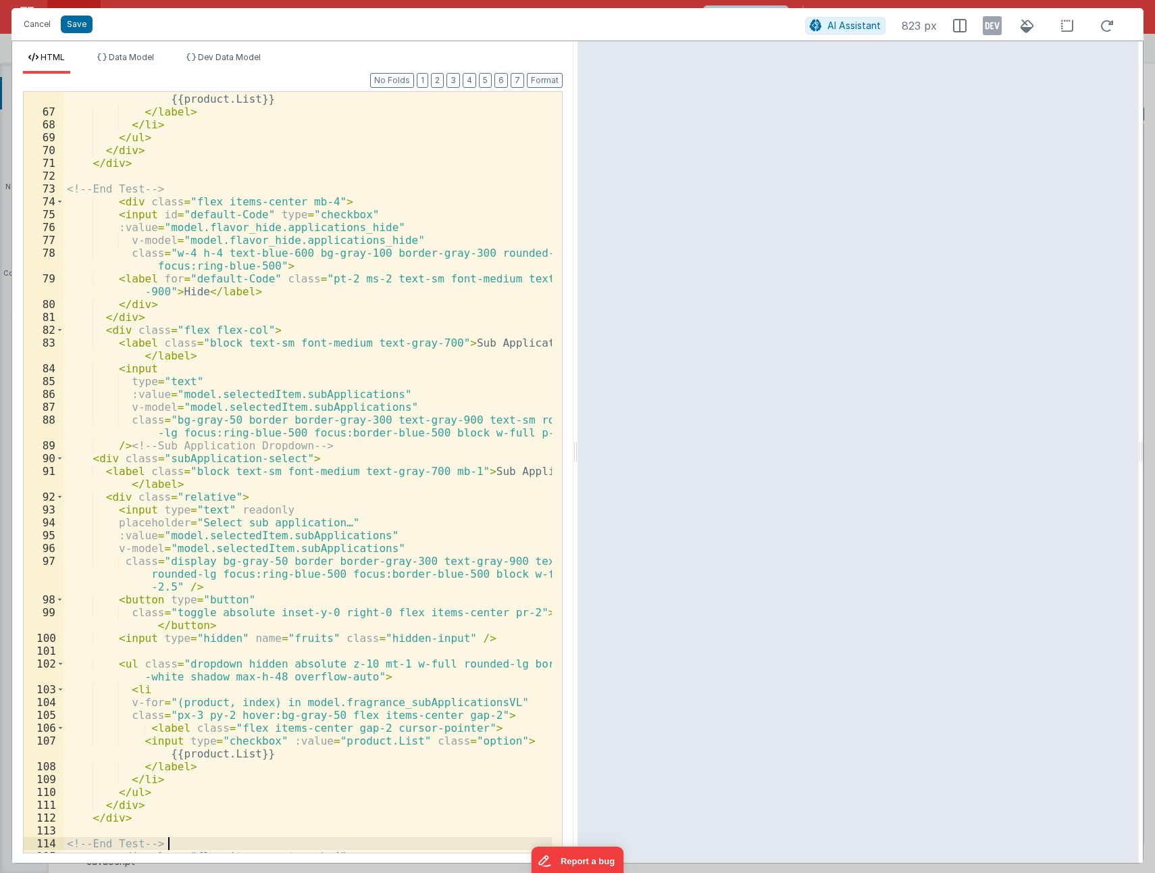
click at [316, 397] on div "< input type = "checkbox" :value = "product.List" class = "option" > {{product.…" at bounding box center [308, 479] width 488 height 799
click at [130, 342] on div "< input type = "checkbox" :value = "product.List" class = "option" > {{product.…" at bounding box center [308, 479] width 488 height 799
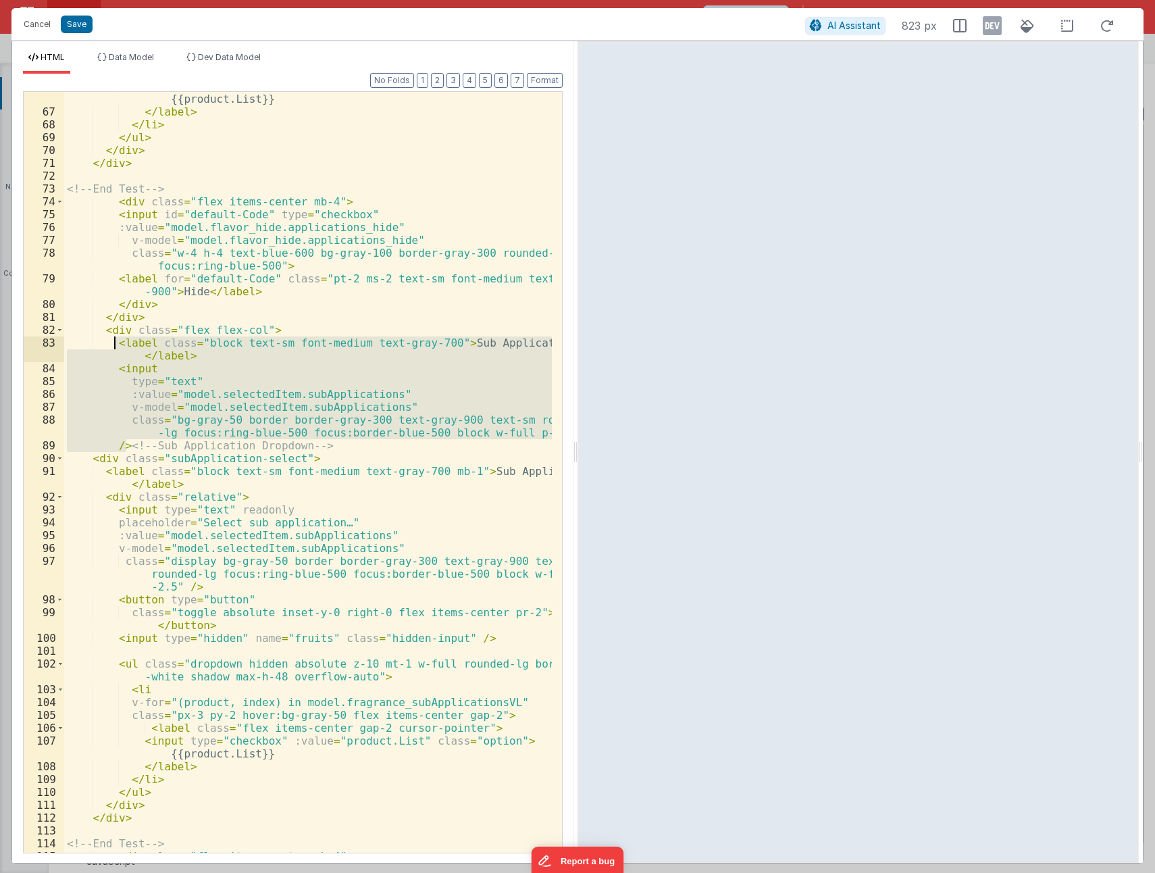
drag, startPoint x: 126, startPoint y: 445, endPoint x: 114, endPoint y: 345, distance: 100.7
click at [114, 345] on div "< input type = "checkbox" :value = "product.List" class = "option" > {{product.…" at bounding box center [308, 479] width 488 height 799
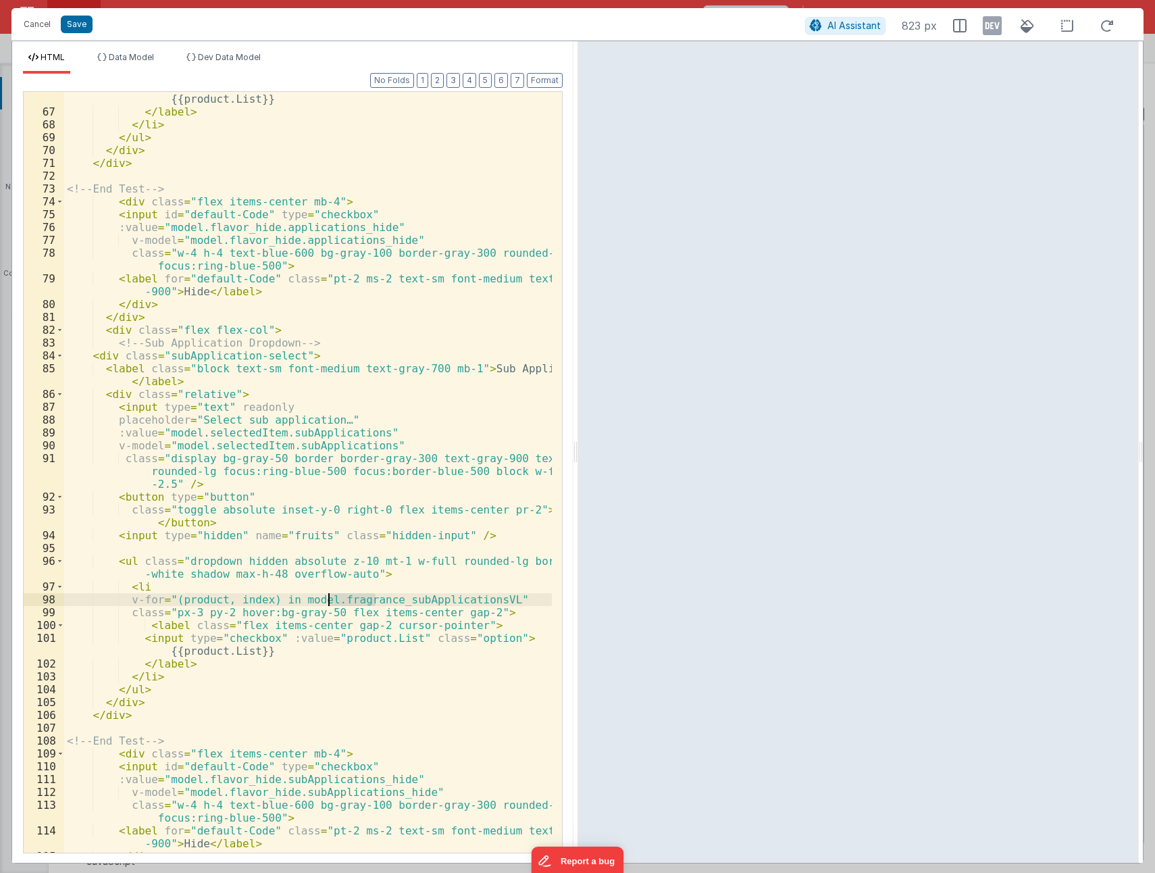
drag, startPoint x: 376, startPoint y: 600, endPoint x: 330, endPoint y: 601, distance: 46.0
click at [330, 601] on div "< input type = "checkbox" :value = "product.List" class = "option" > {{product.…" at bounding box center [308, 479] width 488 height 799
click at [74, 22] on button "Save" at bounding box center [77, 25] width 32 height 18
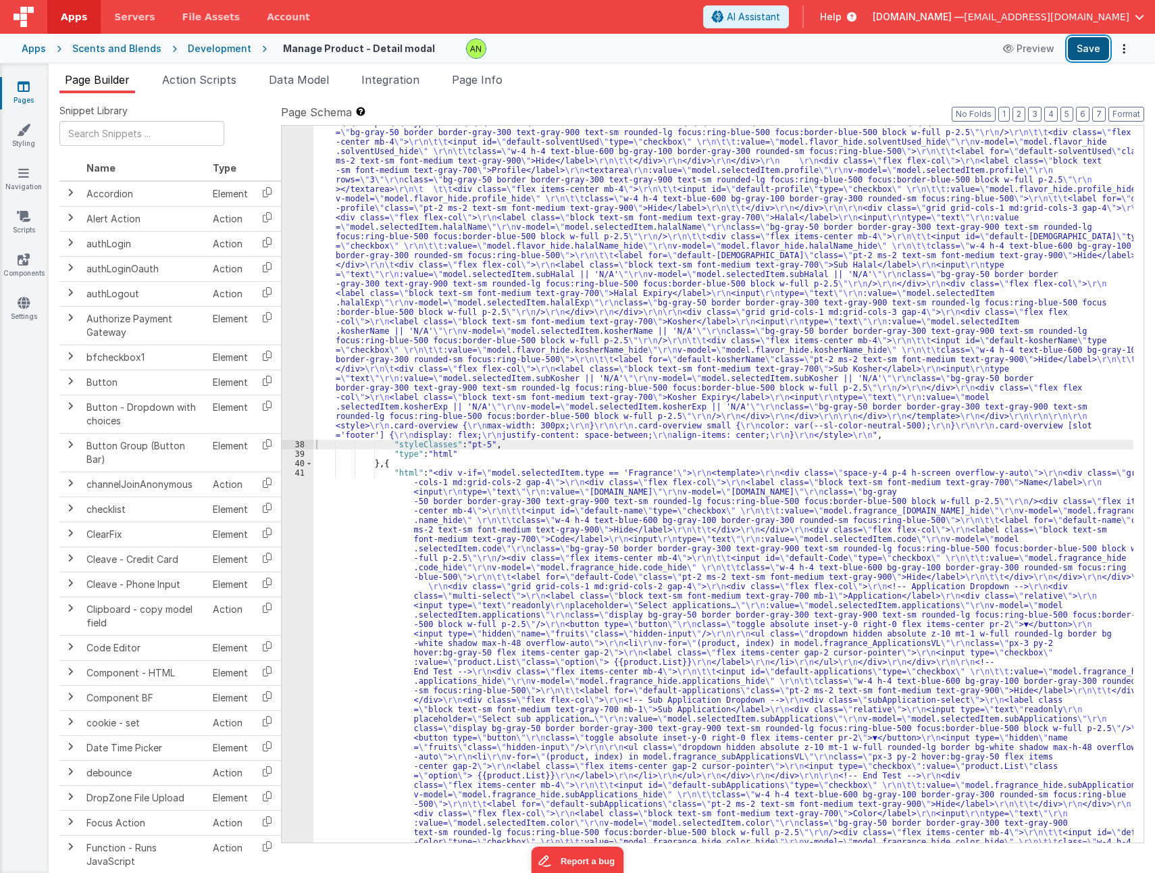
click at [1091, 46] on button "Save" at bounding box center [1088, 48] width 41 height 23
click at [299, 278] on div "37" at bounding box center [298, 5] width 32 height 870
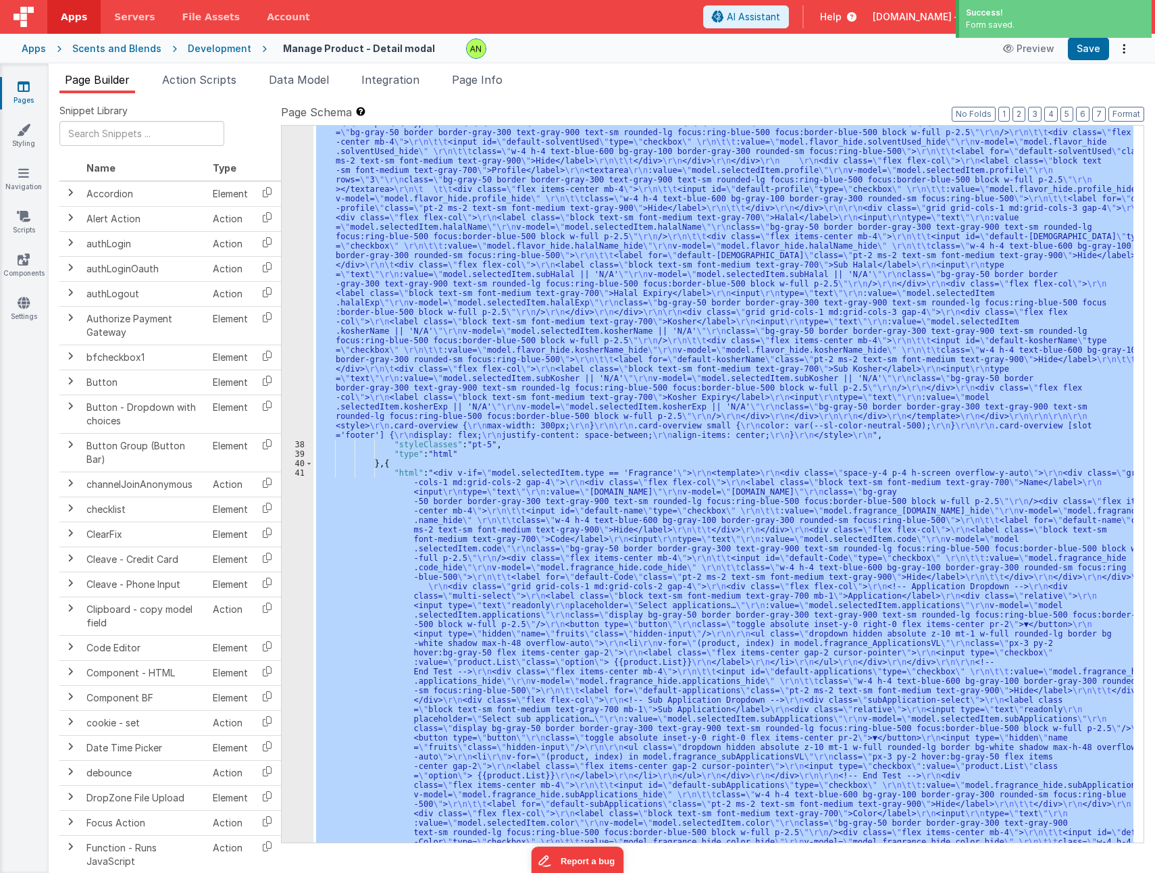
click at [299, 278] on div "37" at bounding box center [298, 5] width 32 height 870
click at [481, 250] on div ""html" : "<div v-if= \" model.selectedItem.type == 'Flavor' \" > \r\n <template…" at bounding box center [723, 484] width 820 height 717
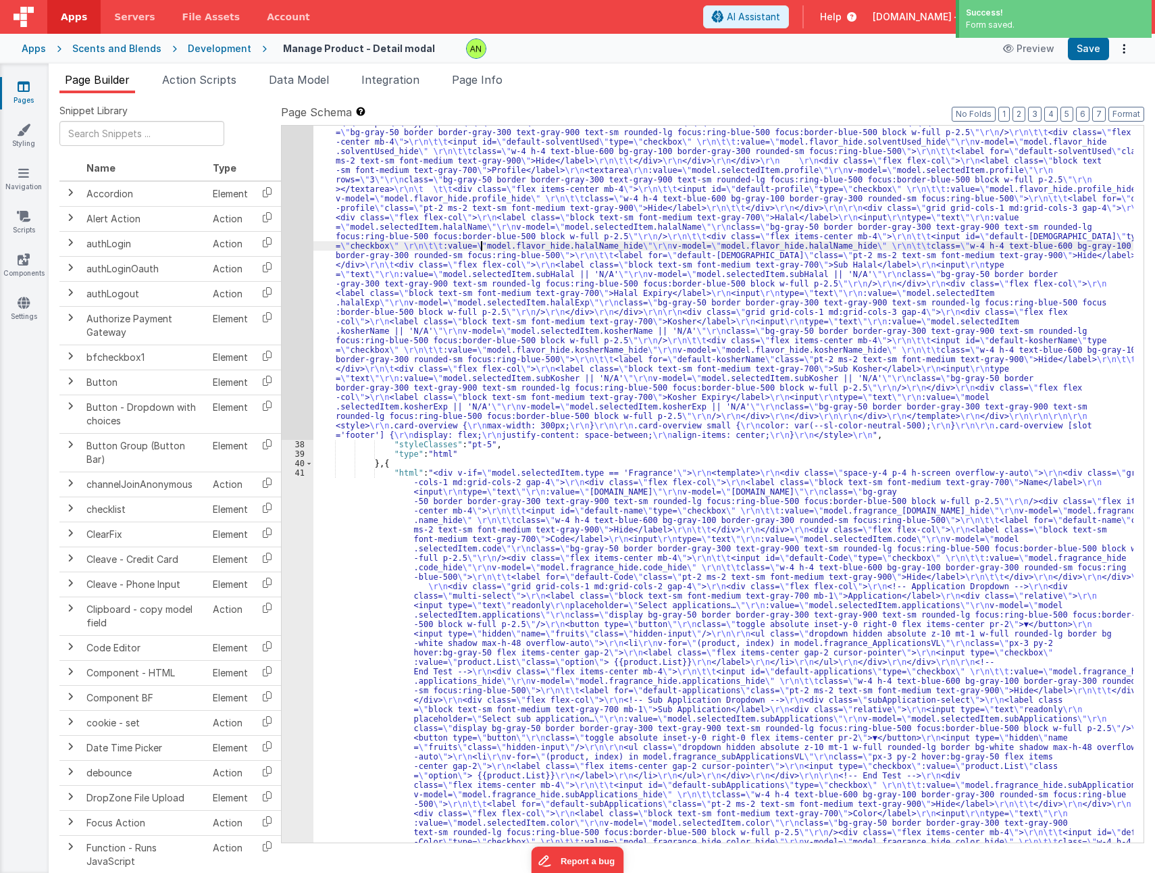
click at [297, 228] on div "37" at bounding box center [298, 5] width 32 height 870
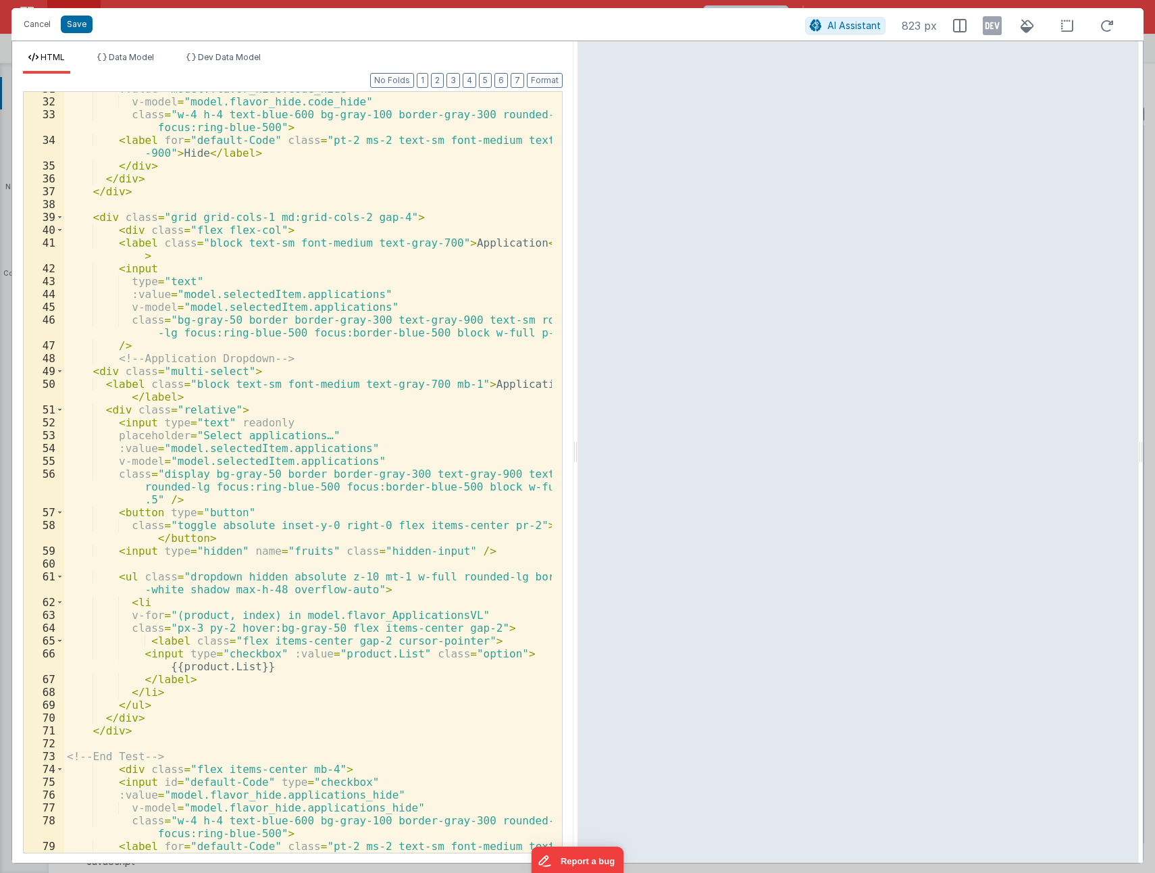
scroll to position [527, 0]
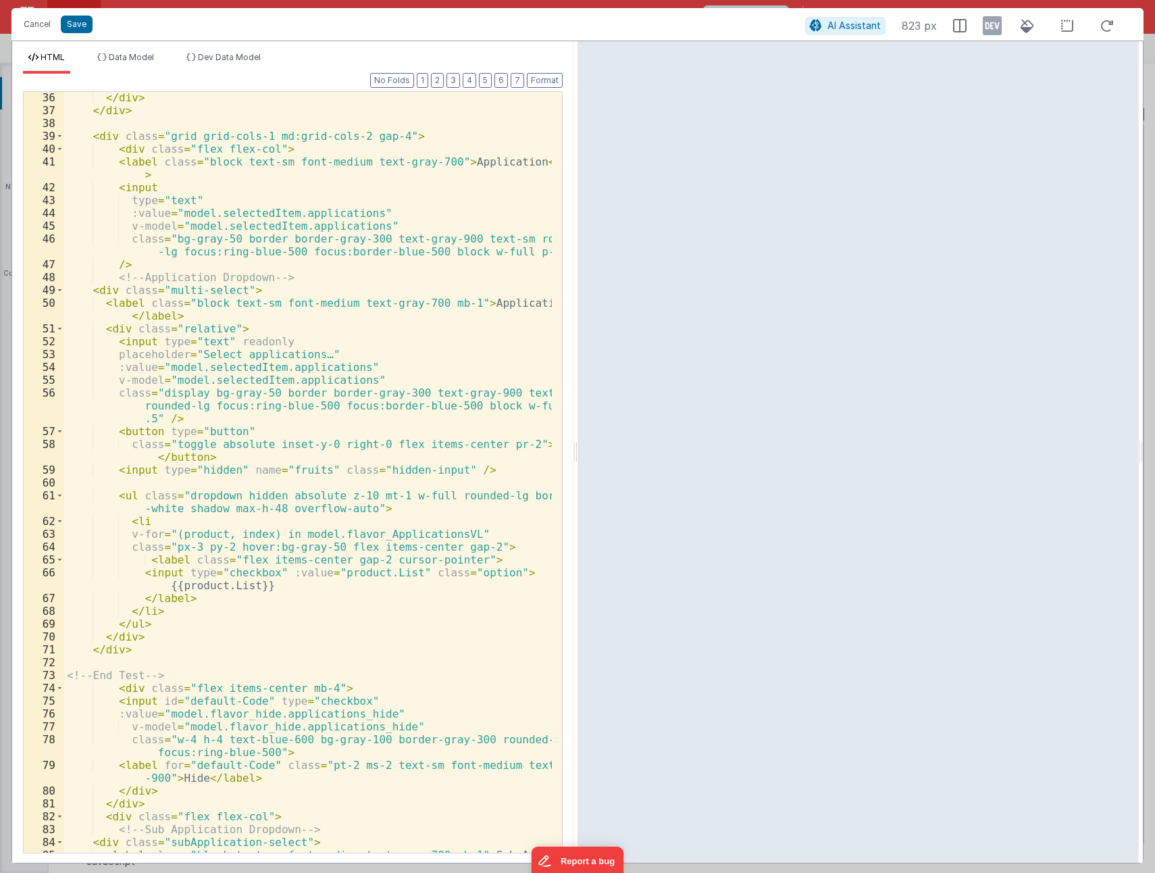
click at [127, 263] on div "</ div > </ div > < div class = "grid grid-cols-1 md:grid-cols-2 gap-4" > < div…" at bounding box center [308, 490] width 488 height 799
click at [115, 161] on div "</ div > </ div > < div class = "grid grid-cols-1 md:grid-cols-2 gap-4" > < div…" at bounding box center [308, 490] width 488 height 799
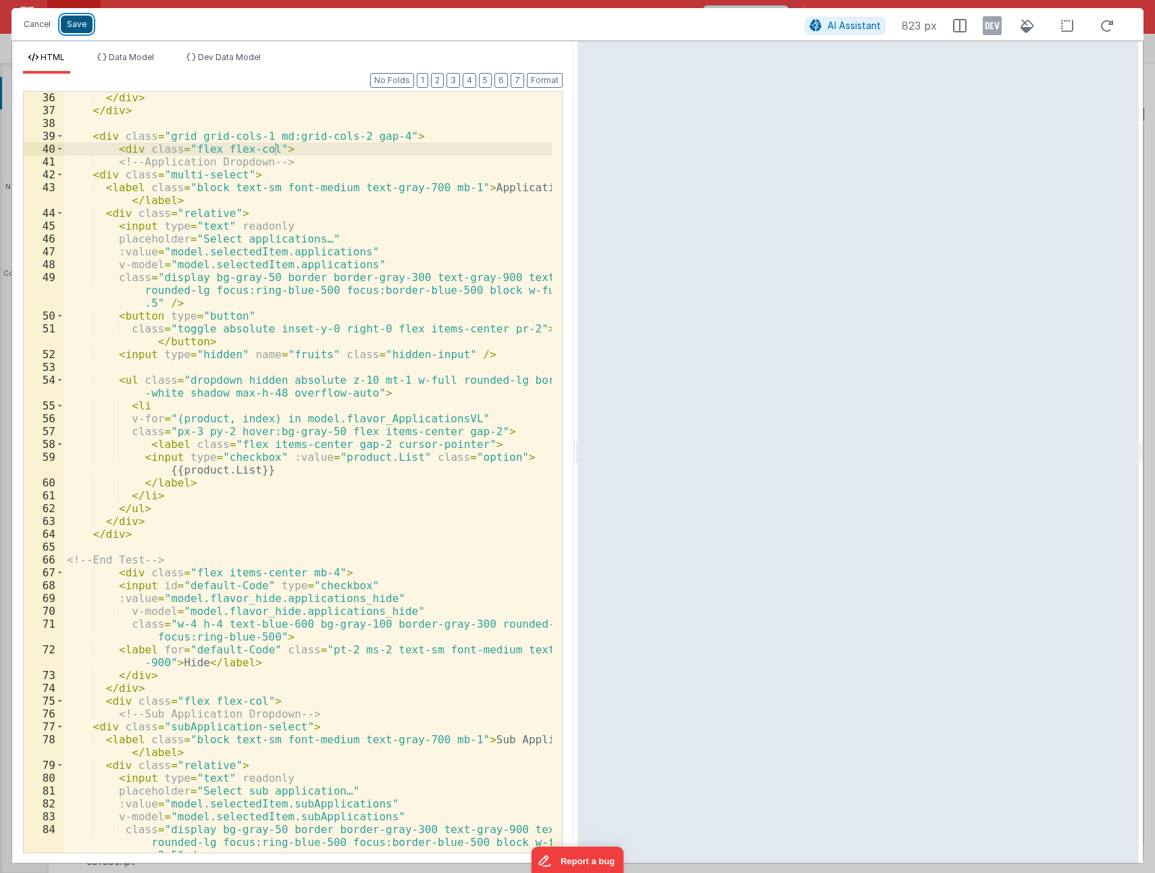
click at [80, 25] on button "Save" at bounding box center [77, 25] width 32 height 18
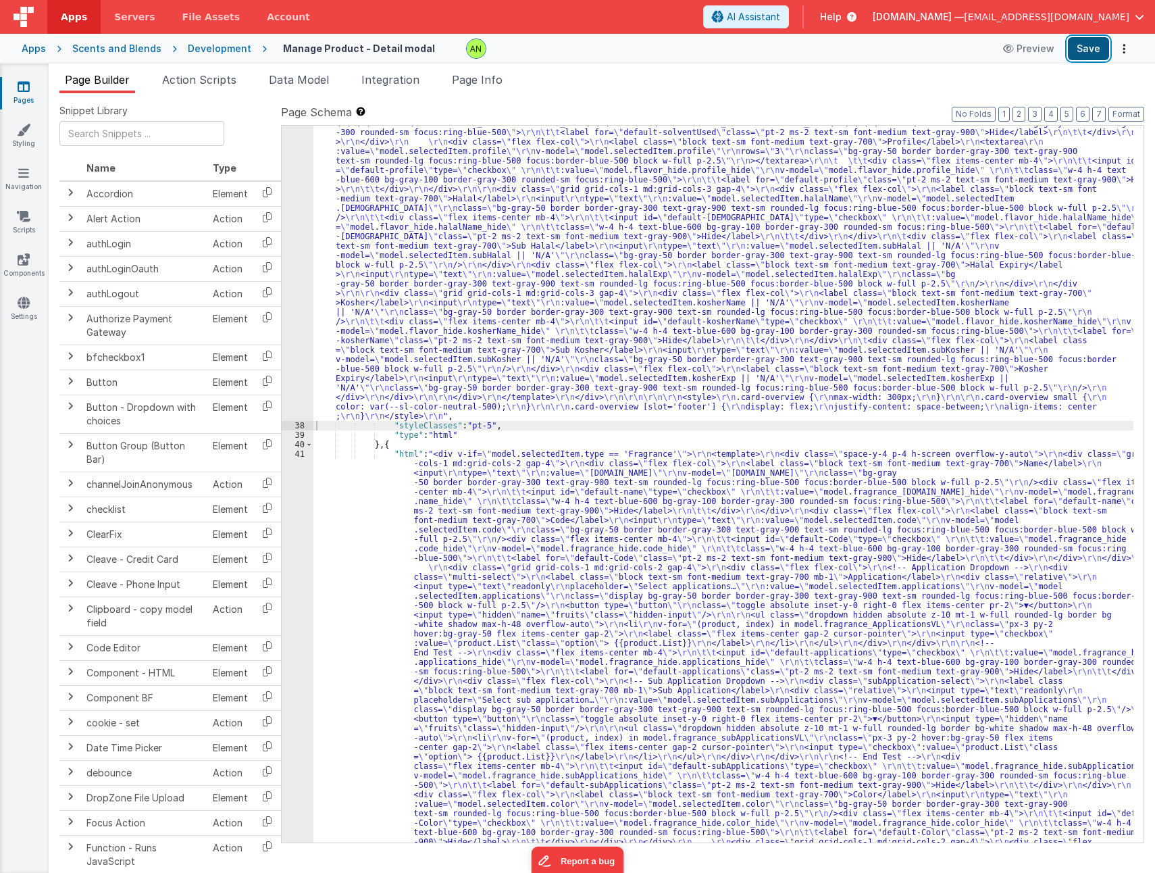
click at [1091, 49] on button "Save" at bounding box center [1088, 48] width 41 height 23
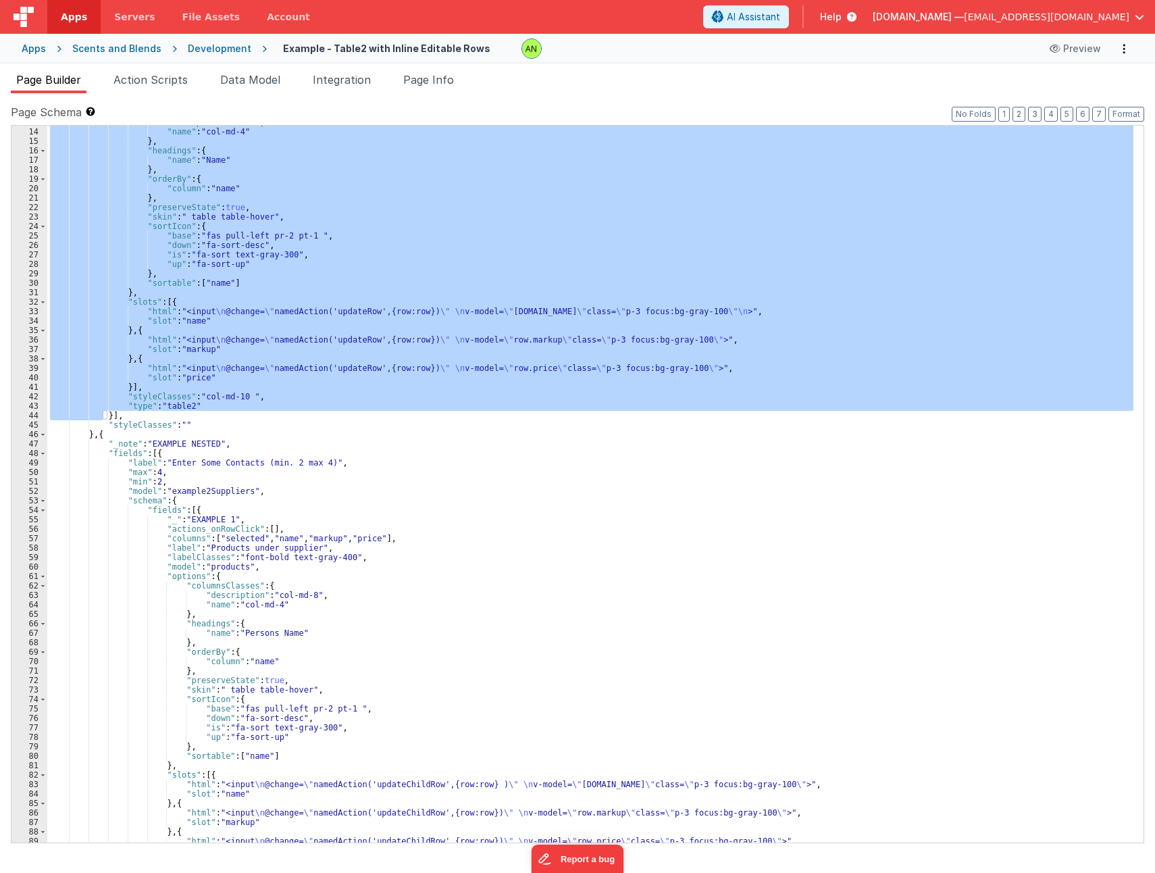
scroll to position [122, 0]
